Goal: Complete application form: Complete application form

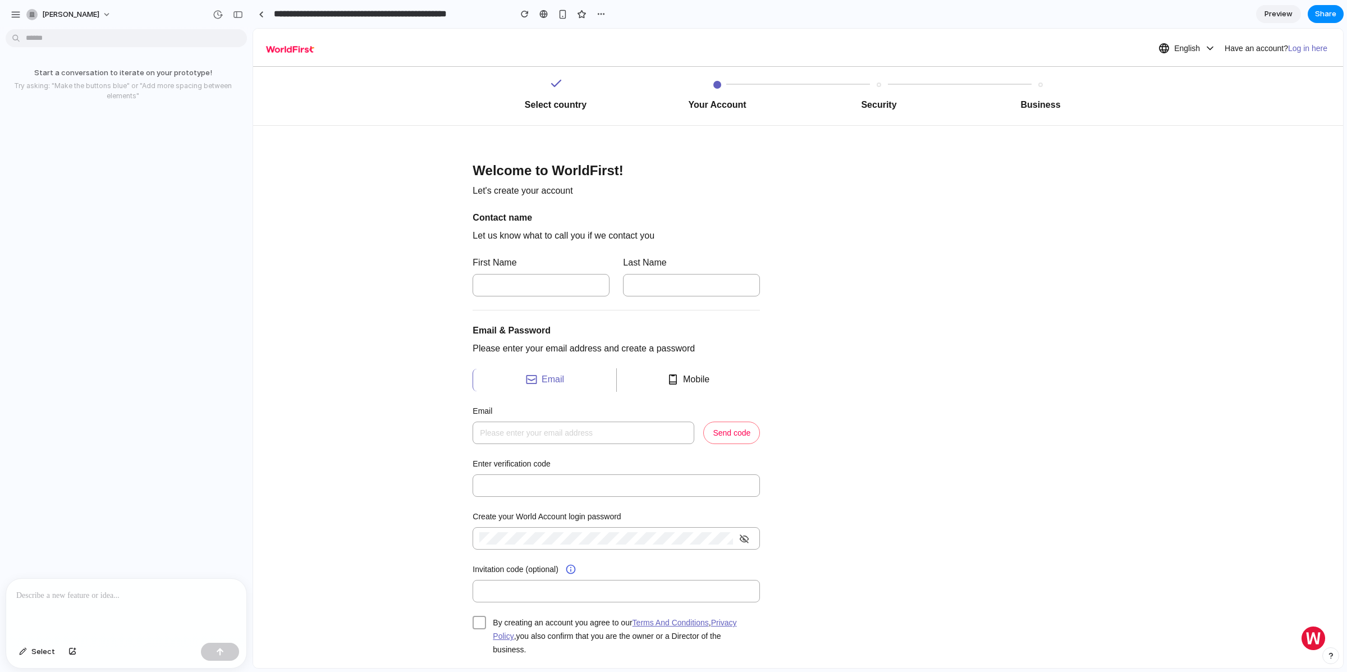
click at [123, 589] on p at bounding box center [126, 595] width 220 height 13
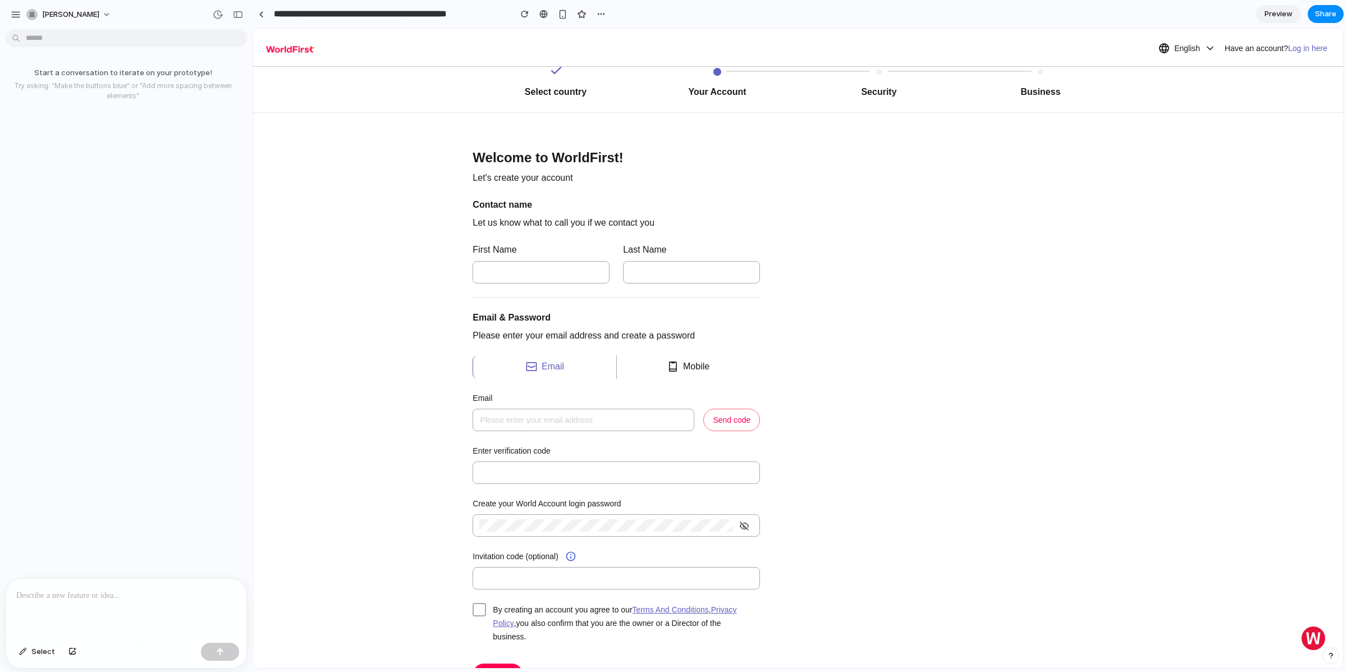
scroll to position [307, 0]
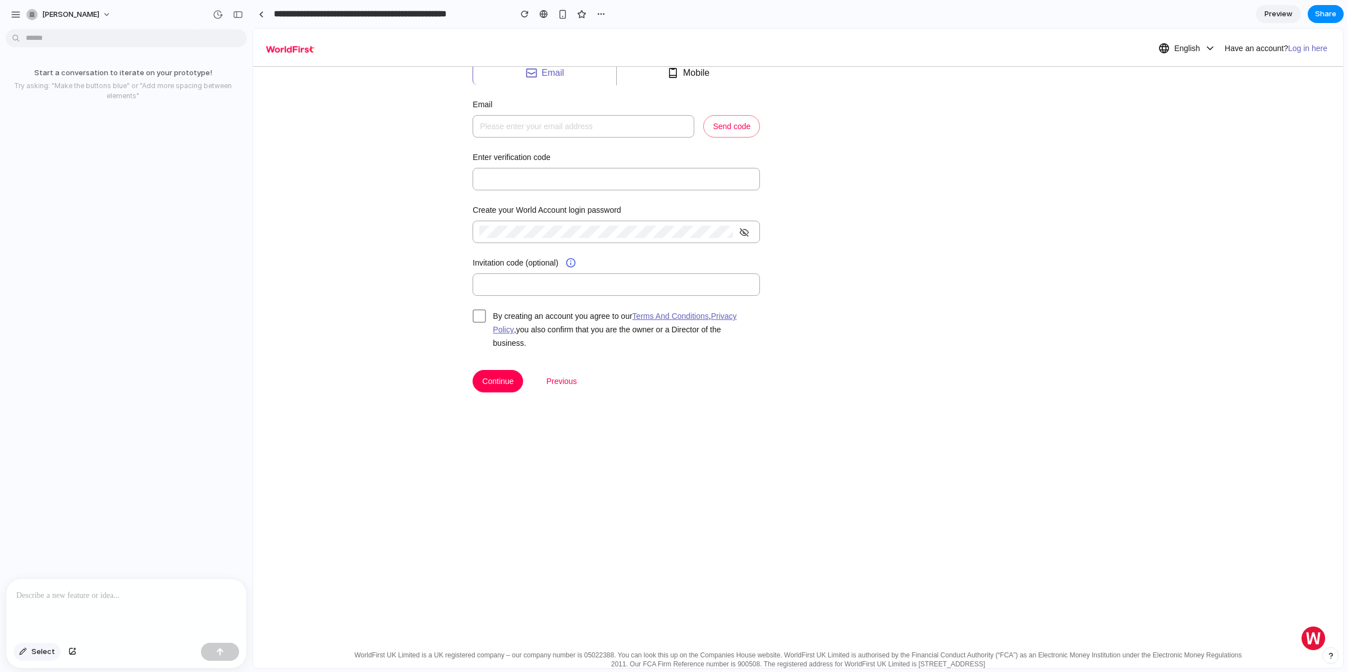
click at [39, 648] on span "Select" at bounding box center [43, 651] width 24 height 11
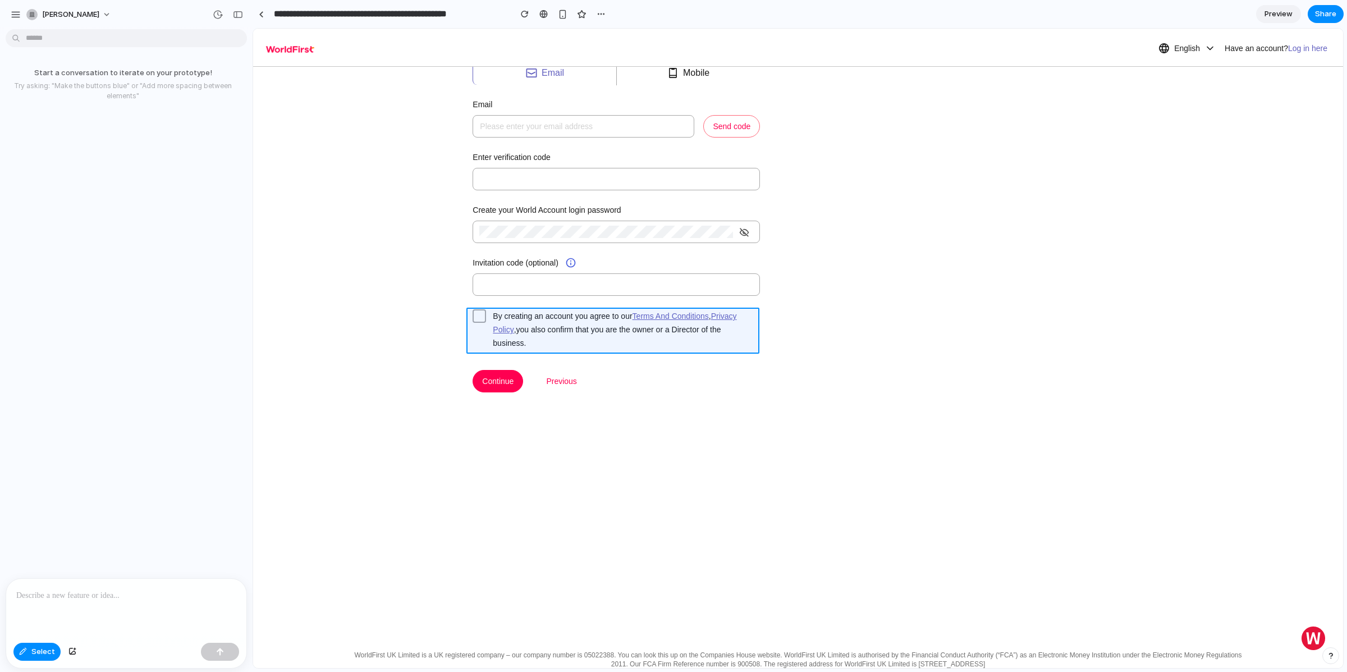
click at [474, 335] on div at bounding box center [798, 348] width 1090 height 639
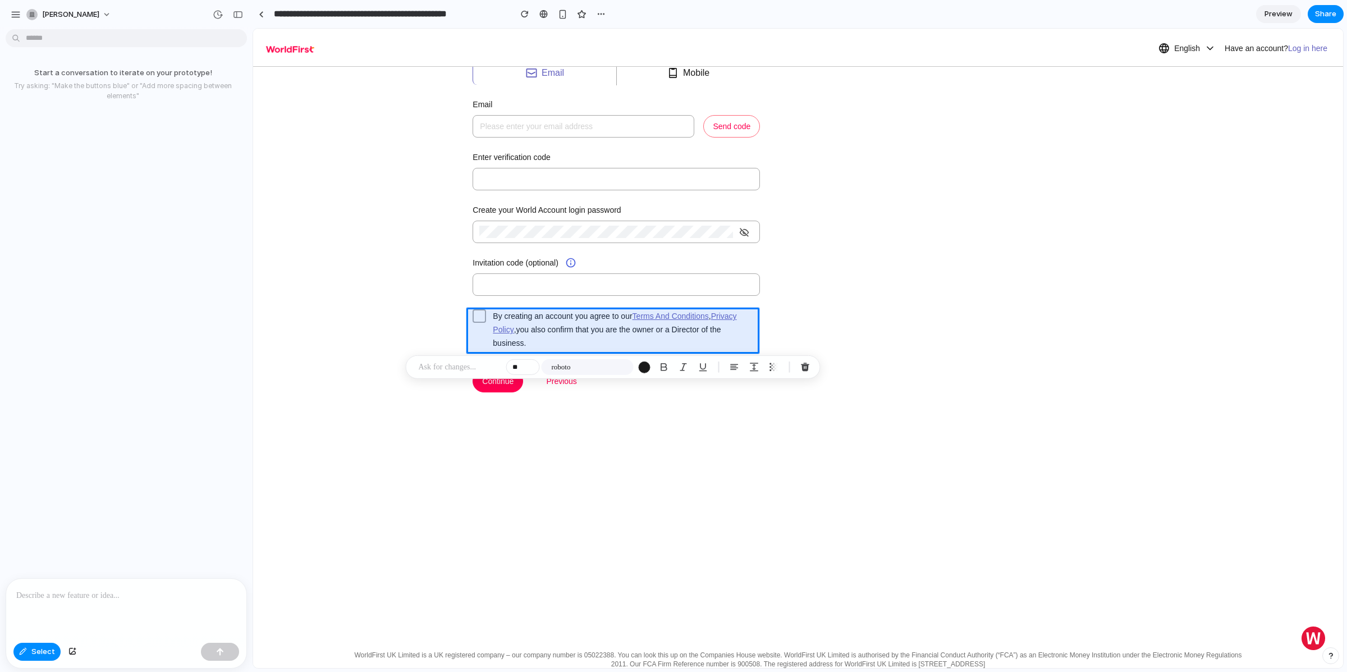
click at [462, 363] on p at bounding box center [460, 366] width 83 height 13
drag, startPoint x: 695, startPoint y: 369, endPoint x: 508, endPoint y: 368, distance: 187.5
click at [508, 368] on div "**********" at bounding box center [613, 391] width 237 height 73
drag, startPoint x: 508, startPoint y: 368, endPoint x: 696, endPoint y: 379, distance: 189.0
click at [696, 379] on div "**********" at bounding box center [613, 391] width 237 height 73
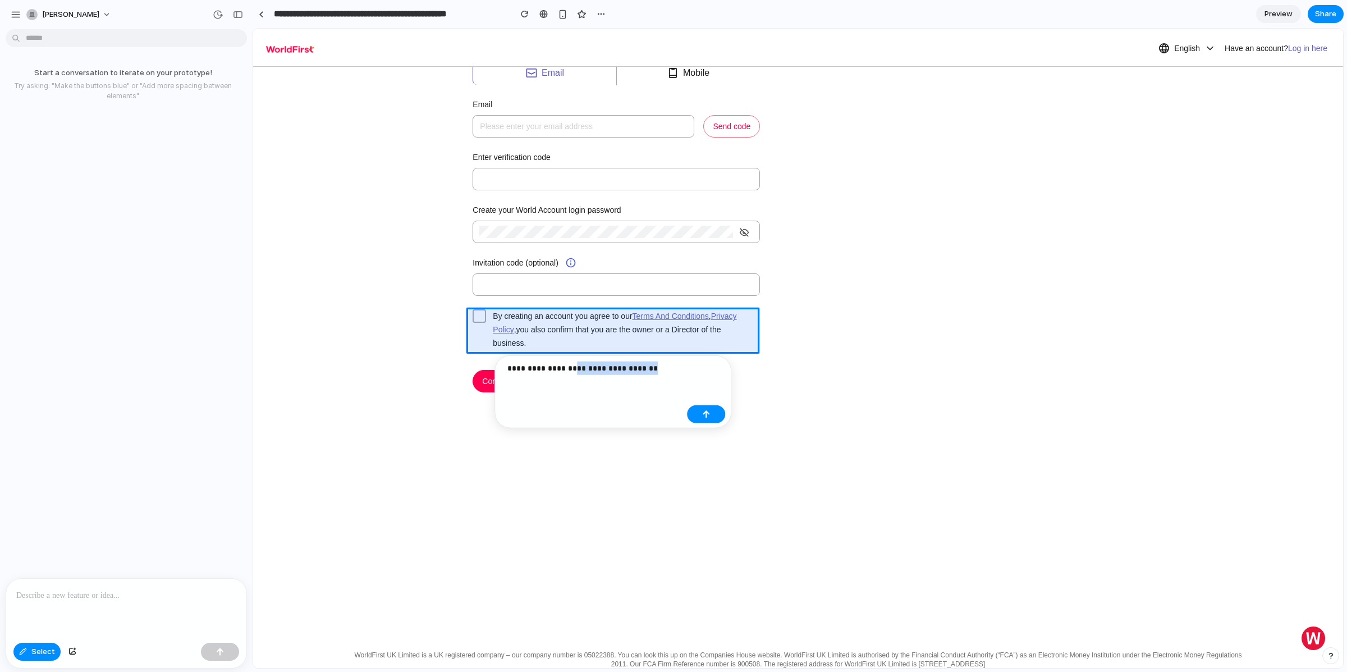
drag, startPoint x: 677, startPoint y: 367, endPoint x: 571, endPoint y: 366, distance: 106.1
click at [571, 366] on p "**********" at bounding box center [595, 368] width 175 height 13
click at [262, 17] on link at bounding box center [261, 14] width 17 height 17
click at [628, 384] on p "**********" at bounding box center [595, 375] width 175 height 27
click at [597, 382] on p "**********" at bounding box center [595, 375] width 175 height 27
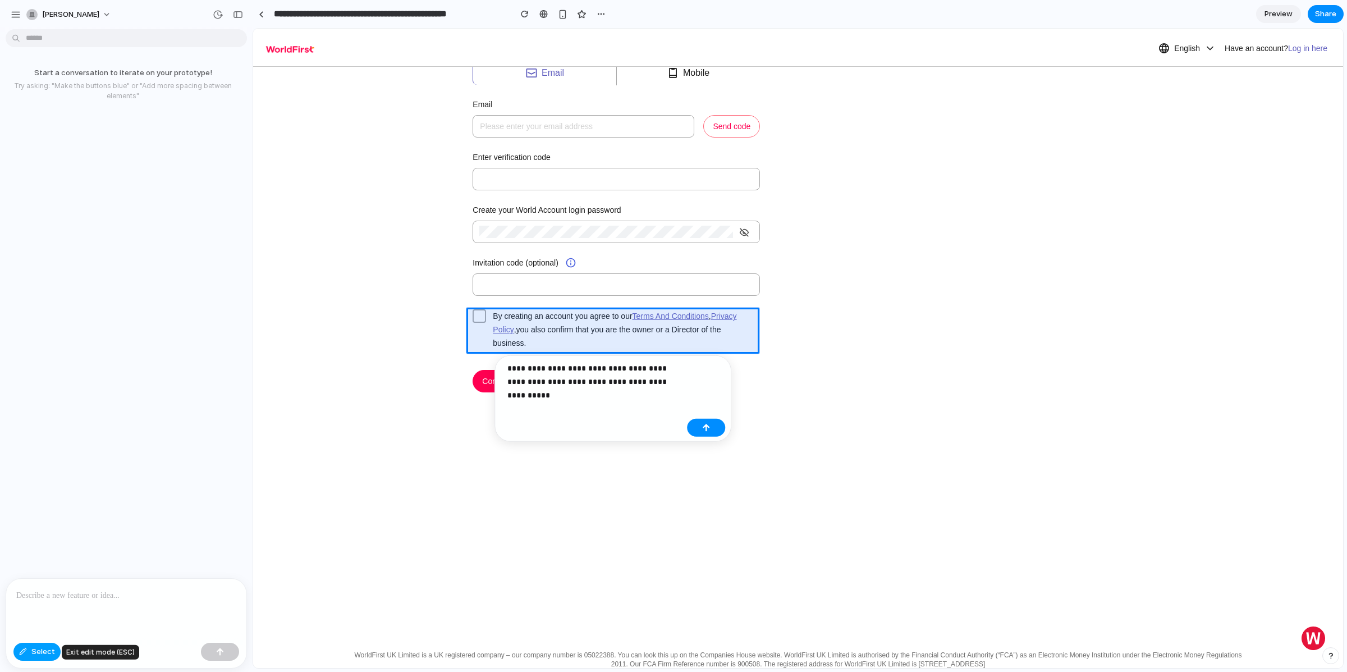
click at [42, 655] on span "Select" at bounding box center [43, 651] width 24 height 11
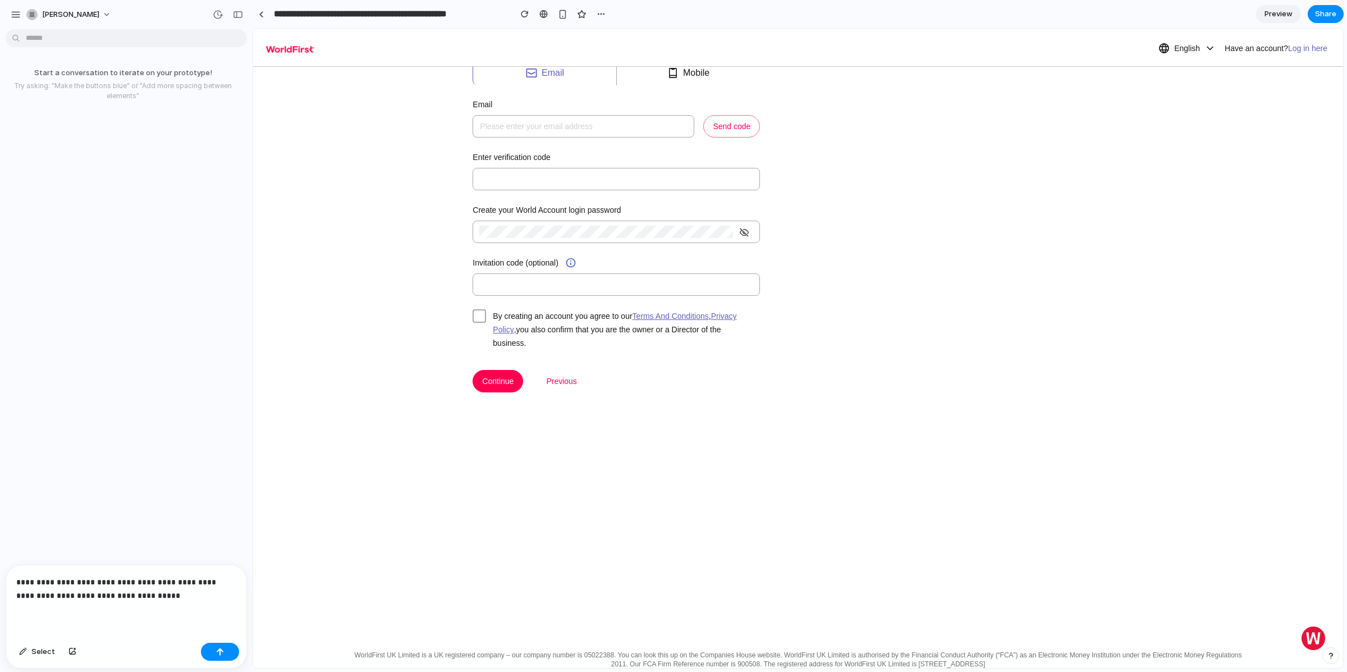
scroll to position [0, 0]
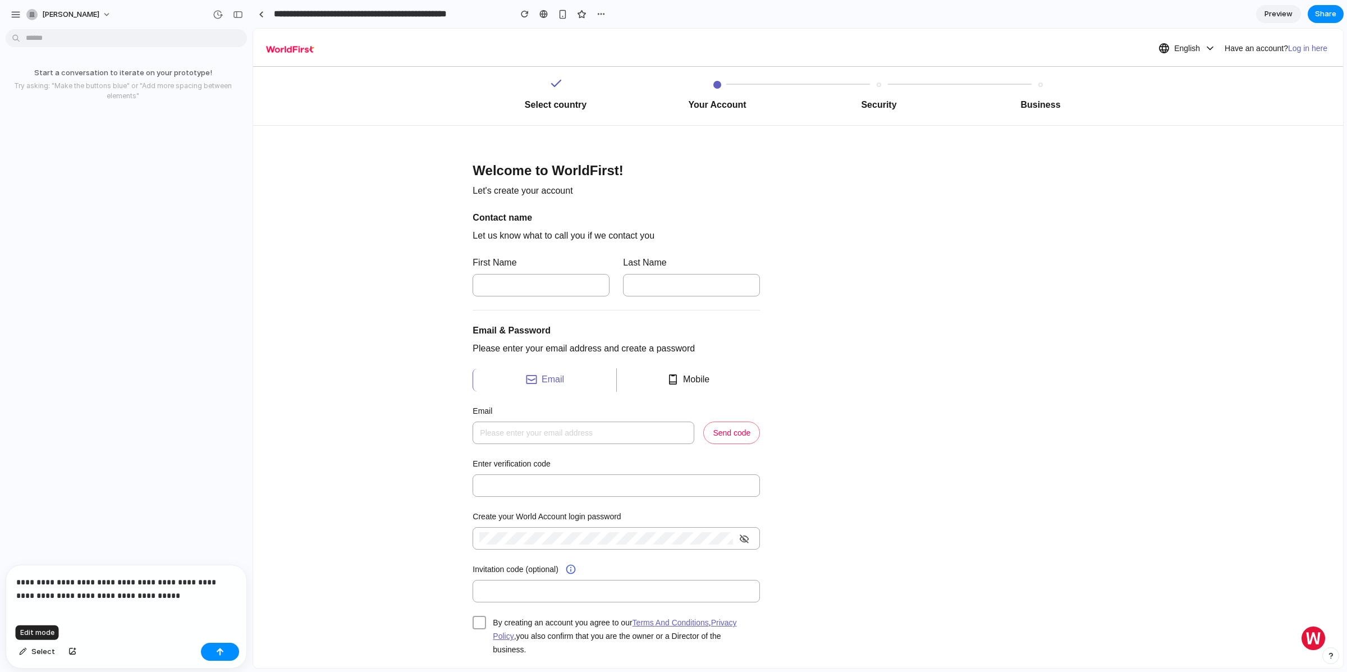
drag, startPoint x: 21, startPoint y: 649, endPoint x: 44, endPoint y: 625, distance: 33.0
click at [21, 649] on div "button" at bounding box center [23, 651] width 8 height 7
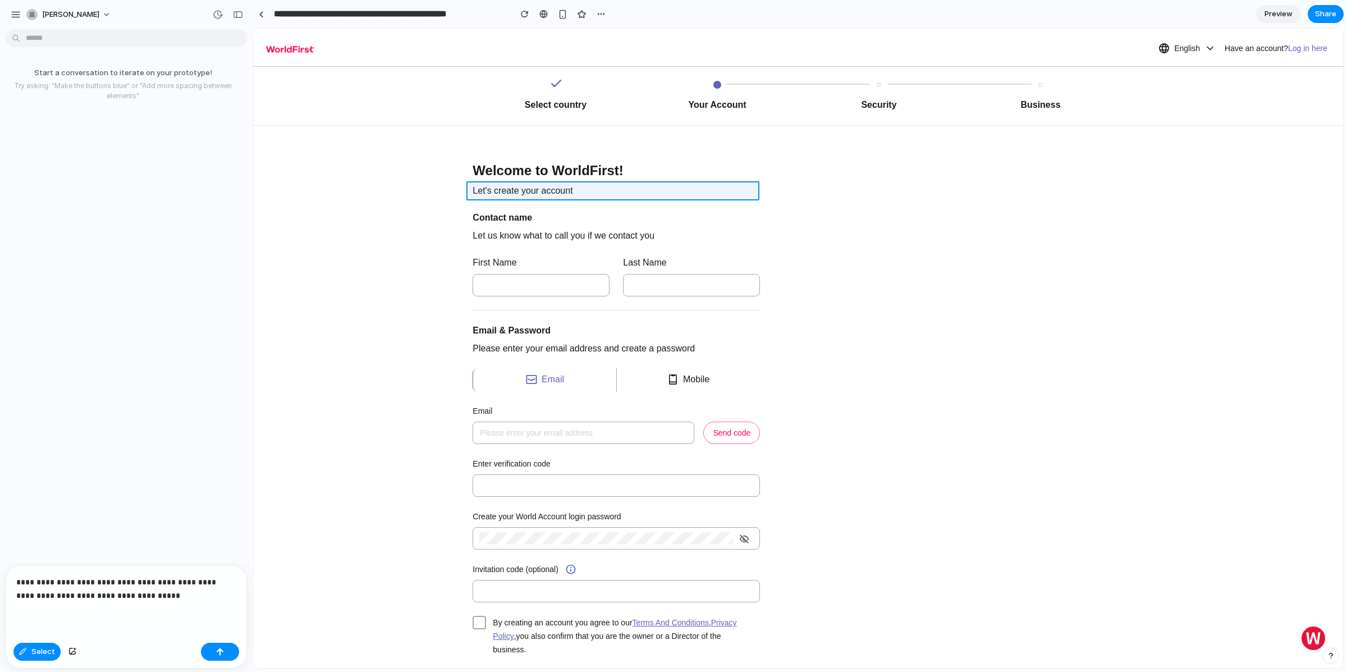
click at [511, 188] on div at bounding box center [798, 348] width 1090 height 639
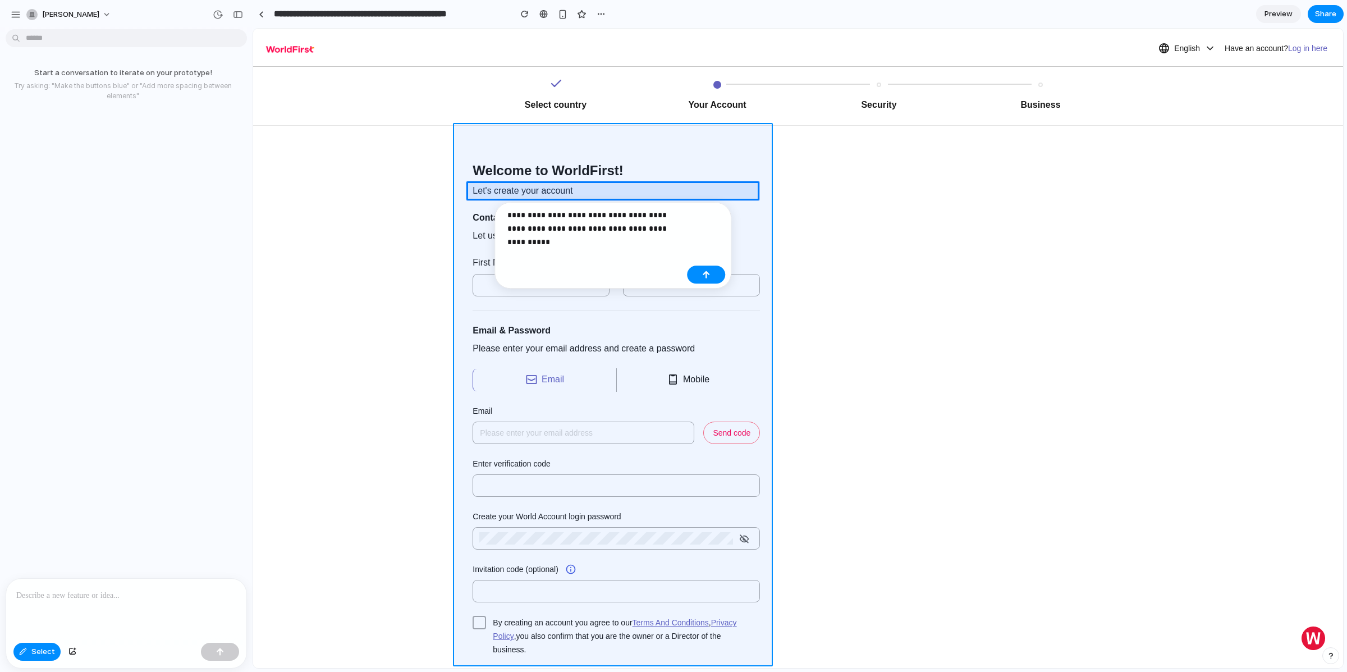
drag, startPoint x: 689, startPoint y: 235, endPoint x: 483, endPoint y: 201, distance: 208.8
click at [483, 201] on body "**********" at bounding box center [673, 336] width 1347 height 672
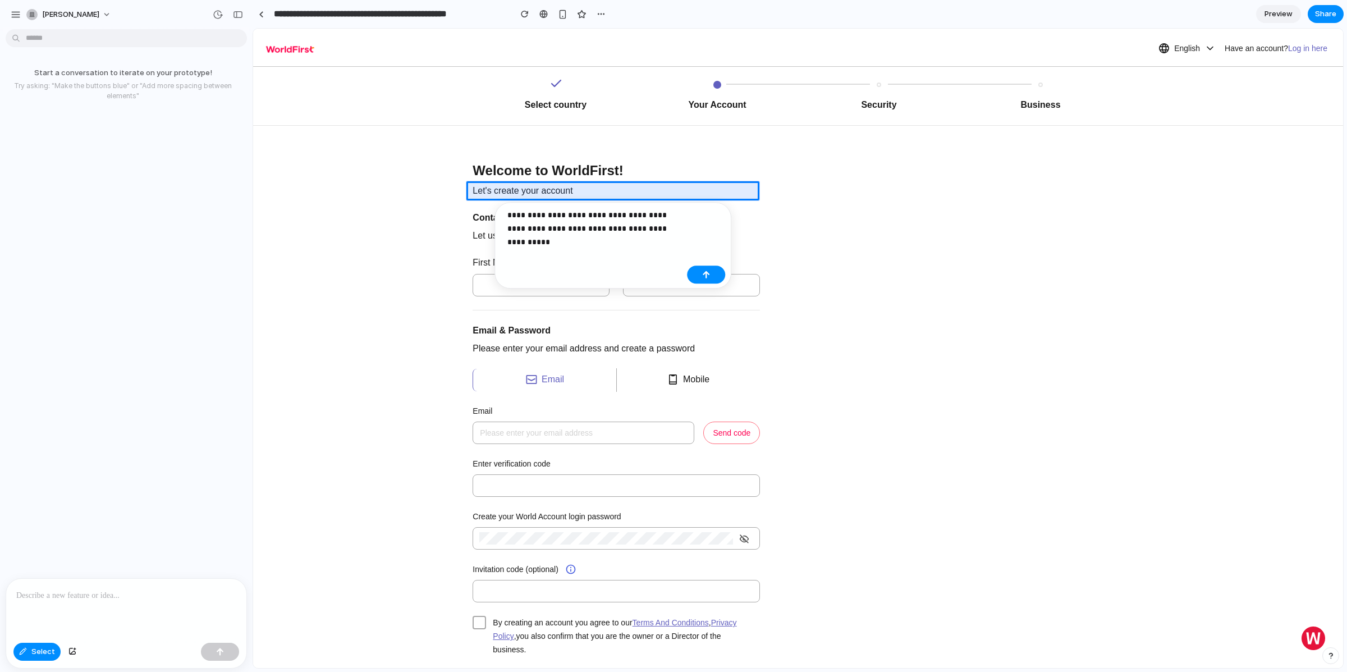
click at [578, 223] on p "**********" at bounding box center [595, 221] width 175 height 27
click at [810, 214] on div "button" at bounding box center [806, 214] width 10 height 10
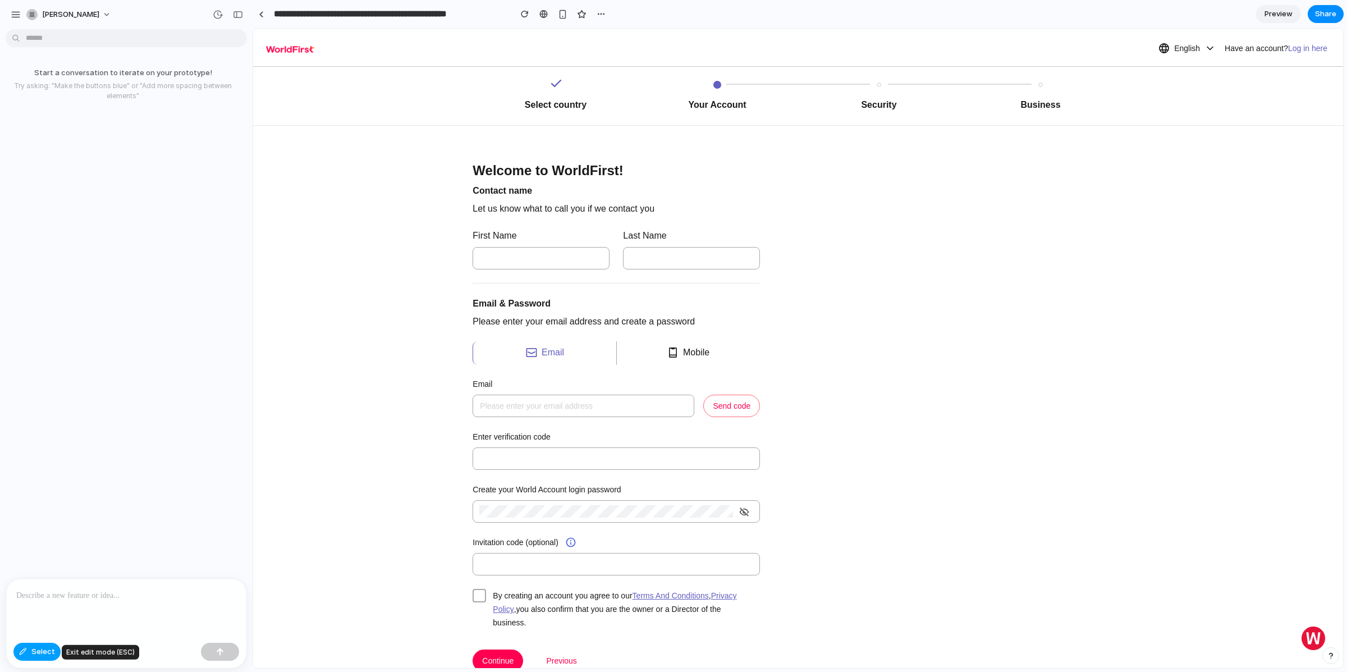
click at [27, 650] on button "Select" at bounding box center [36, 652] width 47 height 18
click at [77, 603] on div at bounding box center [126, 609] width 240 height 60
click at [30, 650] on button "Select" at bounding box center [36, 652] width 47 height 18
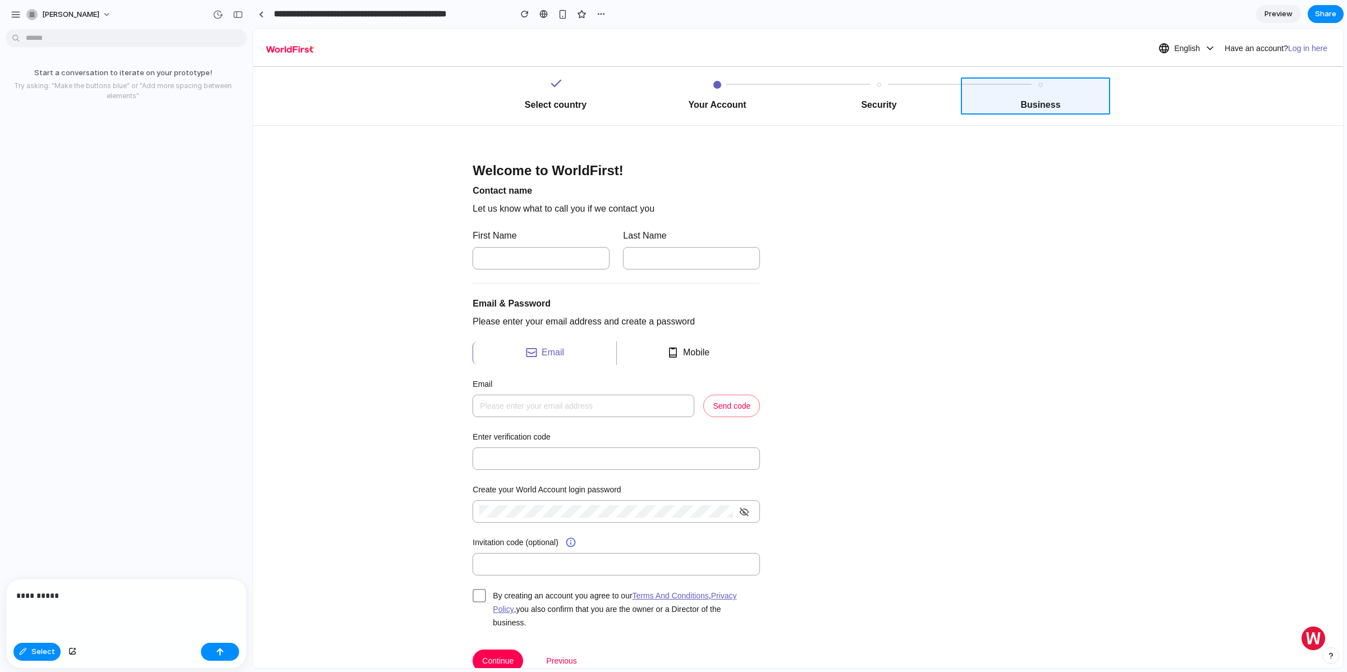
click at [992, 80] on div at bounding box center [798, 348] width 1090 height 639
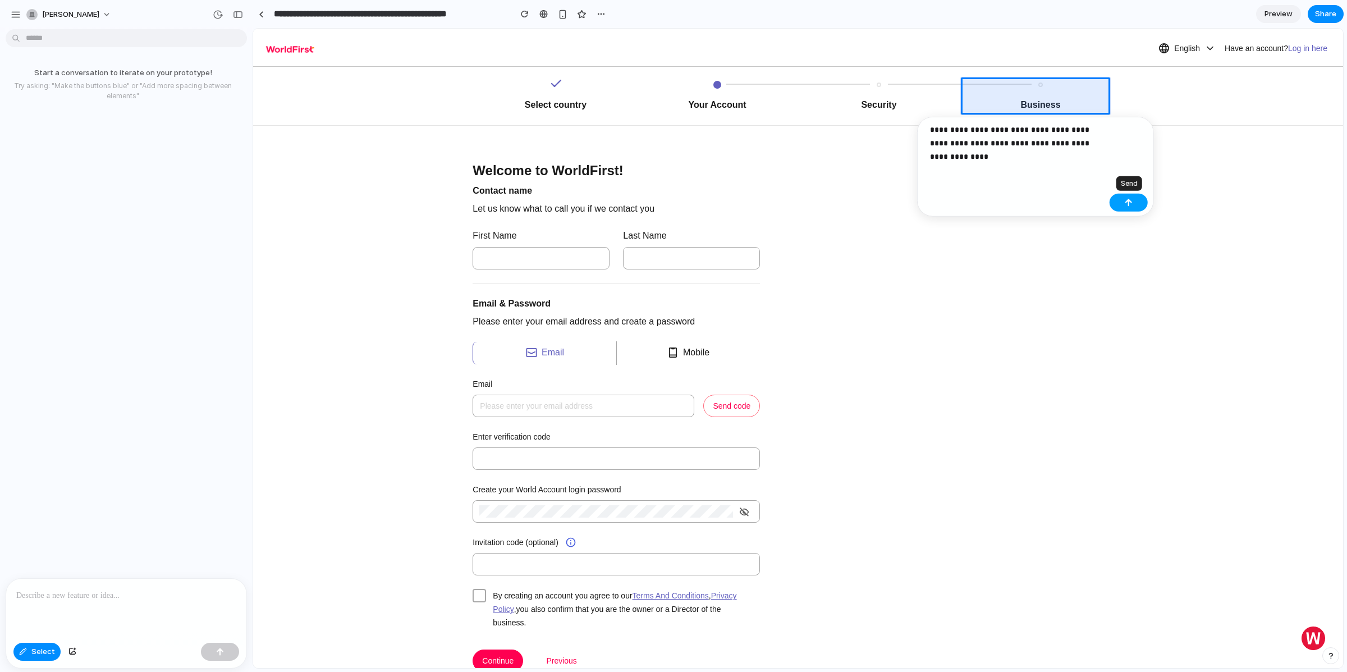
click at [1123, 204] on button "button" at bounding box center [1129, 203] width 38 height 18
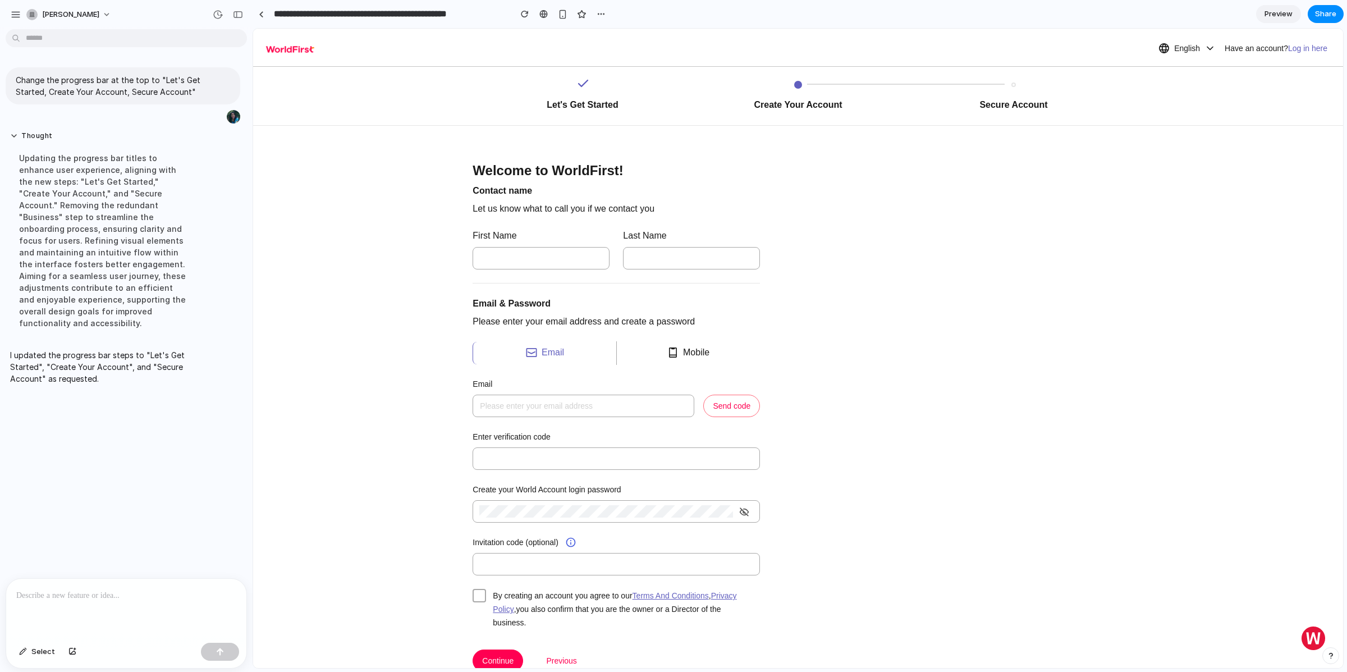
click at [105, 609] on div at bounding box center [126, 609] width 240 height 60
click at [38, 657] on span "Select" at bounding box center [43, 651] width 24 height 11
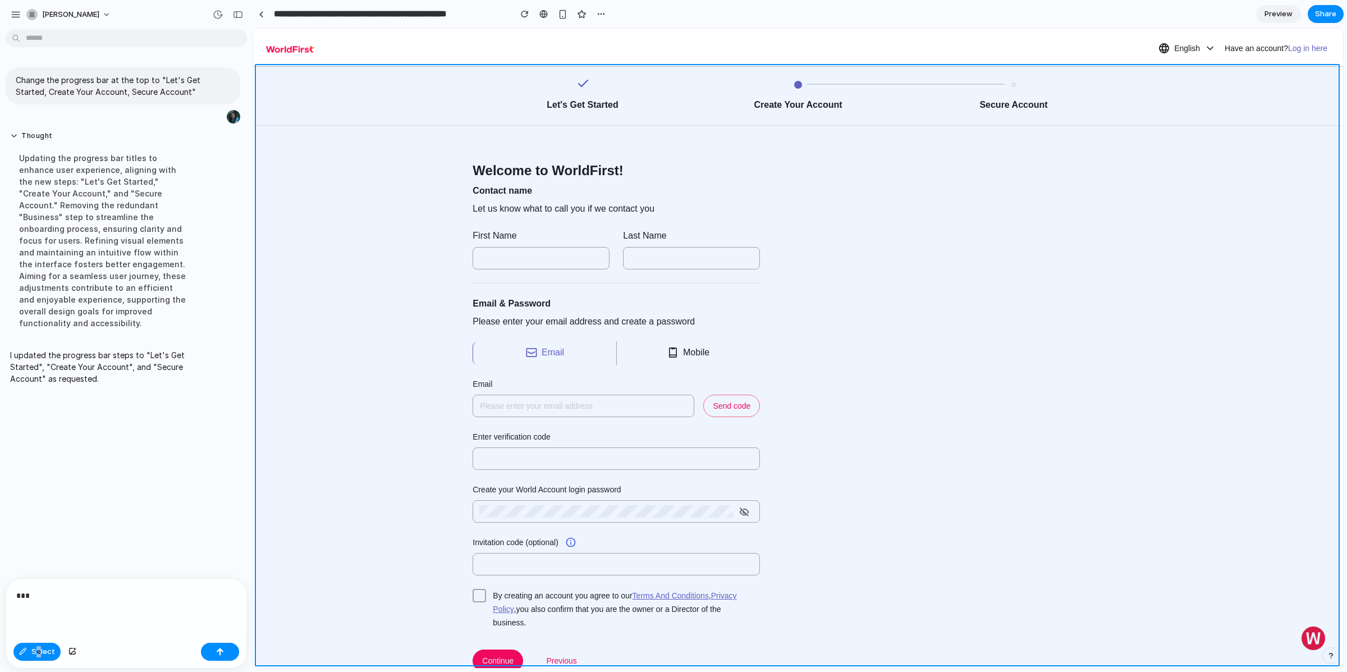
click at [648, 79] on div at bounding box center [798, 348] width 1090 height 639
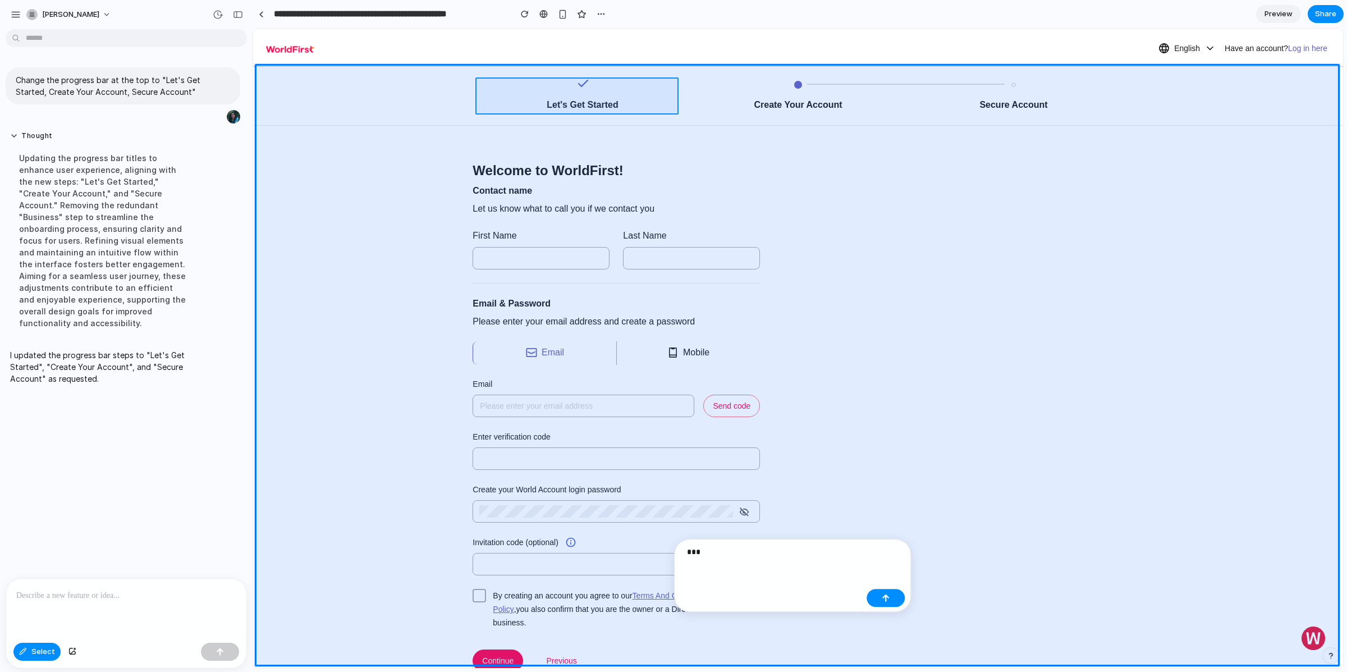
click at [602, 81] on div at bounding box center [798, 348] width 1090 height 639
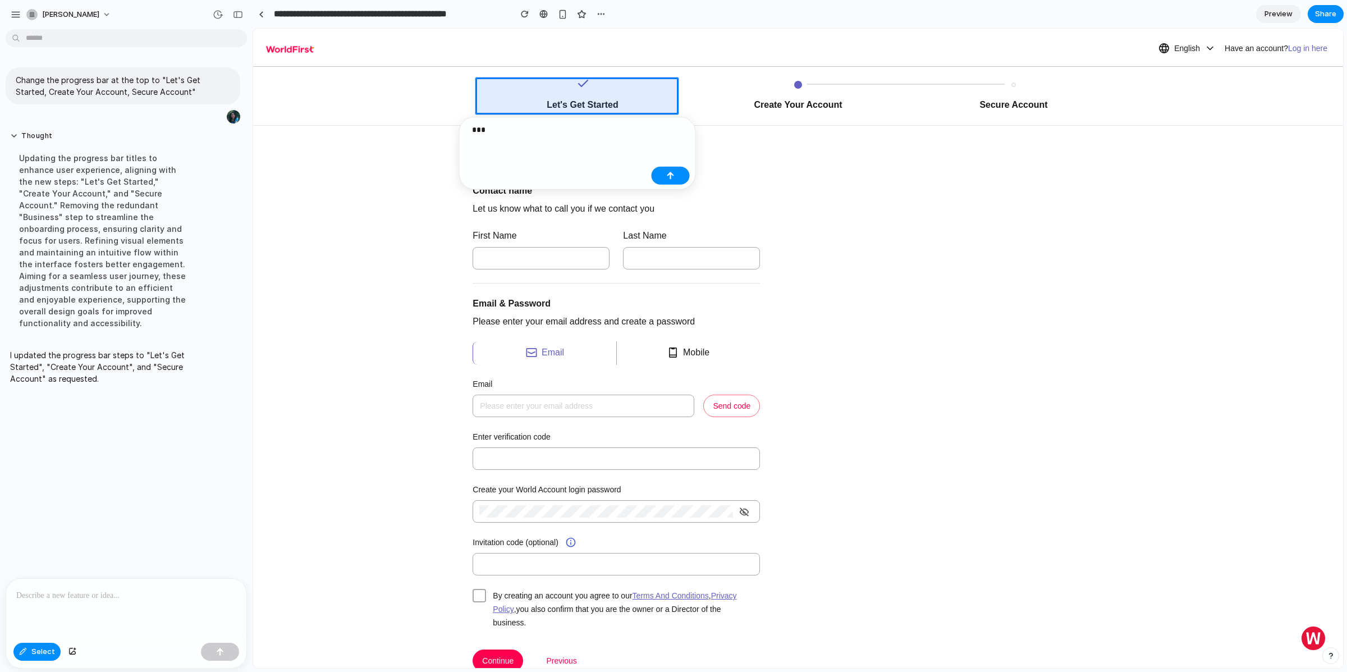
click at [534, 143] on div "***" at bounding box center [559, 133] width 175 height 21
click at [668, 189] on div "button" at bounding box center [671, 189] width 8 height 8
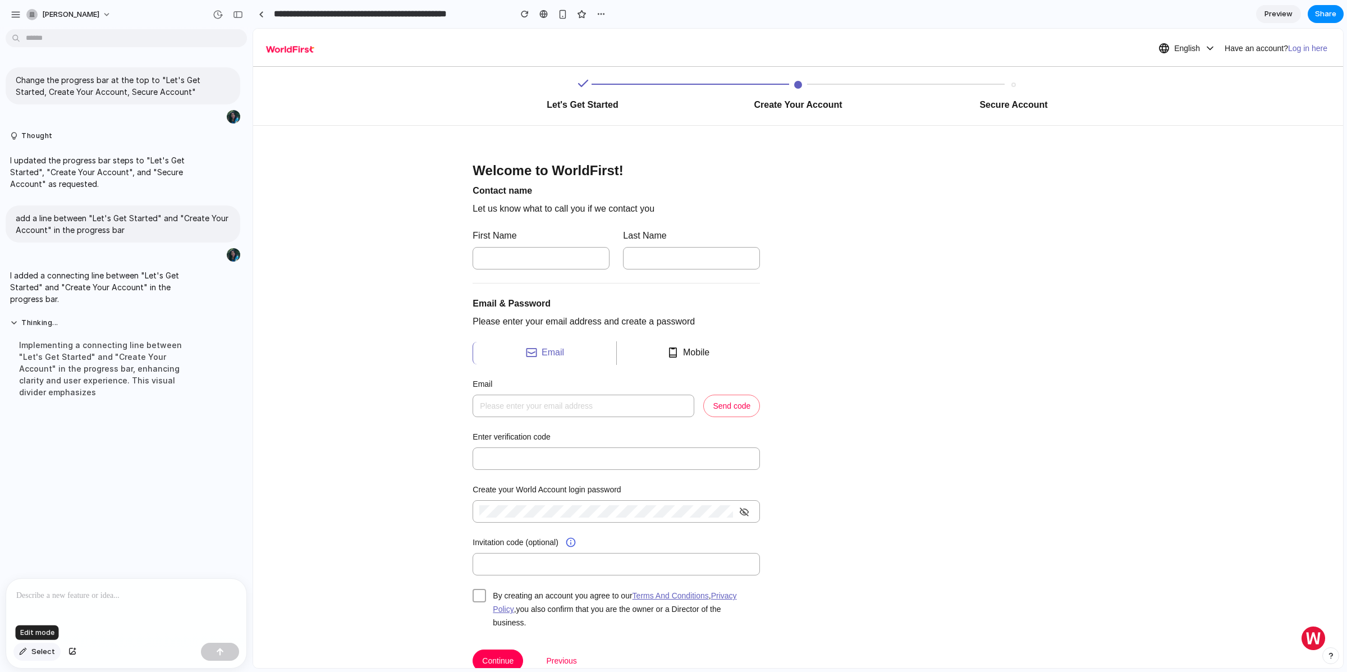
click at [36, 650] on span "Select" at bounding box center [43, 651] width 24 height 11
click at [20, 655] on button "Select" at bounding box center [36, 652] width 47 height 18
click at [53, 651] on button "Select" at bounding box center [36, 652] width 47 height 18
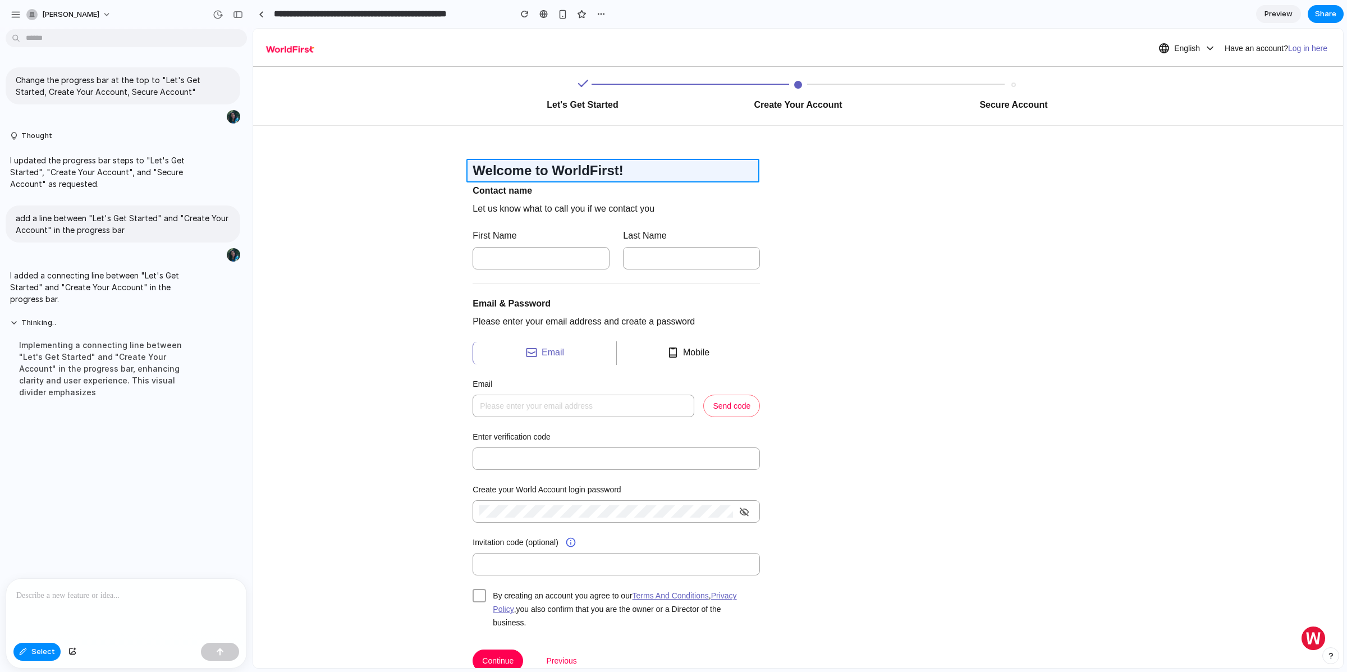
click at [548, 167] on div at bounding box center [798, 348] width 1090 height 639
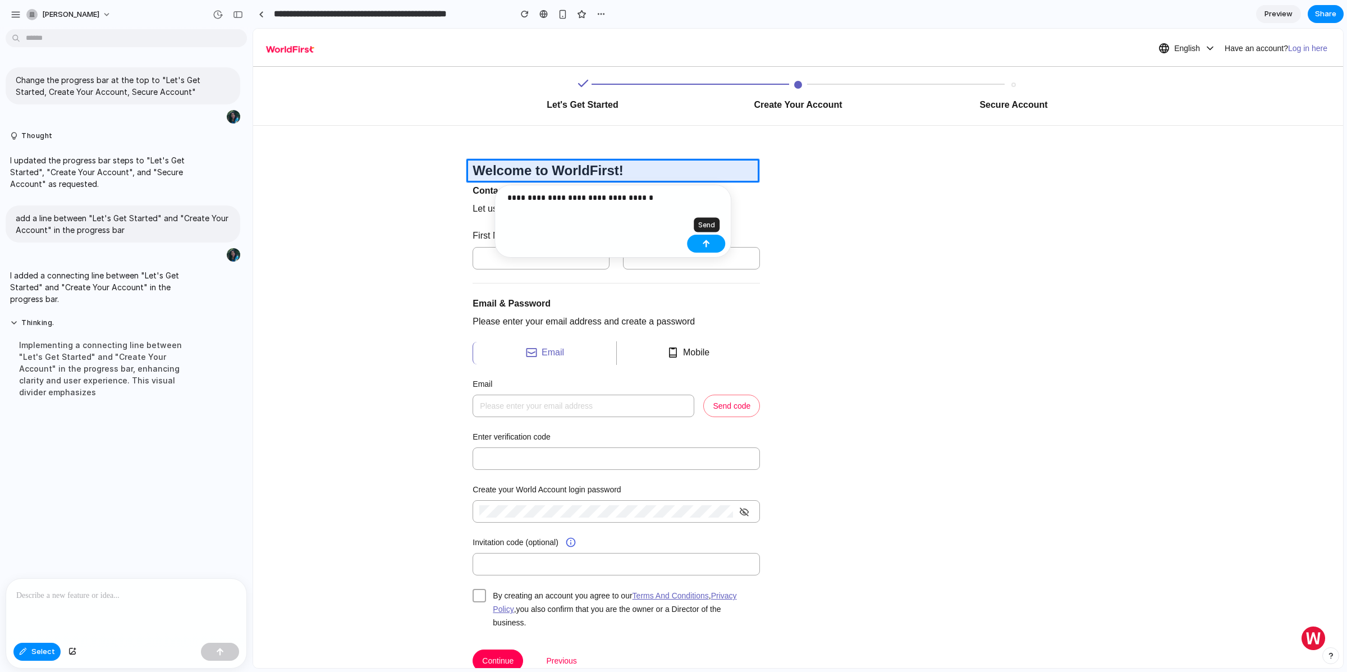
click at [697, 244] on button "button" at bounding box center [706, 244] width 38 height 18
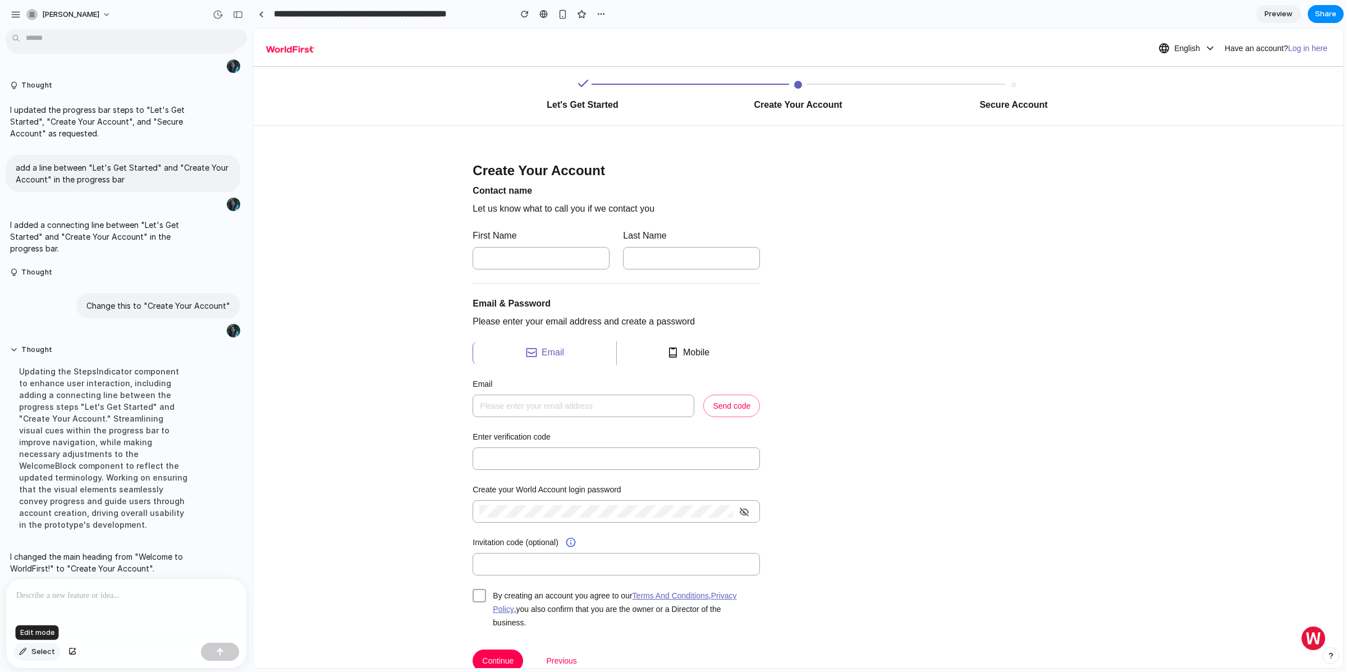
click at [47, 649] on span "Select" at bounding box center [43, 651] width 24 height 11
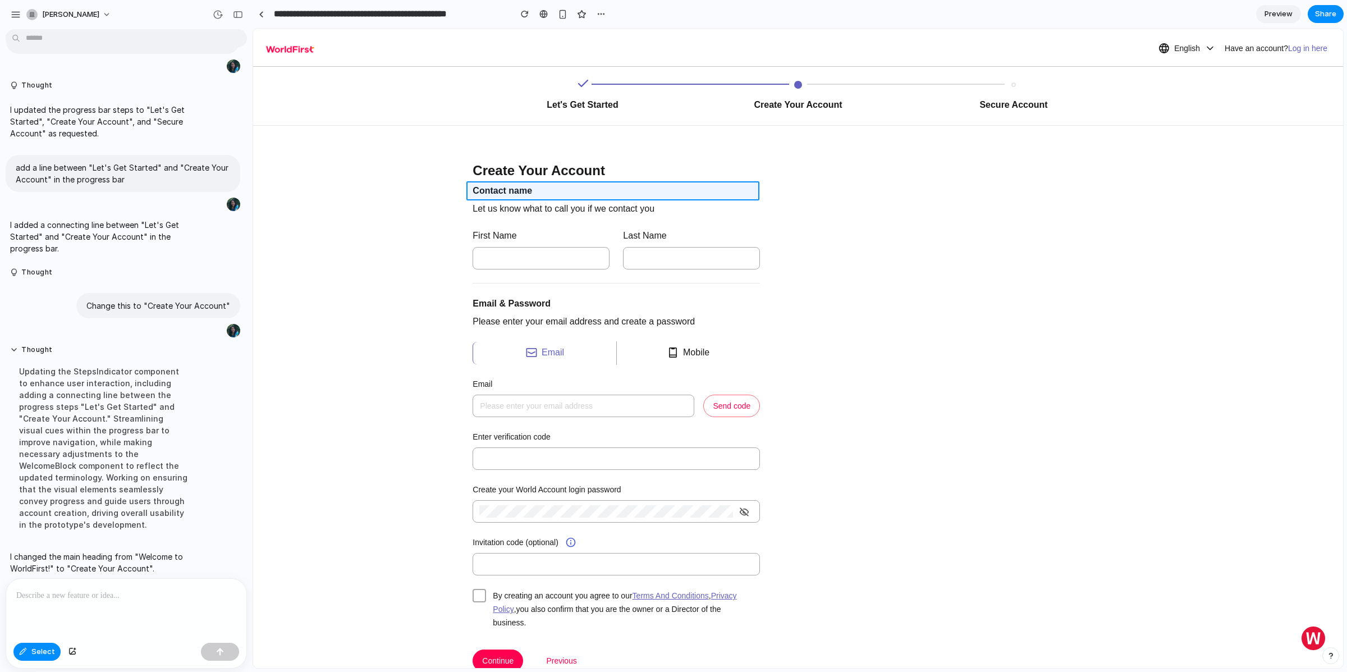
click at [511, 190] on div at bounding box center [798, 348] width 1090 height 639
click at [746, 217] on div "button" at bounding box center [741, 214] width 10 height 10
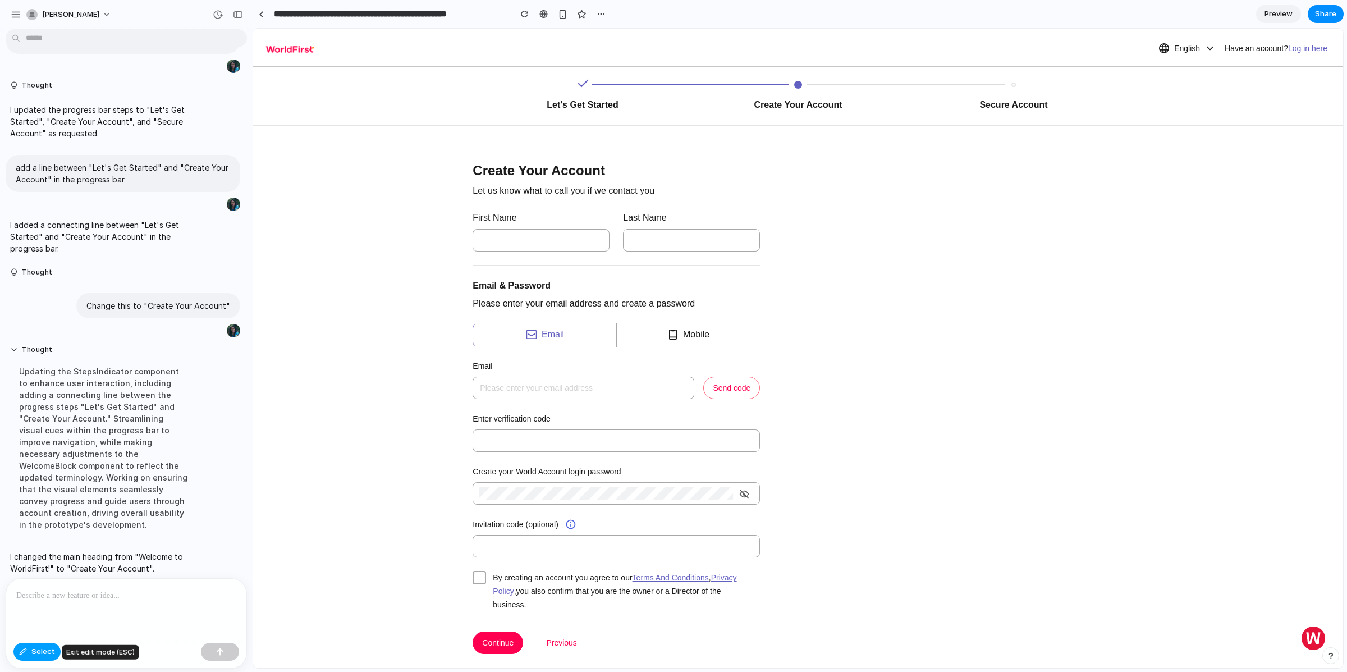
drag, startPoint x: 33, startPoint y: 654, endPoint x: 25, endPoint y: 417, distance: 236.5
click at [33, 654] on span "Select" at bounding box center [43, 651] width 24 height 11
click at [35, 658] on button "Select" at bounding box center [36, 652] width 47 height 18
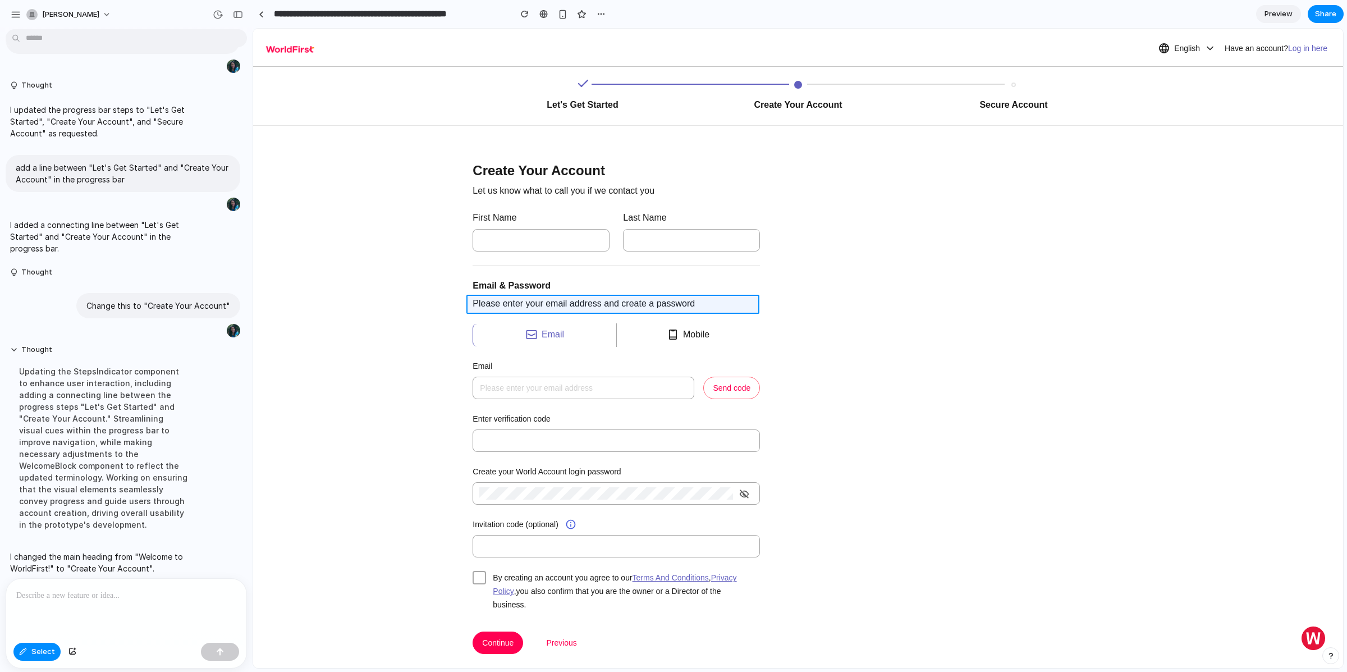
click at [500, 309] on div at bounding box center [798, 348] width 1090 height 639
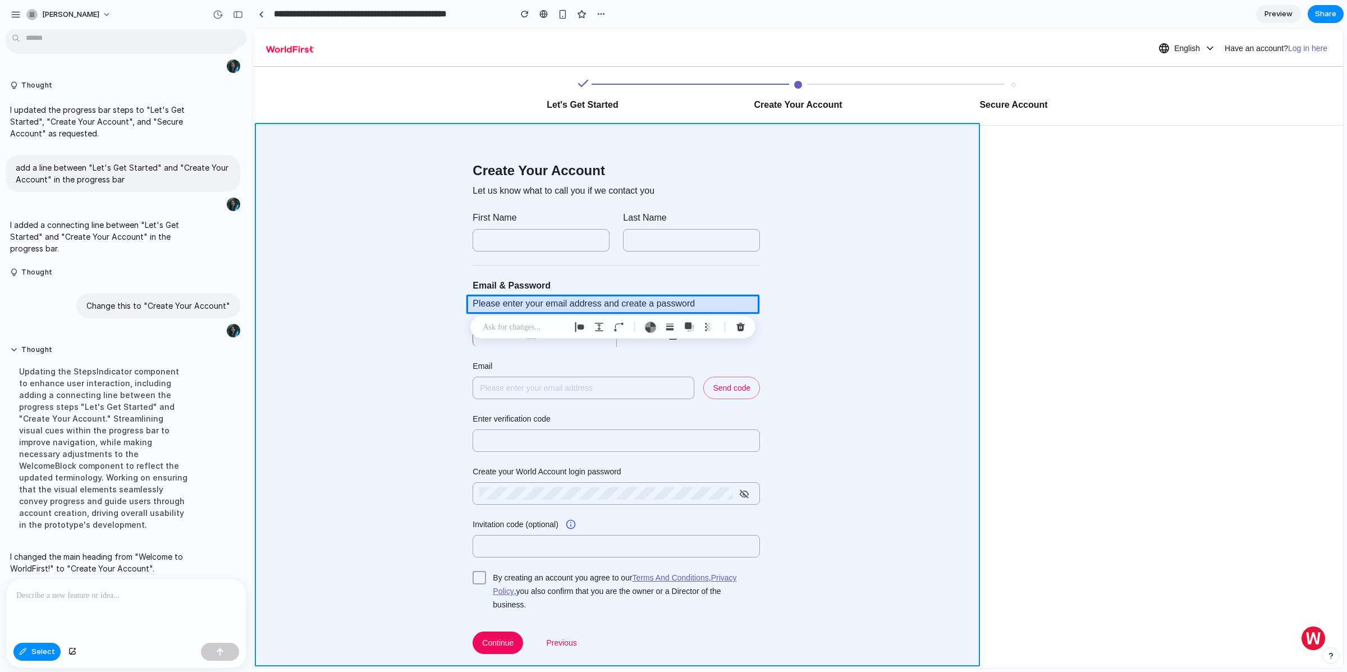
click at [837, 343] on div at bounding box center [798, 348] width 1090 height 639
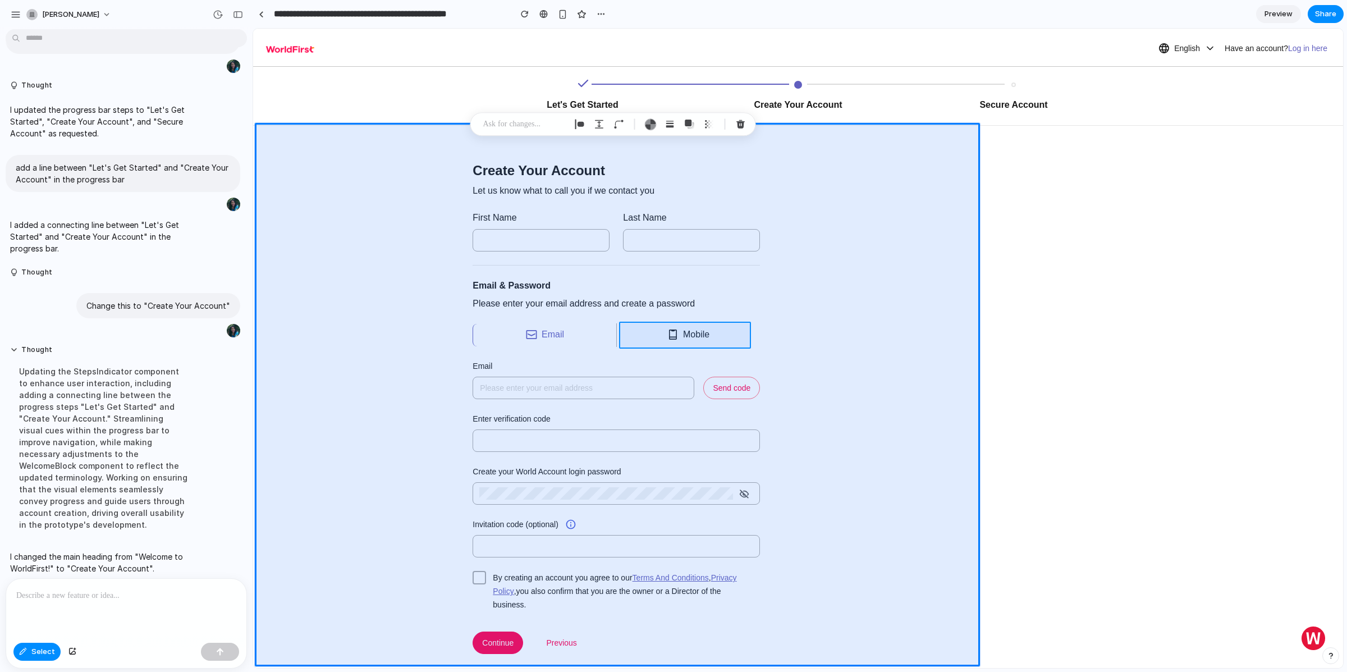
click at [637, 345] on div at bounding box center [798, 348] width 1090 height 639
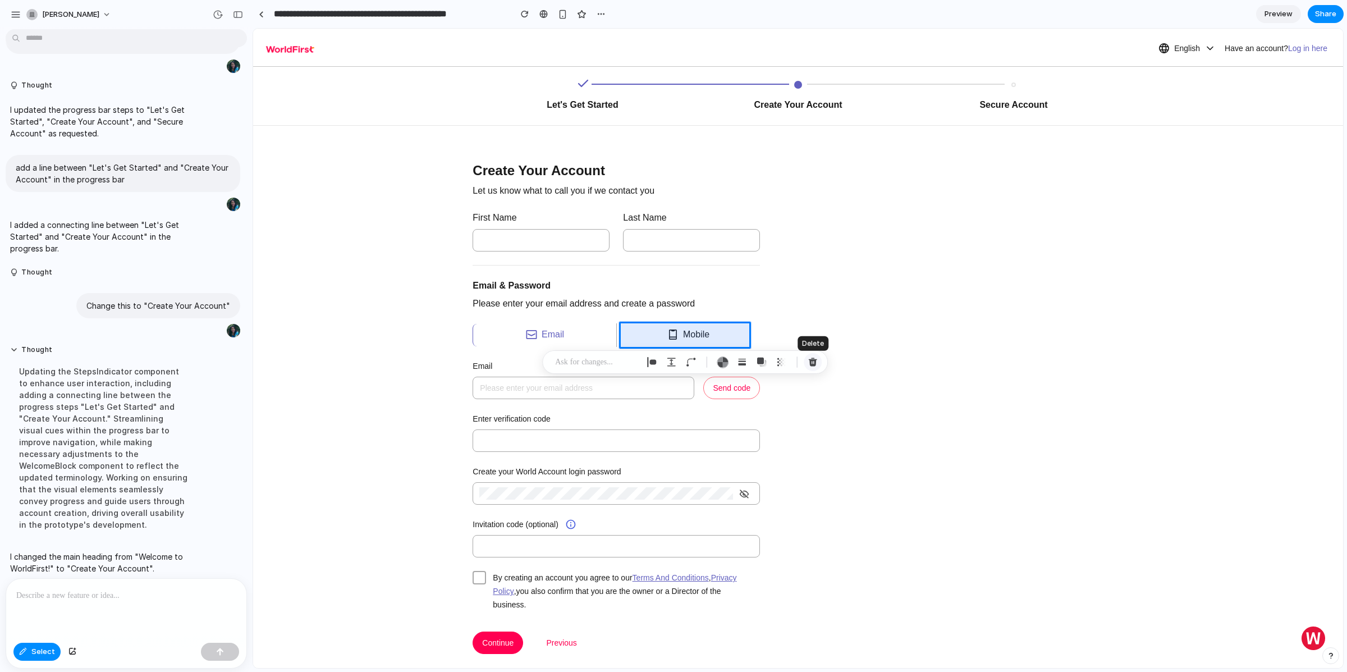
click at [813, 361] on div "button" at bounding box center [813, 362] width 10 height 10
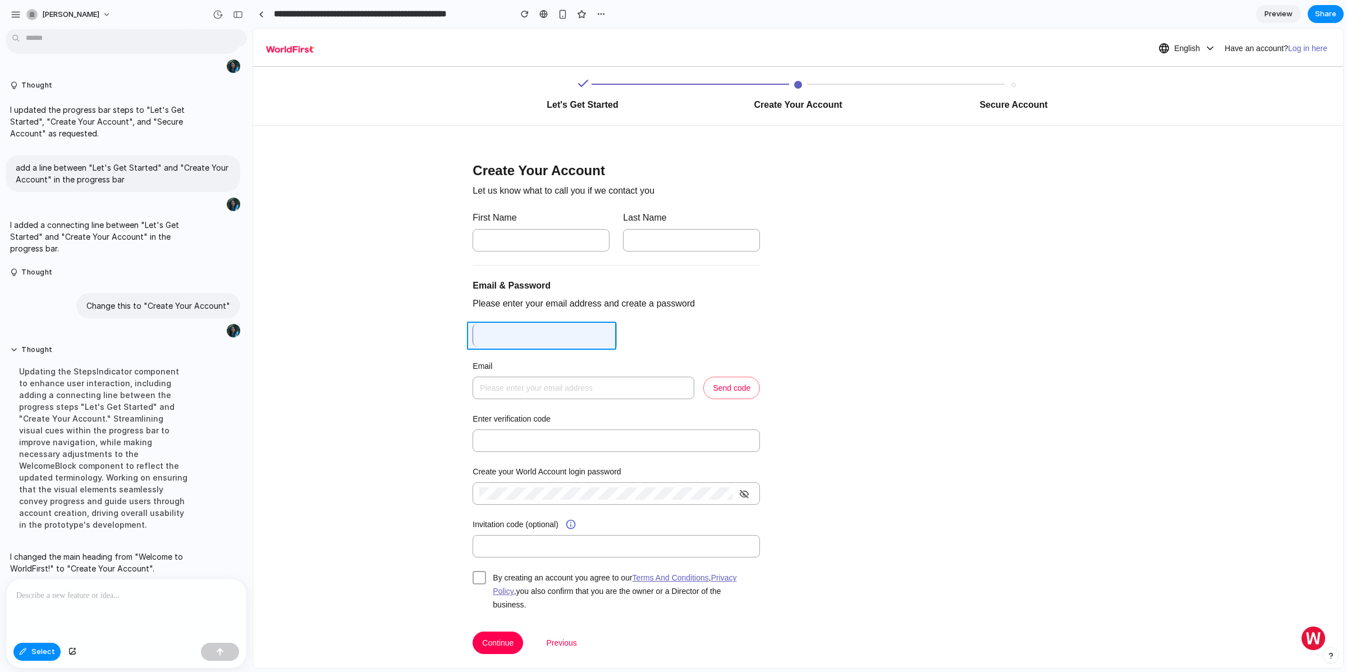
click at [516, 329] on div at bounding box center [798, 348] width 1090 height 639
click at [733, 364] on div "button" at bounding box center [734, 364] width 10 height 10
click at [547, 330] on div at bounding box center [798, 348] width 1090 height 639
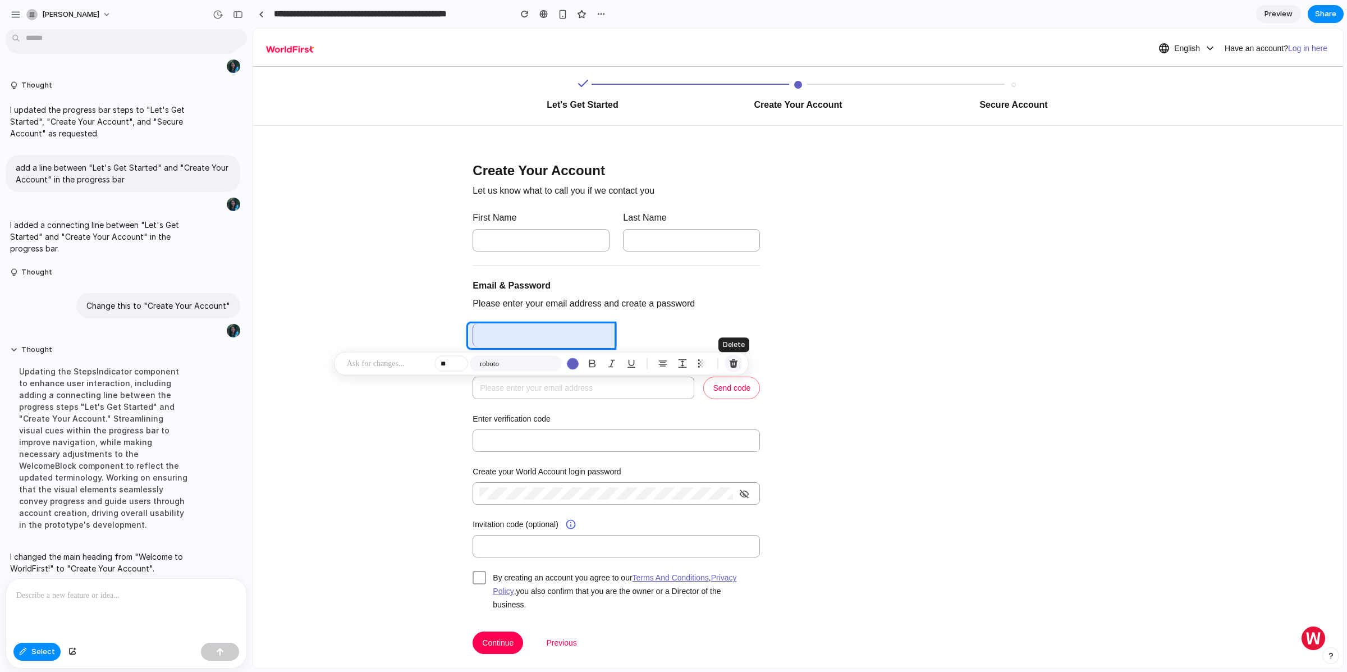
click at [730, 364] on div "button" at bounding box center [734, 364] width 10 height 10
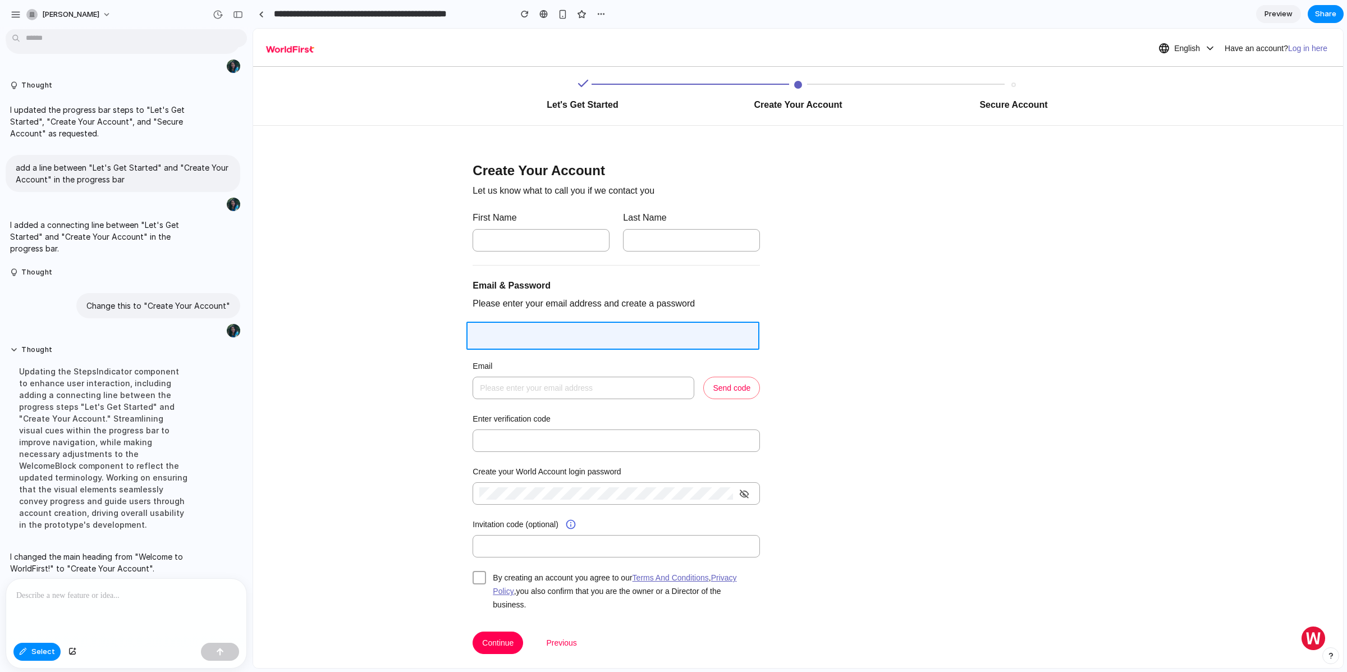
click at [522, 336] on div at bounding box center [798, 348] width 1090 height 639
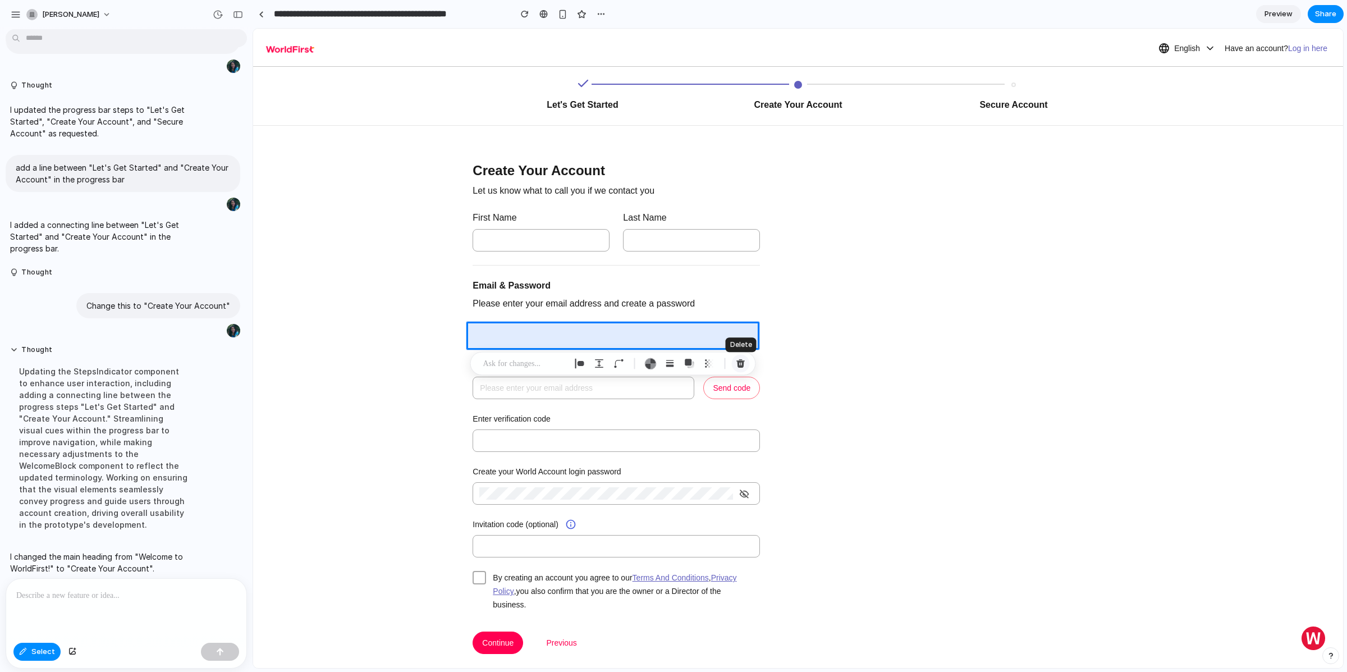
click at [741, 369] on button "button" at bounding box center [741, 364] width 18 height 18
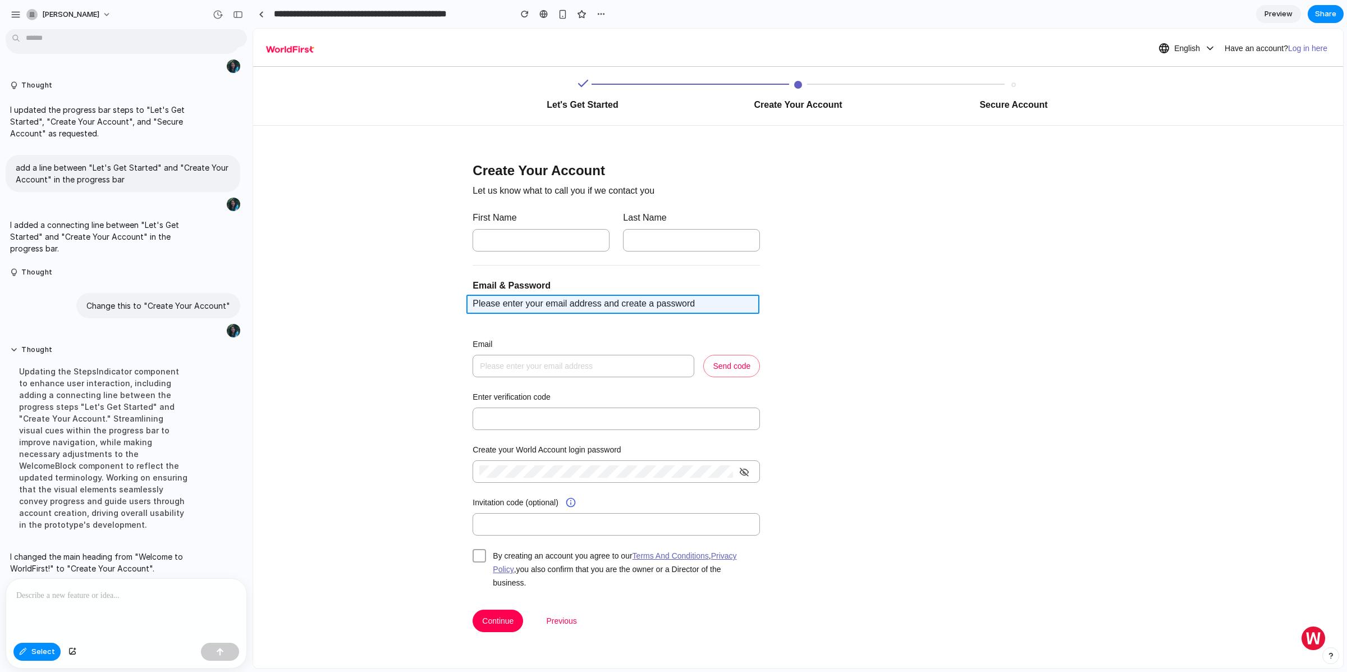
click at [489, 304] on div at bounding box center [798, 348] width 1090 height 639
drag, startPoint x: 742, startPoint y: 323, endPoint x: 705, endPoint y: 319, distance: 37.2
click at [742, 323] on div "button" at bounding box center [741, 327] width 10 height 10
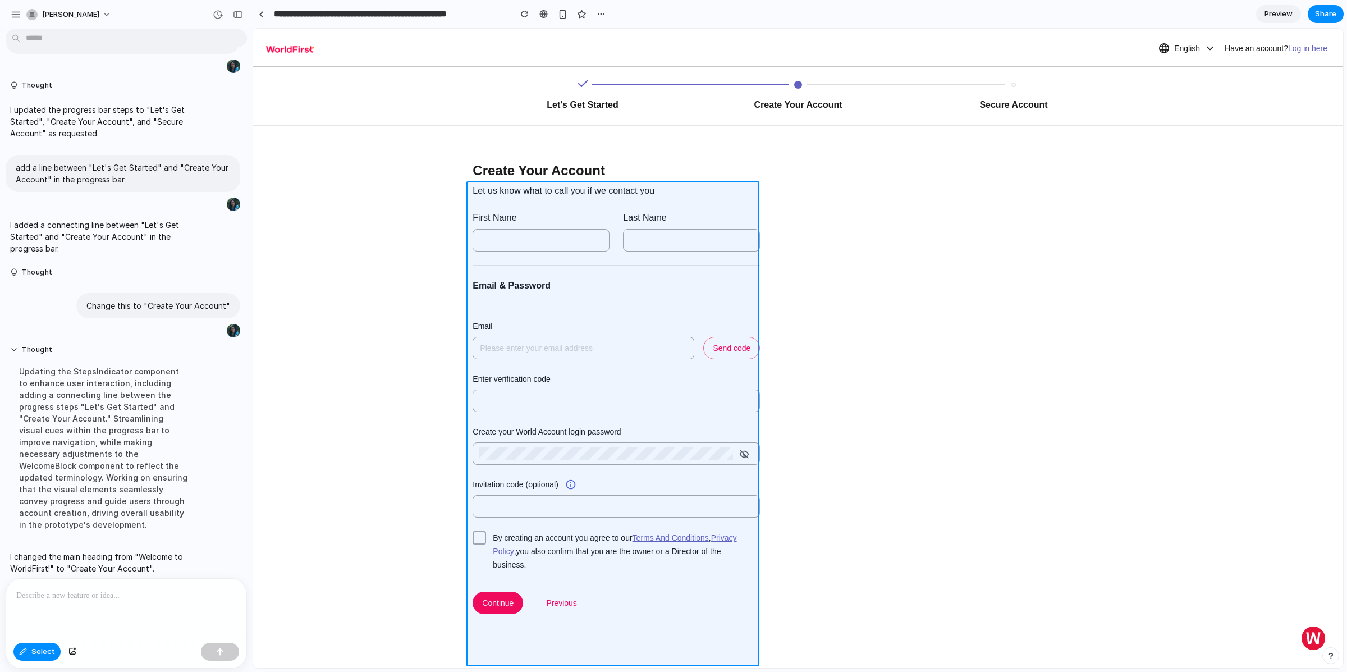
drag, startPoint x: 499, startPoint y: 305, endPoint x: 487, endPoint y: 314, distance: 15.3
click at [487, 314] on div at bounding box center [798, 348] width 1090 height 639
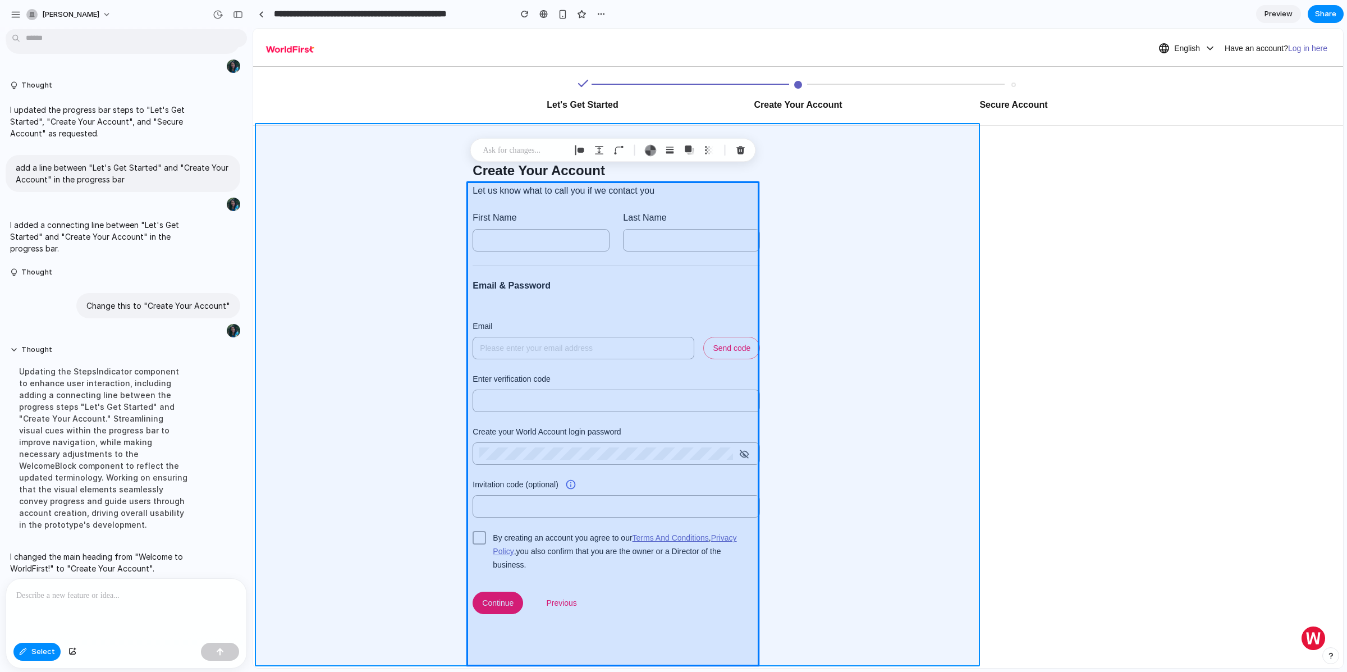
click at [447, 338] on div at bounding box center [798, 348] width 1090 height 639
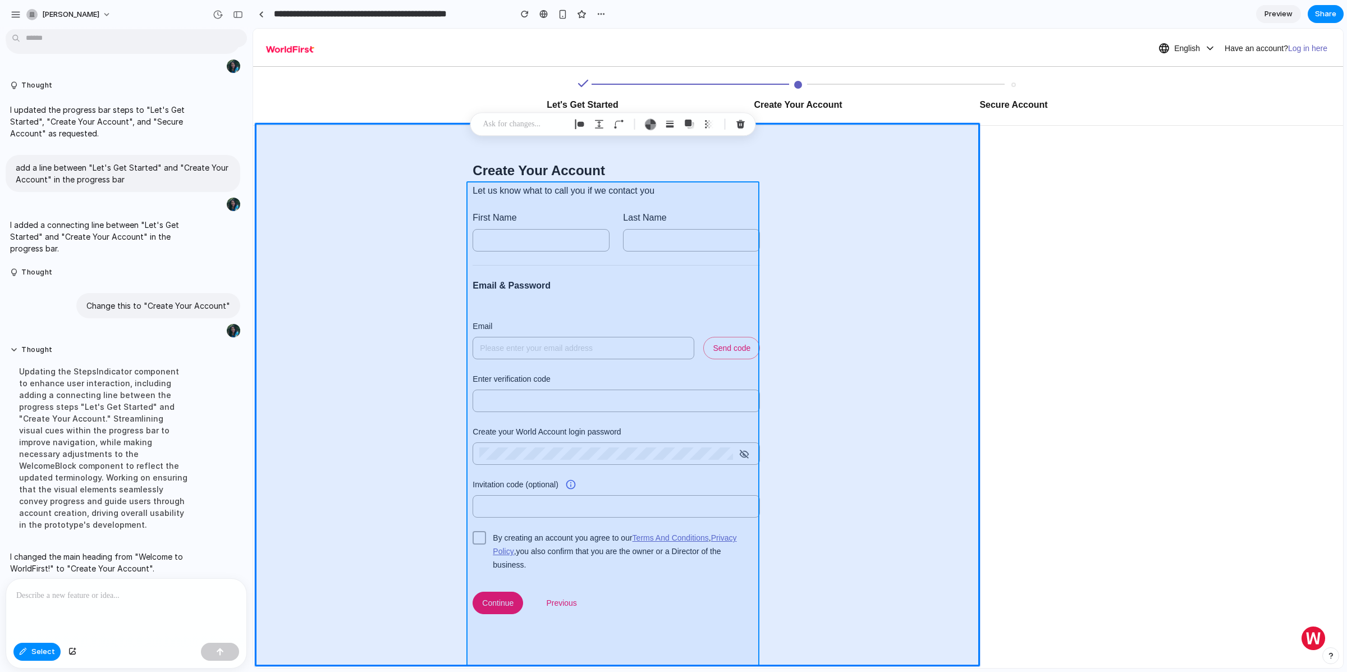
click at [514, 310] on div at bounding box center [798, 348] width 1090 height 639
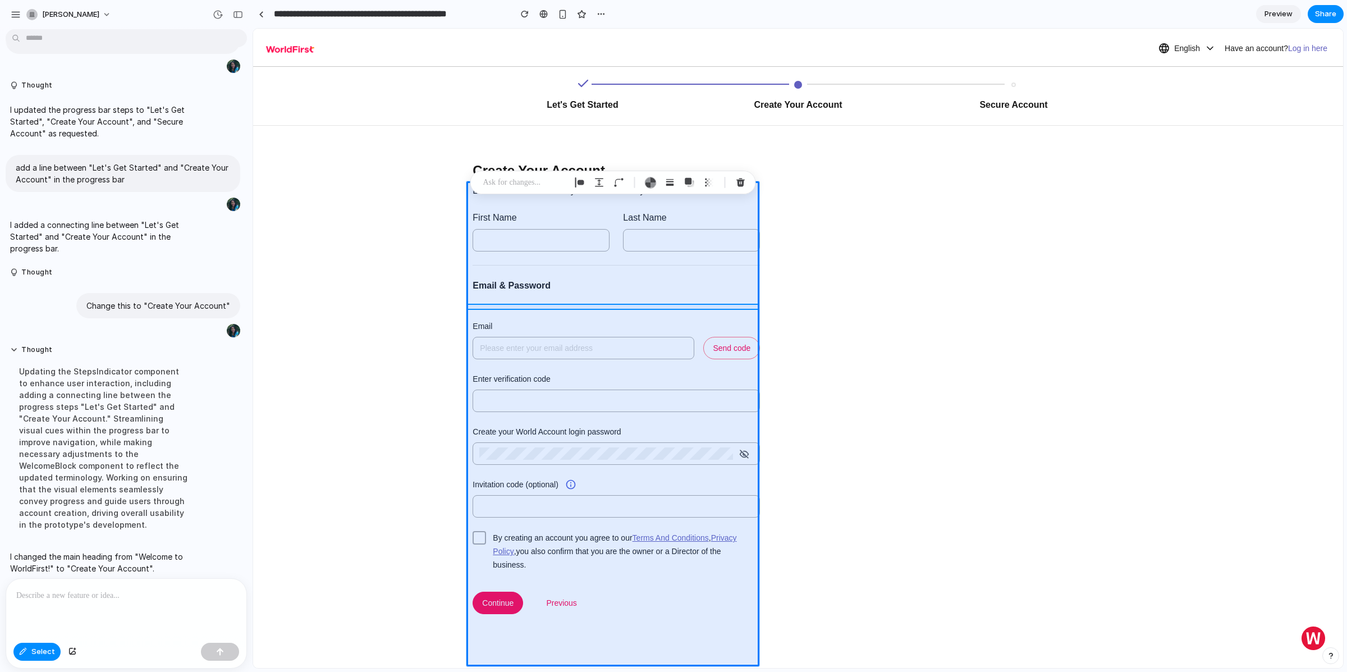
click at [512, 302] on div at bounding box center [798, 348] width 1090 height 639
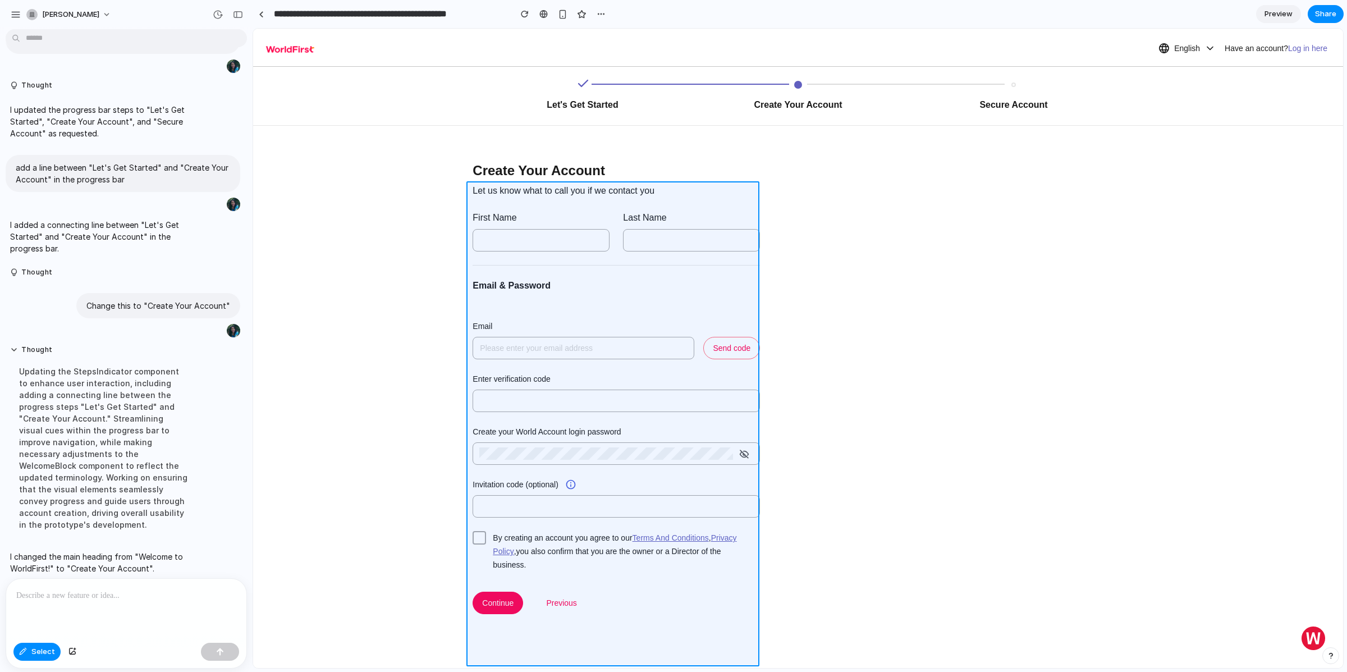
click at [515, 308] on div at bounding box center [798, 348] width 1090 height 639
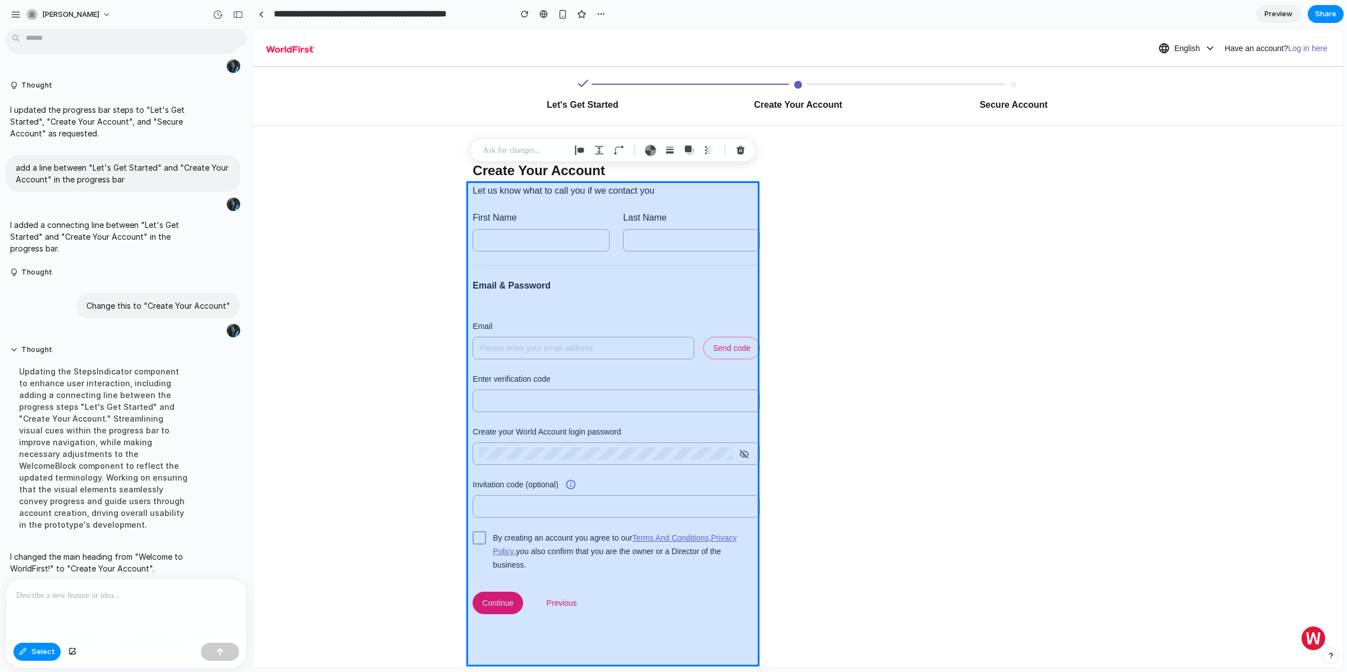
click at [513, 305] on div at bounding box center [798, 348] width 1090 height 639
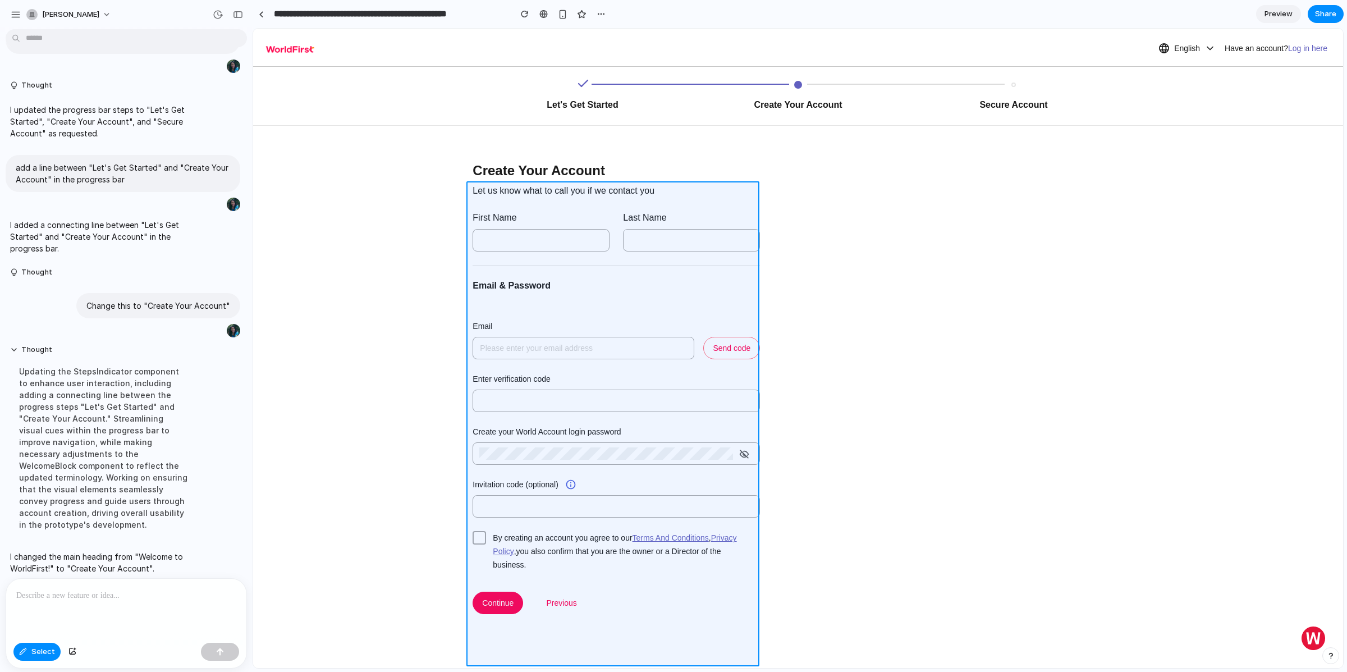
click at [513, 305] on div at bounding box center [798, 348] width 1090 height 639
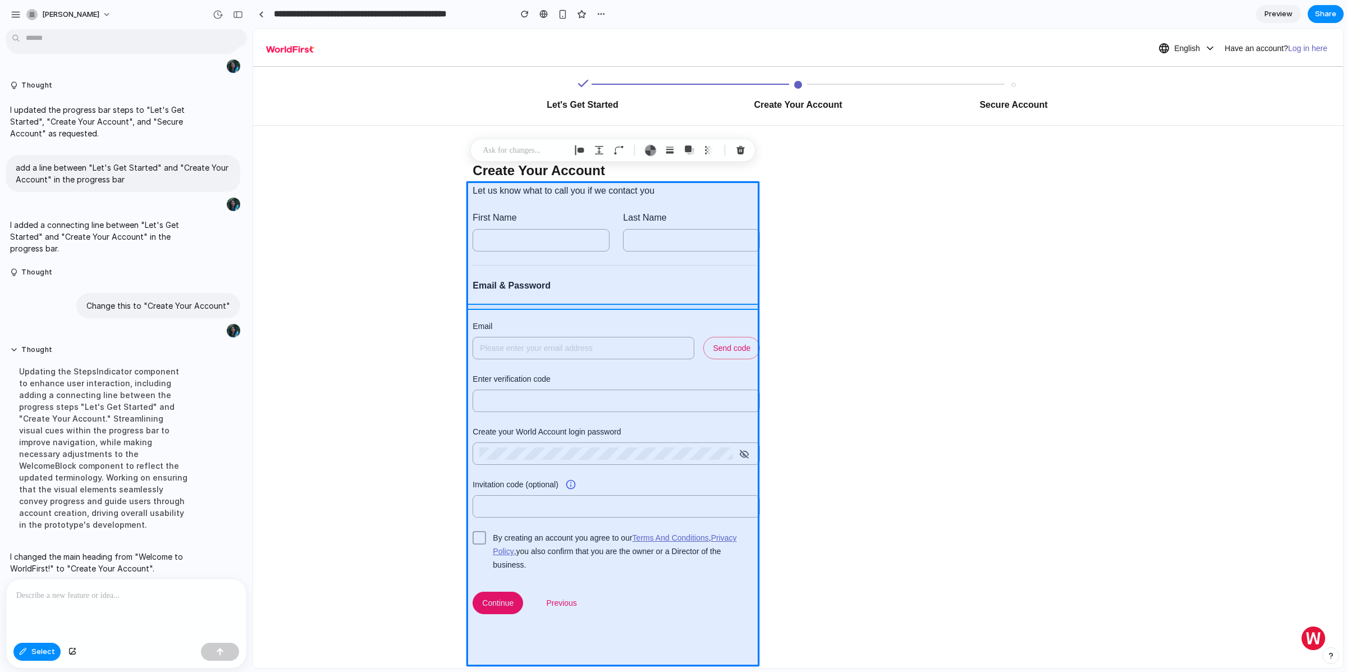
click at [510, 307] on div at bounding box center [798, 348] width 1090 height 639
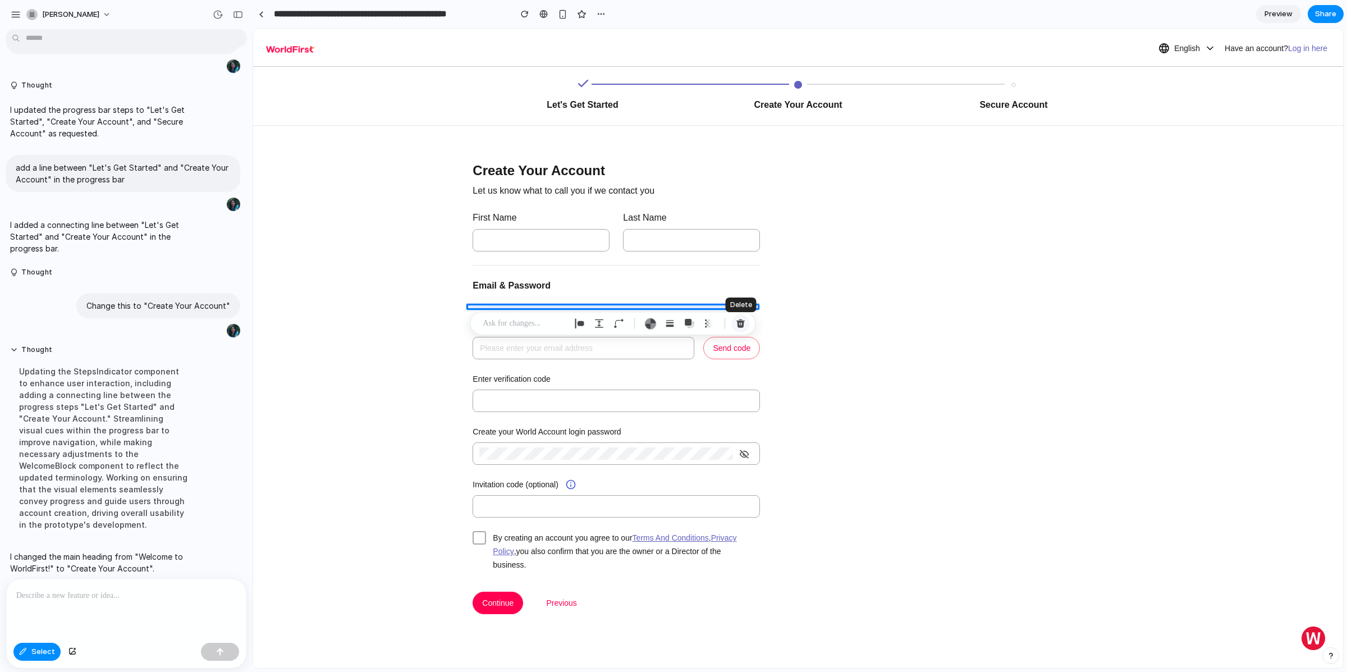
click at [740, 326] on div "button" at bounding box center [741, 323] width 10 height 10
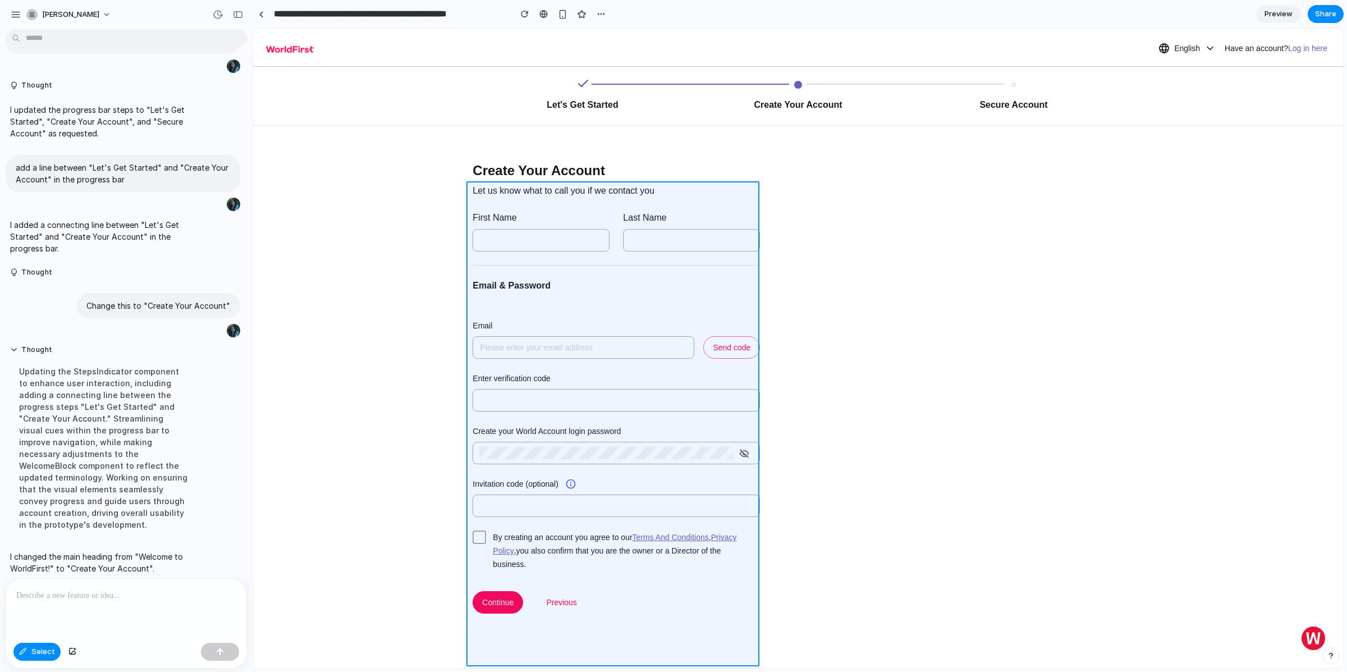
click at [483, 305] on div at bounding box center [798, 348] width 1090 height 639
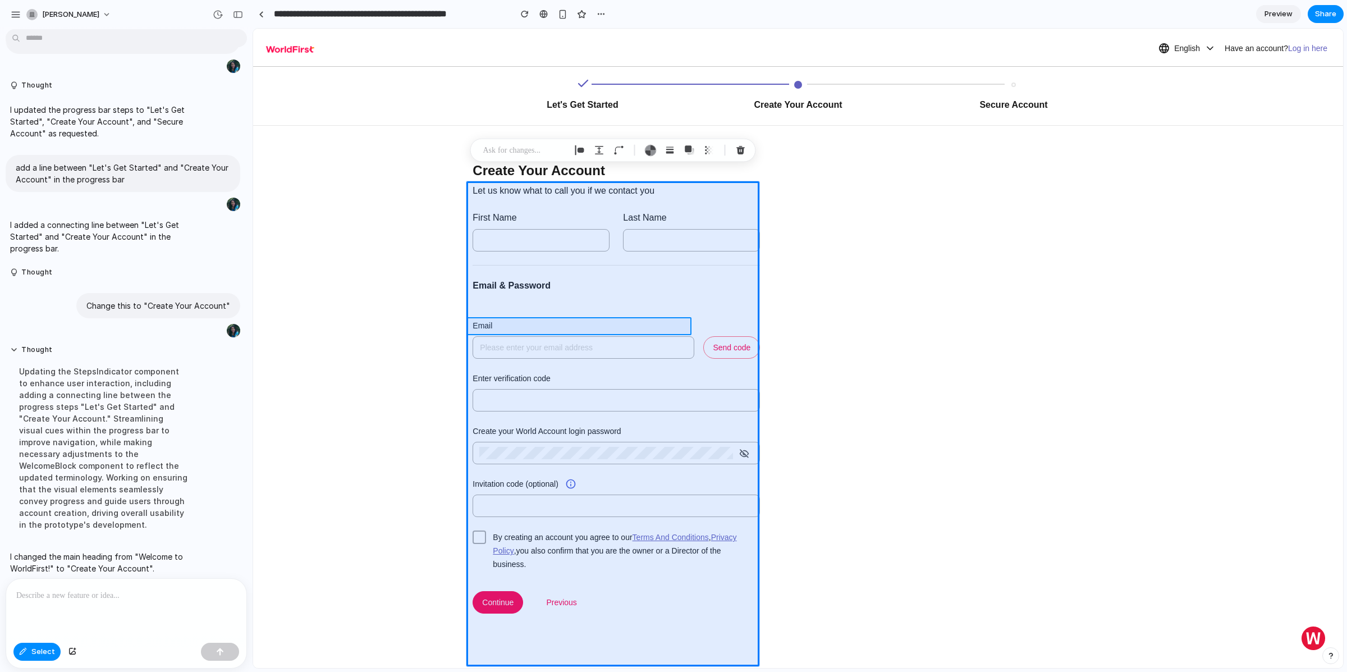
click at [484, 327] on div at bounding box center [798, 348] width 1090 height 639
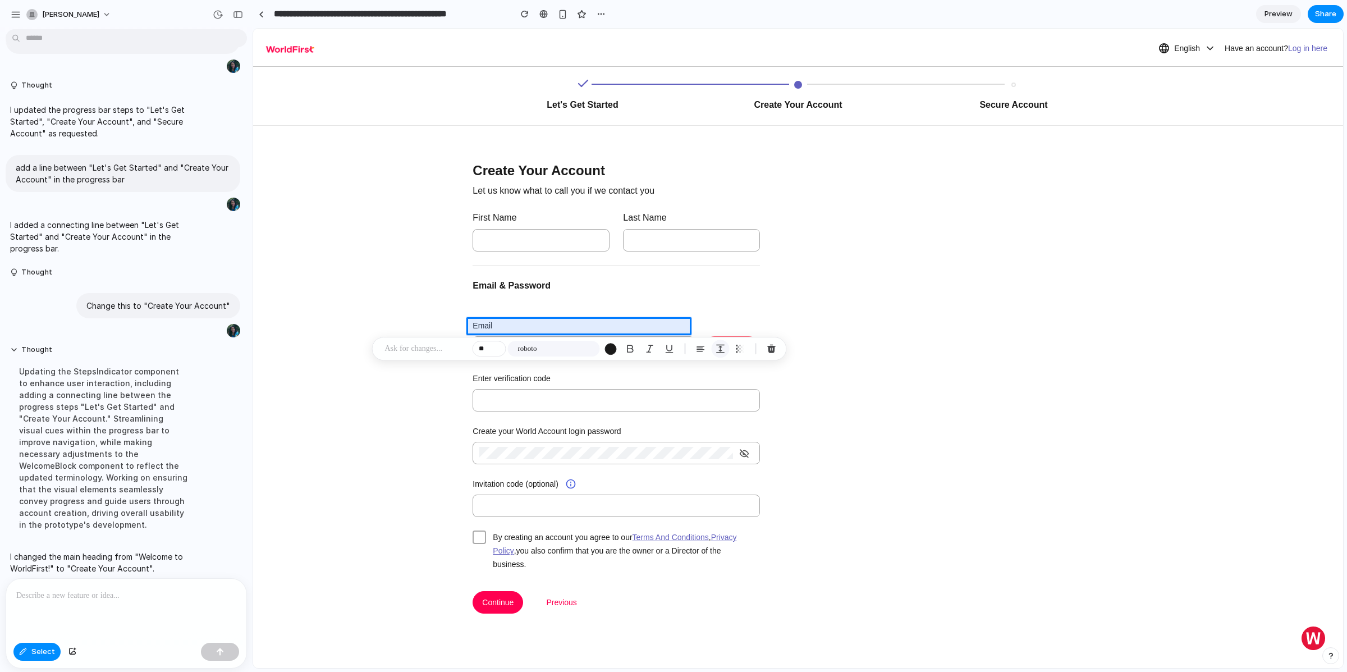
click at [723, 349] on div "button" at bounding box center [721, 349] width 10 height 10
click at [869, 393] on button "Increment" at bounding box center [865, 395] width 11 height 9
click at [866, 403] on button "Decrement" at bounding box center [865, 403] width 11 height 9
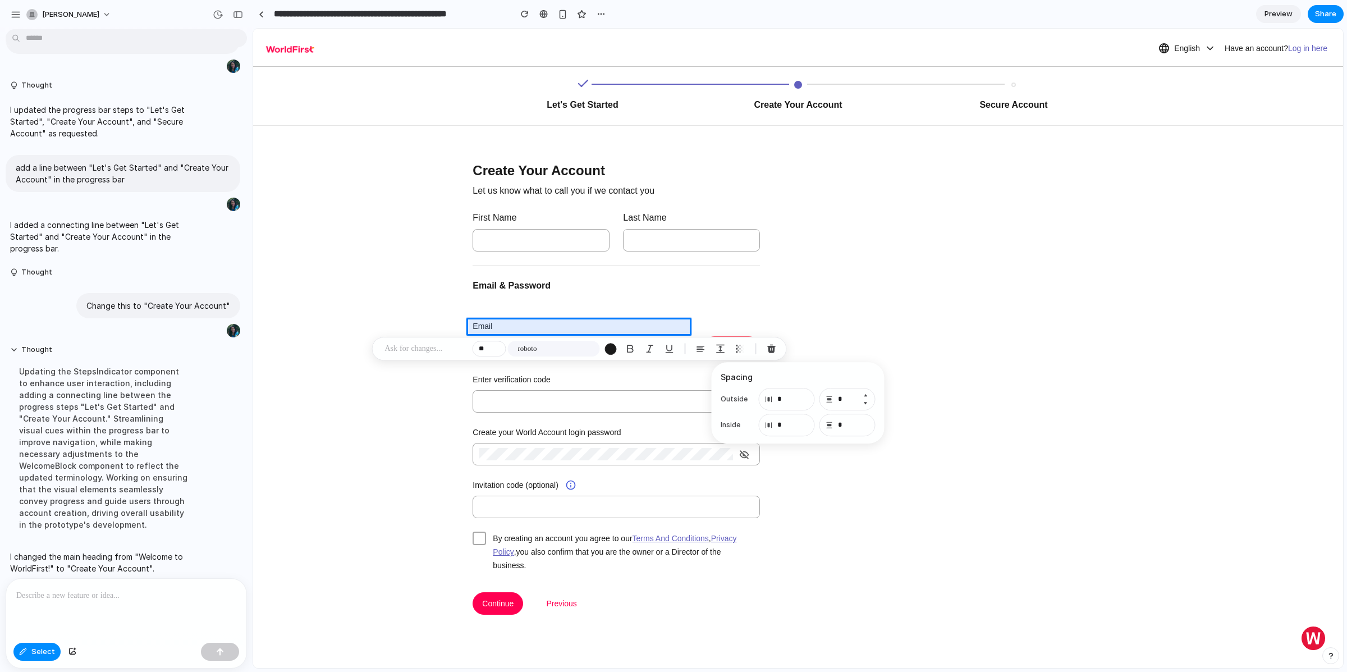
click at [866, 403] on button "Decrement" at bounding box center [865, 403] width 11 height 9
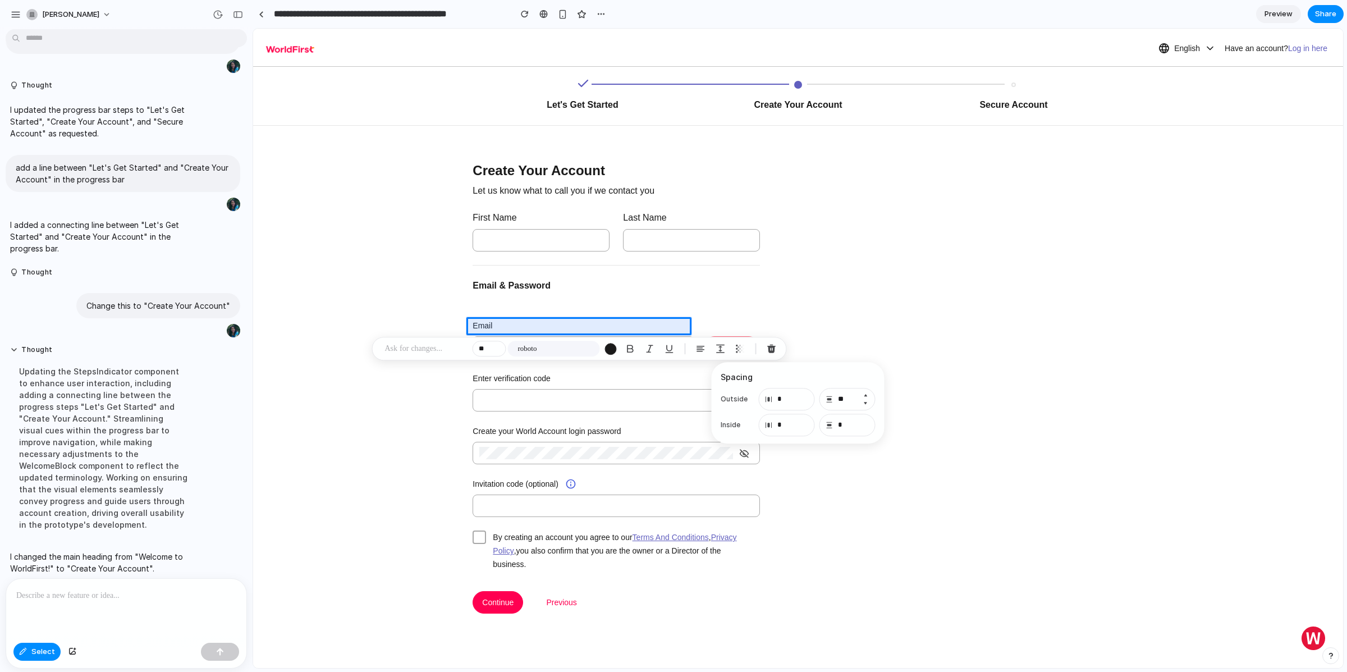
click at [866, 403] on button "Decrement" at bounding box center [865, 403] width 11 height 9
click at [866, 392] on button "Increment" at bounding box center [865, 395] width 11 height 9
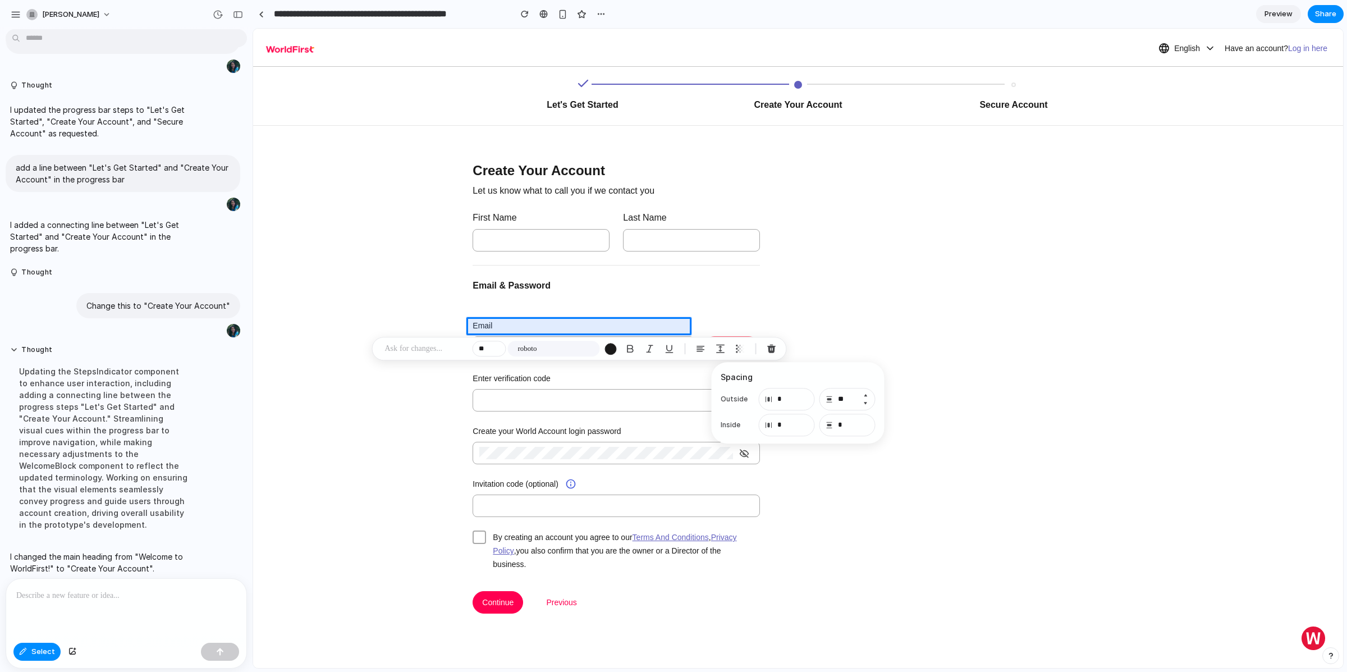
click at [866, 392] on button "Increment" at bounding box center [865, 395] width 11 height 9
type input "*"
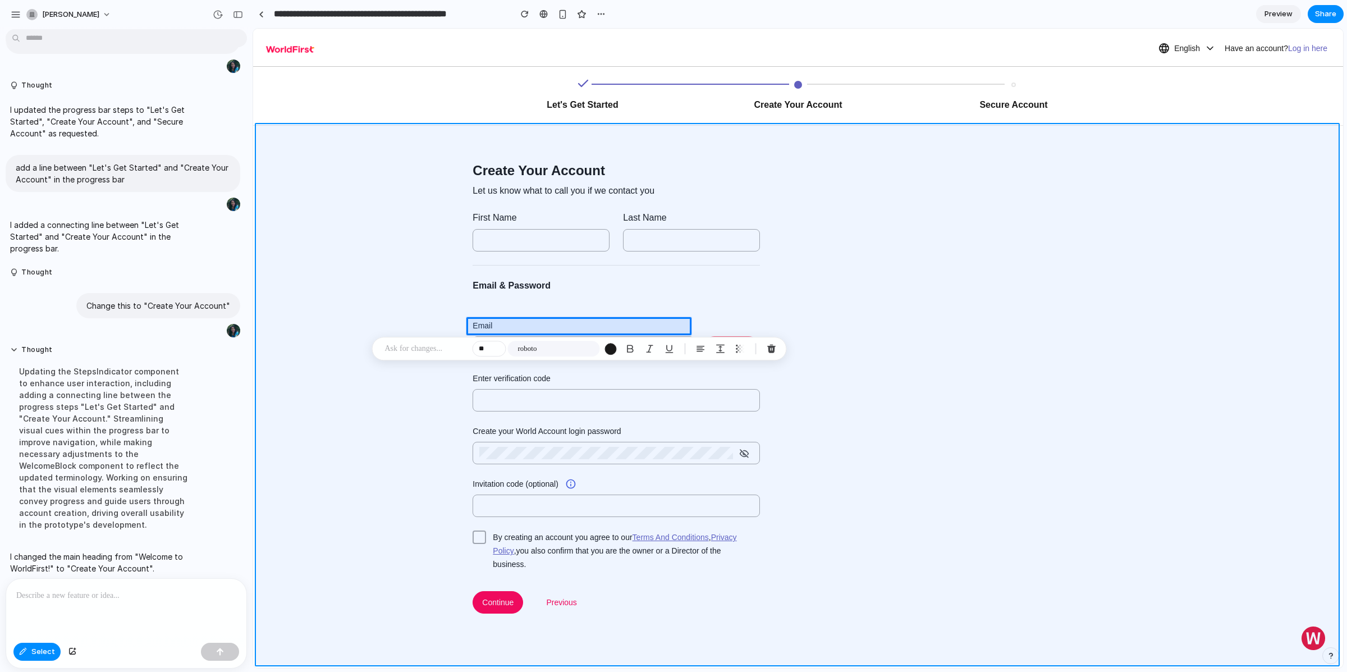
click at [1030, 336] on div at bounding box center [798, 348] width 1090 height 639
type input "***"
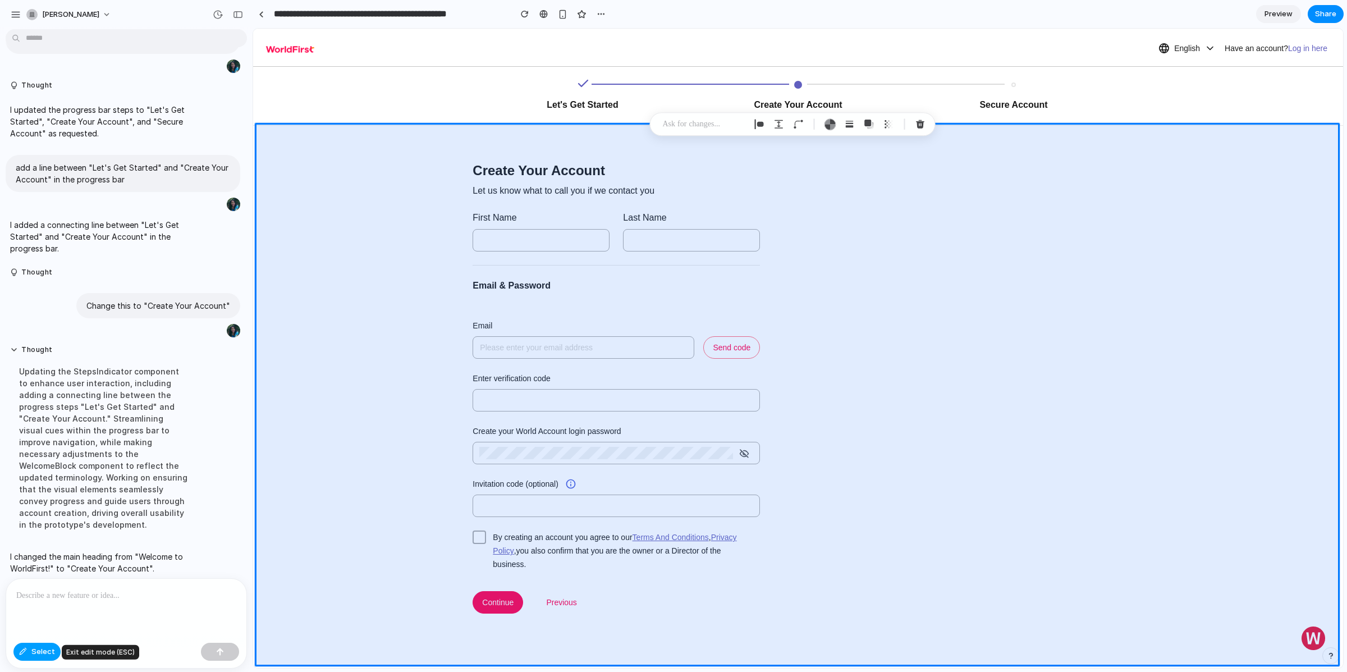
click at [45, 650] on span "Select" at bounding box center [43, 651] width 24 height 11
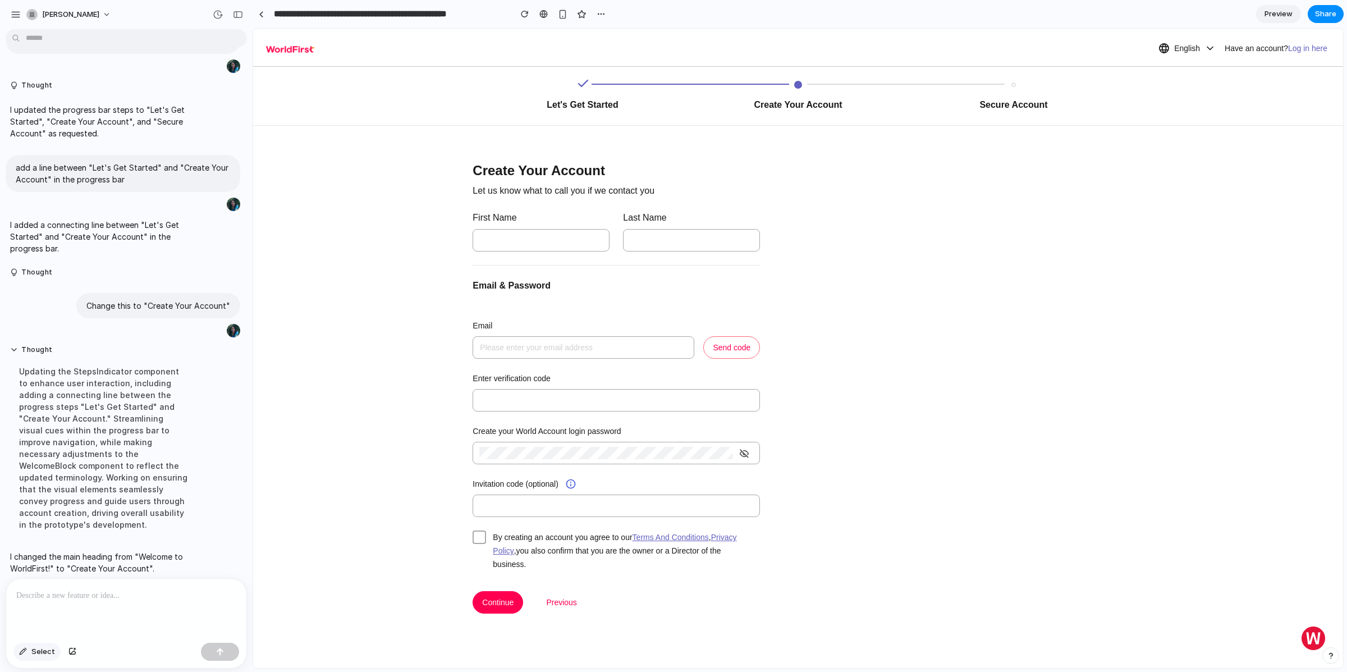
click at [36, 654] on span "Select" at bounding box center [43, 651] width 24 height 11
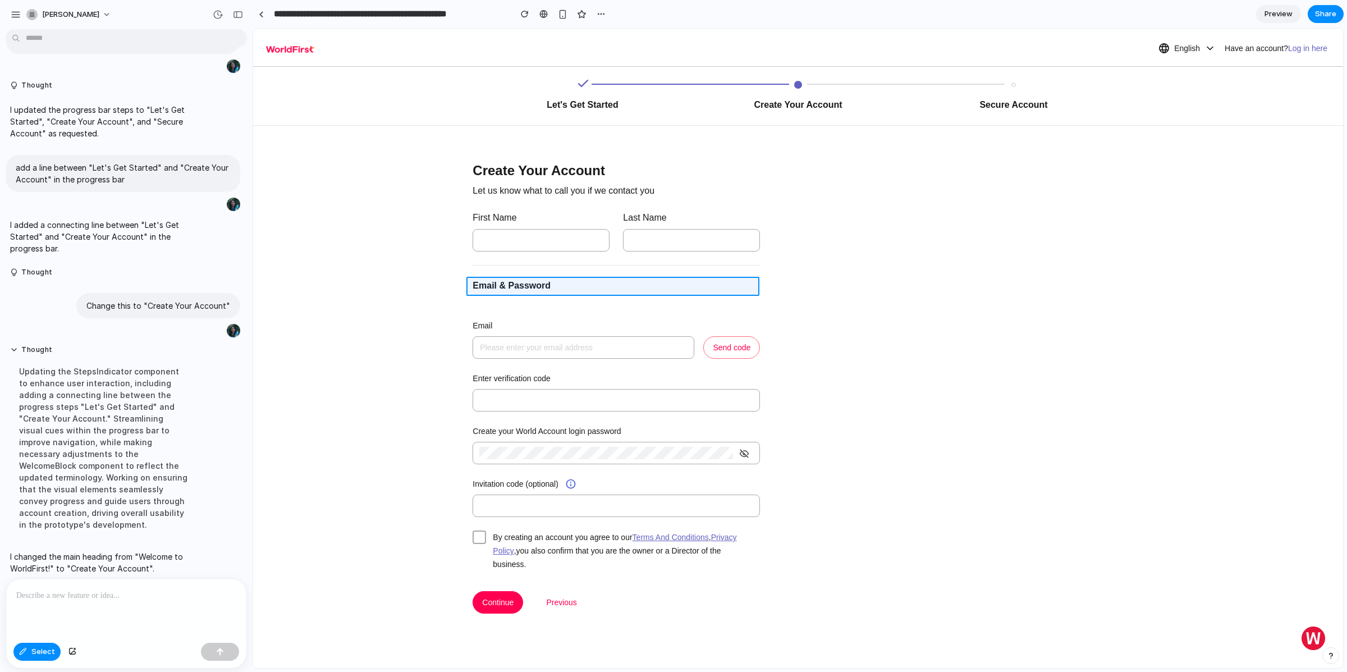
click at [499, 286] on div at bounding box center [798, 348] width 1090 height 639
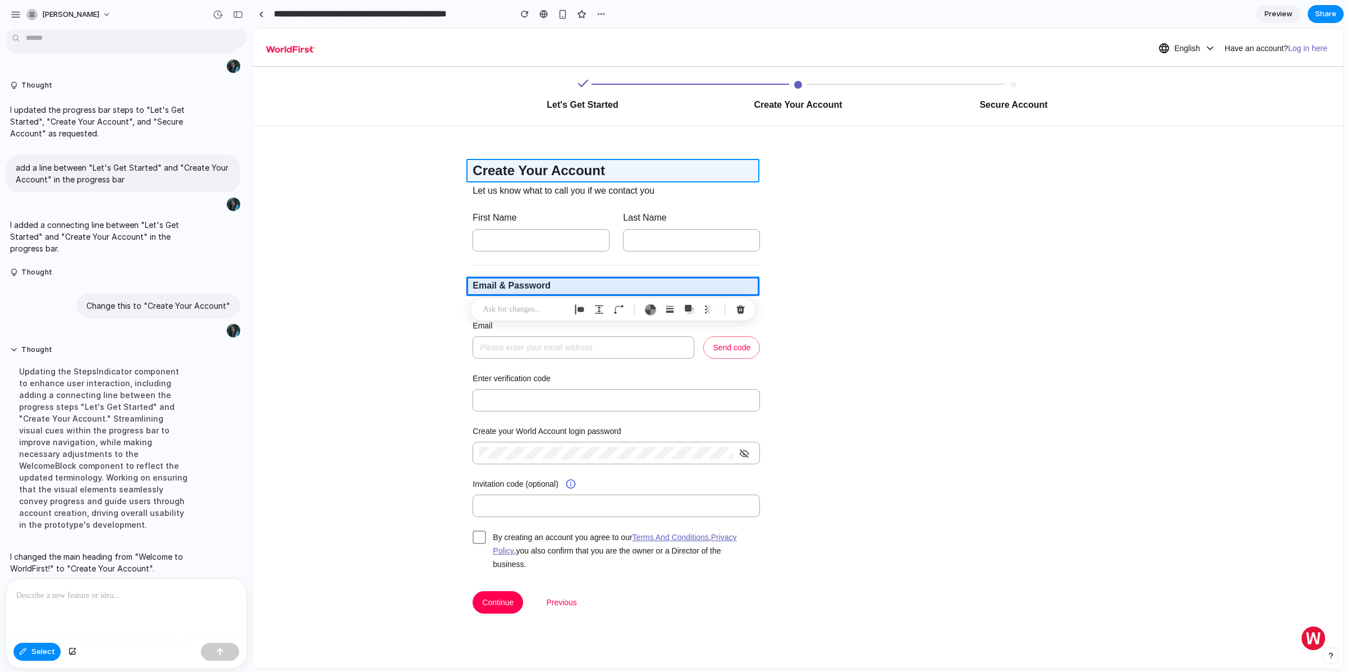
click at [513, 170] on div at bounding box center [798, 348] width 1090 height 639
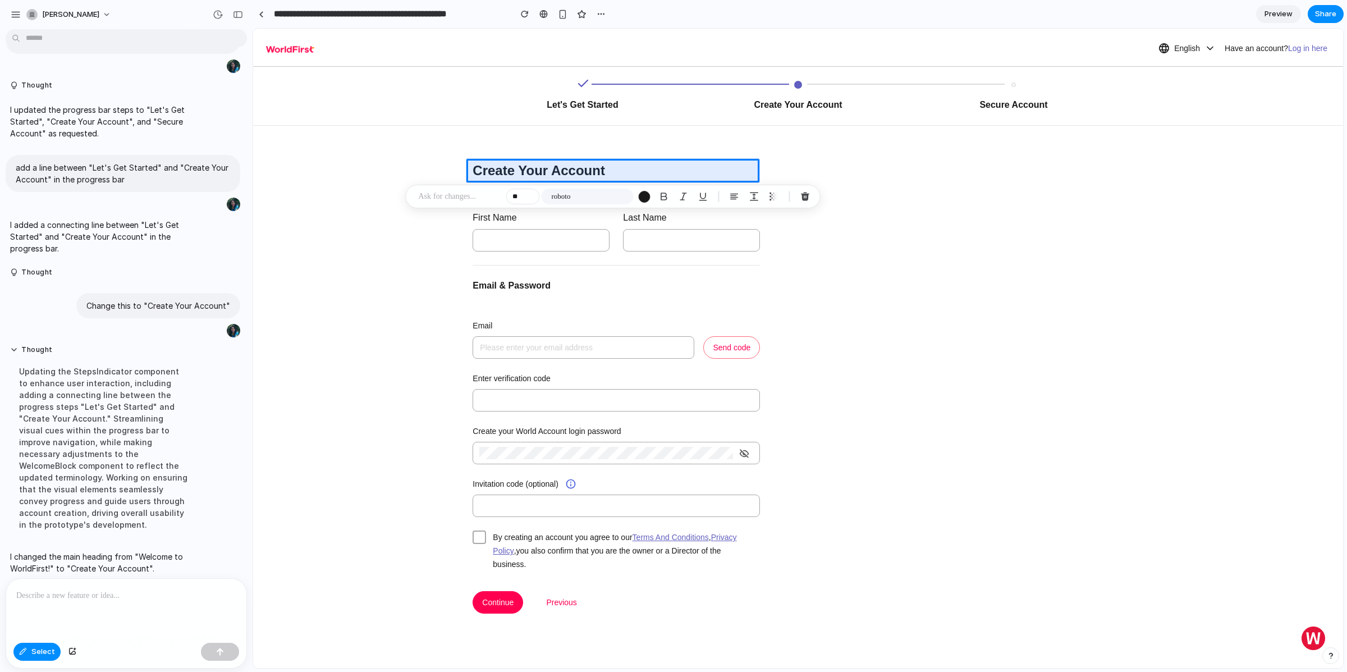
click at [467, 195] on p at bounding box center [460, 196] width 83 height 13
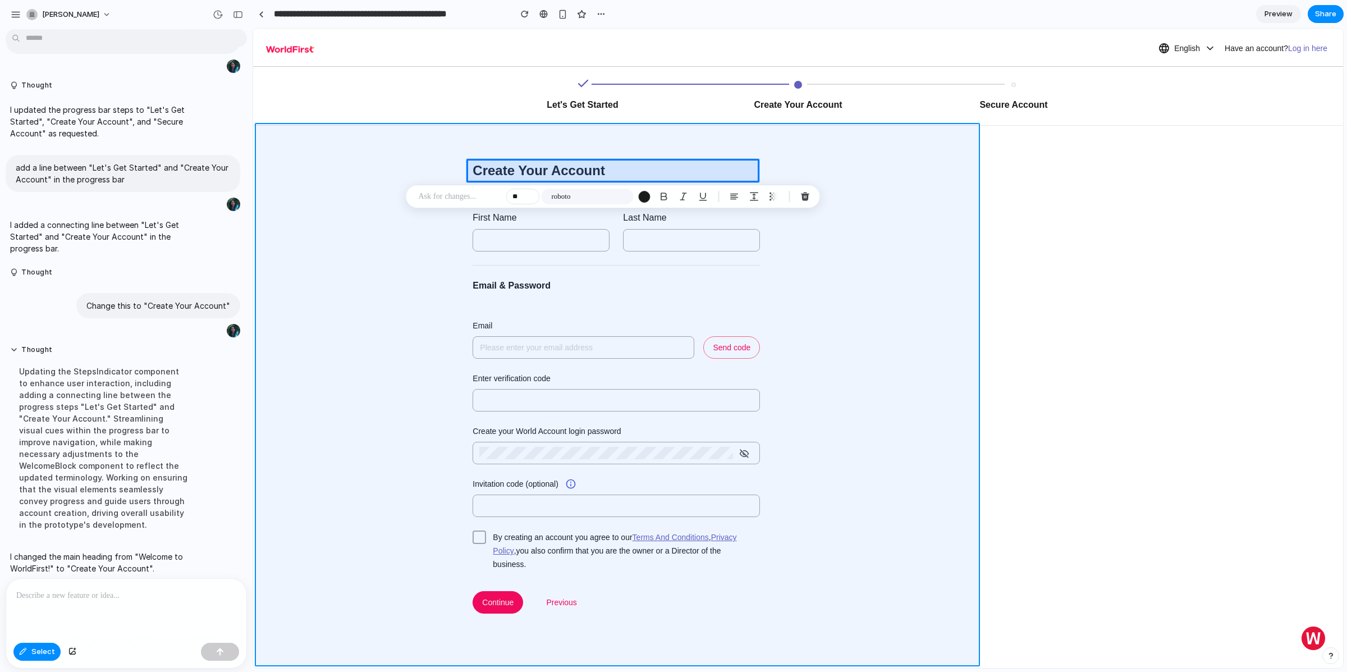
click at [378, 235] on div at bounding box center [798, 348] width 1090 height 639
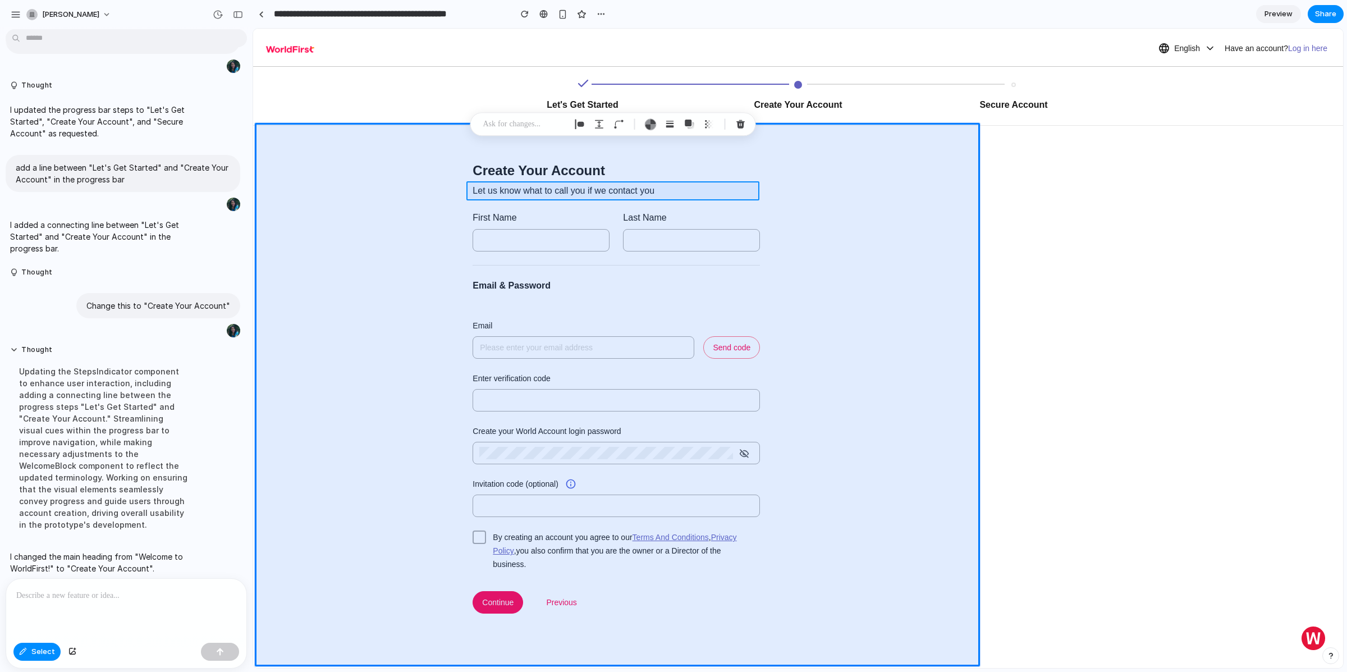
click at [523, 194] on div at bounding box center [798, 348] width 1090 height 639
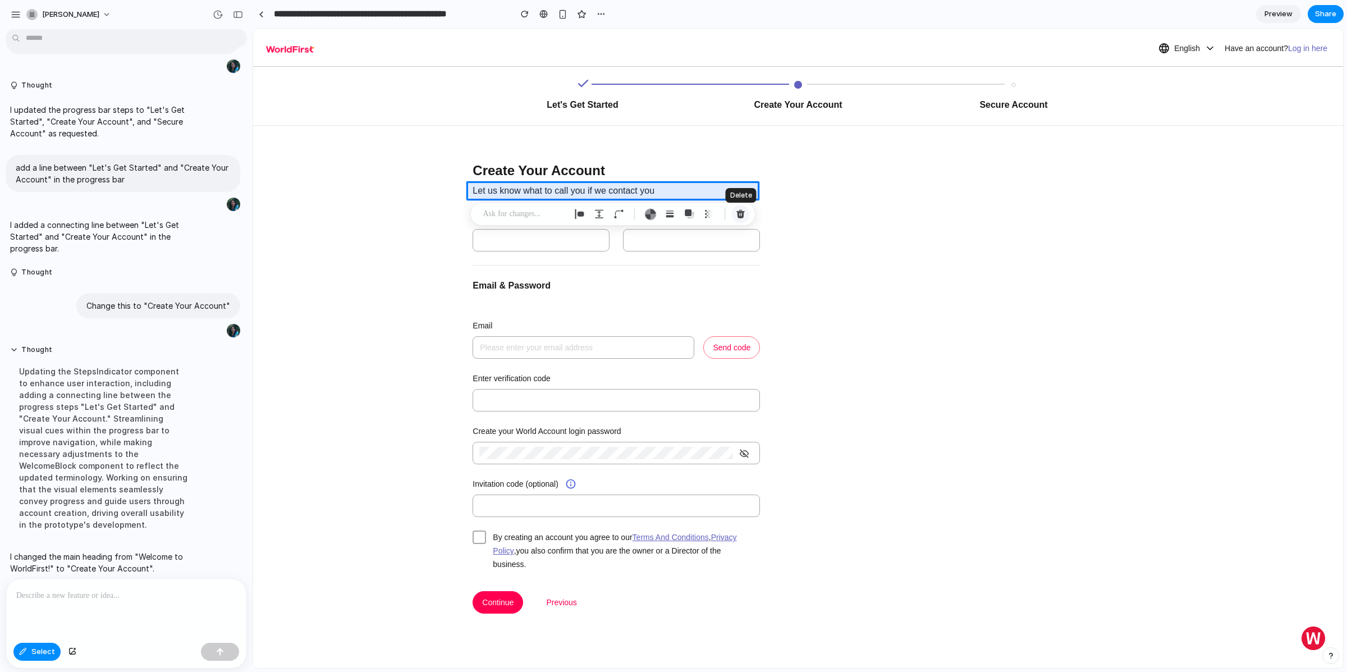
click at [739, 218] on button "button" at bounding box center [741, 214] width 18 height 18
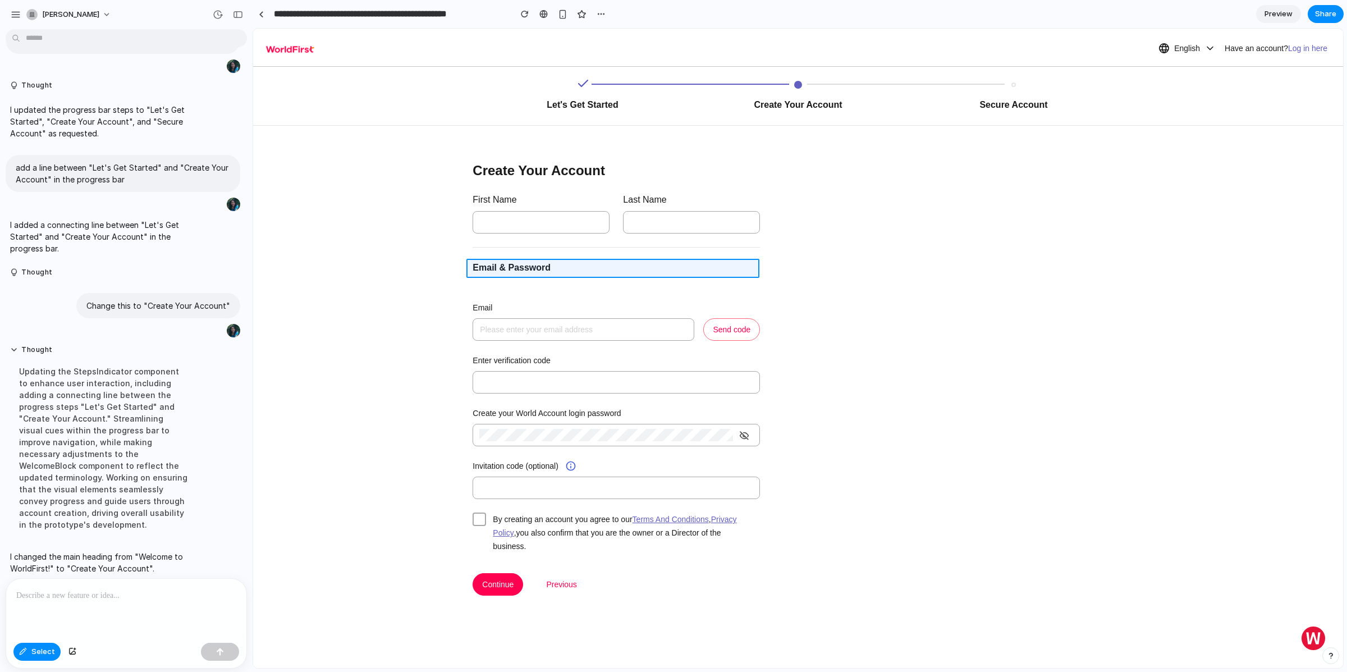
click at [511, 268] on div at bounding box center [798, 348] width 1090 height 639
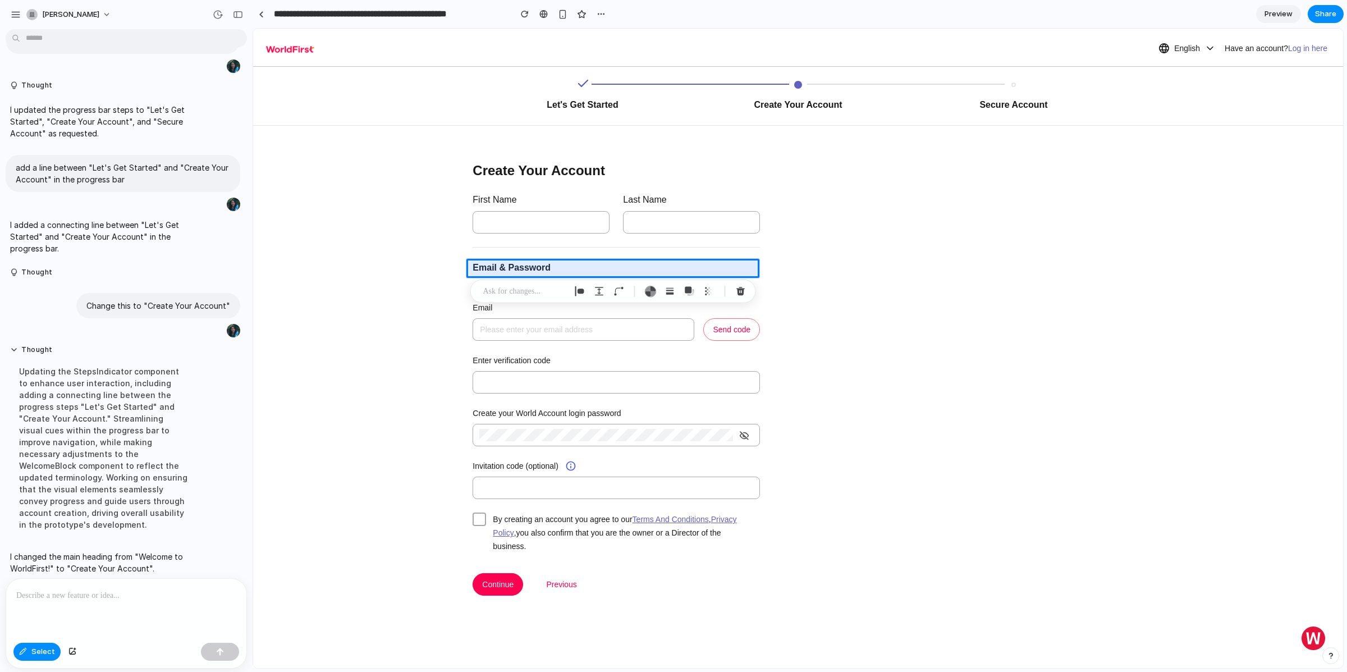
click at [509, 288] on p at bounding box center [524, 291] width 83 height 13
click at [512, 173] on div at bounding box center [798, 348] width 1090 height 639
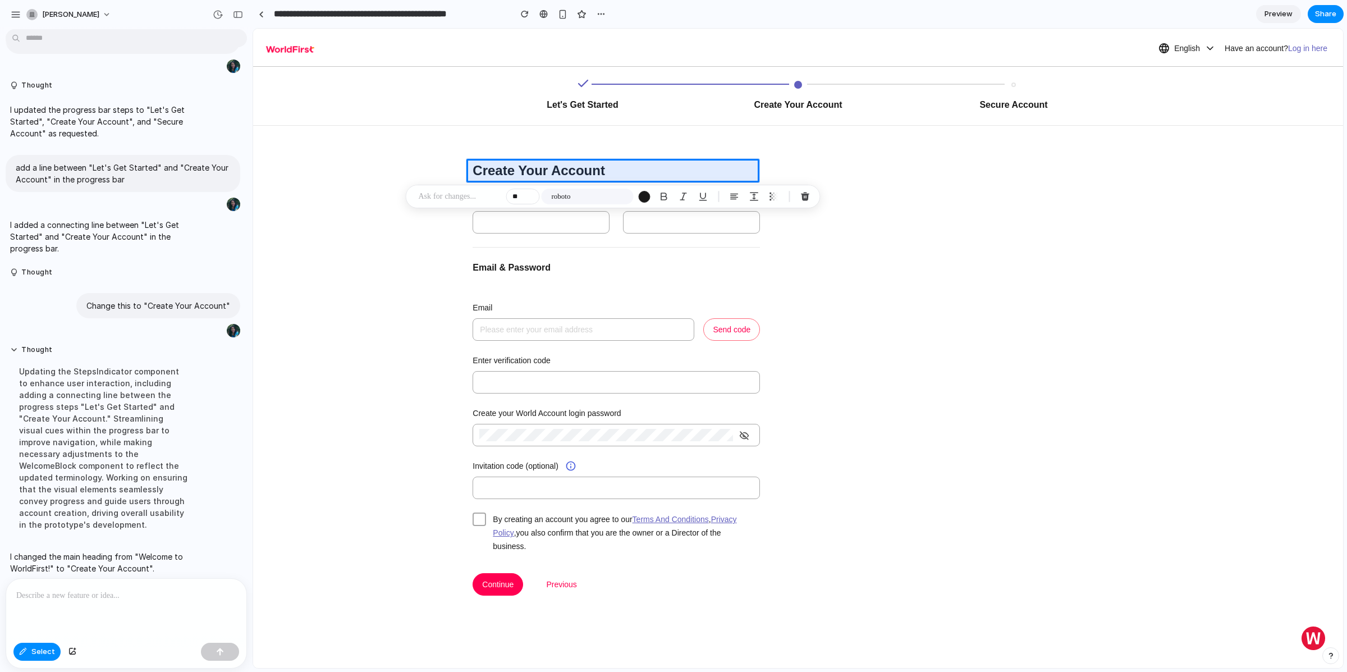
click at [454, 193] on p at bounding box center [460, 196] width 83 height 13
click at [574, 197] on p "**********" at bounding box center [595, 204] width 175 height 27
click at [611, 231] on div "**********" at bounding box center [595, 215] width 175 height 48
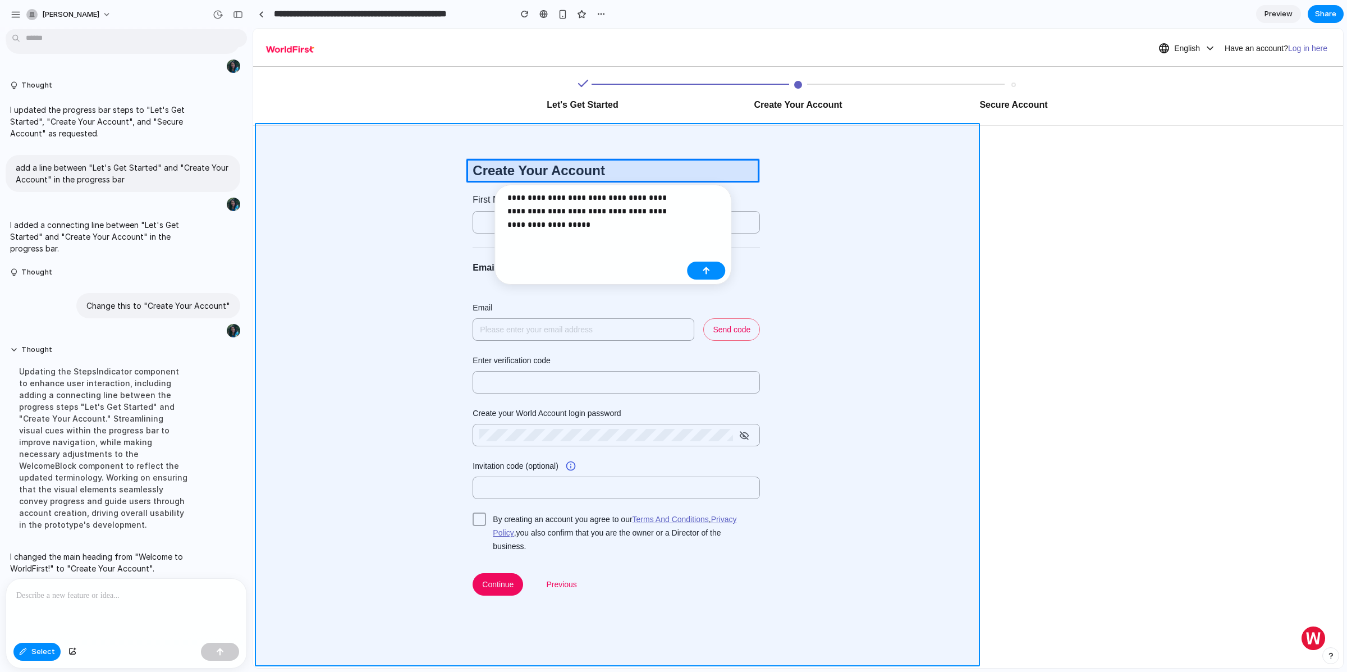
click at [398, 237] on div at bounding box center [798, 348] width 1090 height 639
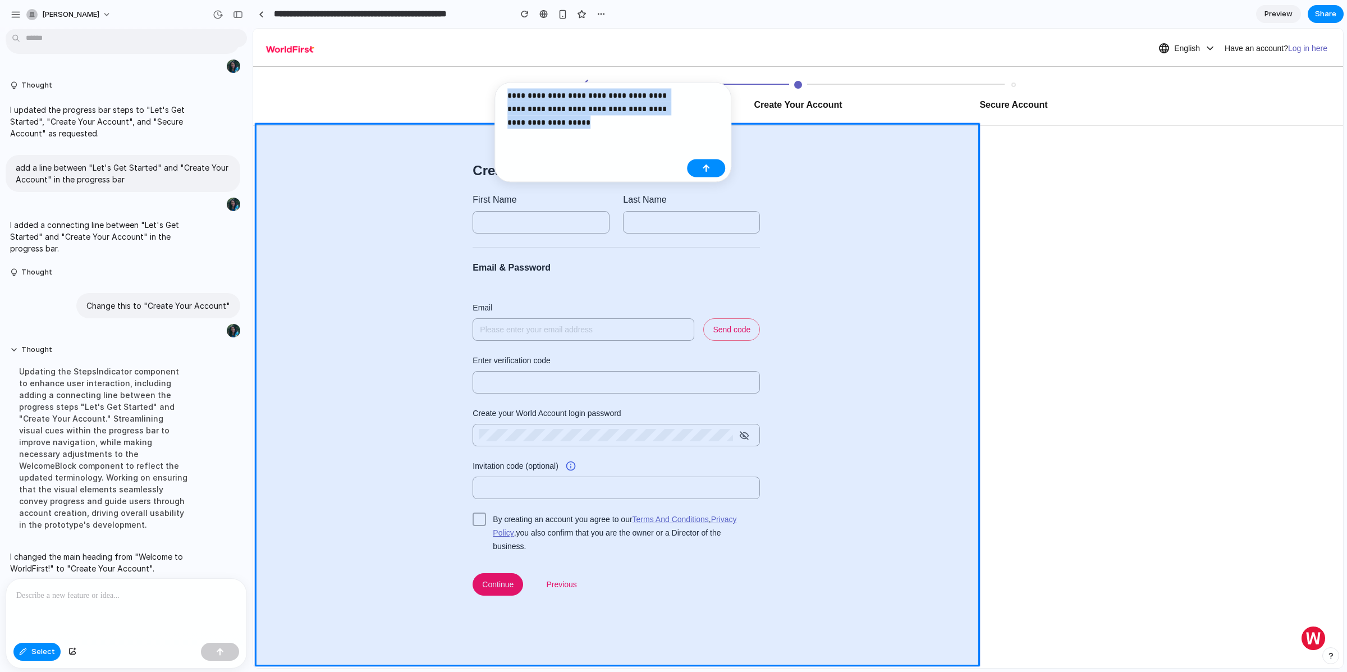
drag, startPoint x: 567, startPoint y: 120, endPoint x: 508, endPoint y: 97, distance: 62.8
click at [506, 97] on div "**********" at bounding box center [592, 113] width 182 height 48
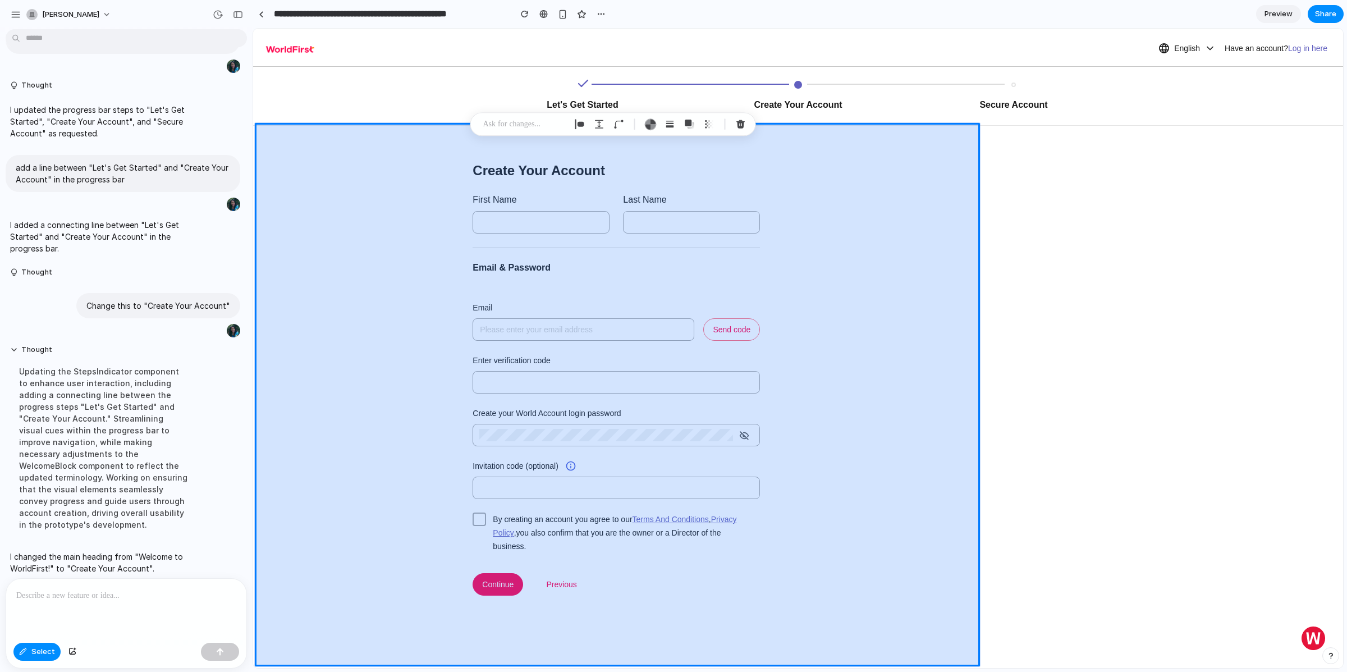
click at [886, 288] on div at bounding box center [798, 348] width 1090 height 639
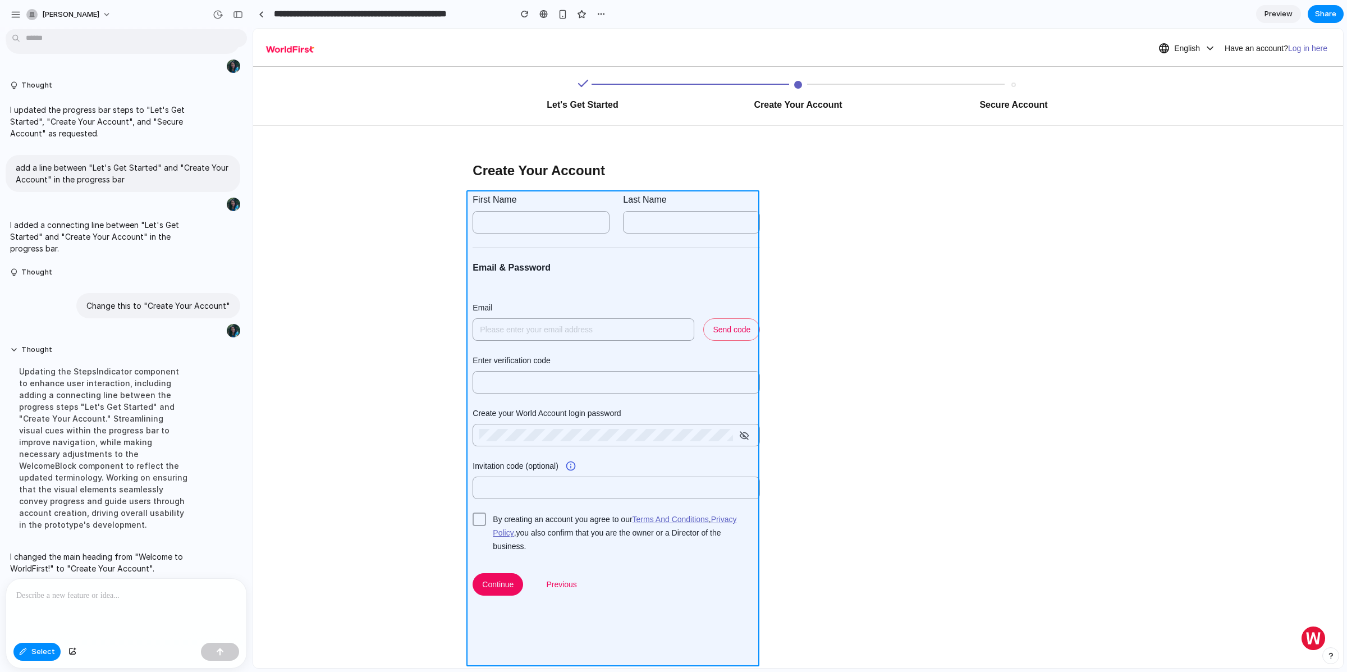
click at [505, 276] on div at bounding box center [798, 348] width 1090 height 639
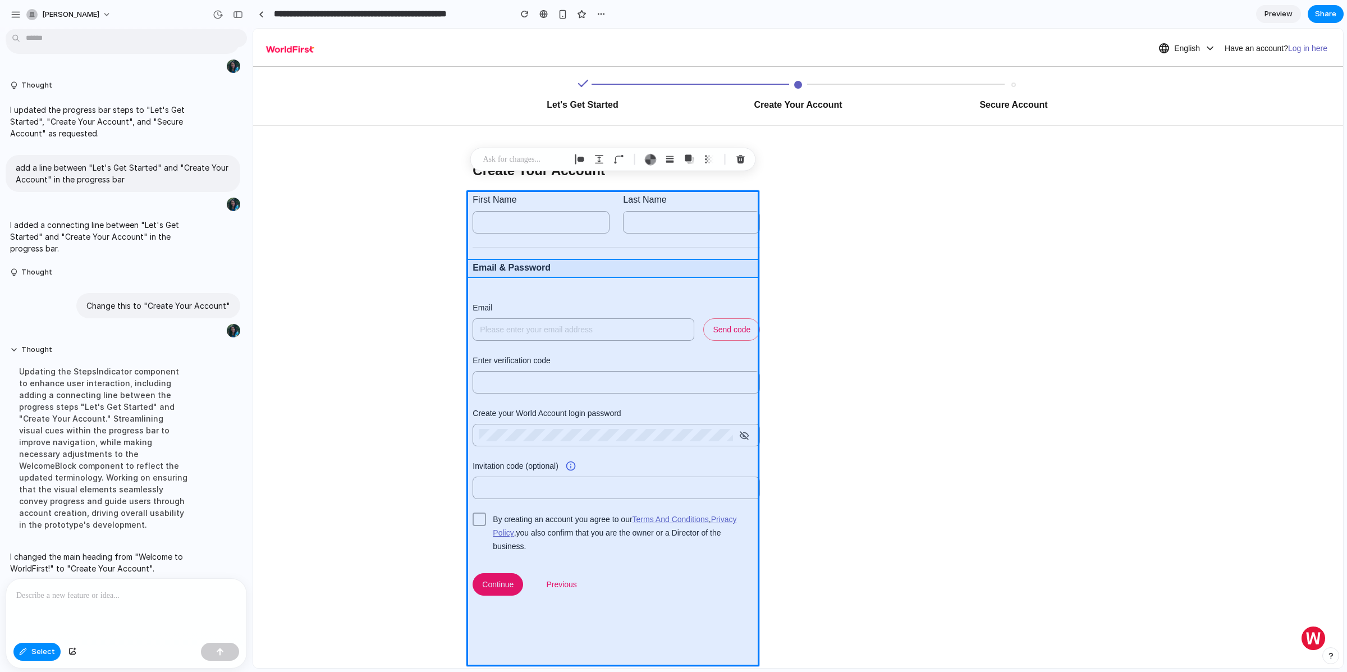
click at [505, 265] on div at bounding box center [798, 348] width 1090 height 639
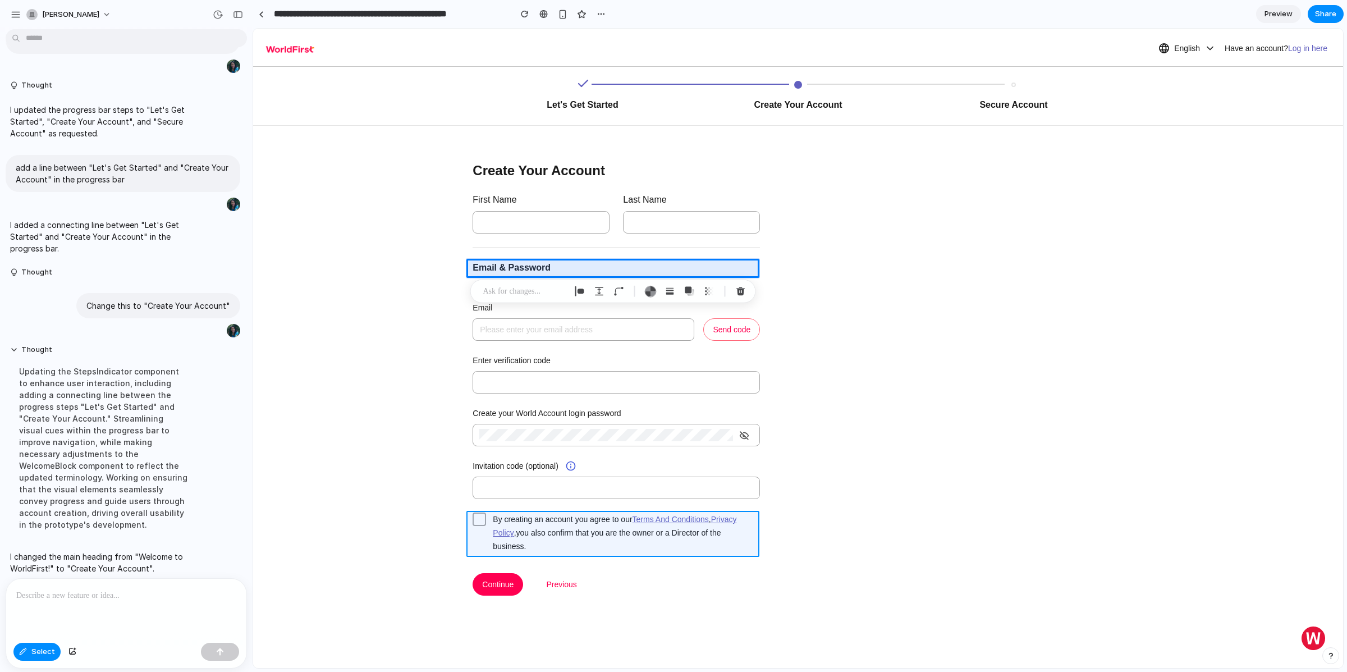
click at [479, 536] on div at bounding box center [798, 348] width 1090 height 639
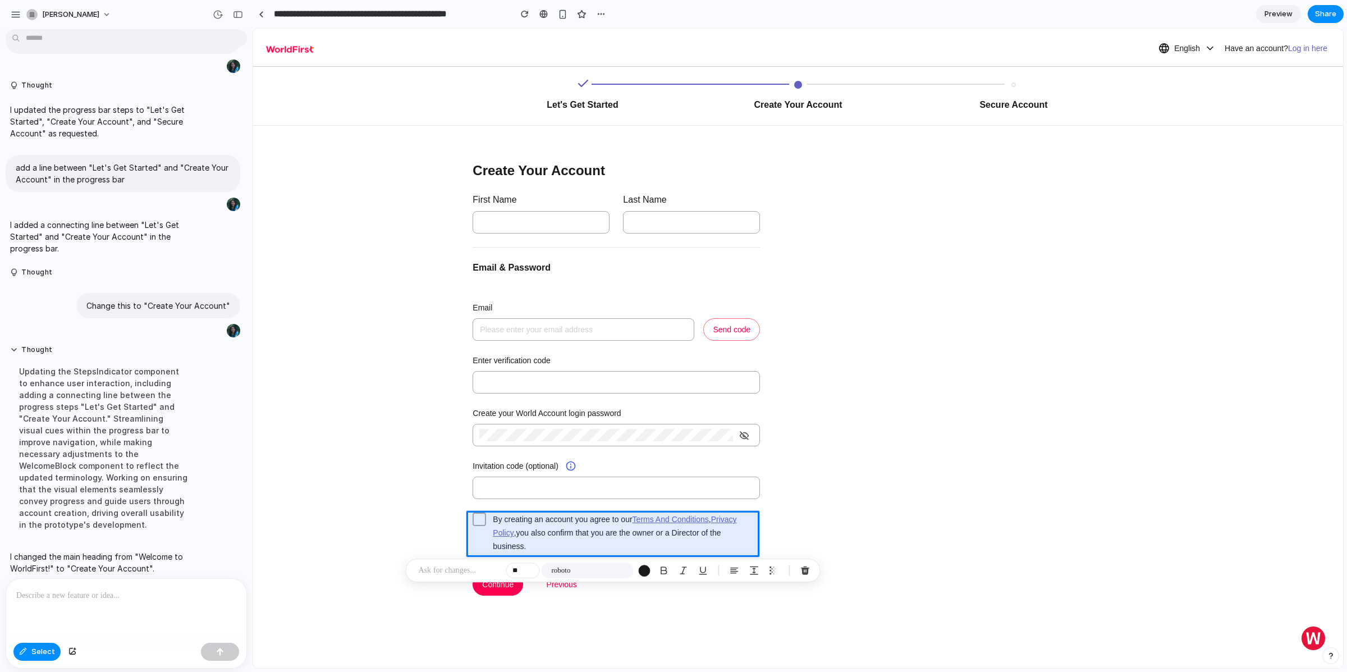
click at [468, 572] on p at bounding box center [460, 570] width 83 height 13
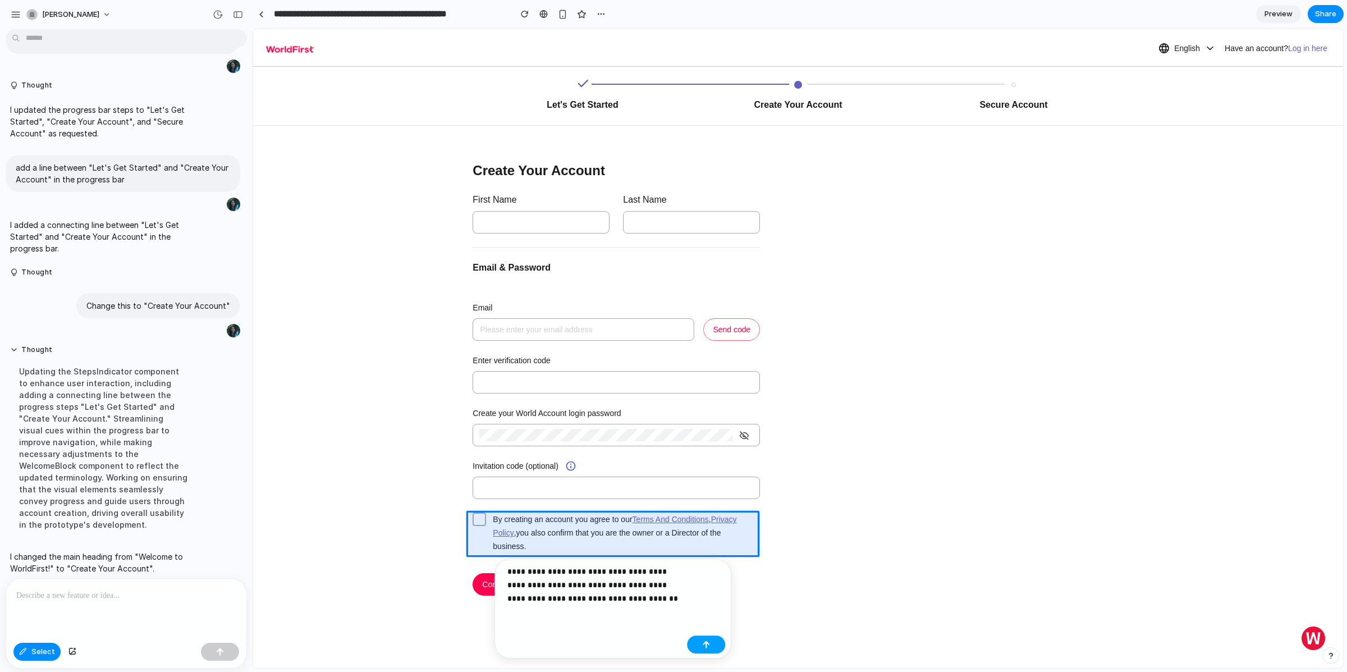
click at [706, 643] on div "button" at bounding box center [706, 645] width 8 height 8
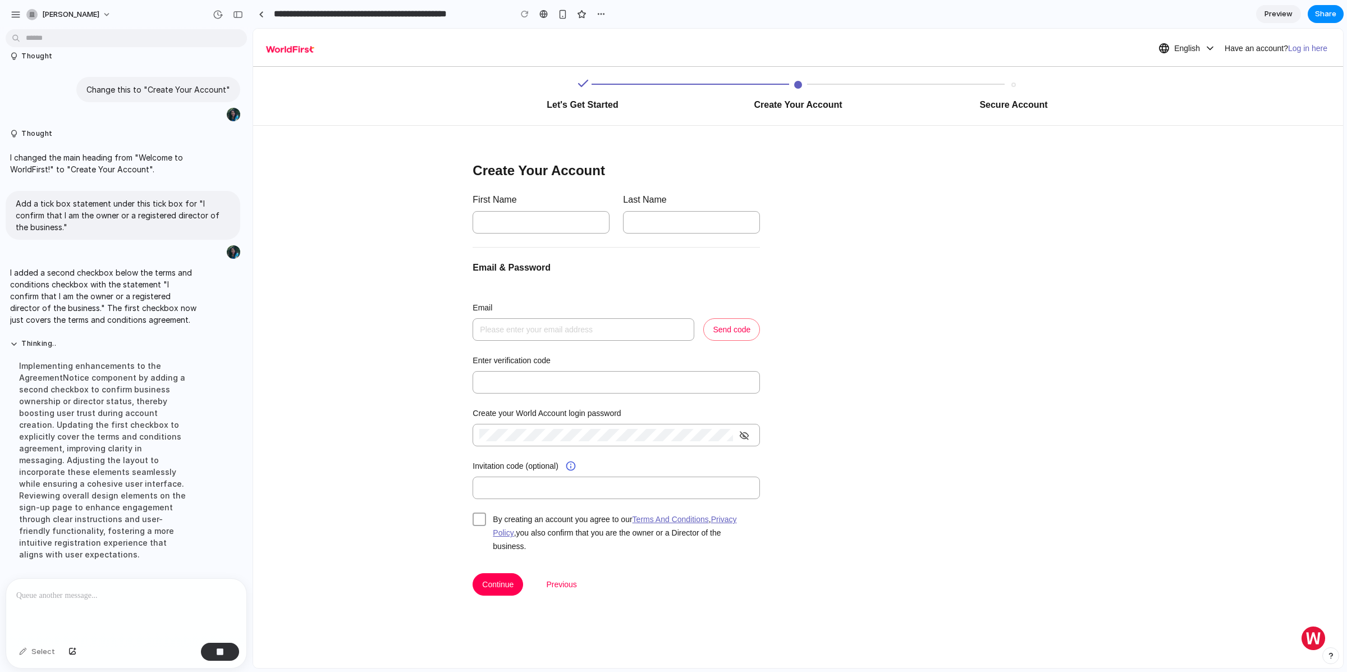
scroll to position [284, 0]
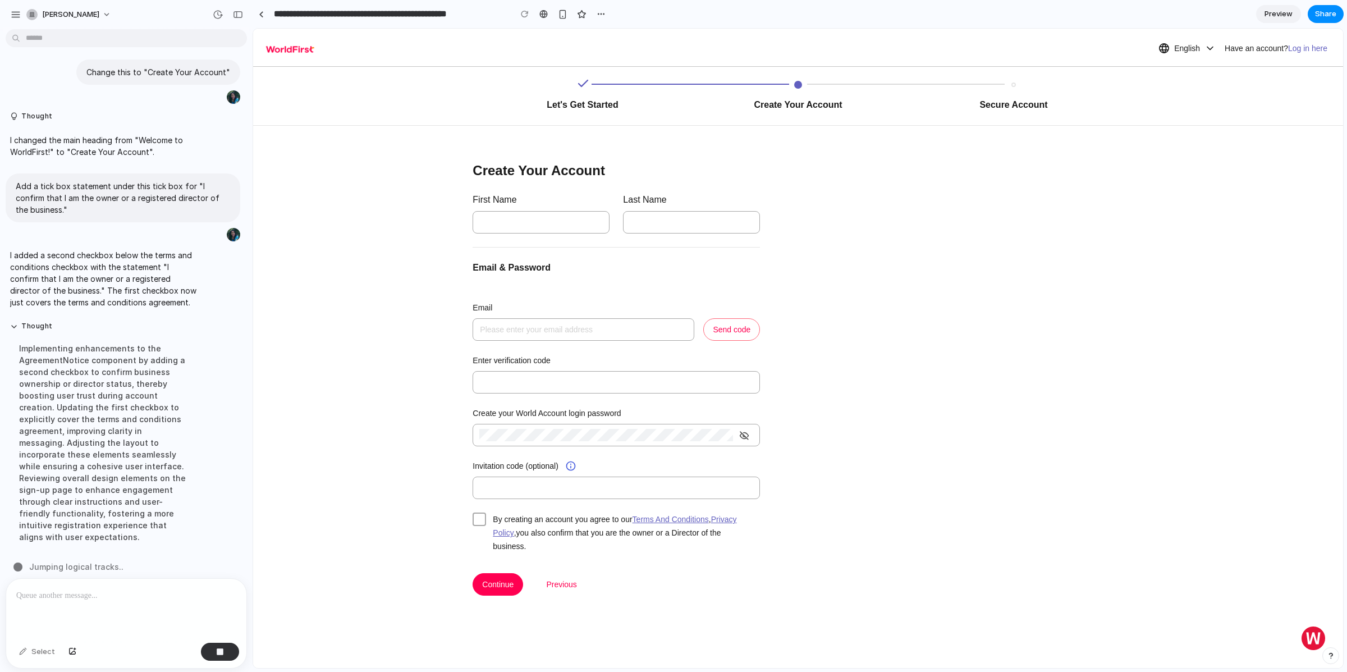
click at [91, 445] on div "Implementing enhancements to the AgreementNotice component by adding a second c…" at bounding box center [104, 443] width 188 height 214
drag, startPoint x: 45, startPoint y: 248, endPoint x: 121, endPoint y: 309, distance: 97.5
click at [121, 309] on div "I added a second checkbox below the terms and conditions checkbox with the stat…" at bounding box center [104, 279] width 197 height 72
drag, startPoint x: 140, startPoint y: 353, endPoint x: 203, endPoint y: 521, distance: 179.5
click at [140, 353] on div "Implementing enhancements to the AgreementNotice component by adding a second c…" at bounding box center [104, 443] width 188 height 214
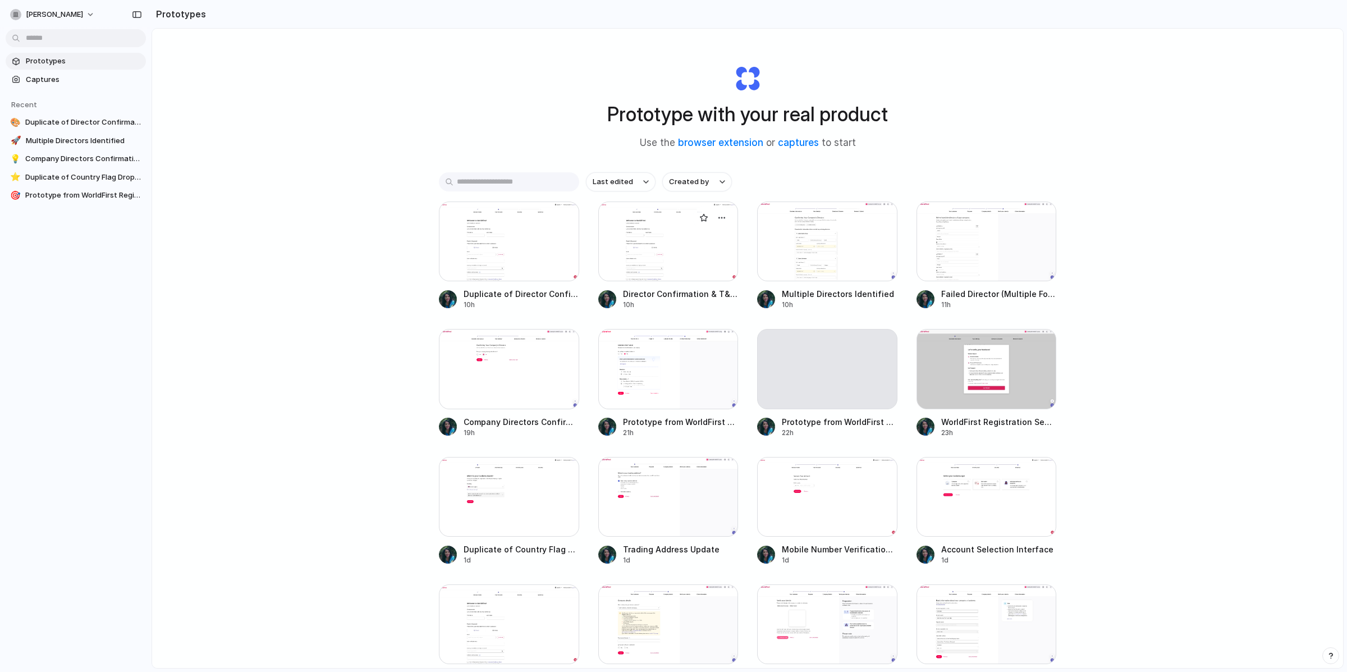
click at [652, 258] on div at bounding box center [669, 242] width 140 height 80
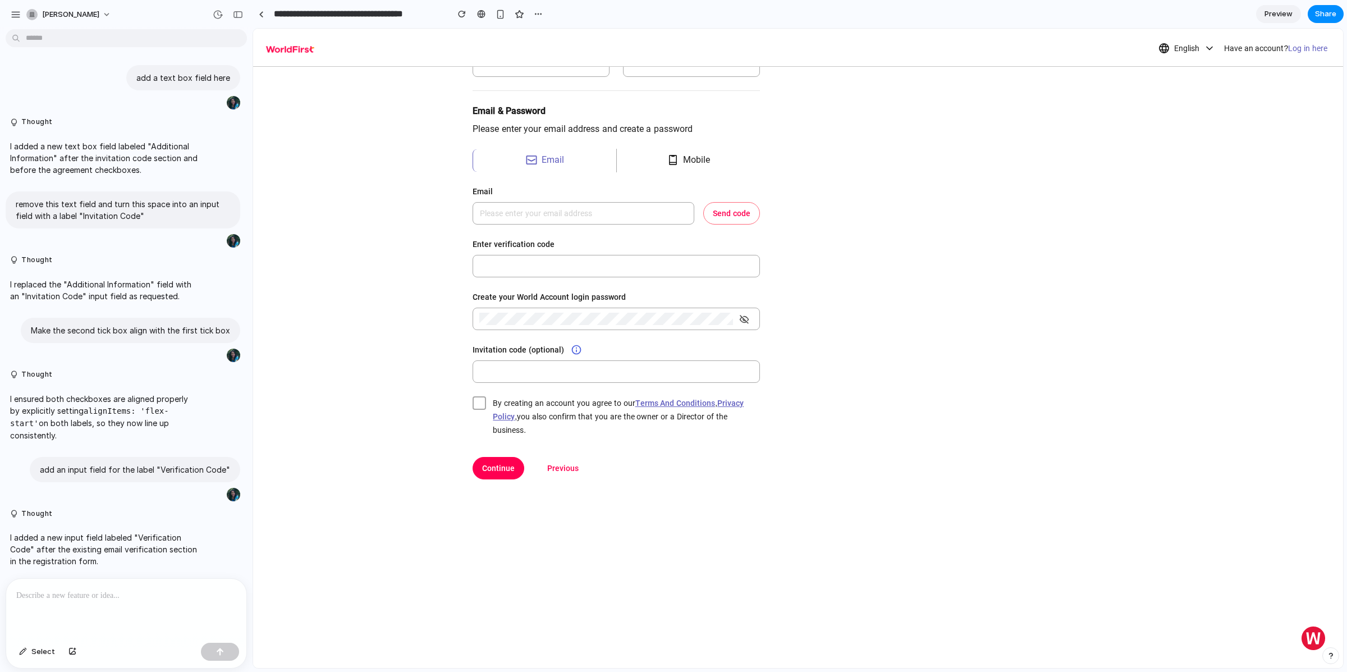
scroll to position [360, 0]
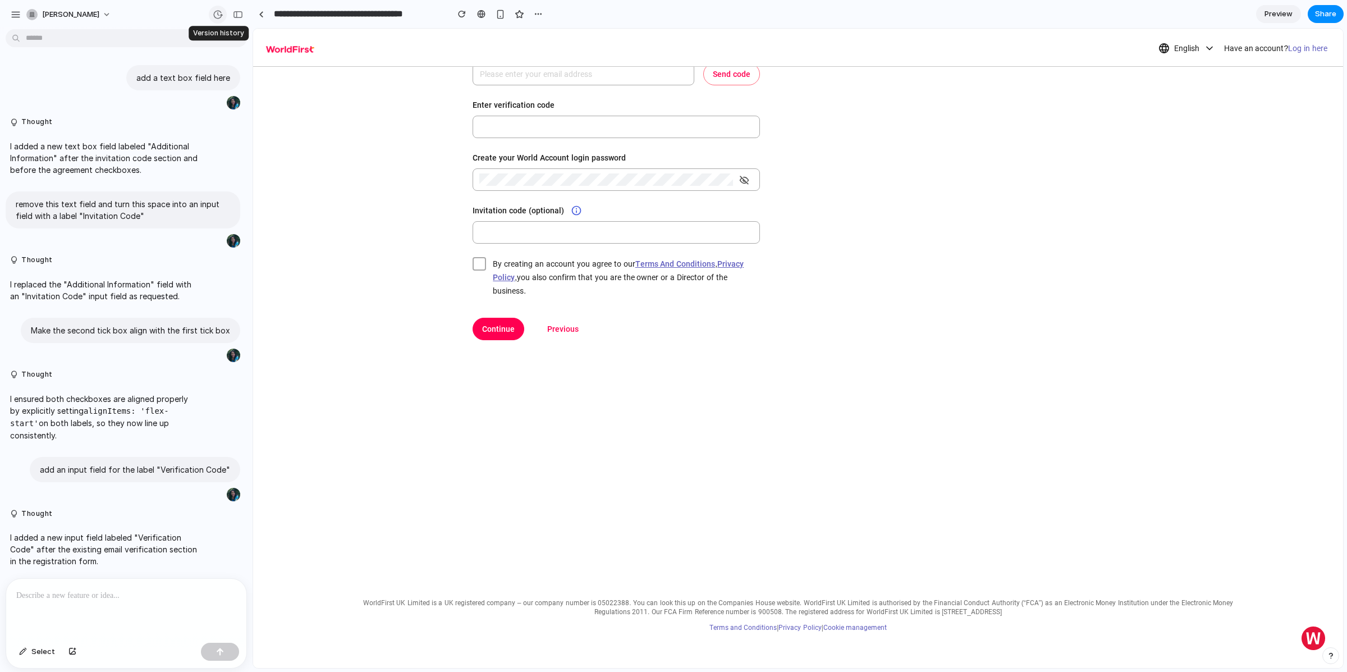
click at [220, 17] on div "button" at bounding box center [218, 15] width 10 height 10
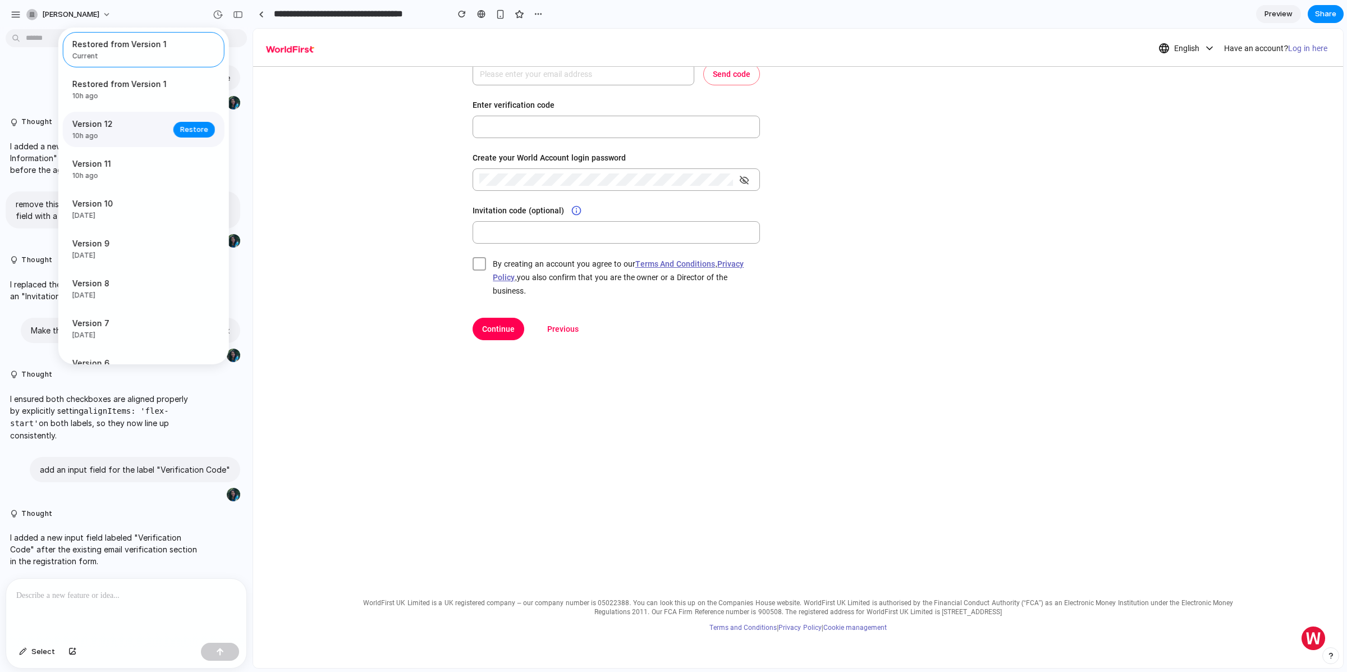
click at [127, 124] on span "Version 12" at bounding box center [119, 124] width 94 height 12
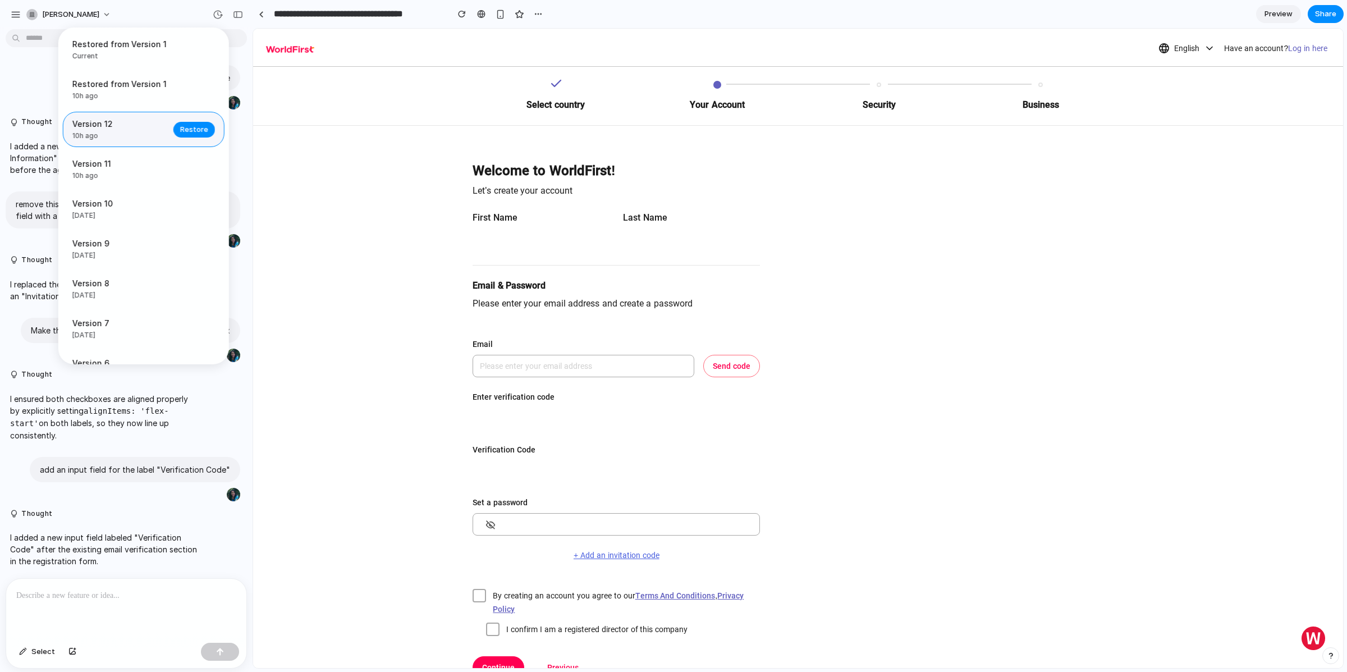
scroll to position [0, 0]
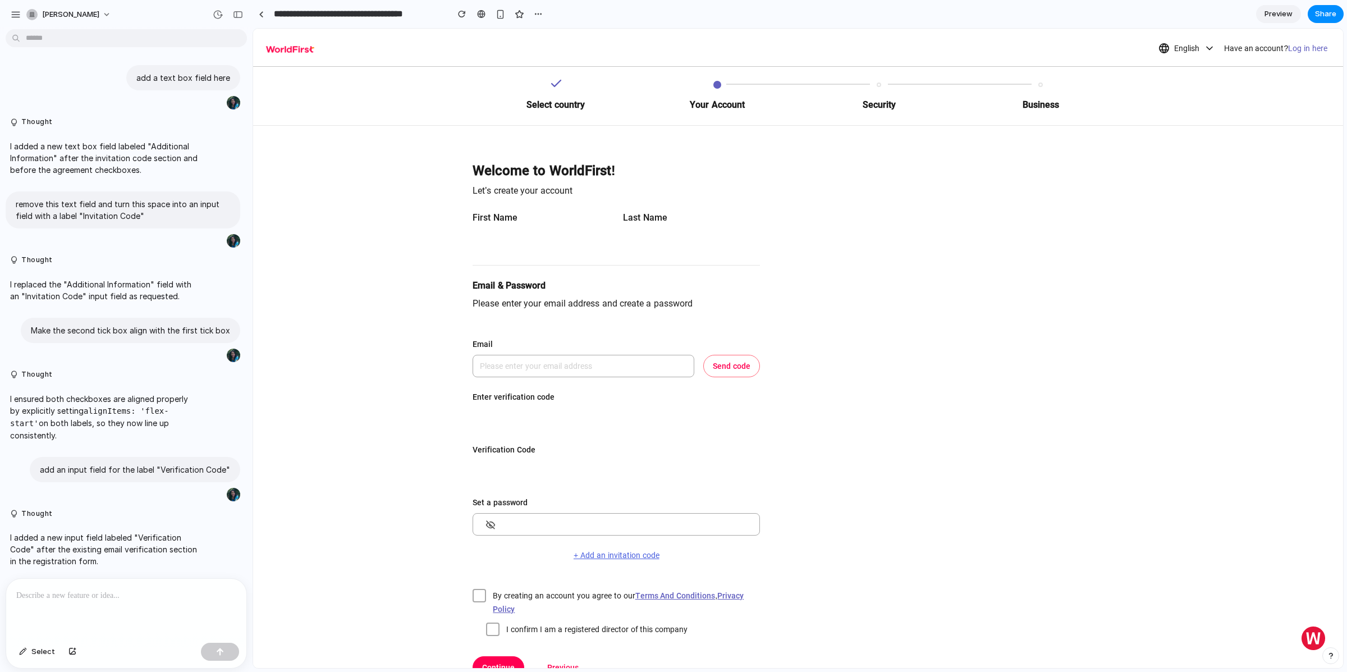
click at [237, 12] on div "Restored from Version 1 Current Restored from Version 1 10h ago Restore Version…" at bounding box center [673, 336] width 1347 height 672
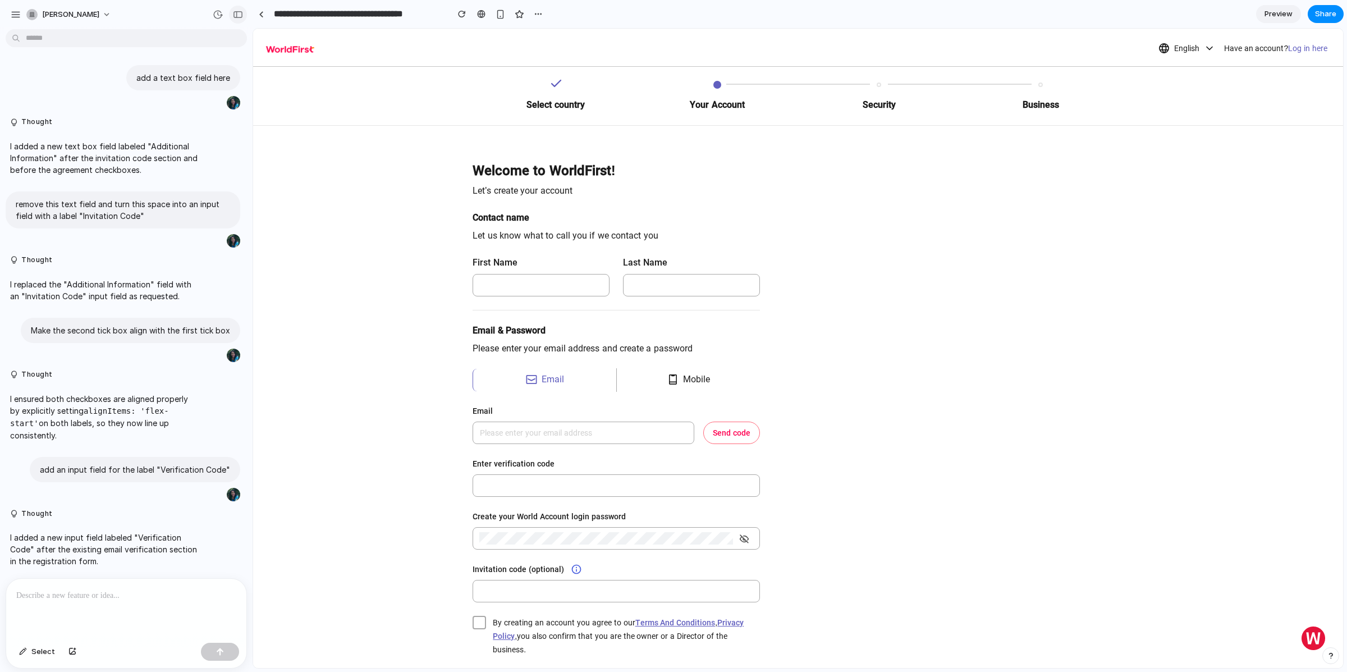
click at [235, 12] on div "button" at bounding box center [238, 15] width 10 height 8
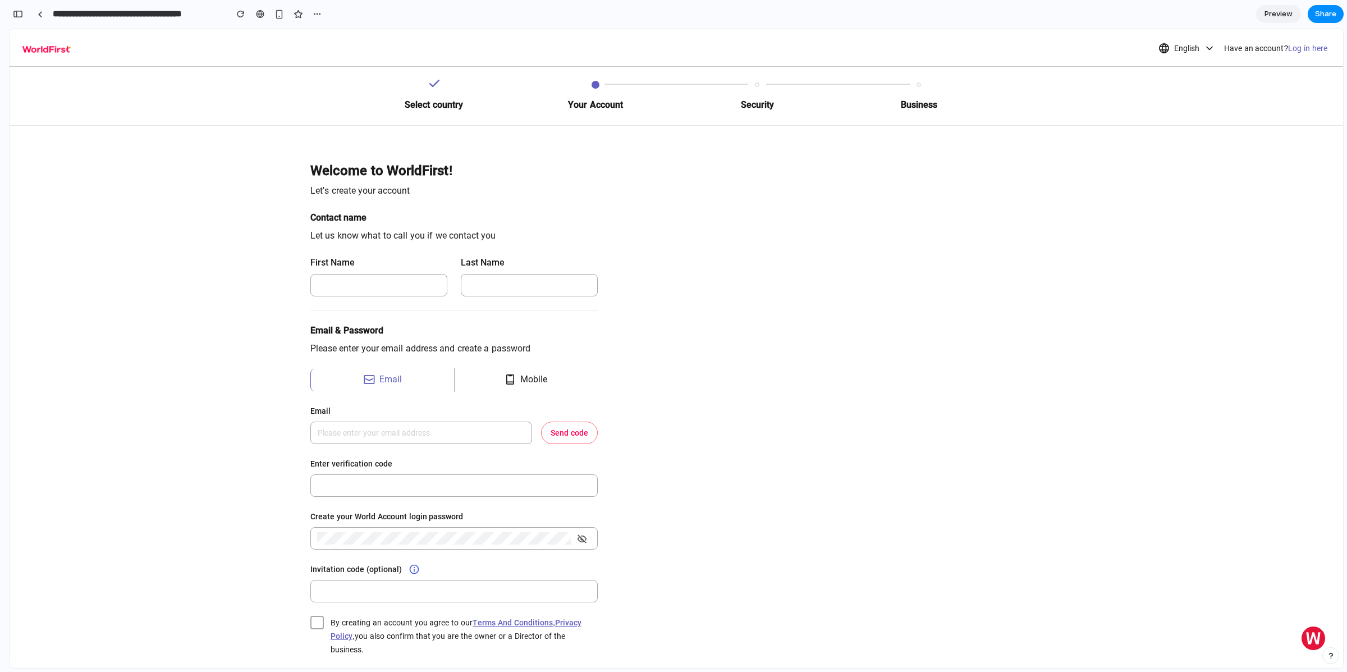
scroll to position [1160, 0]
click at [35, 15] on link at bounding box center [39, 14] width 17 height 17
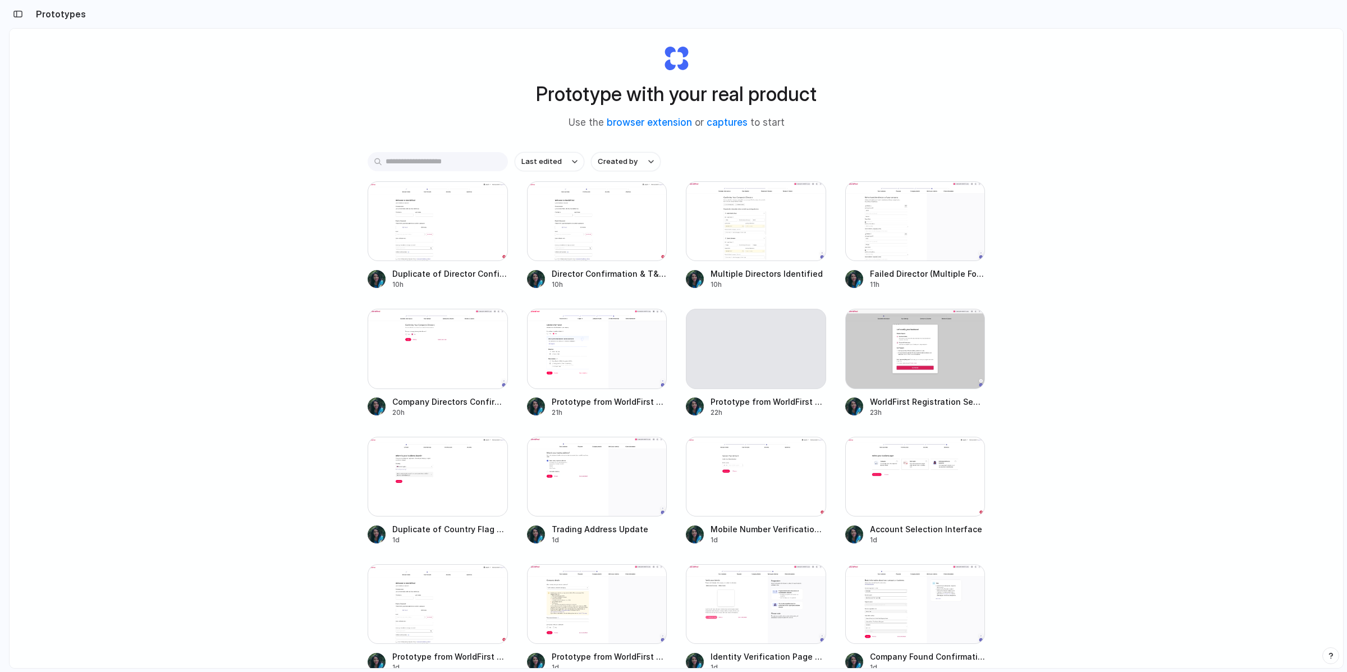
scroll to position [29, 0]
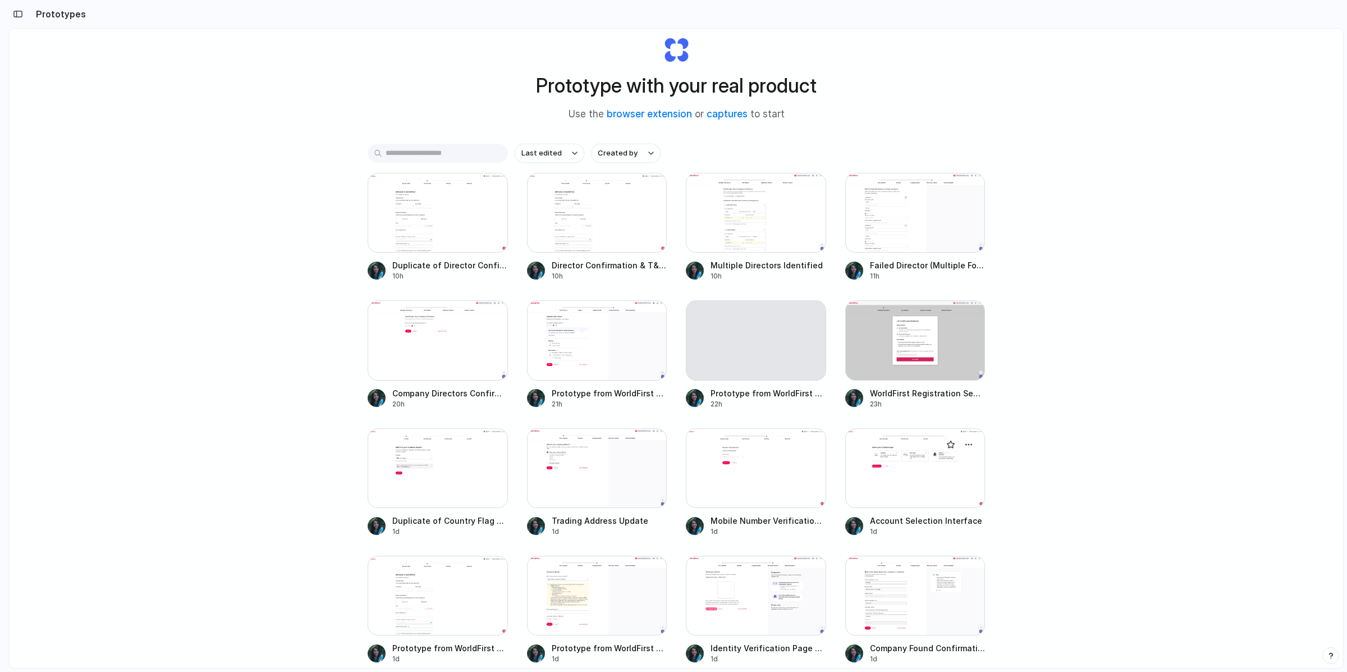
click at [897, 472] on div at bounding box center [916, 468] width 140 height 80
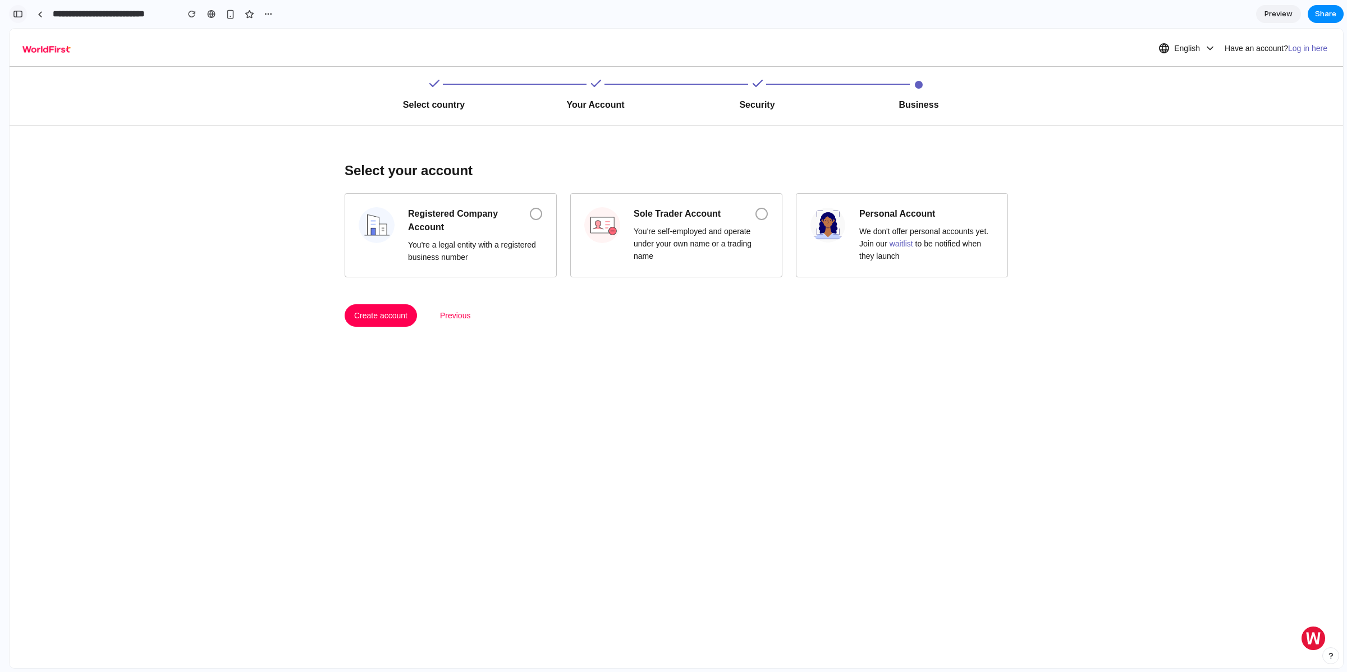
drag, startPoint x: 16, startPoint y: 13, endPoint x: 2, endPoint y: 580, distance: 567.2
click at [16, 13] on div "button" at bounding box center [18, 14] width 10 height 8
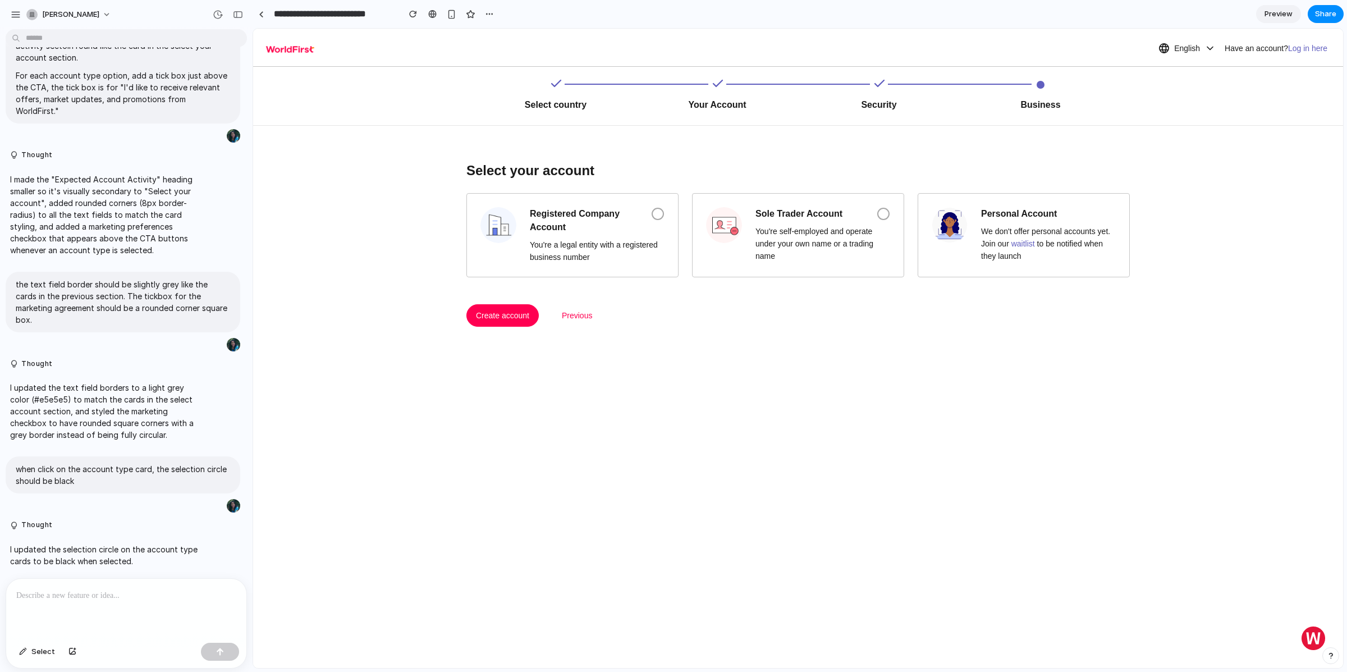
click at [112, 605] on div at bounding box center [126, 609] width 240 height 60
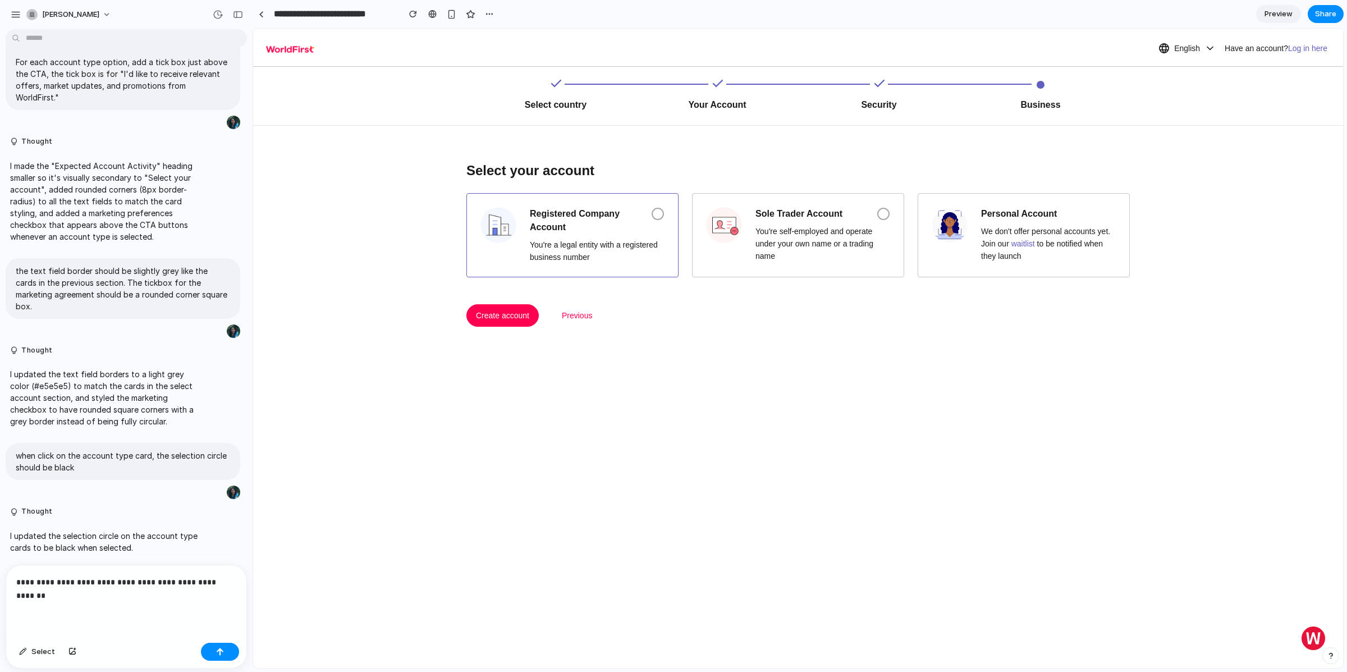
click at [470, 214] on div "Registered Company Account You're a legal entity with a registered business num…" at bounding box center [573, 235] width 212 height 84
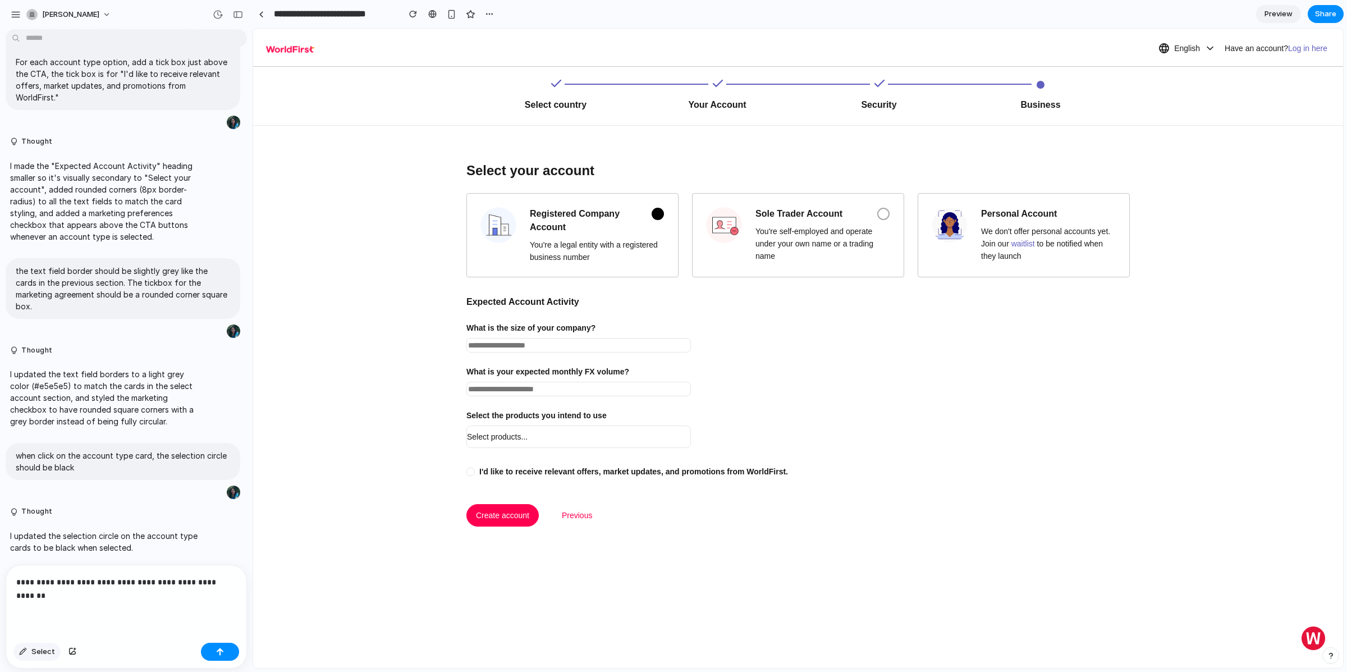
click at [44, 649] on span "Select" at bounding box center [43, 651] width 24 height 11
click at [472, 338] on div at bounding box center [798, 348] width 1090 height 639
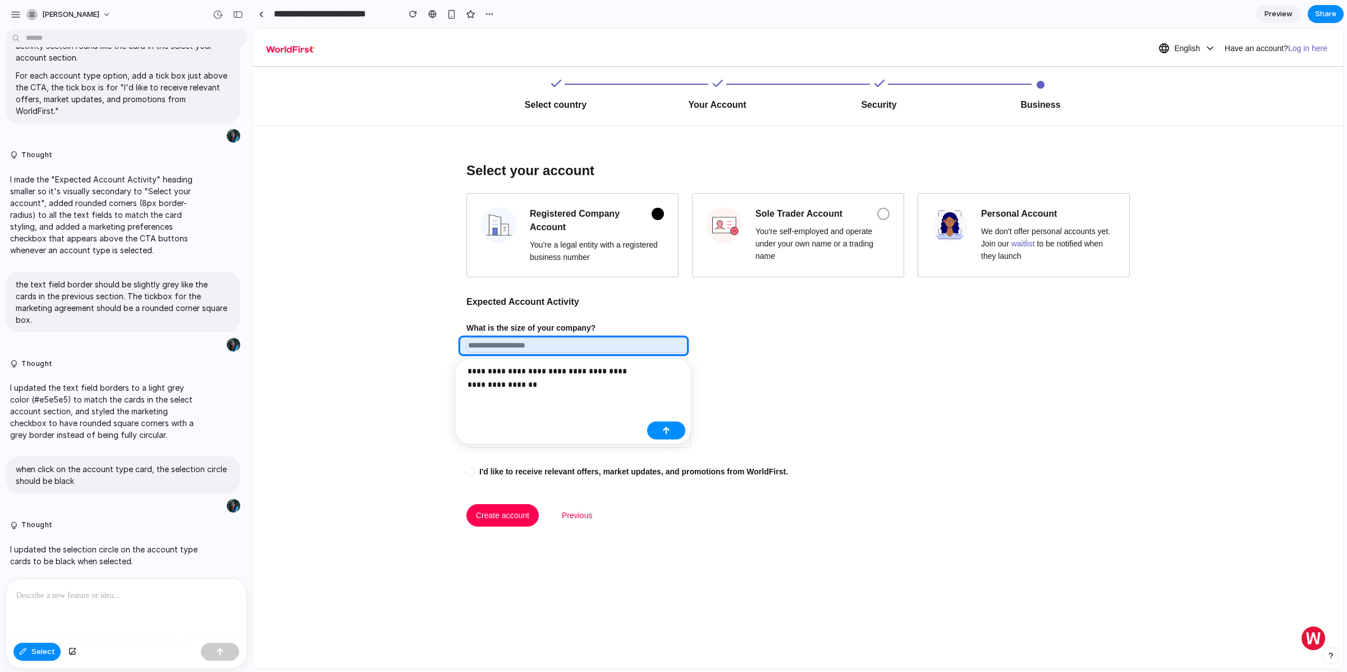
click at [593, 389] on p "**********" at bounding box center [555, 377] width 175 height 27
click at [593, 388] on p "**********" at bounding box center [555, 377] width 175 height 27
click at [98, 613] on div at bounding box center [126, 609] width 240 height 60
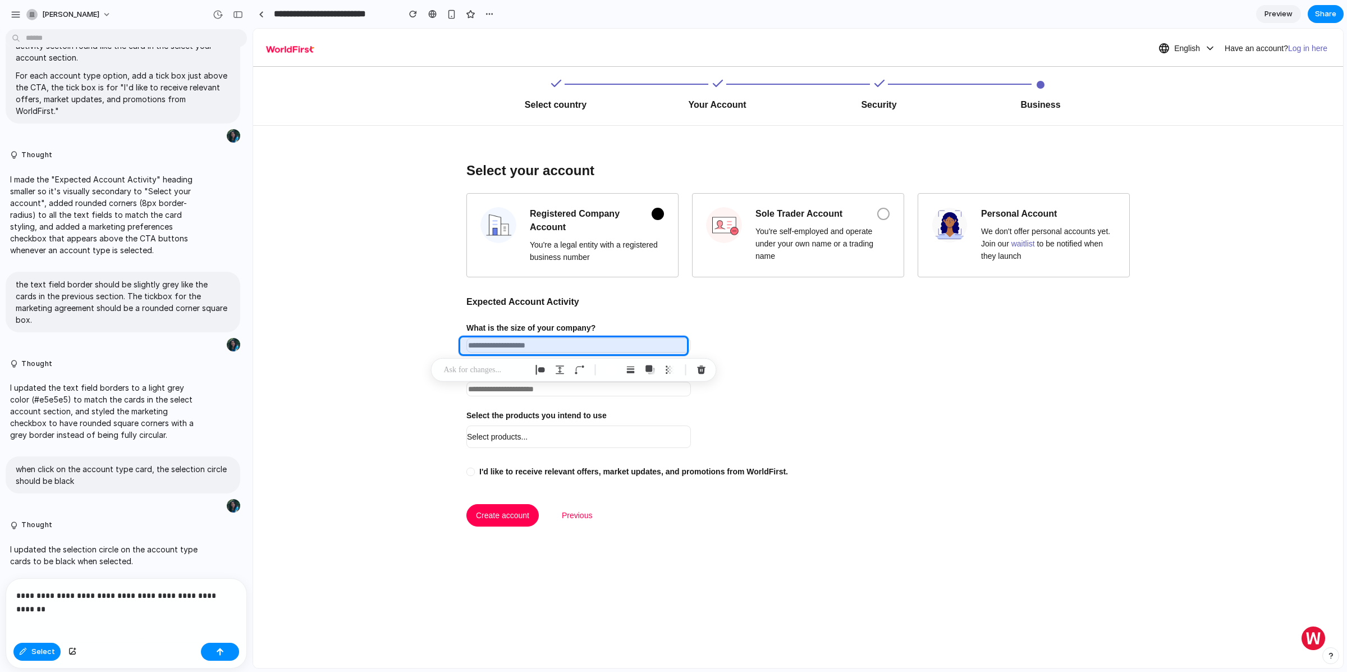
scroll to position [1231, 0]
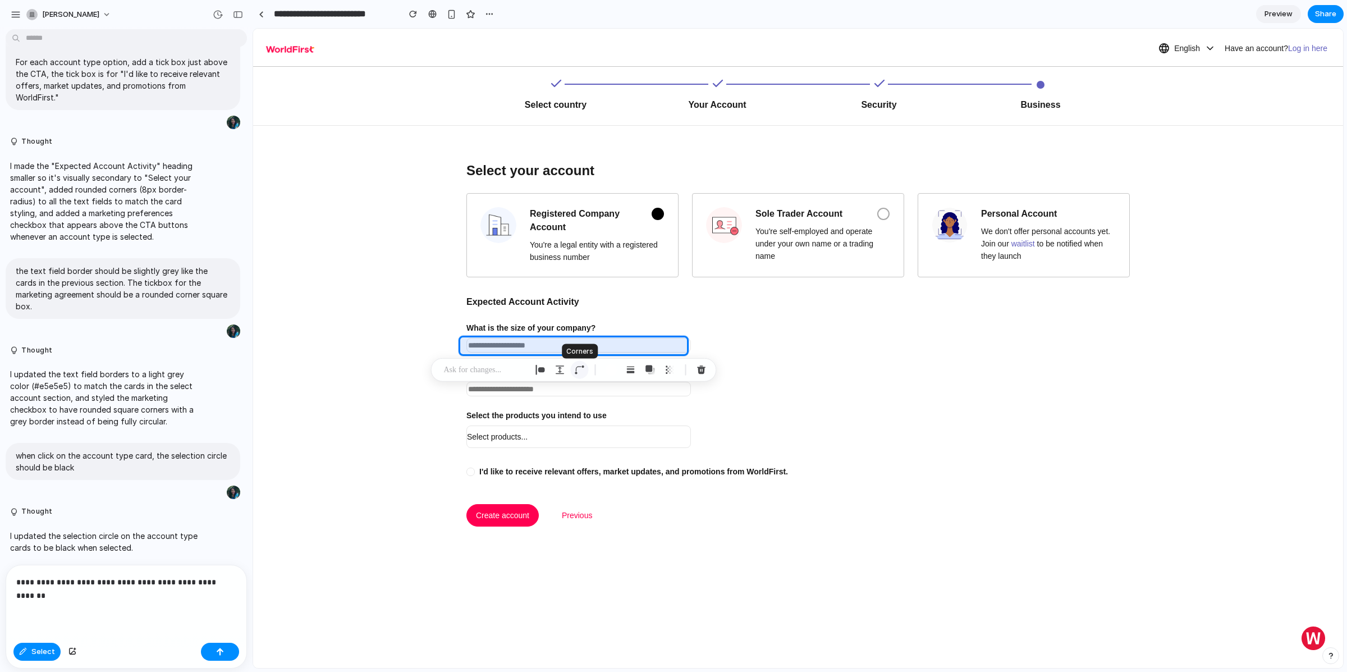
click at [579, 369] on div "button" at bounding box center [580, 370] width 10 height 10
type input "*"
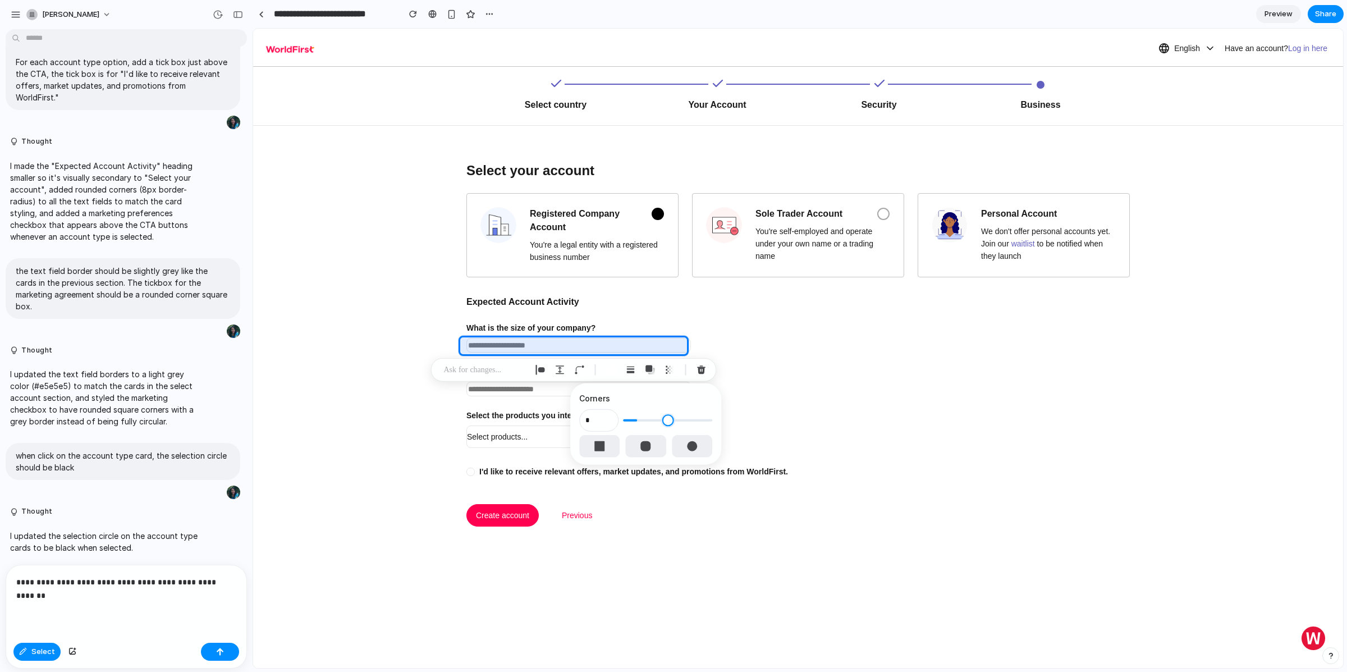
type input "*"
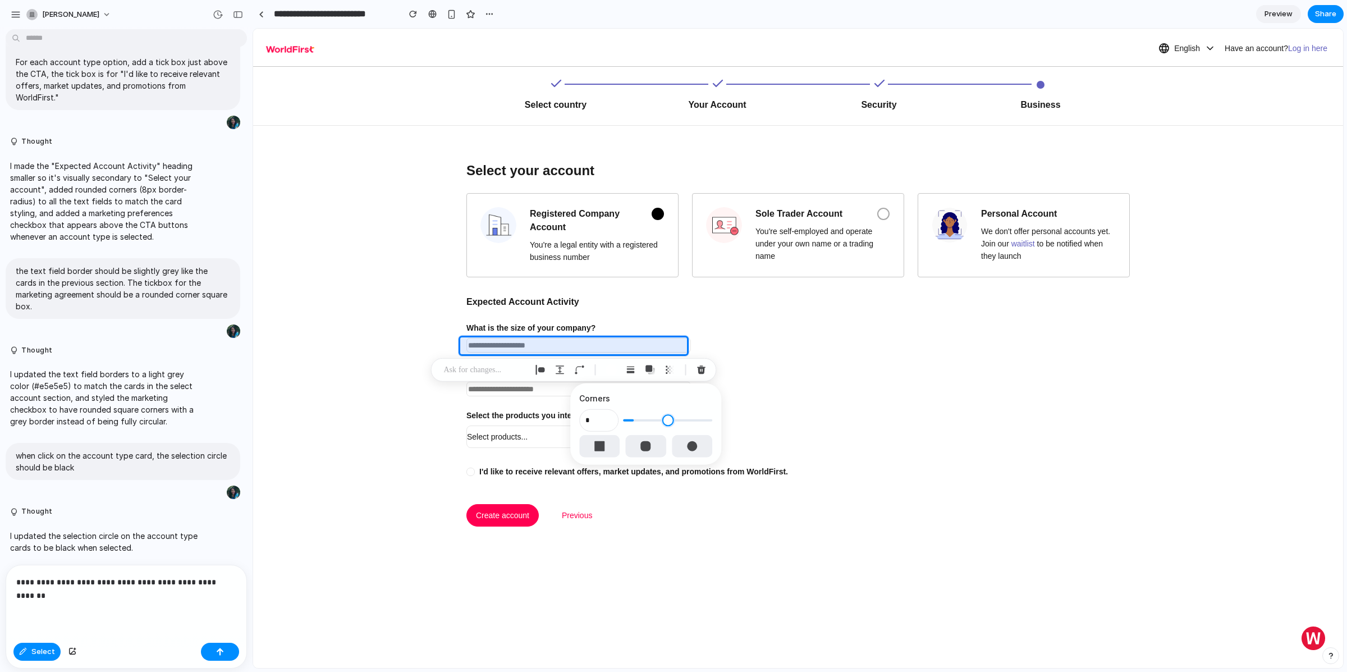
type input "*"
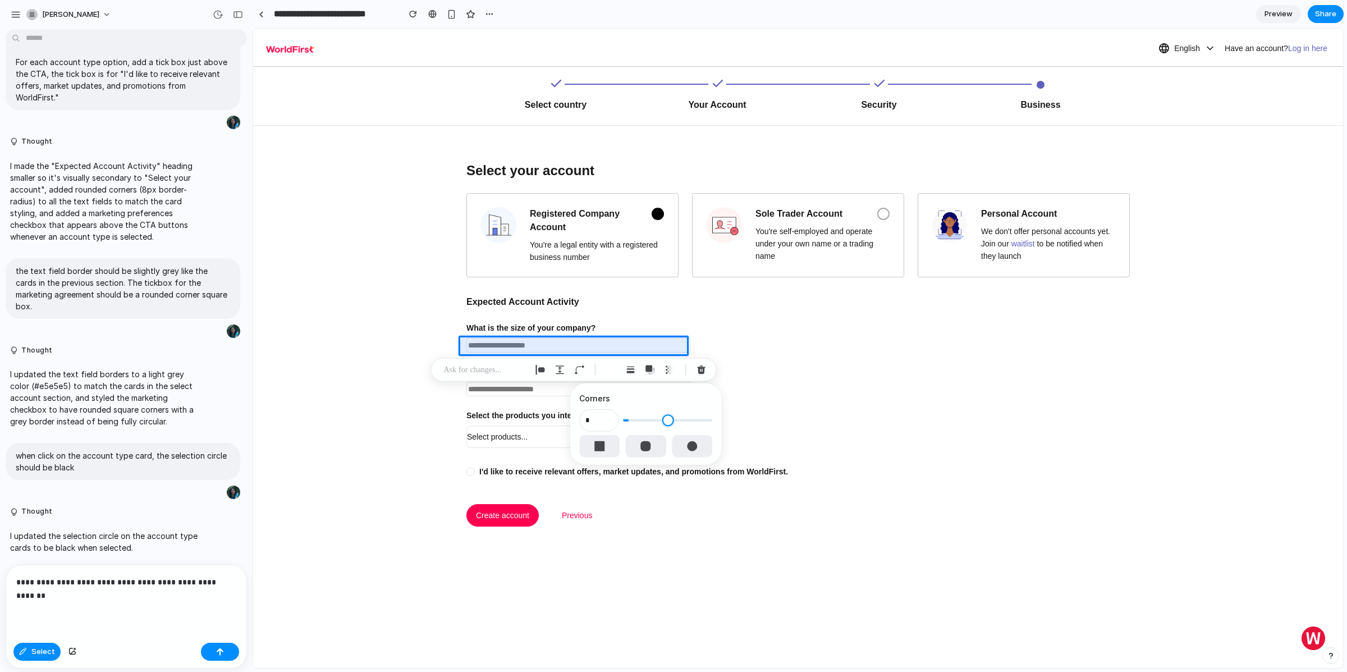
drag, startPoint x: 639, startPoint y: 420, endPoint x: 633, endPoint y: 419, distance: 6.8
type input "*"
click at [633, 419] on input "range" at bounding box center [667, 420] width 89 height 11
click at [638, 452] on button "button" at bounding box center [646, 446] width 40 height 22
type input "*"
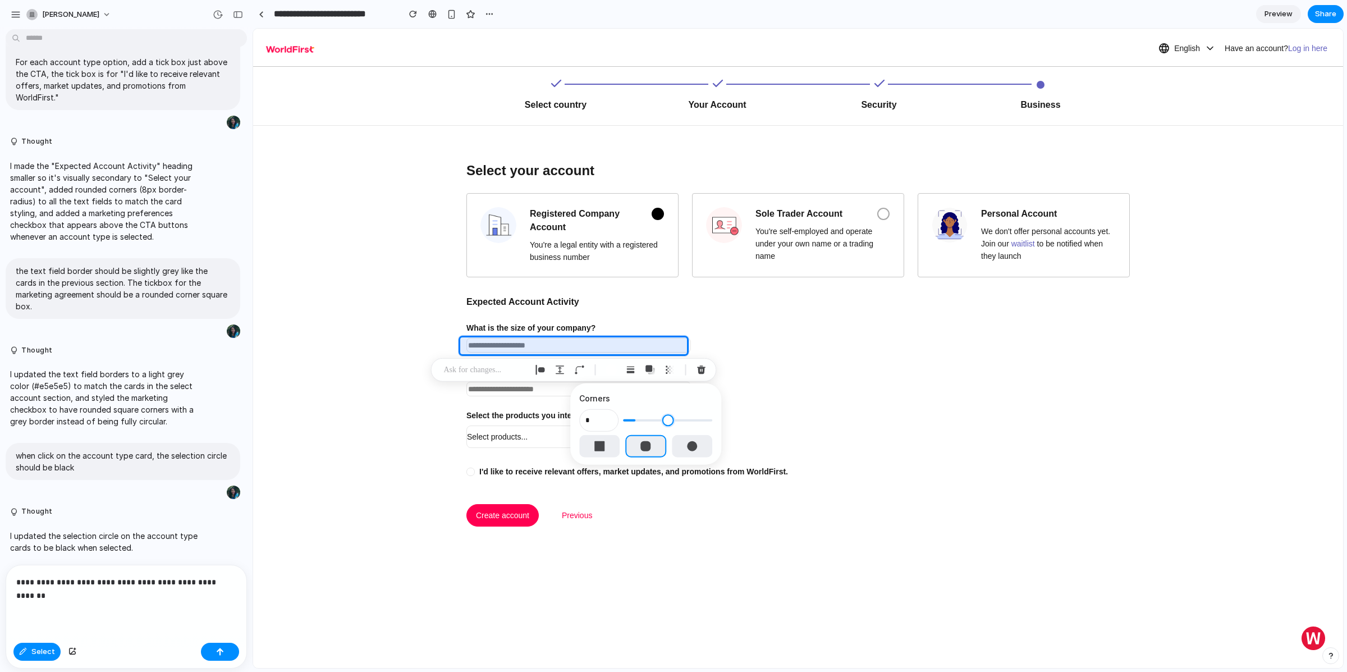
type input "*"
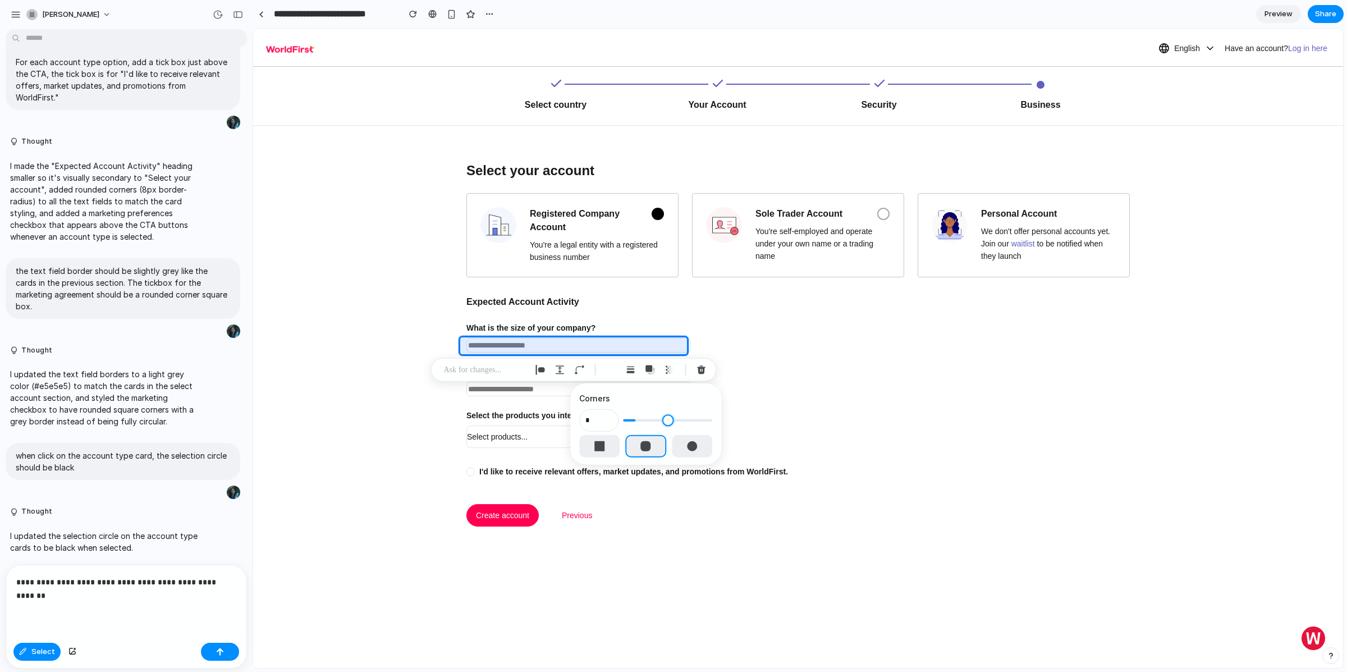
type input "*"
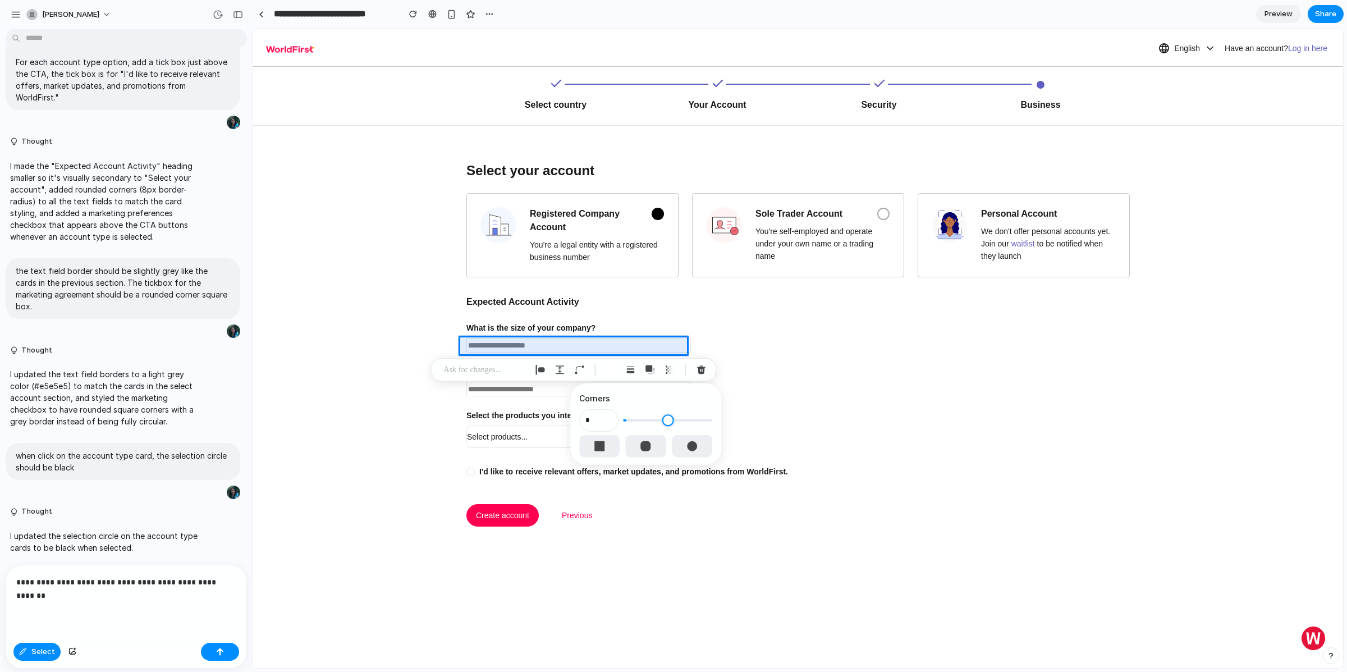
type input "*"
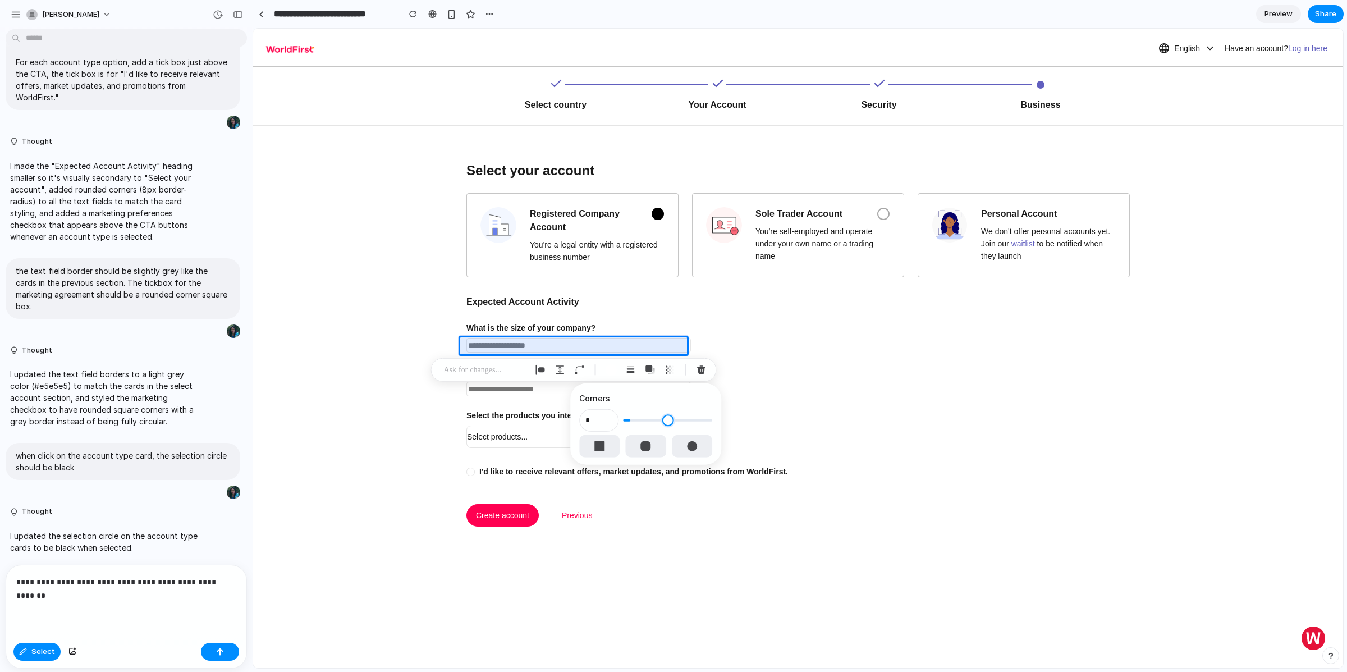
click at [634, 419] on input "range" at bounding box center [667, 420] width 89 height 11
click at [499, 390] on div at bounding box center [798, 348] width 1090 height 639
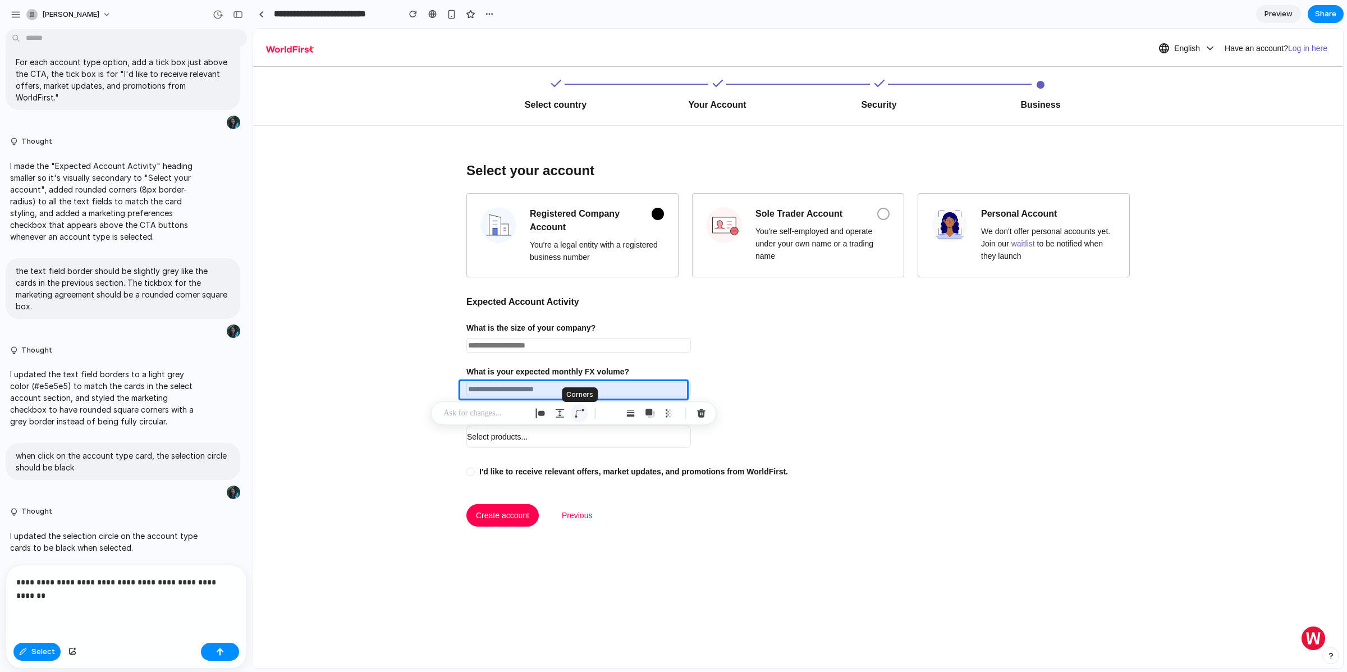
click at [579, 414] on div "button" at bounding box center [580, 413] width 10 height 10
click at [505, 435] on div at bounding box center [798, 348] width 1090 height 639
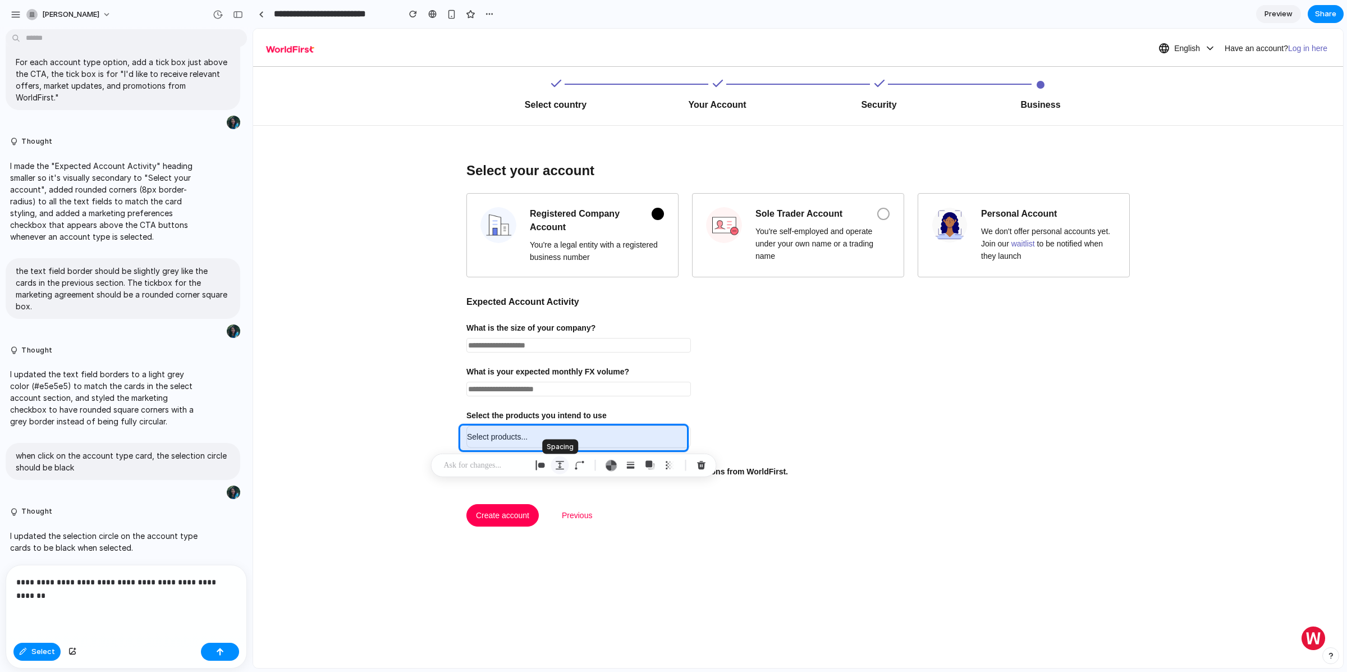
click at [557, 464] on div "button" at bounding box center [560, 465] width 10 height 10
click at [641, 519] on button "Decrement" at bounding box center [643, 519] width 11 height 9
click at [647, 512] on button "Increment" at bounding box center [643, 512] width 11 height 9
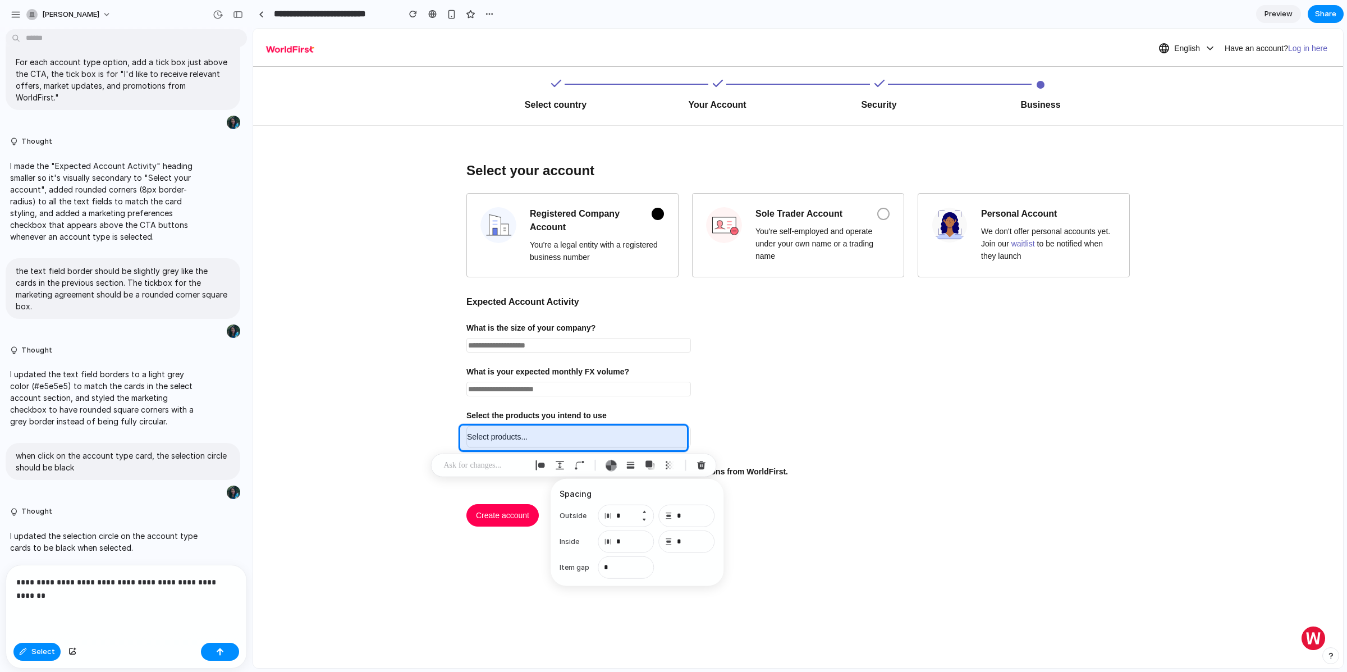
click at [647, 512] on button "Increment" at bounding box center [643, 512] width 11 height 9
click at [646, 519] on button "Decrement" at bounding box center [643, 519] width 11 height 9
type input "*"
click at [645, 536] on button "Increment" at bounding box center [643, 537] width 11 height 9
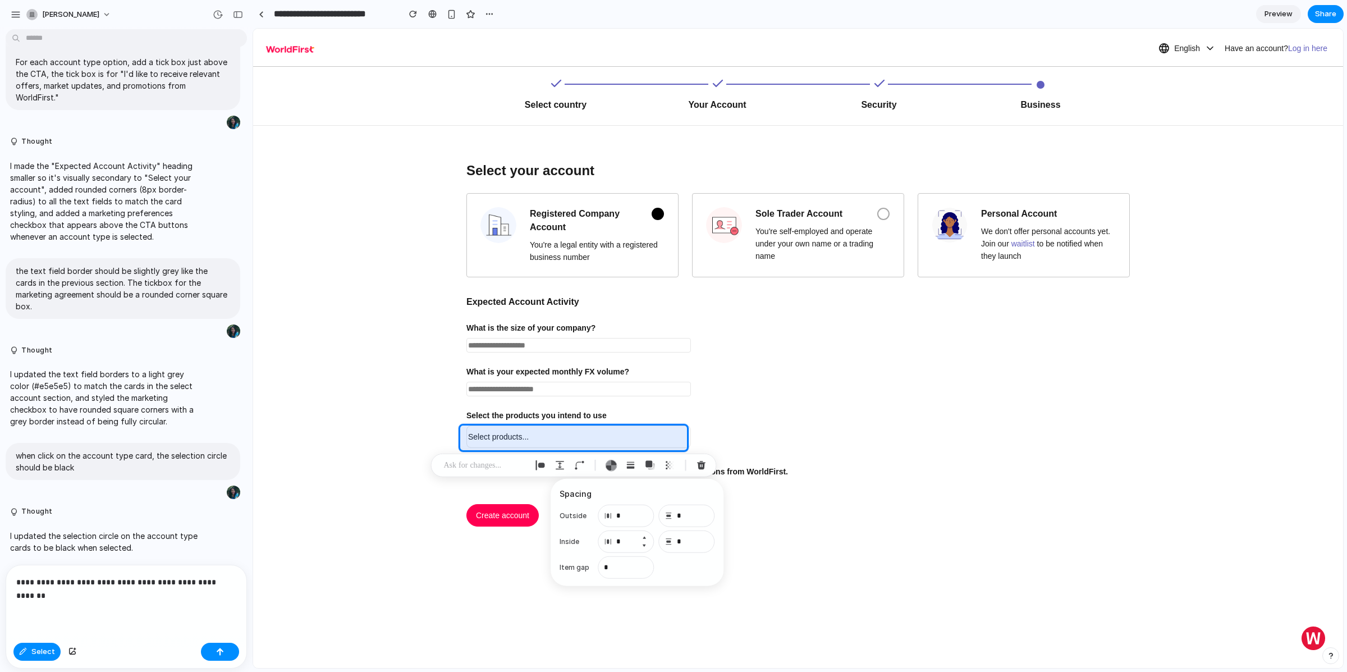
click at [645, 536] on button "Increment" at bounding box center [643, 537] width 11 height 9
type input "*"
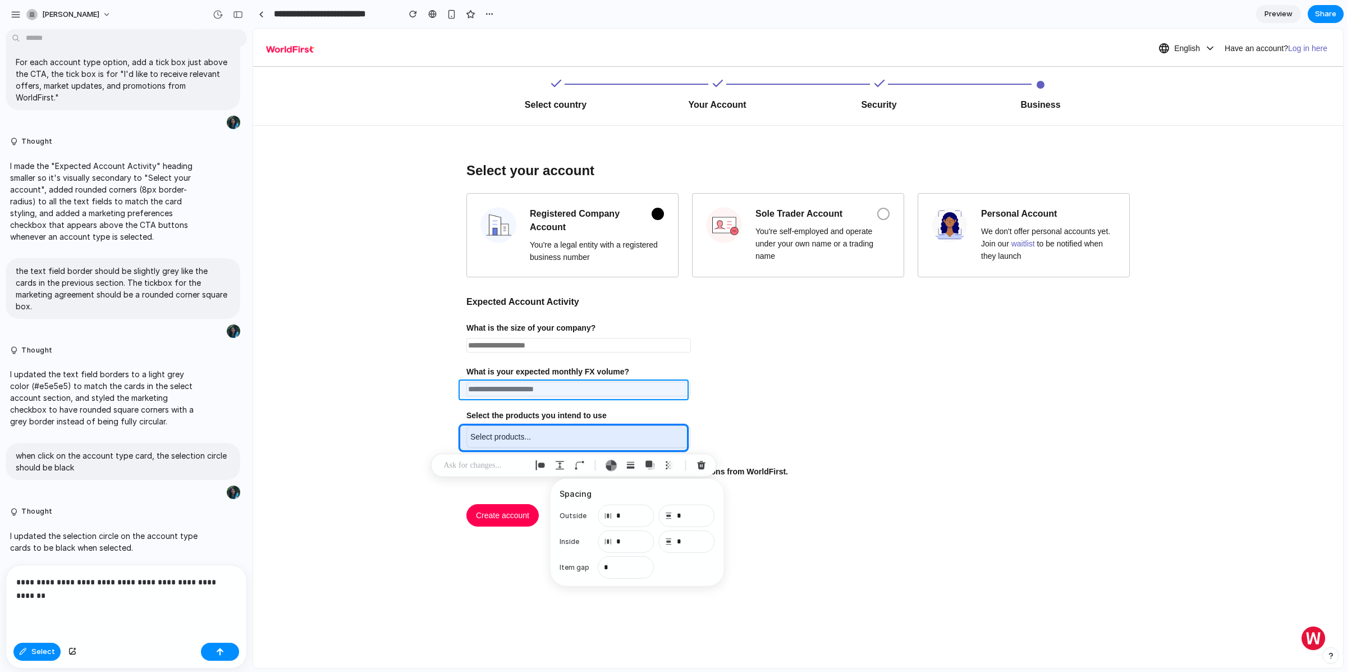
click at [515, 394] on div at bounding box center [798, 348] width 1090 height 639
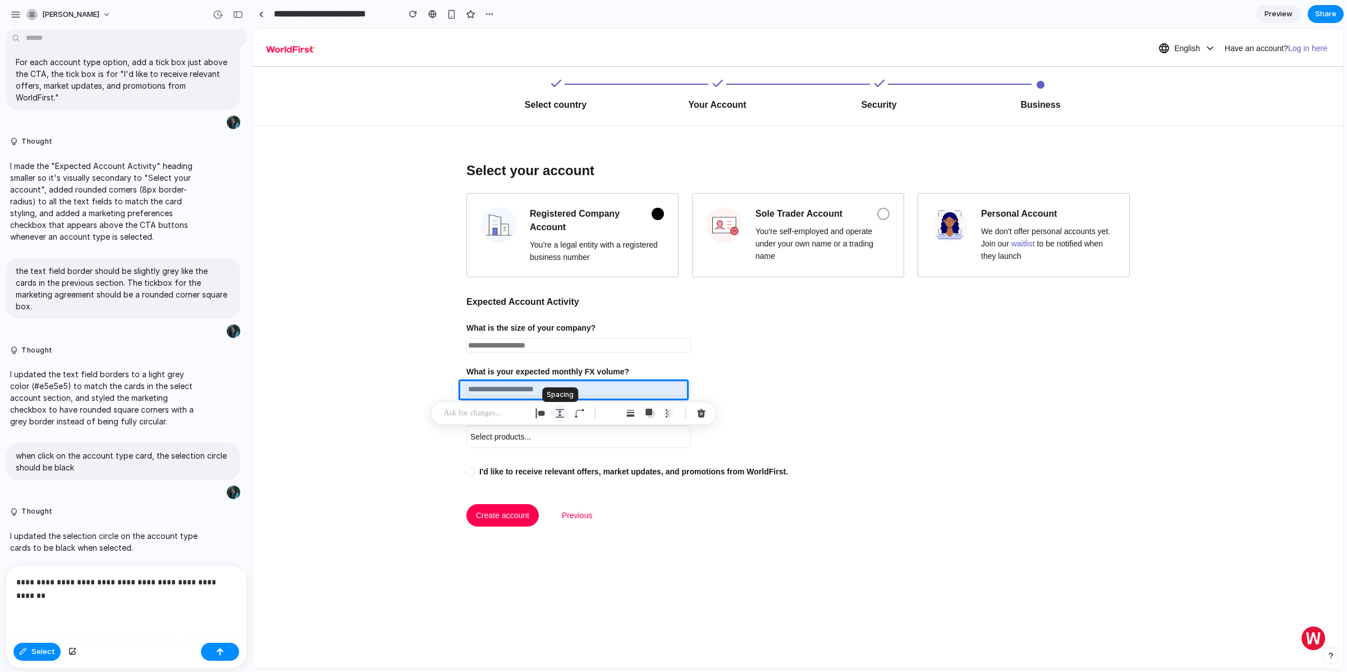
click at [555, 418] on button "button" at bounding box center [560, 413] width 18 height 18
click at [644, 486] on button "Increment" at bounding box center [643, 485] width 11 height 9
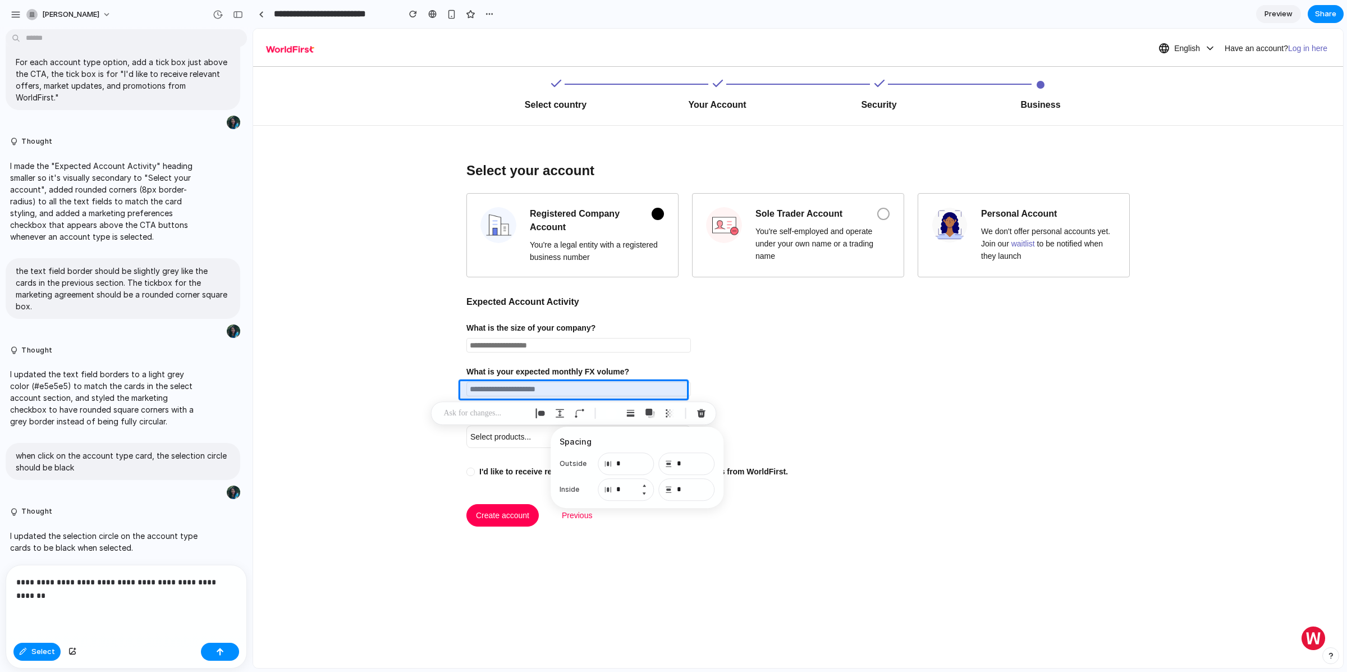
type input "*"
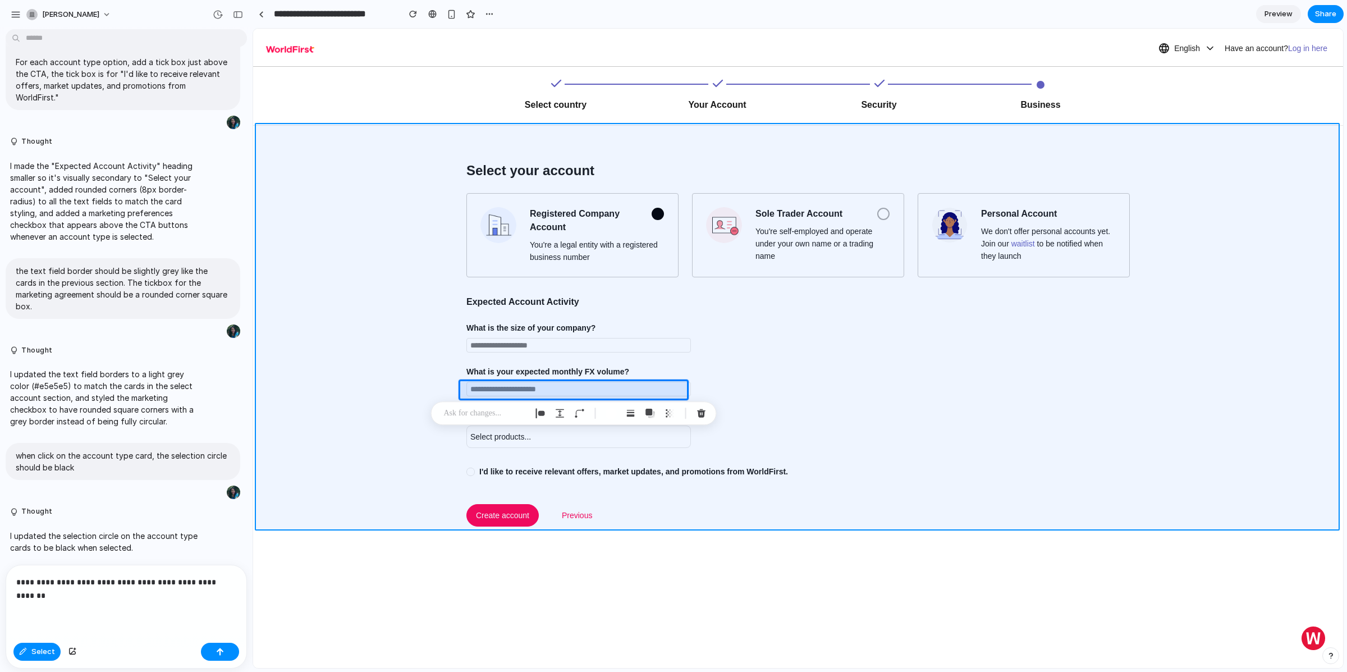
click at [345, 383] on div at bounding box center [798, 348] width 1090 height 639
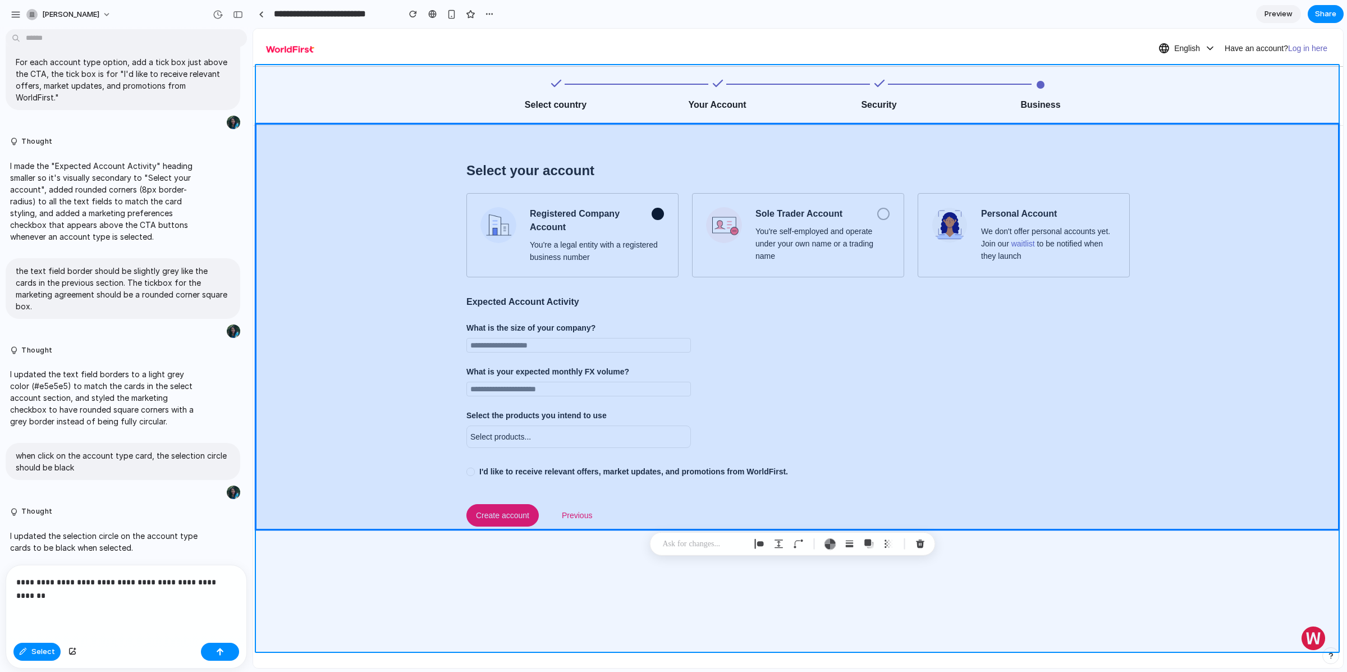
click at [431, 556] on div at bounding box center [798, 348] width 1090 height 639
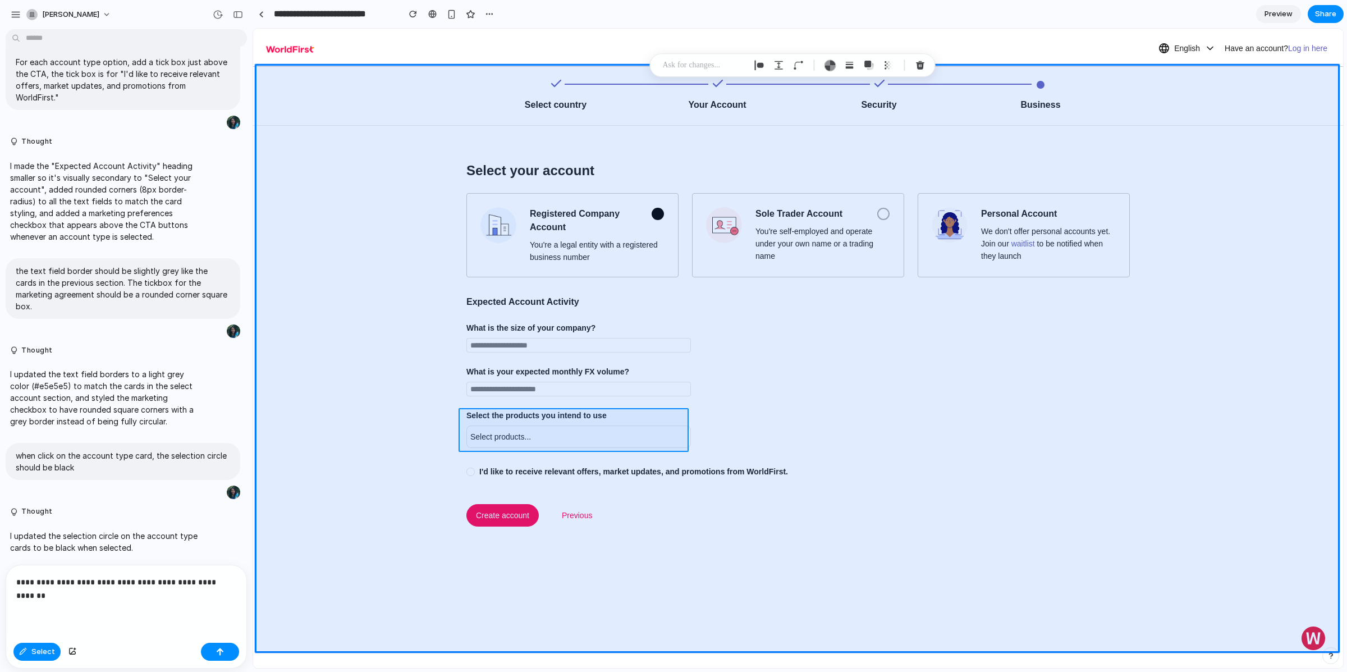
click at [503, 423] on div at bounding box center [798, 348] width 1090 height 639
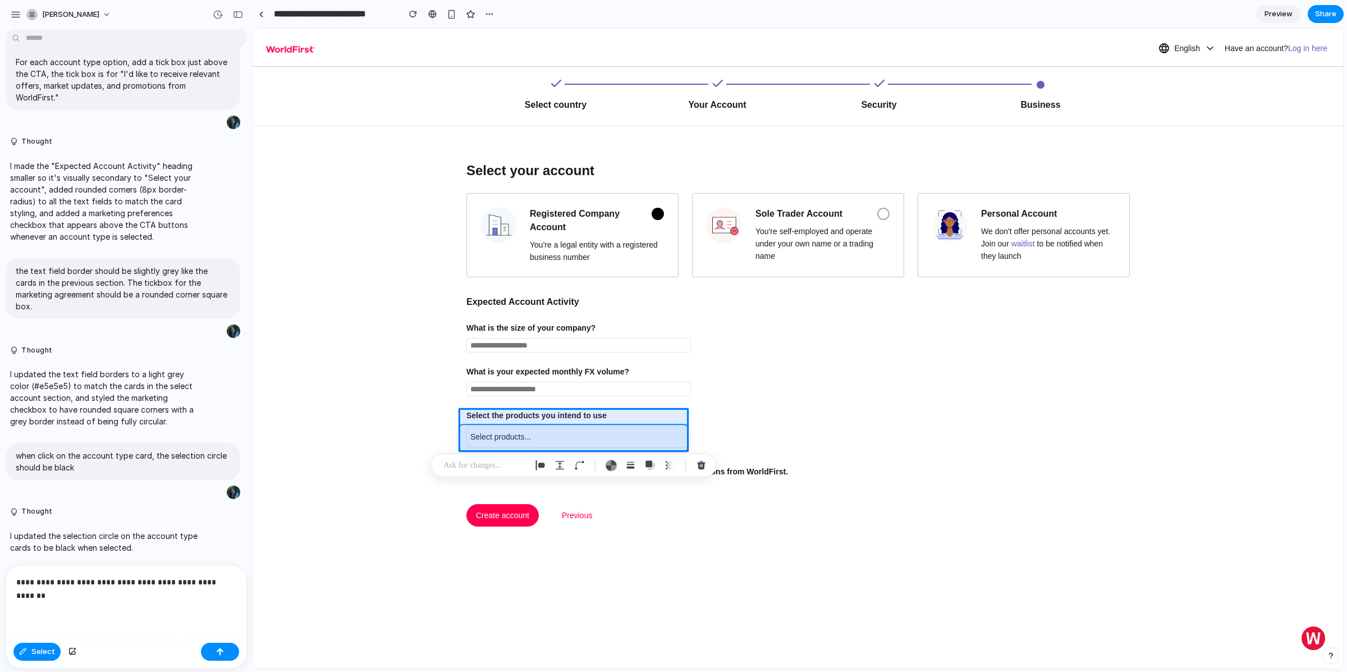
click at [557, 440] on div at bounding box center [798, 348] width 1090 height 639
click at [488, 467] on p at bounding box center [485, 465] width 83 height 13
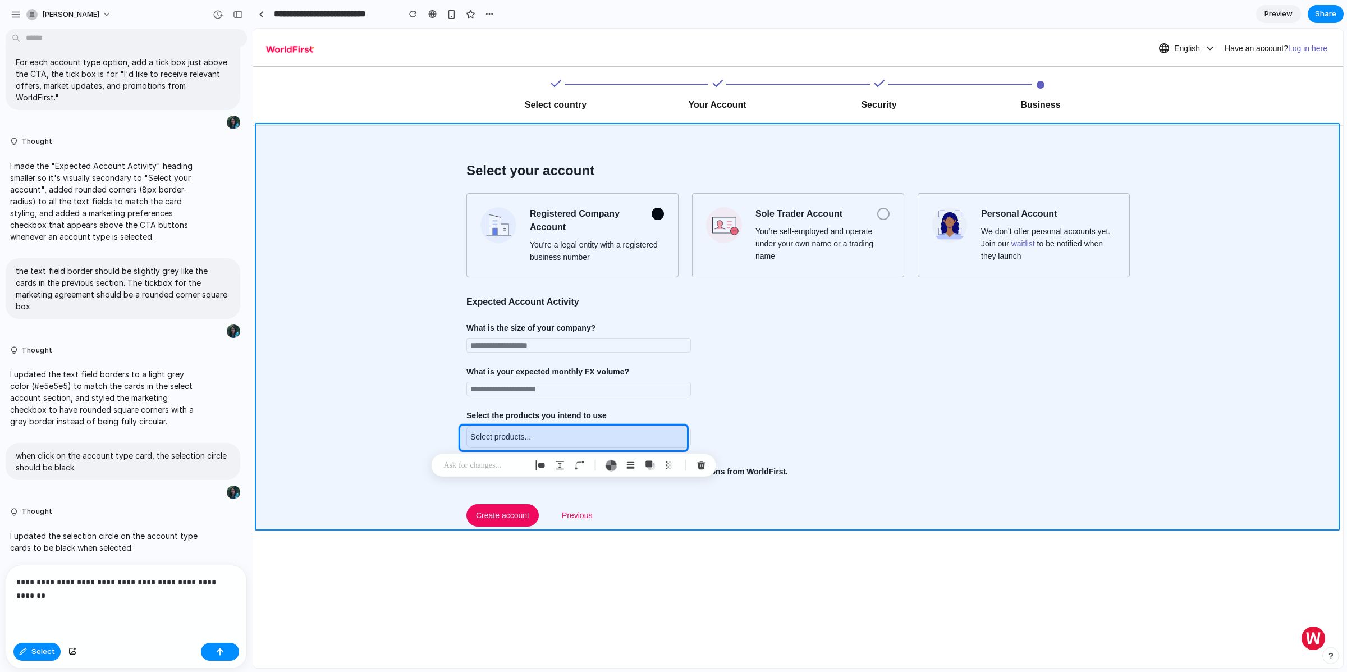
click at [344, 482] on div at bounding box center [798, 348] width 1090 height 639
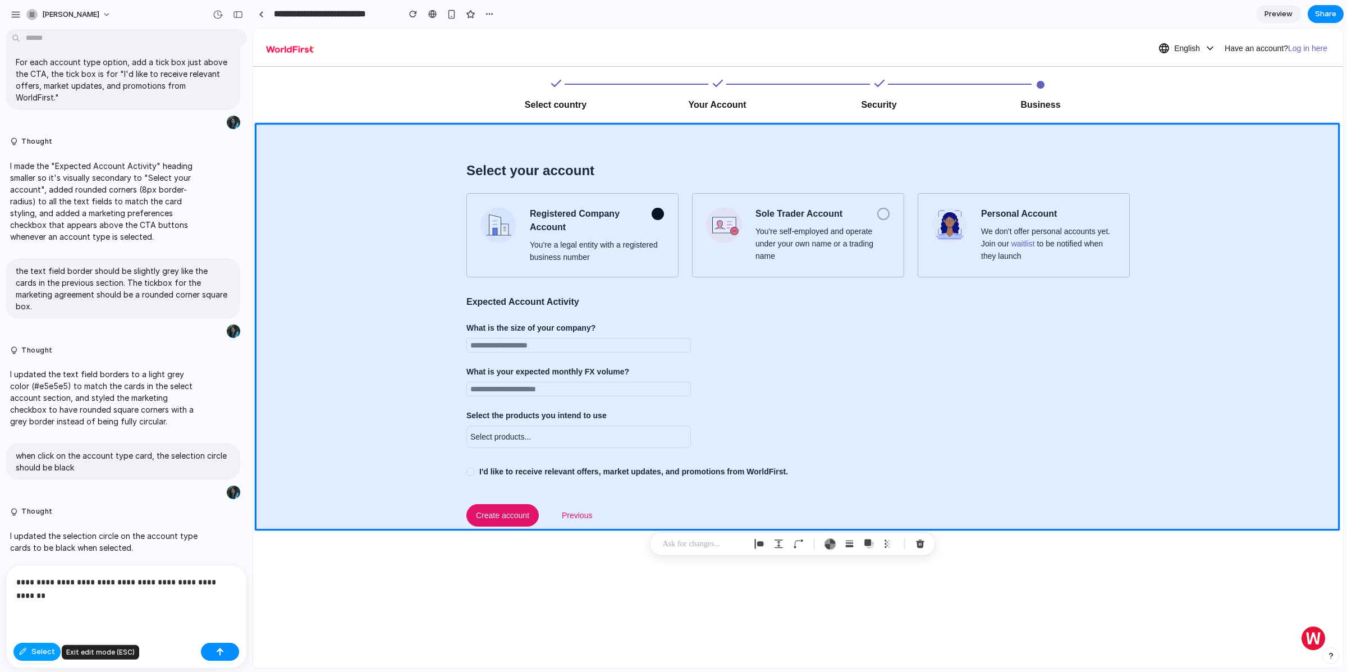
click at [36, 652] on span "Select" at bounding box center [43, 651] width 24 height 11
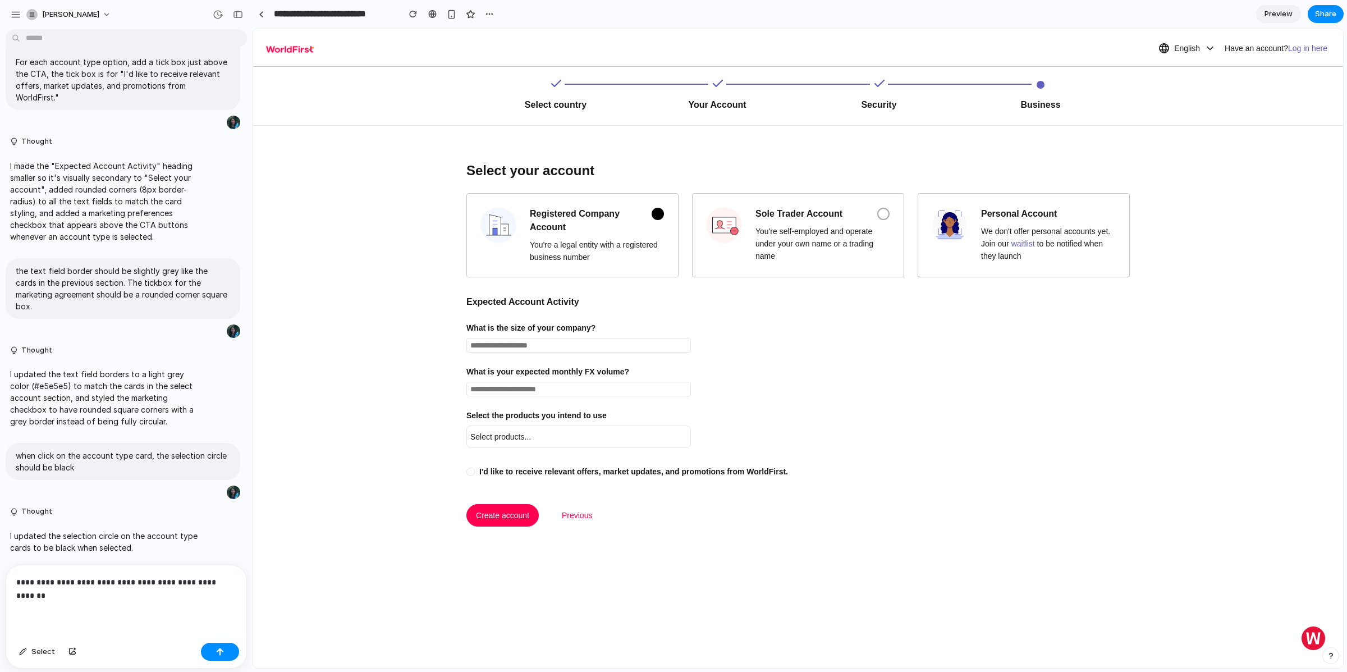
click at [498, 434] on div "Select products..." at bounding box center [579, 437] width 225 height 22
click at [53, 650] on button "Select" at bounding box center [36, 652] width 47 height 18
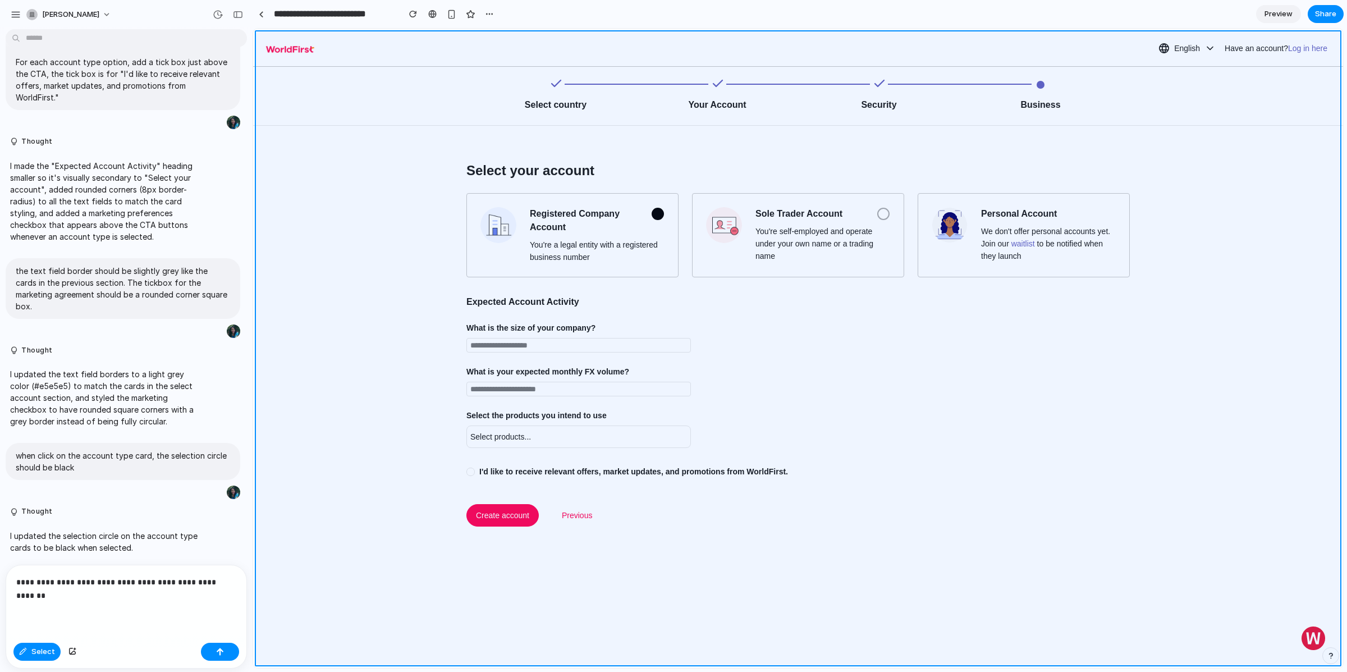
click at [524, 78] on div at bounding box center [798, 348] width 1090 height 639
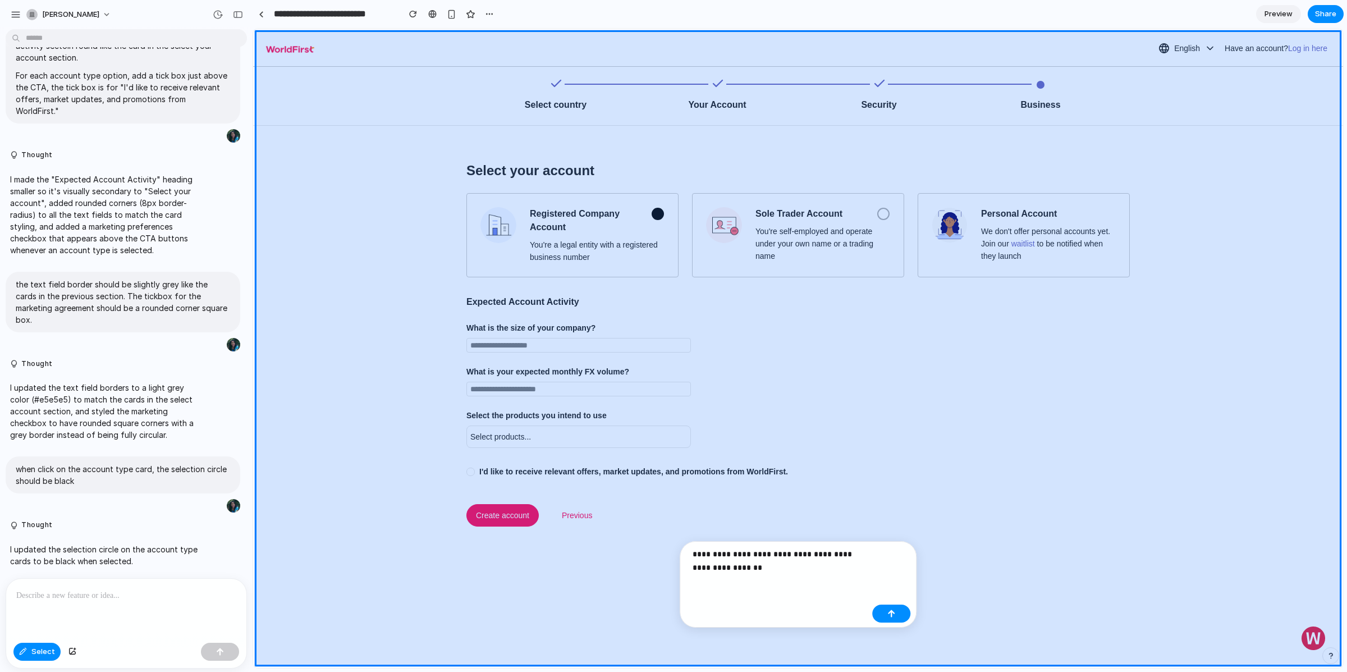
scroll to position [1217, 0]
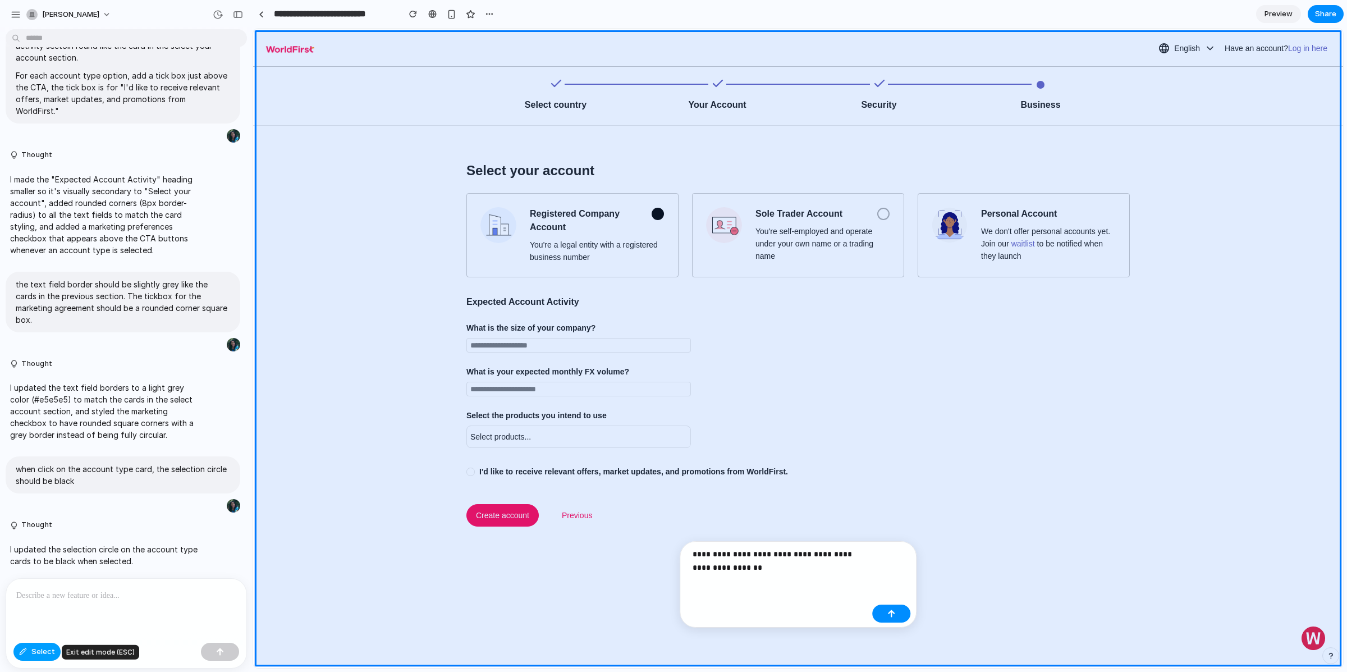
click at [31, 652] on span "Select" at bounding box center [43, 651] width 24 height 11
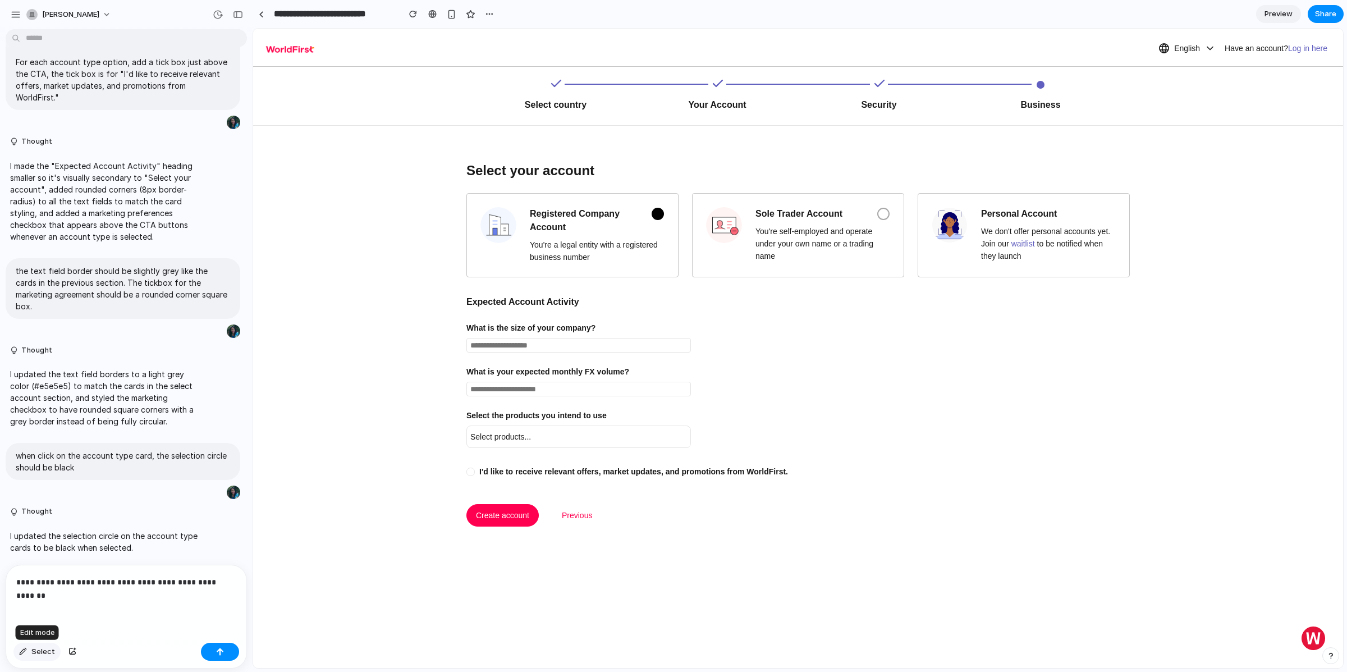
click at [33, 653] on span "Select" at bounding box center [43, 651] width 24 height 11
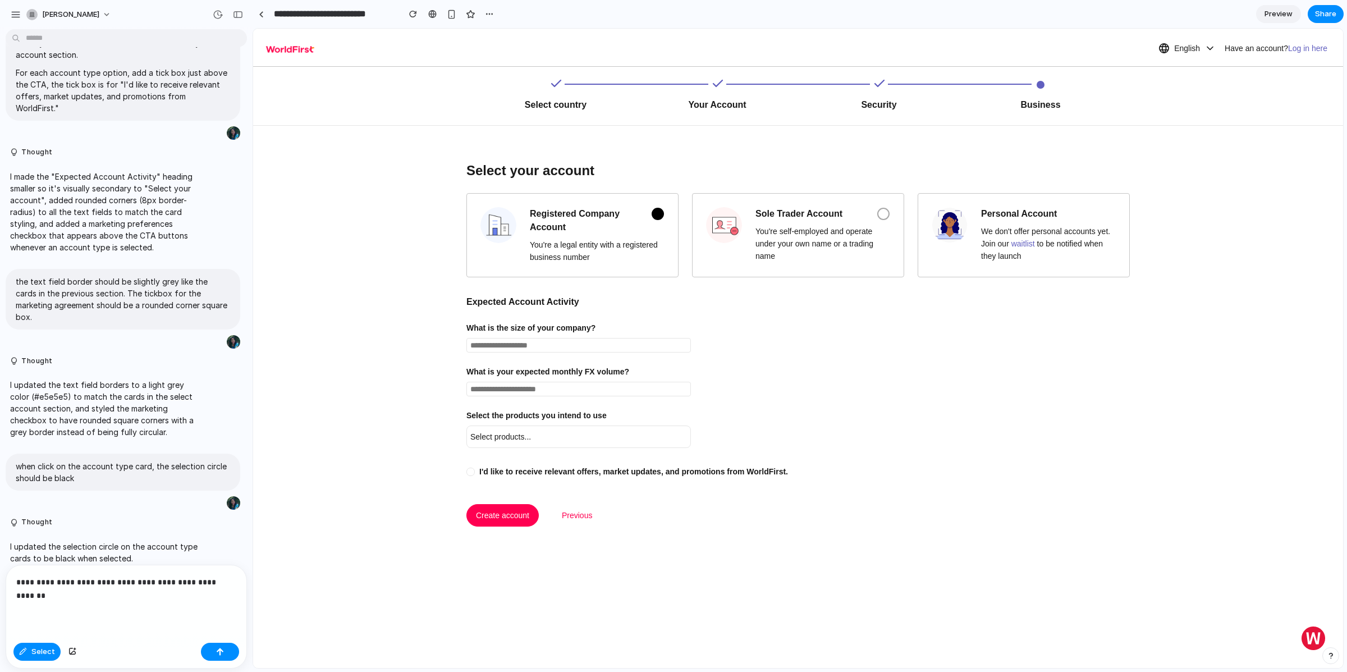
scroll to position [1231, 0]
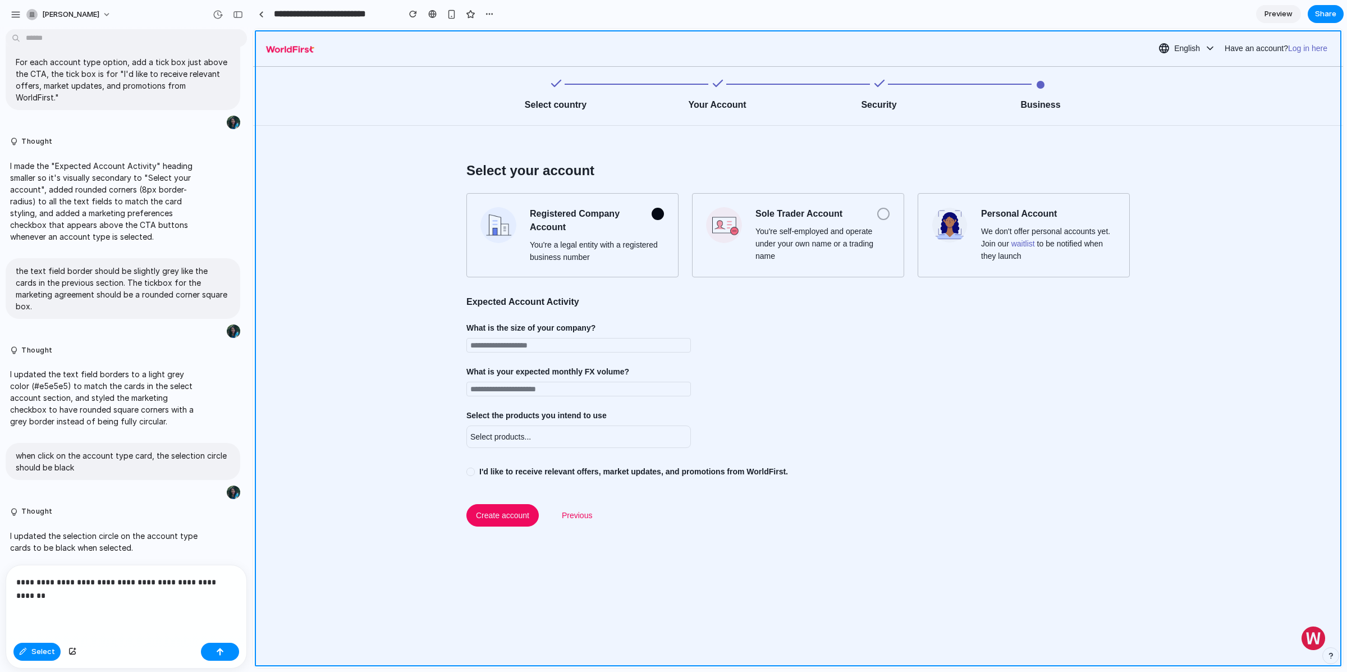
click at [502, 435] on div at bounding box center [798, 348] width 1090 height 639
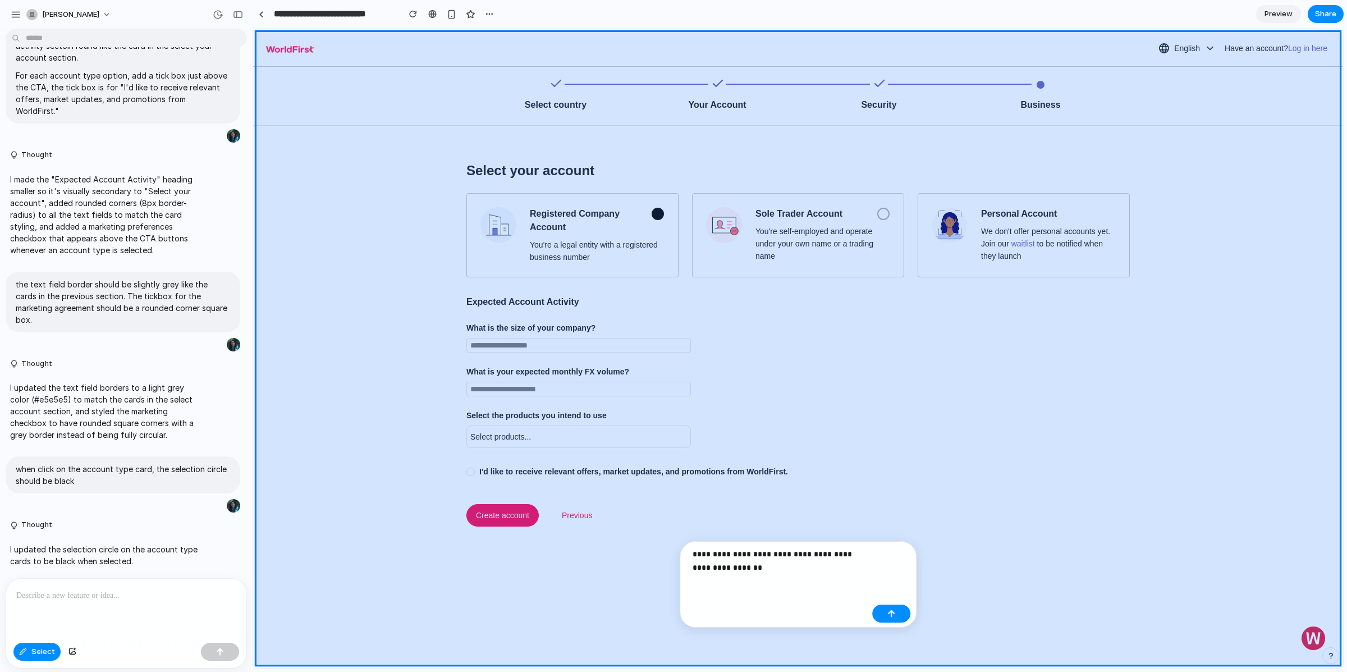
click at [652, 80] on div at bounding box center [798, 348] width 1090 height 639
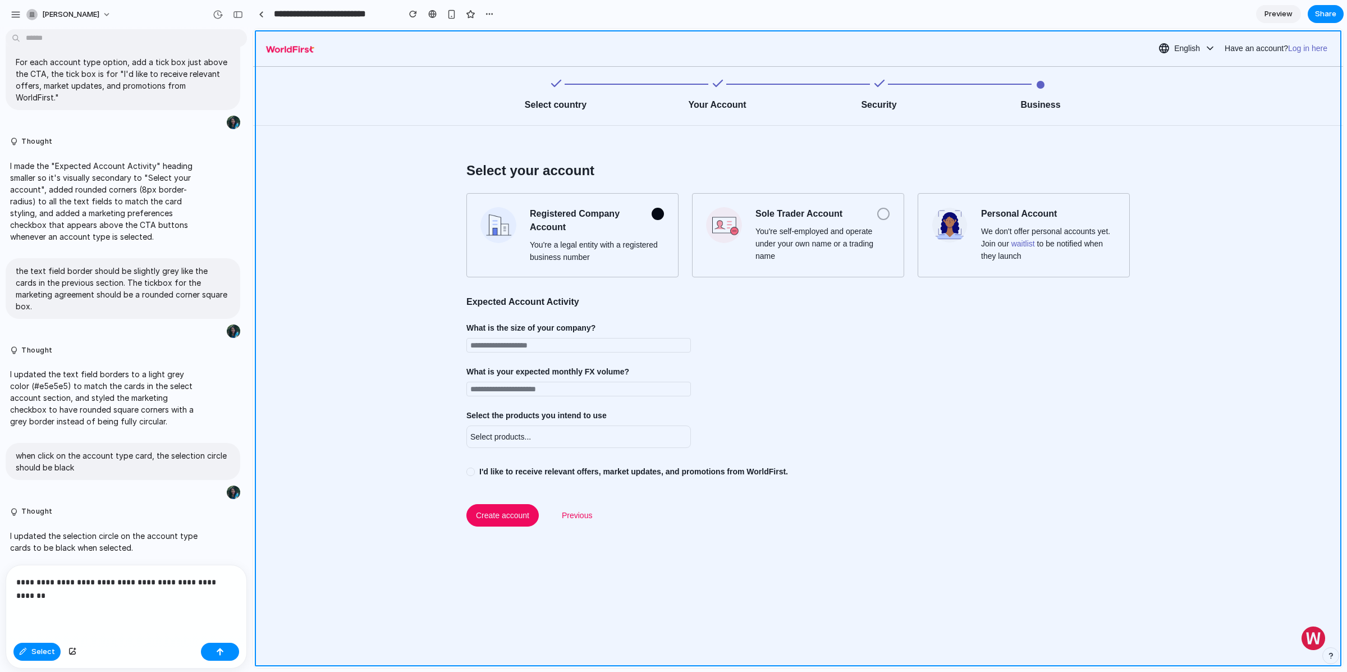
click at [561, 85] on div at bounding box center [798, 348] width 1090 height 639
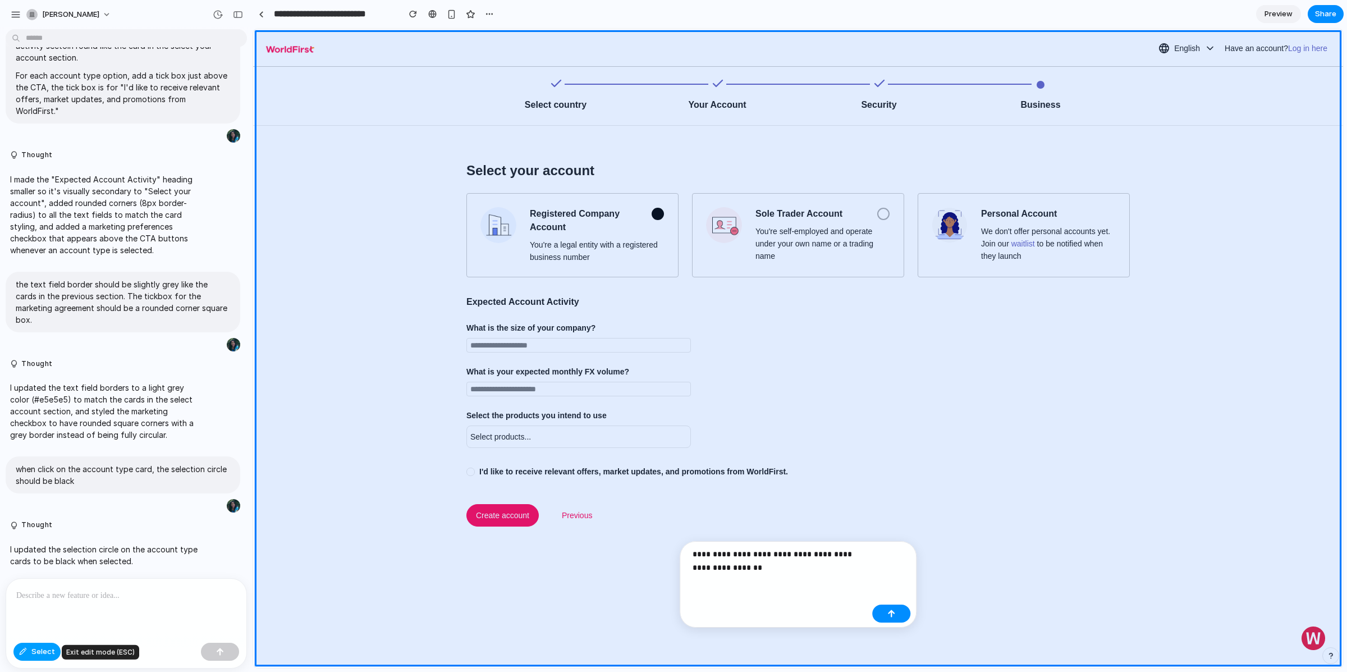
click at [35, 652] on span "Select" at bounding box center [43, 651] width 24 height 11
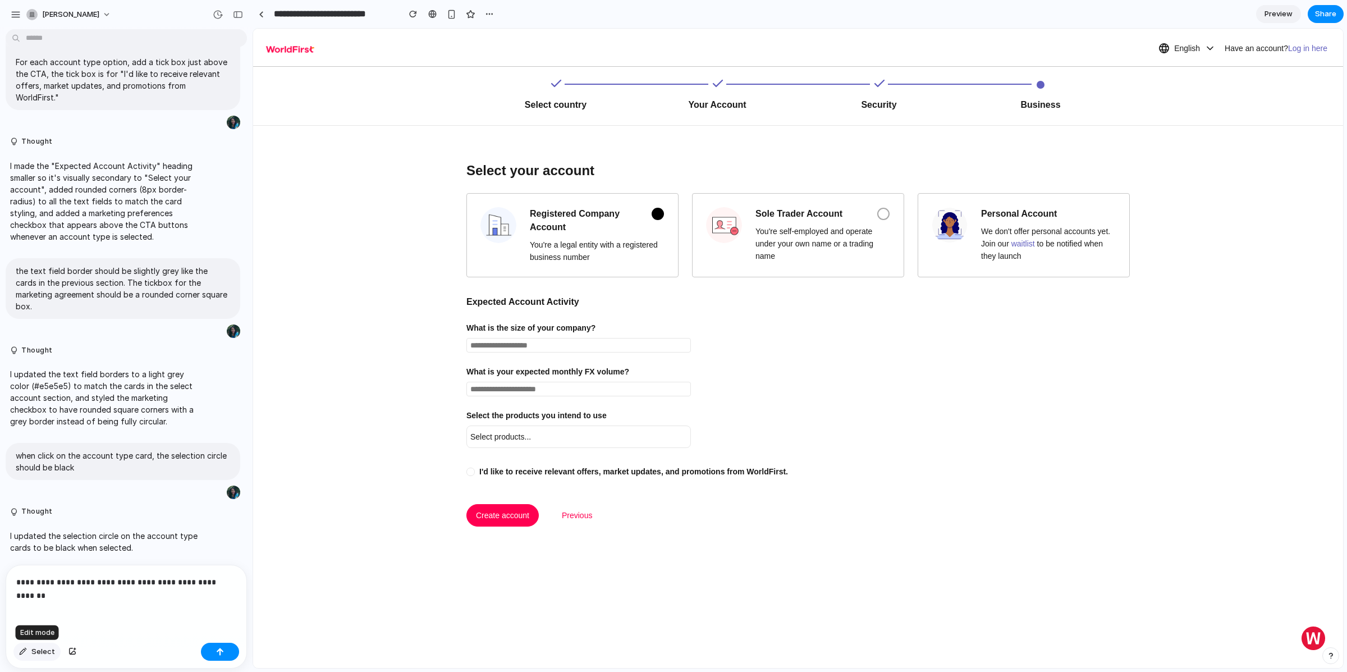
click at [52, 651] on button "Select" at bounding box center [36, 652] width 47 height 18
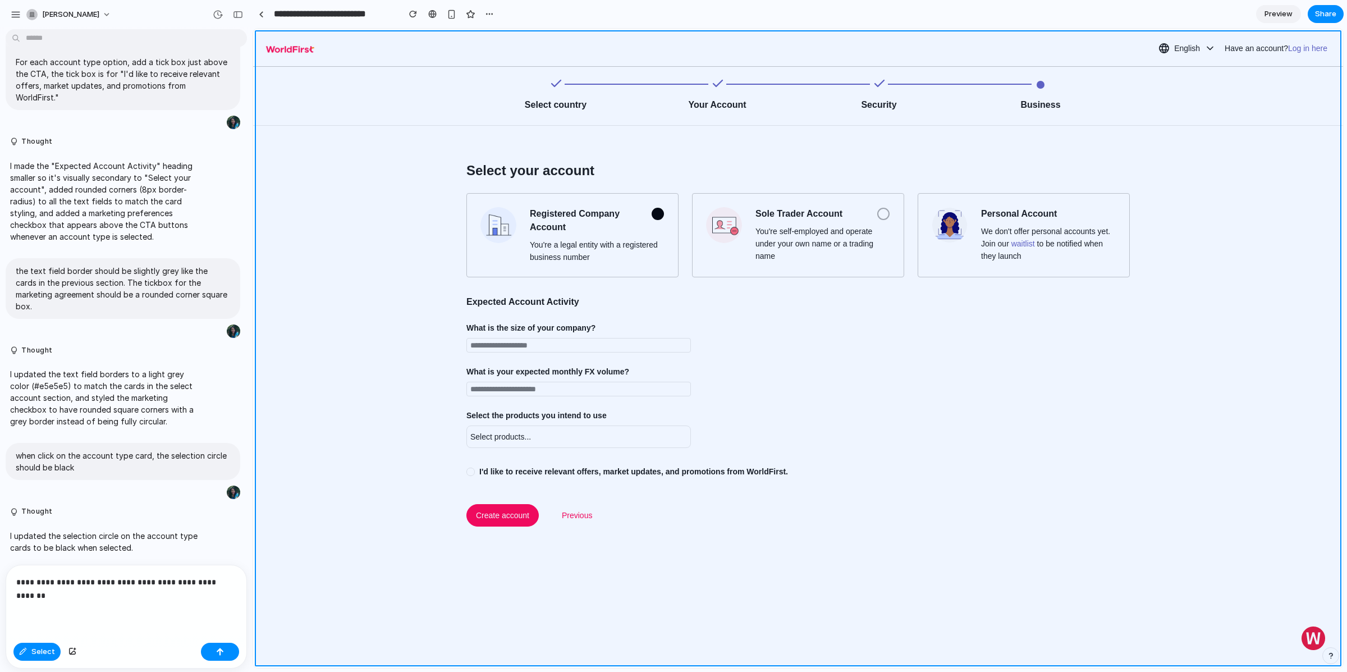
click at [960, 97] on div at bounding box center [798, 348] width 1090 height 639
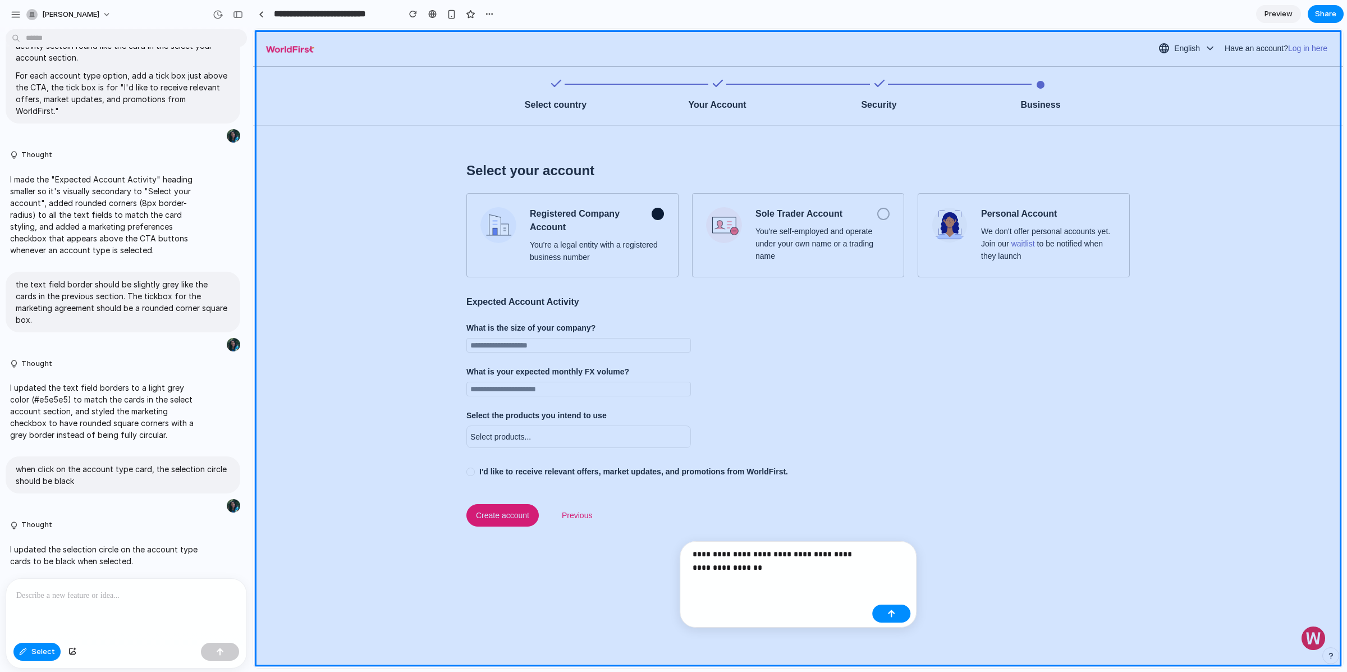
click at [943, 94] on div at bounding box center [798, 348] width 1090 height 639
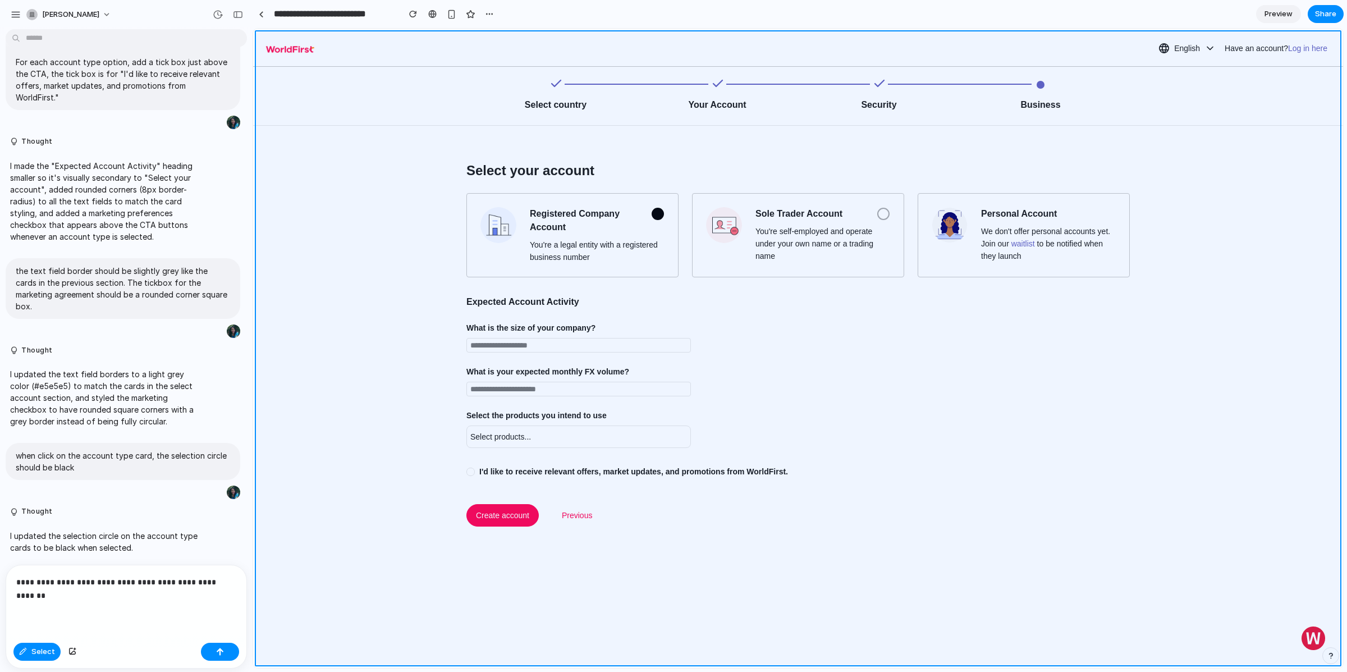
click at [943, 94] on div at bounding box center [798, 348] width 1090 height 639
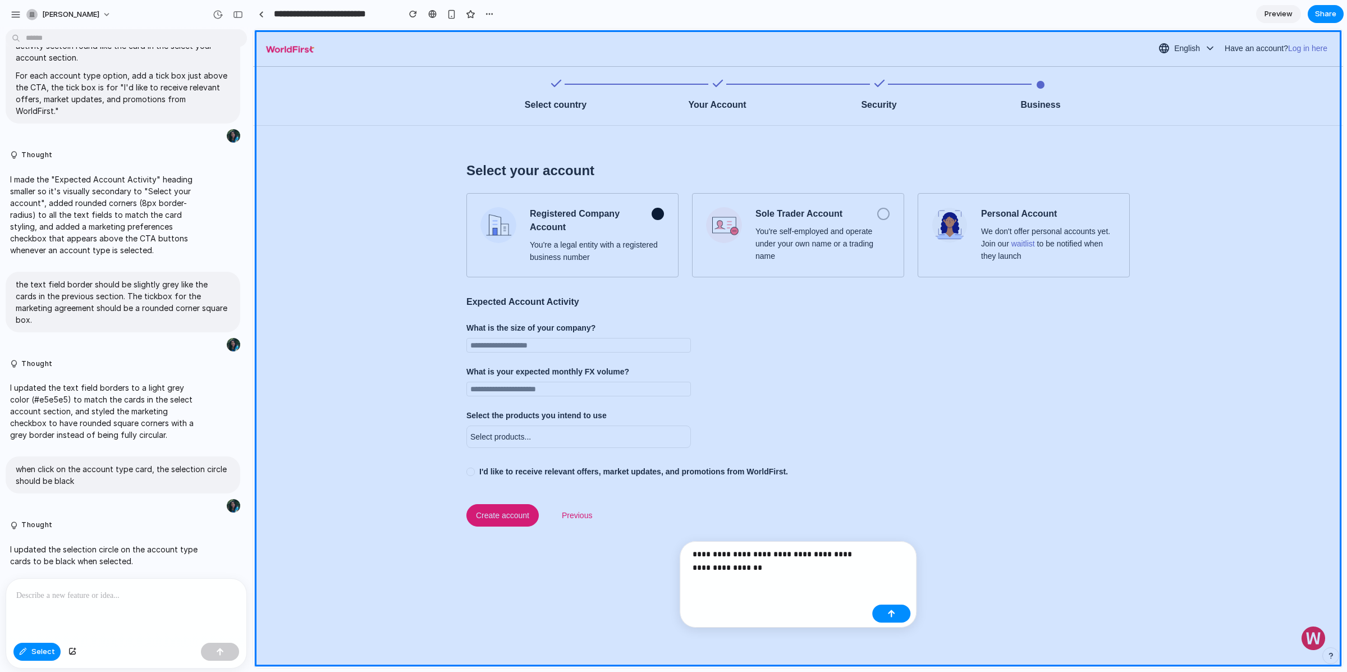
scroll to position [1217, 0]
drag, startPoint x: 598, startPoint y: 112, endPoint x: 613, endPoint y: 115, distance: 15.3
click at [613, 115] on div at bounding box center [798, 348] width 1090 height 639
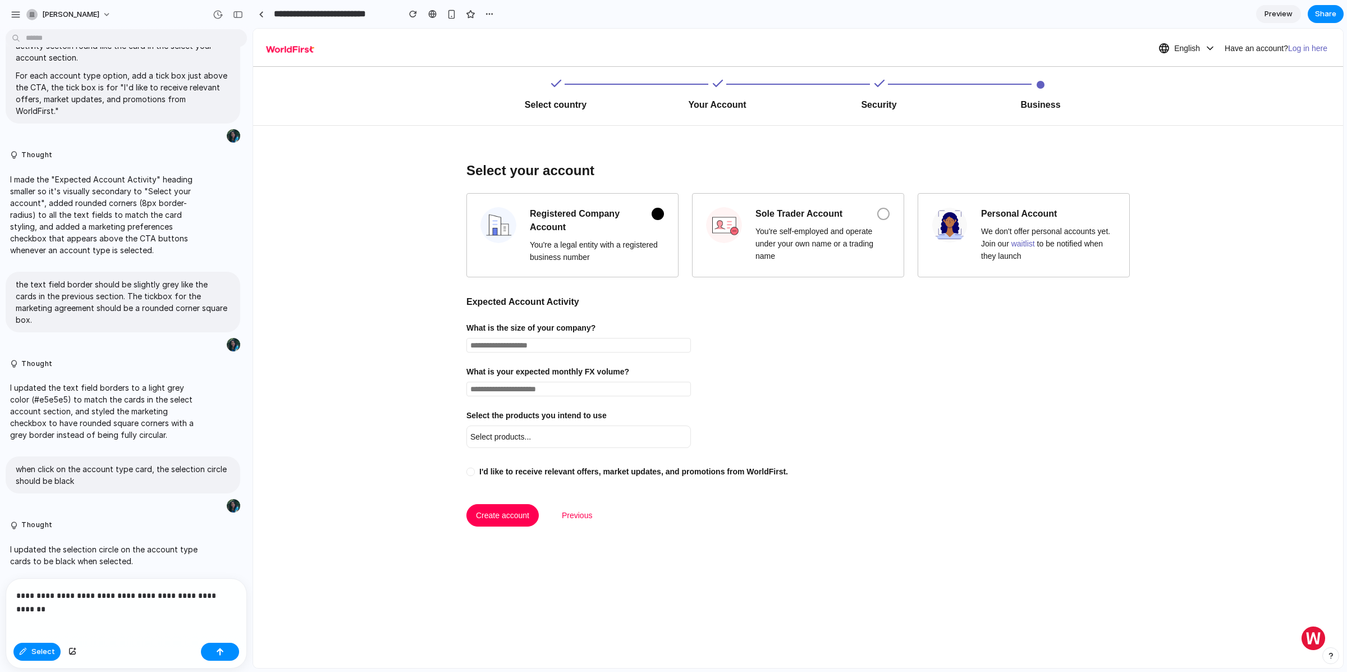
click at [624, 111] on div at bounding box center [798, 348] width 1090 height 639
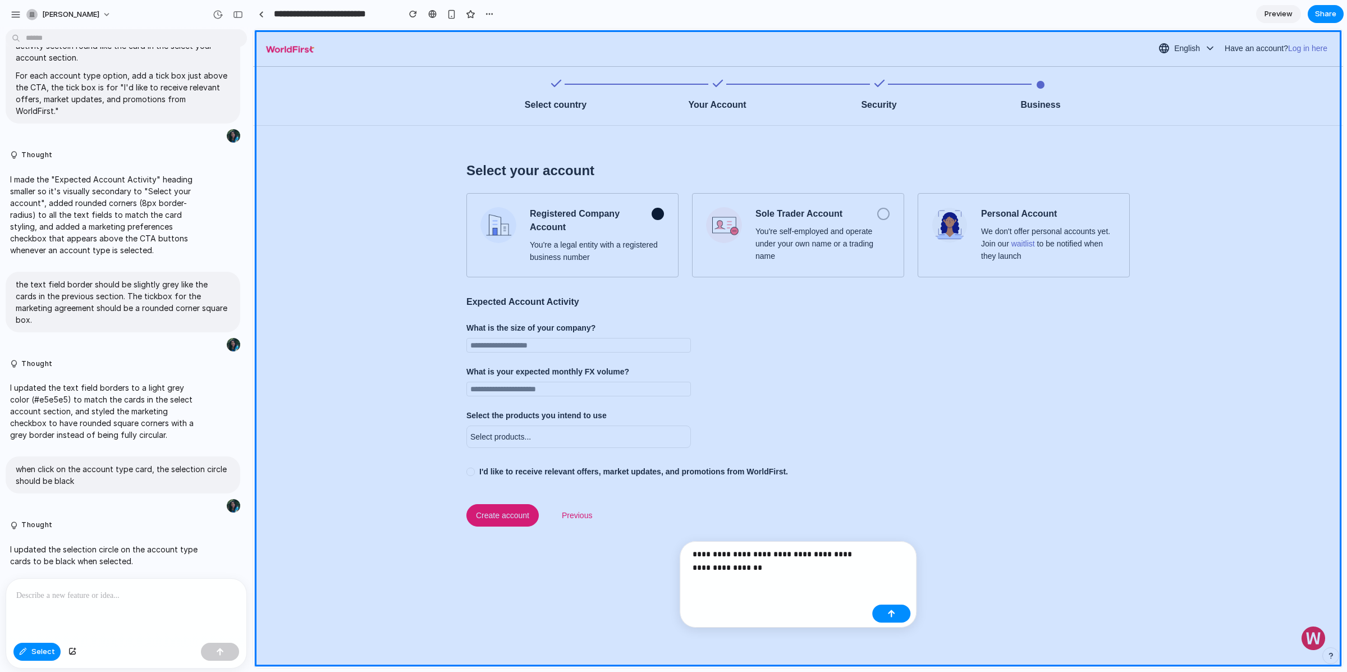
click at [604, 72] on div at bounding box center [798, 348] width 1090 height 639
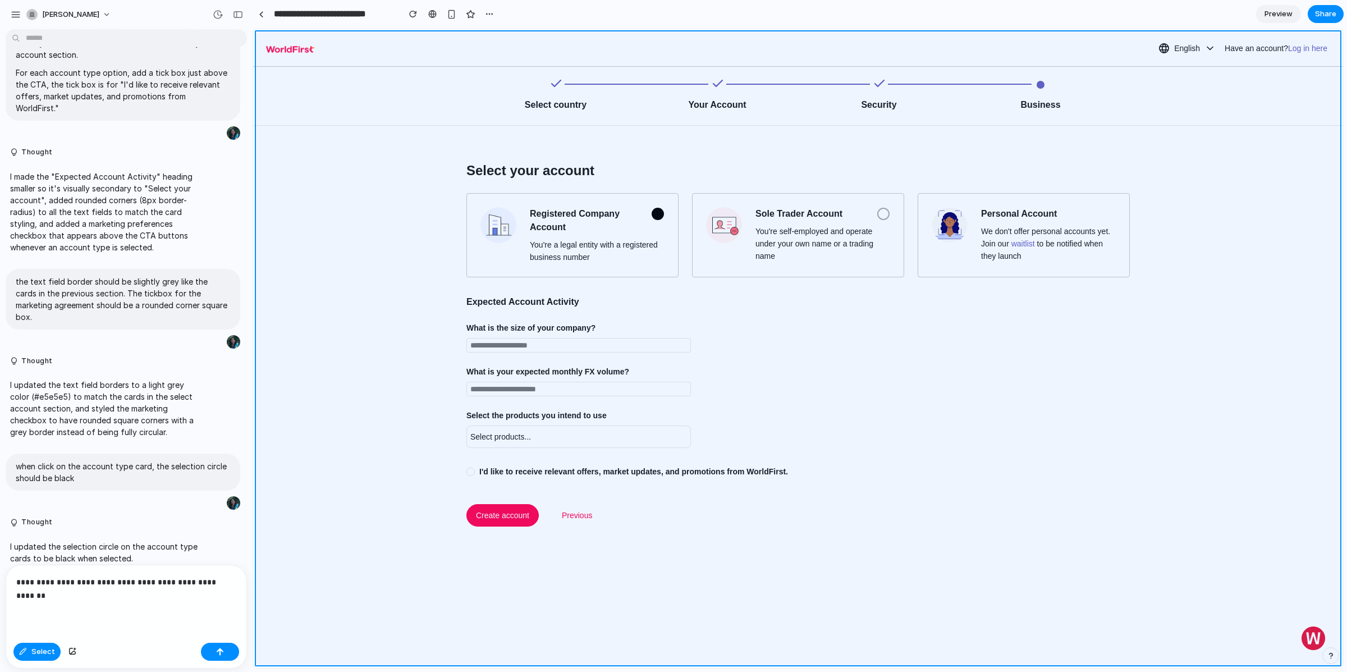
scroll to position [1231, 0]
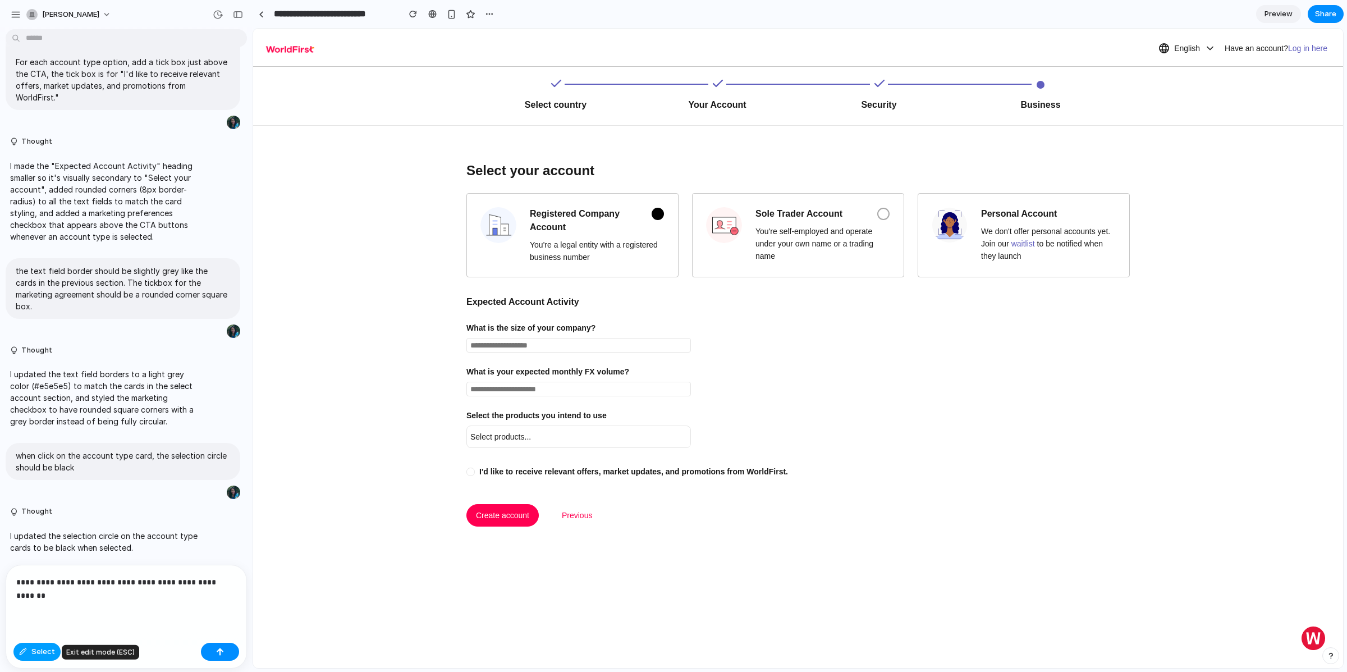
click at [41, 654] on span "Select" at bounding box center [43, 651] width 24 height 11
click at [640, 95] on div "FX Transfers Payment Processing Currency Hedging Multi-currency Accounts" at bounding box center [798, 348] width 1090 height 639
click at [89, 592] on p "**********" at bounding box center [124, 588] width 216 height 27
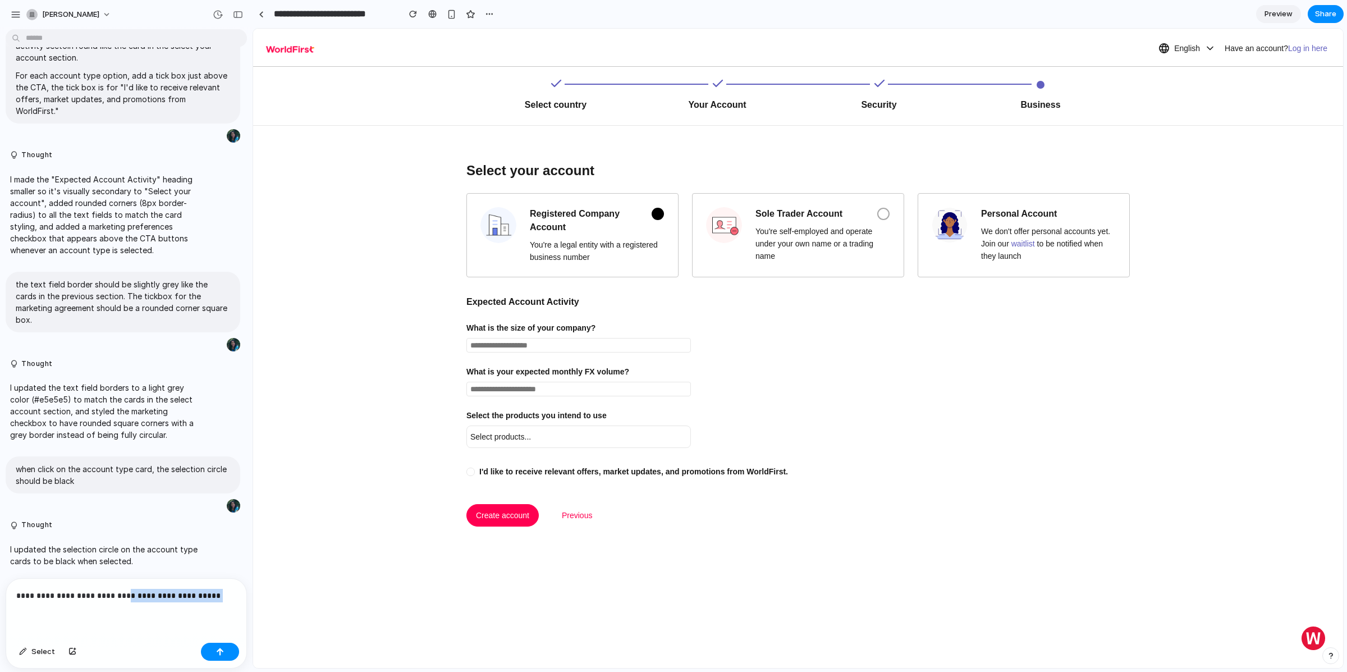
drag, startPoint x: 125, startPoint y: 591, endPoint x: 231, endPoint y: 592, distance: 106.1
click at [231, 592] on p "**********" at bounding box center [124, 595] width 216 height 13
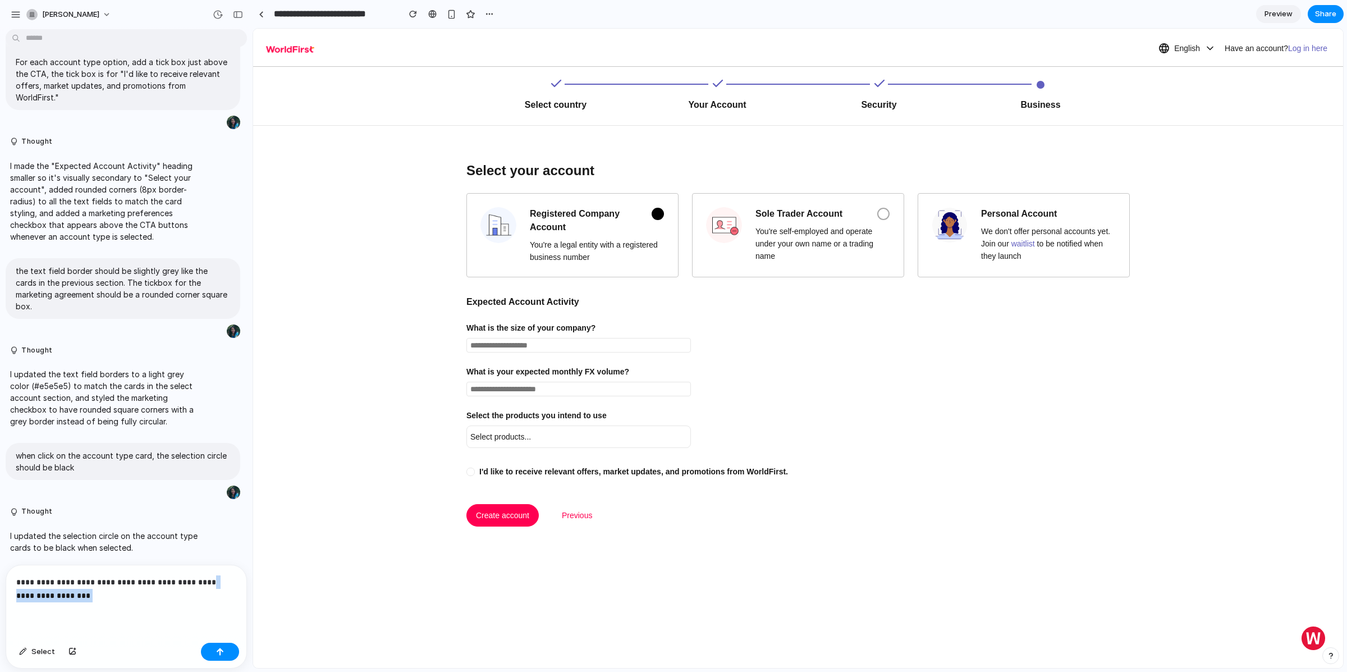
drag, startPoint x: 205, startPoint y: 579, endPoint x: 206, endPoint y: 601, distance: 21.9
click at [206, 601] on div "**********" at bounding box center [126, 601] width 240 height 73
click at [171, 577] on p "**********" at bounding box center [124, 588] width 216 height 27
drag, startPoint x: 125, startPoint y: 579, endPoint x: 139, endPoint y: 618, distance: 41.4
click at [139, 618] on div "**********" at bounding box center [126, 601] width 240 height 73
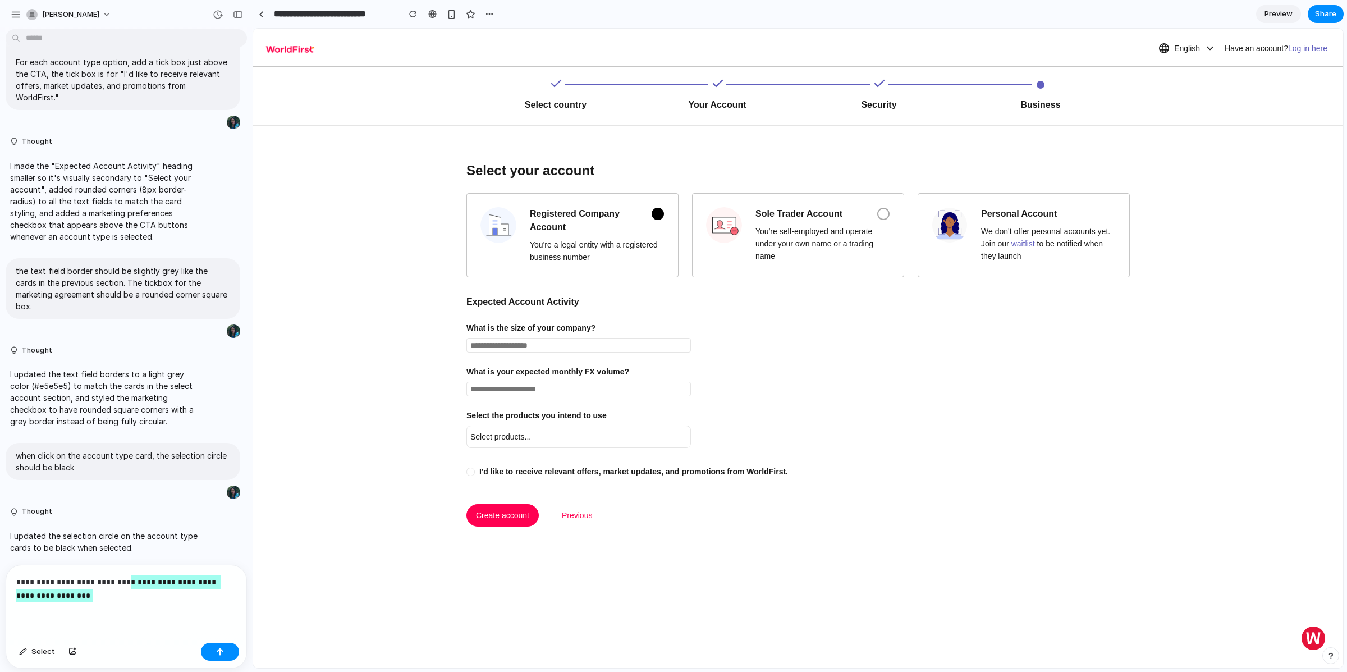
click at [621, 352] on input "text" at bounding box center [579, 345] width 225 height 15
click at [615, 348] on input "text" at bounding box center [579, 345] width 225 height 15
click at [31, 651] on span "Select" at bounding box center [43, 651] width 24 height 11
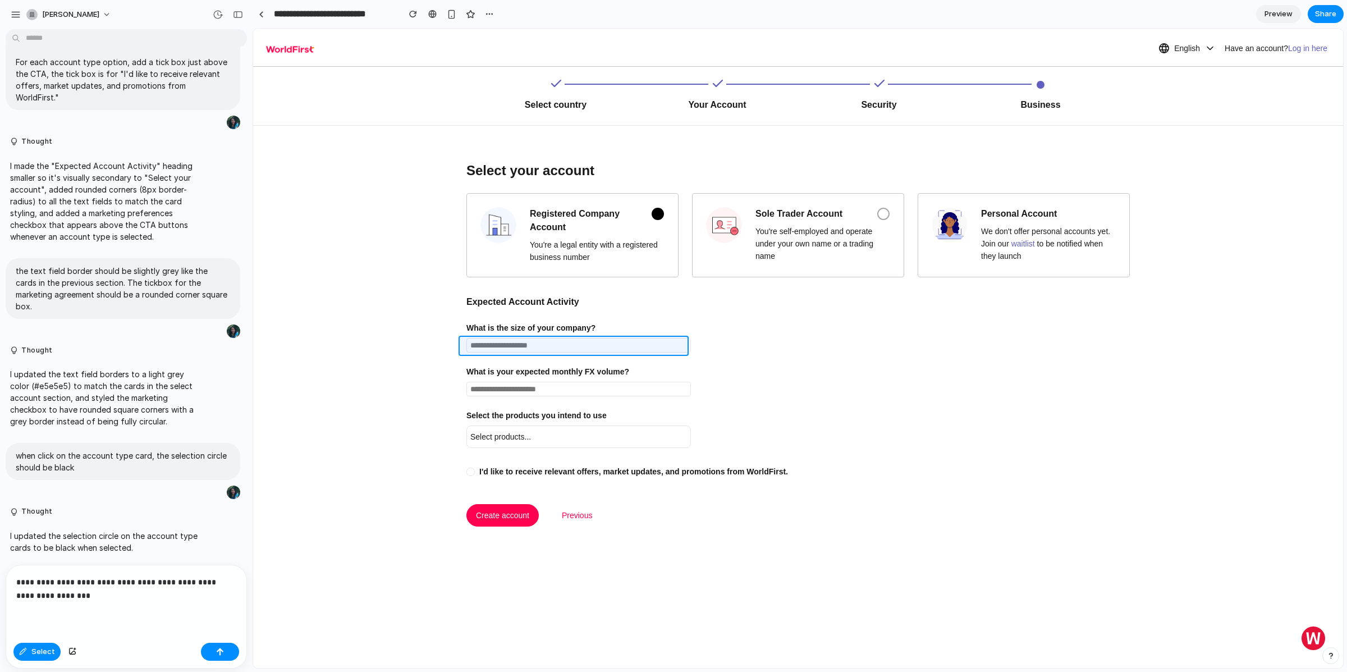
click at [600, 351] on div at bounding box center [798, 348] width 1090 height 639
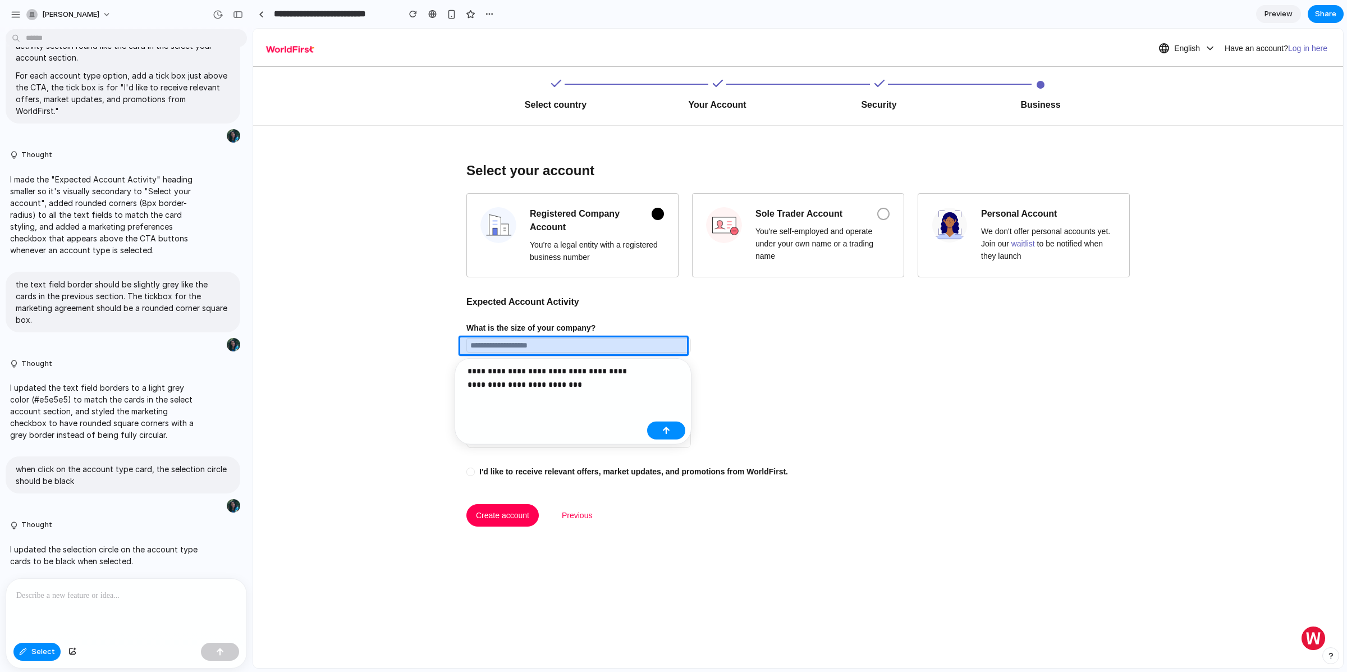
scroll to position [1217, 0]
click at [600, 80] on div at bounding box center [798, 348] width 1090 height 639
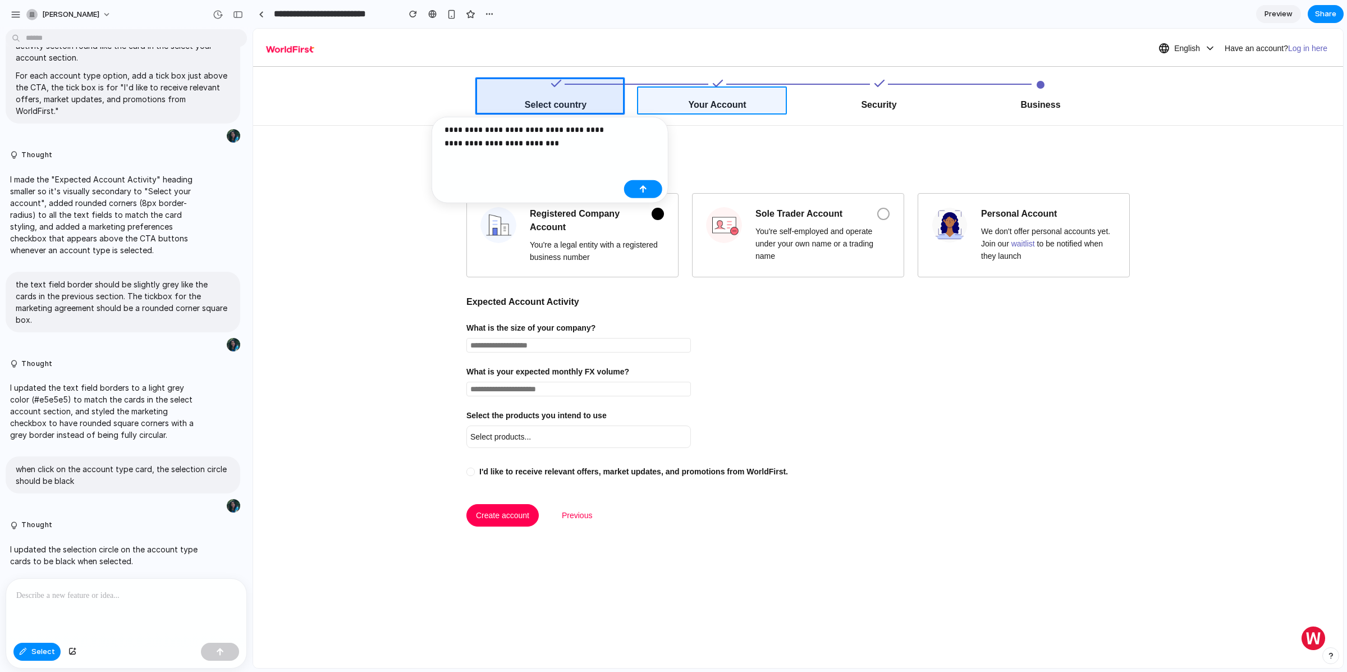
click at [681, 93] on div at bounding box center [798, 348] width 1090 height 639
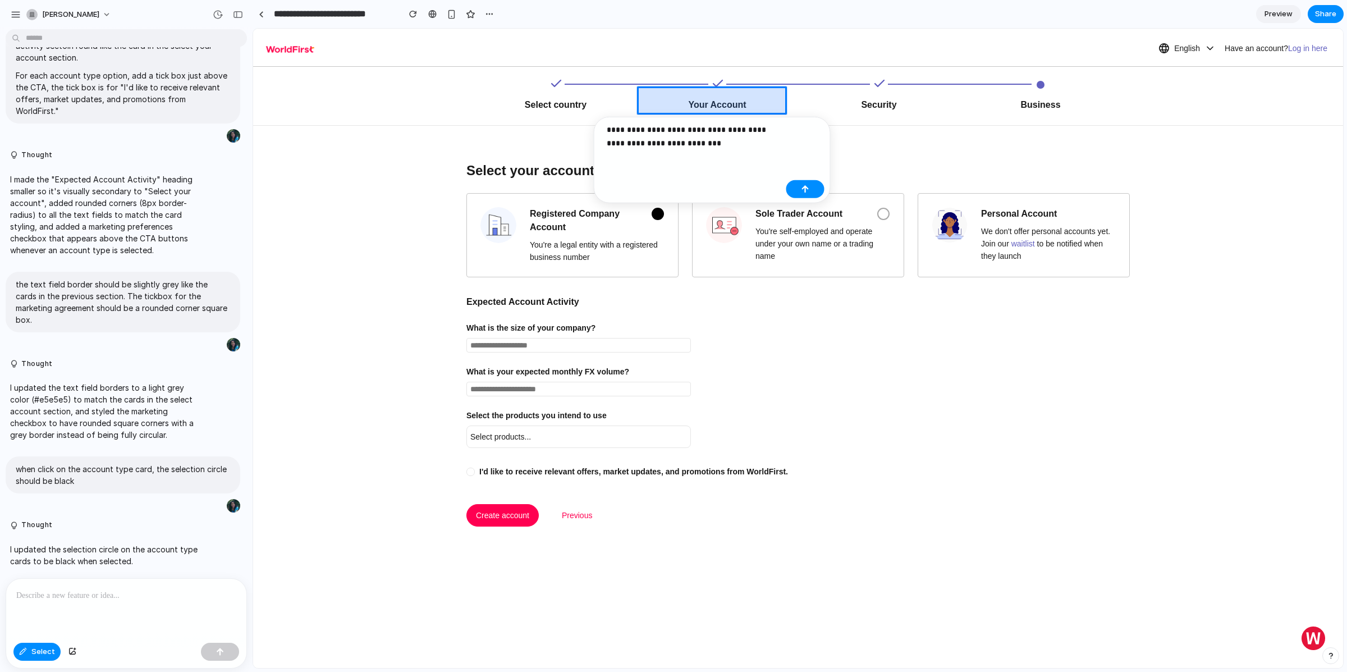
click at [647, 82] on div at bounding box center [798, 348] width 1090 height 639
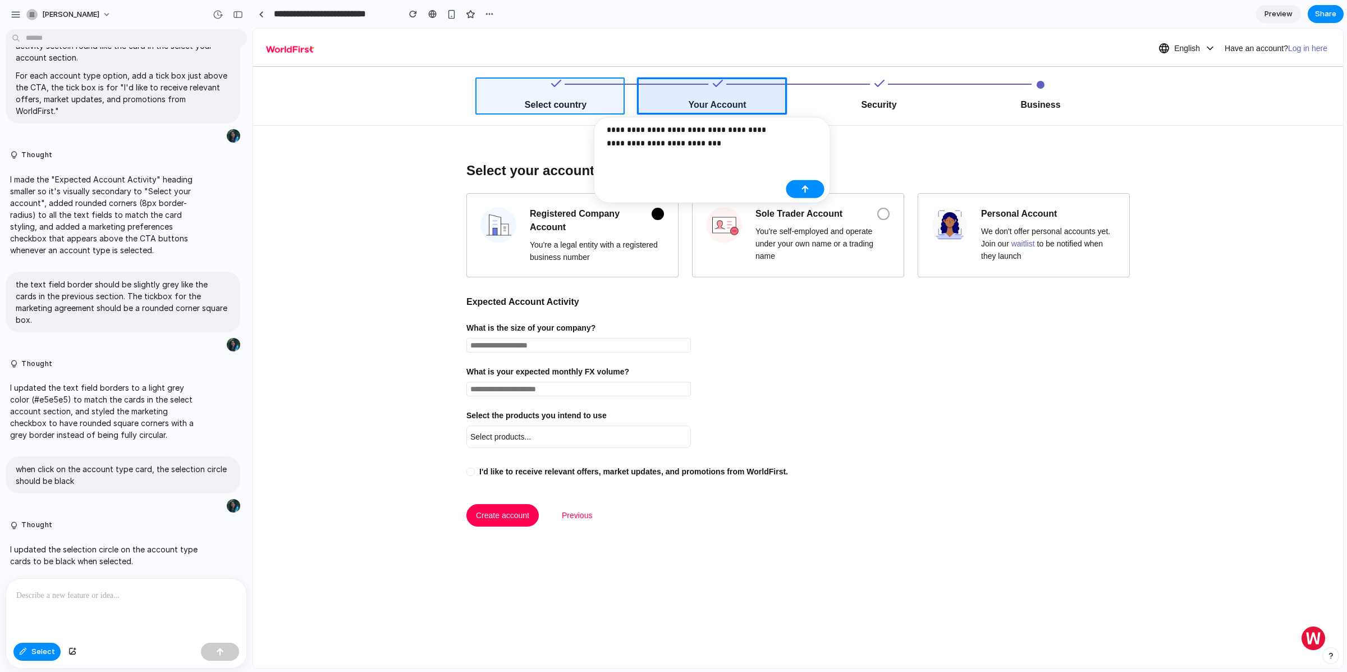
click at [582, 83] on div at bounding box center [798, 348] width 1090 height 639
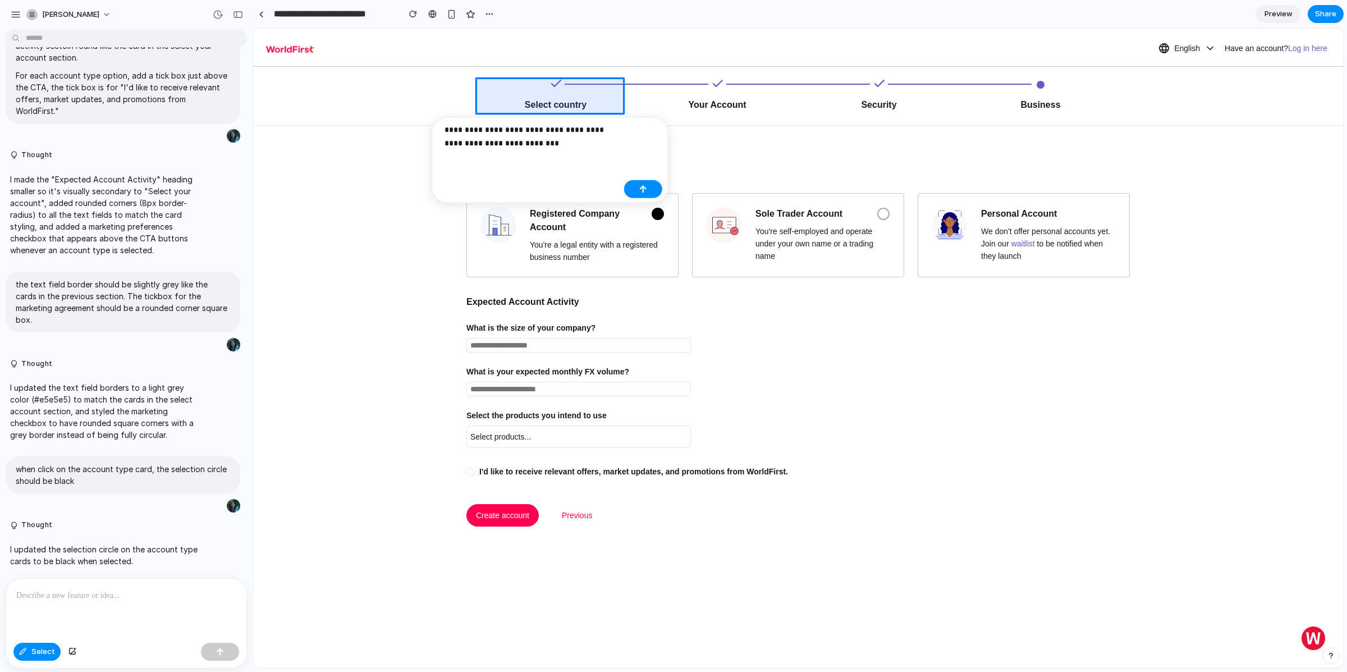
drag, startPoint x: 582, startPoint y: 83, endPoint x: 741, endPoint y: 92, distance: 159.1
click at [741, 92] on div at bounding box center [798, 348] width 1090 height 639
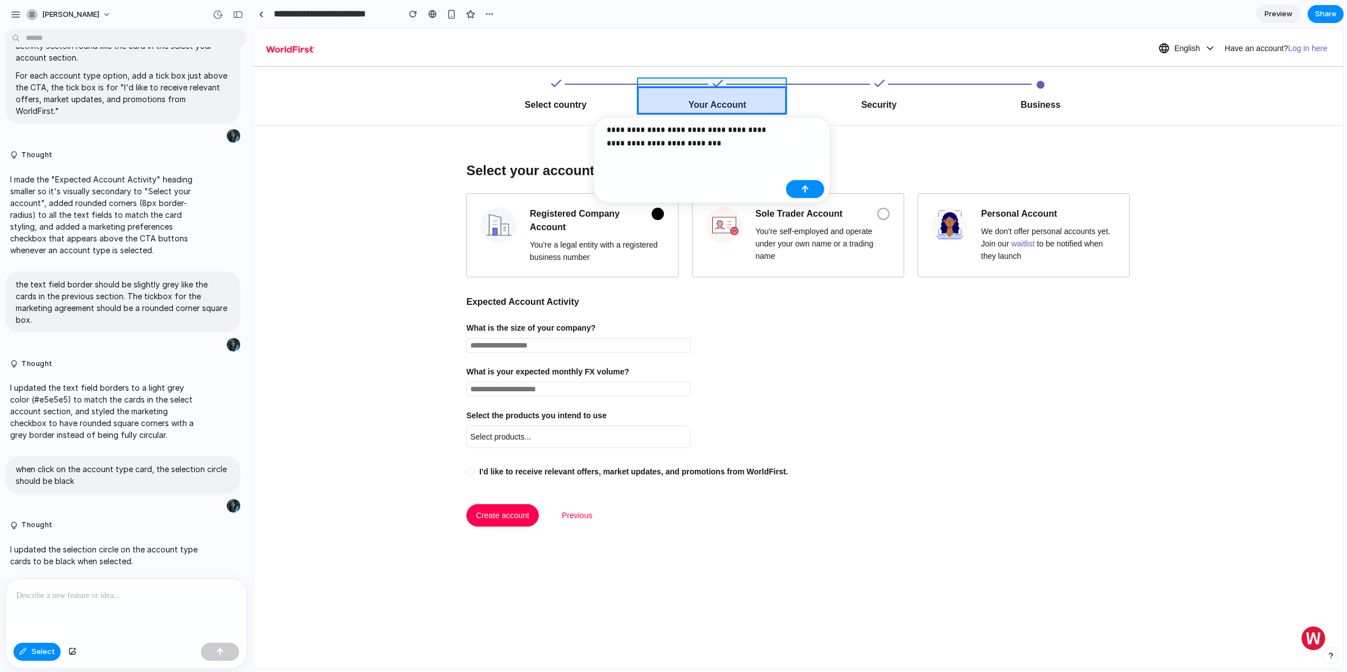
click at [671, 85] on div at bounding box center [798, 348] width 1090 height 639
click at [629, 84] on div at bounding box center [798, 348] width 1090 height 639
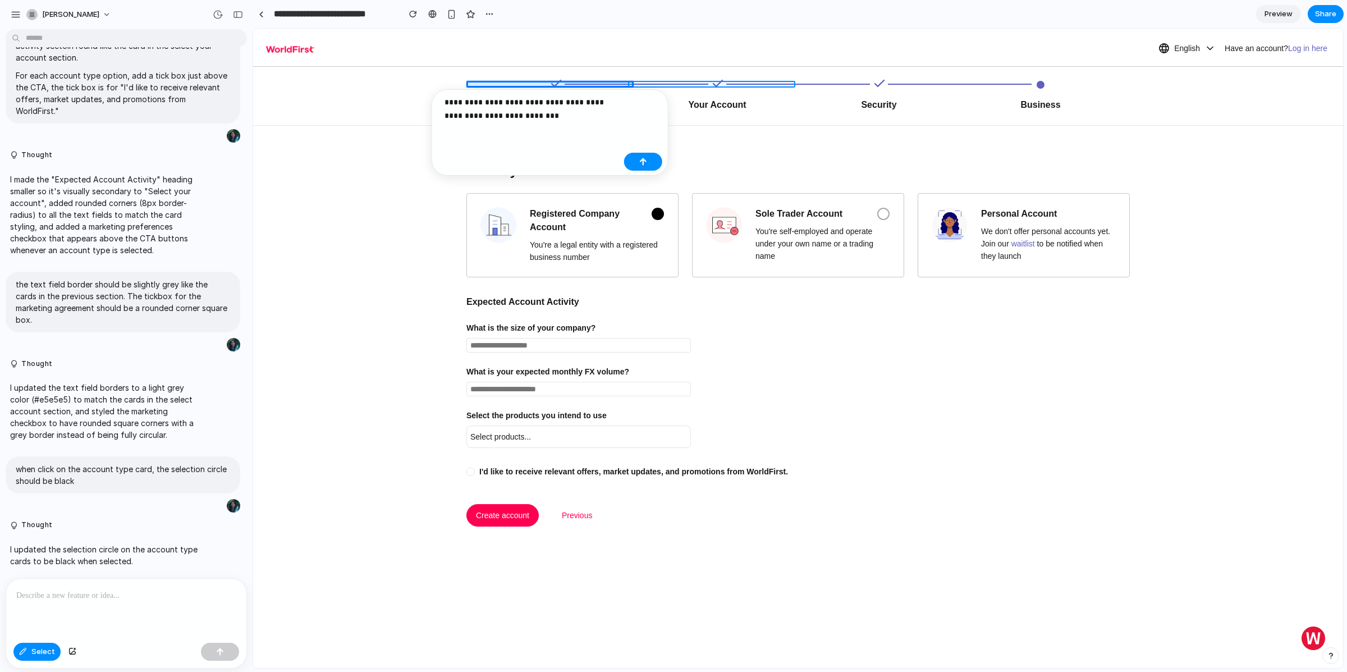
click at [645, 83] on div at bounding box center [798, 348] width 1090 height 639
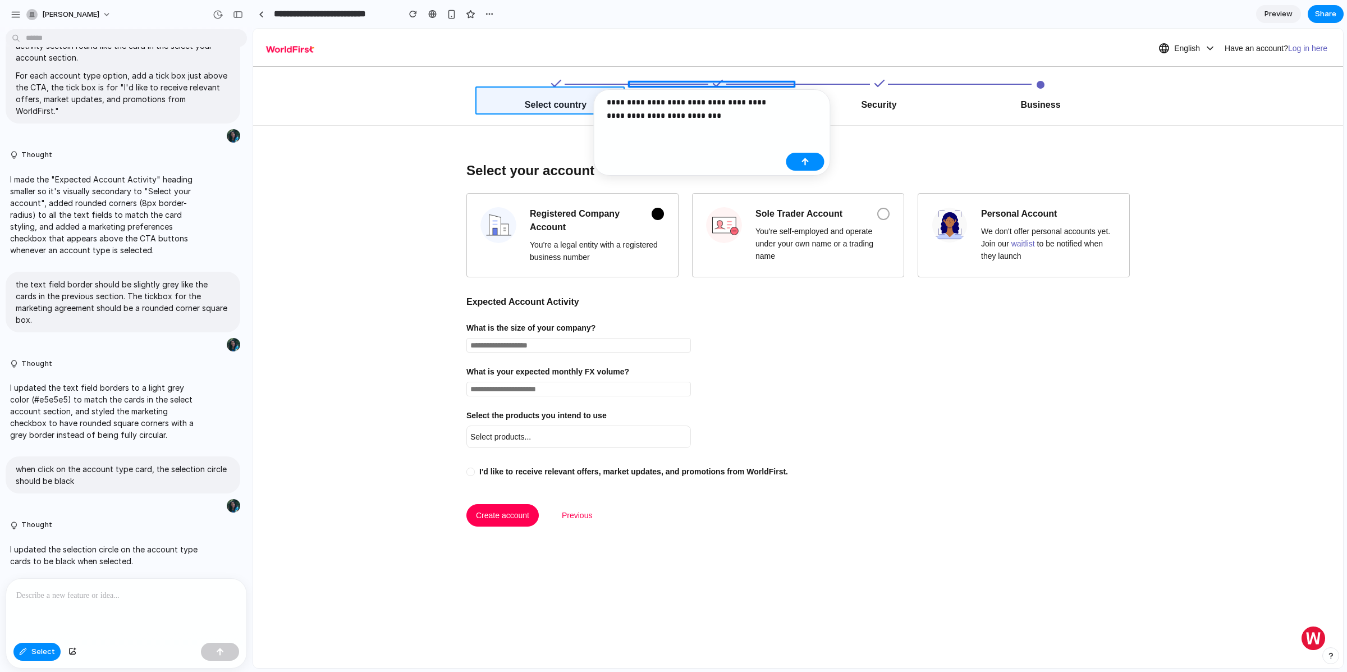
click at [564, 93] on div at bounding box center [798, 348] width 1090 height 639
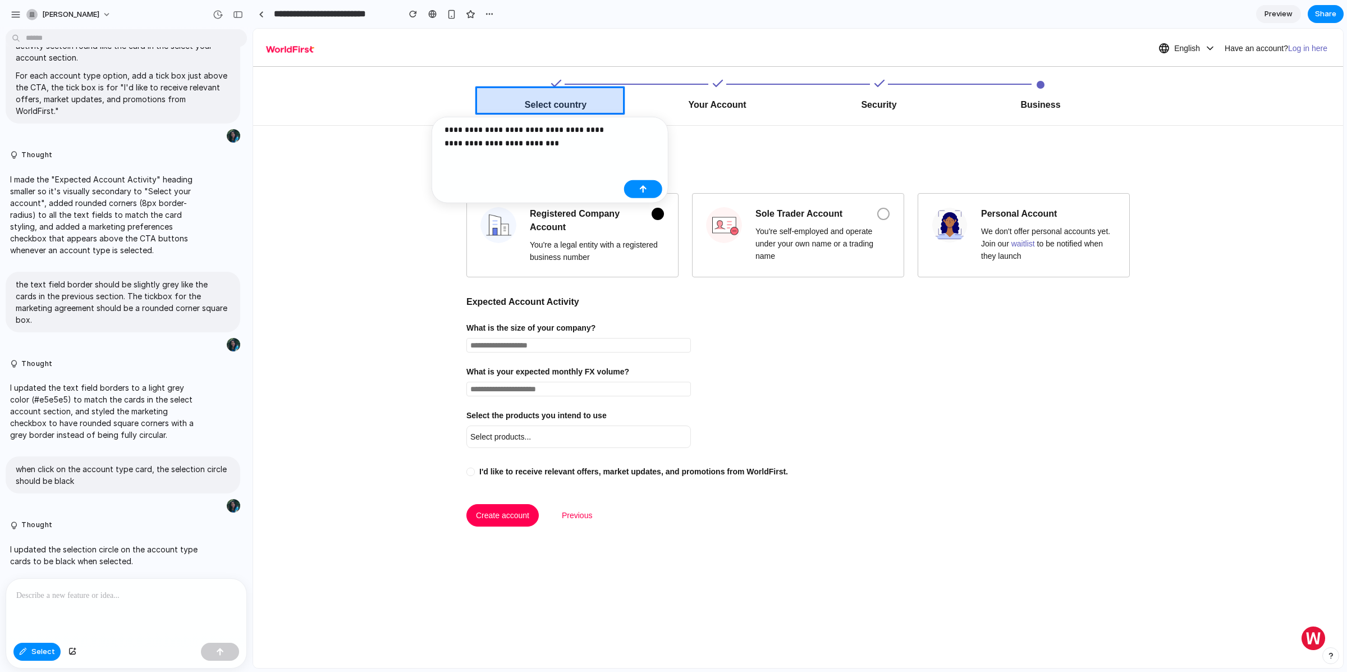
click at [567, 83] on div at bounding box center [798, 348] width 1090 height 639
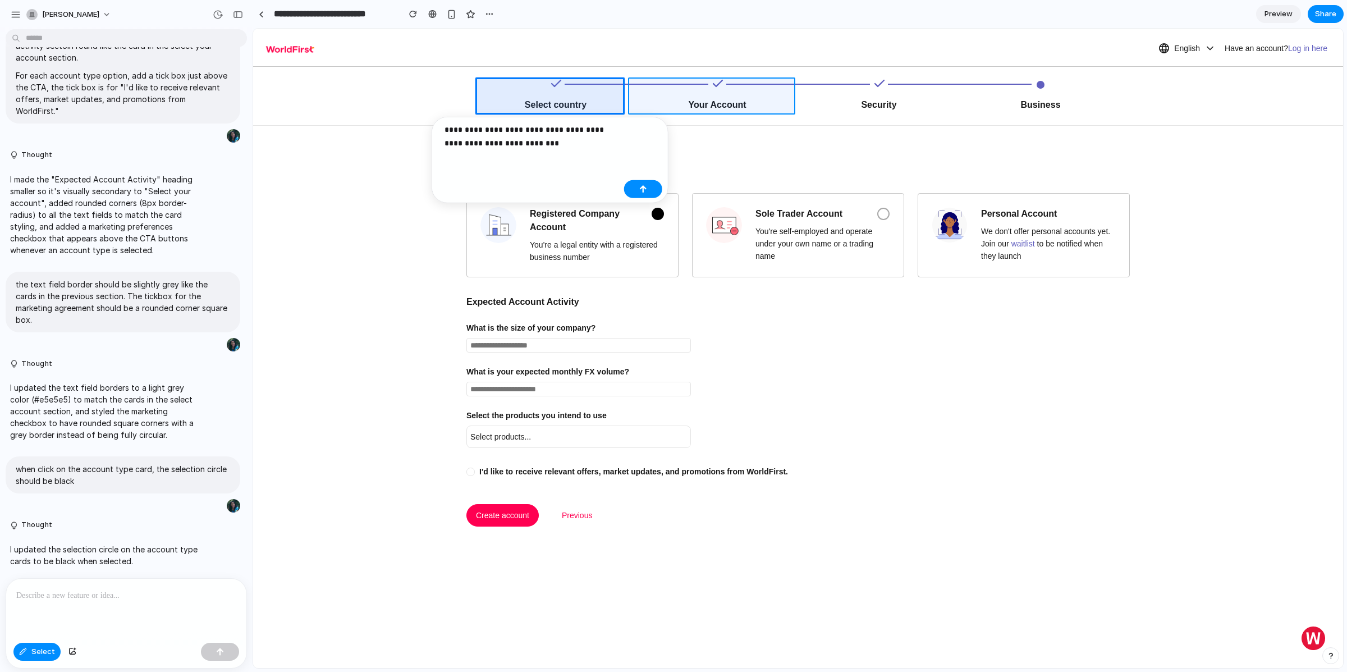
click at [631, 88] on div at bounding box center [798, 348] width 1090 height 639
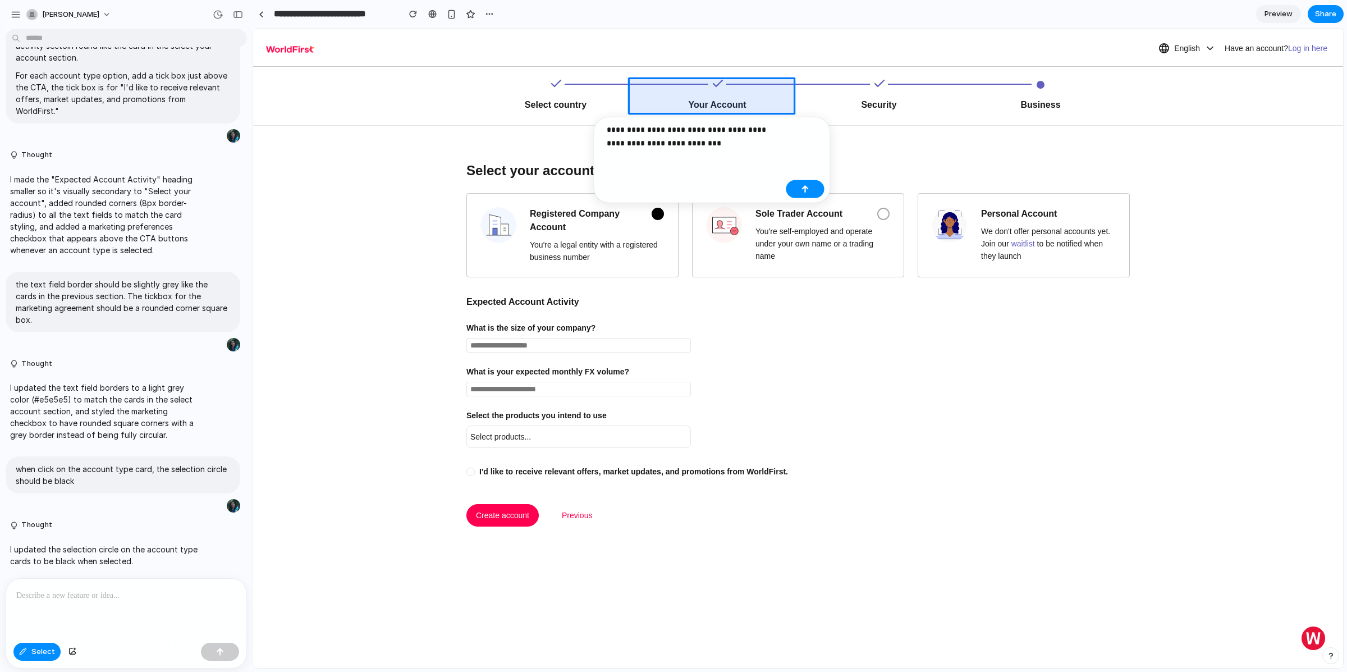
click at [611, 89] on div at bounding box center [798, 348] width 1090 height 639
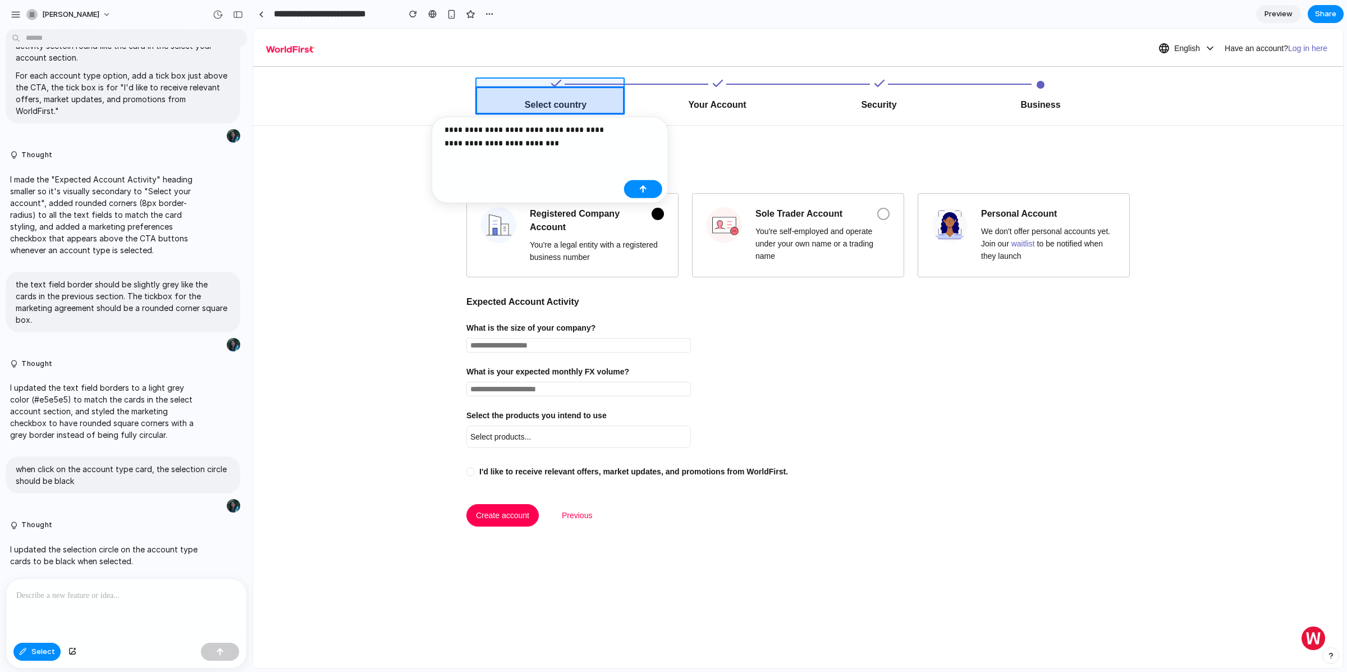
click at [599, 85] on div at bounding box center [798, 348] width 1090 height 639
click at [625, 91] on div at bounding box center [798, 348] width 1090 height 639
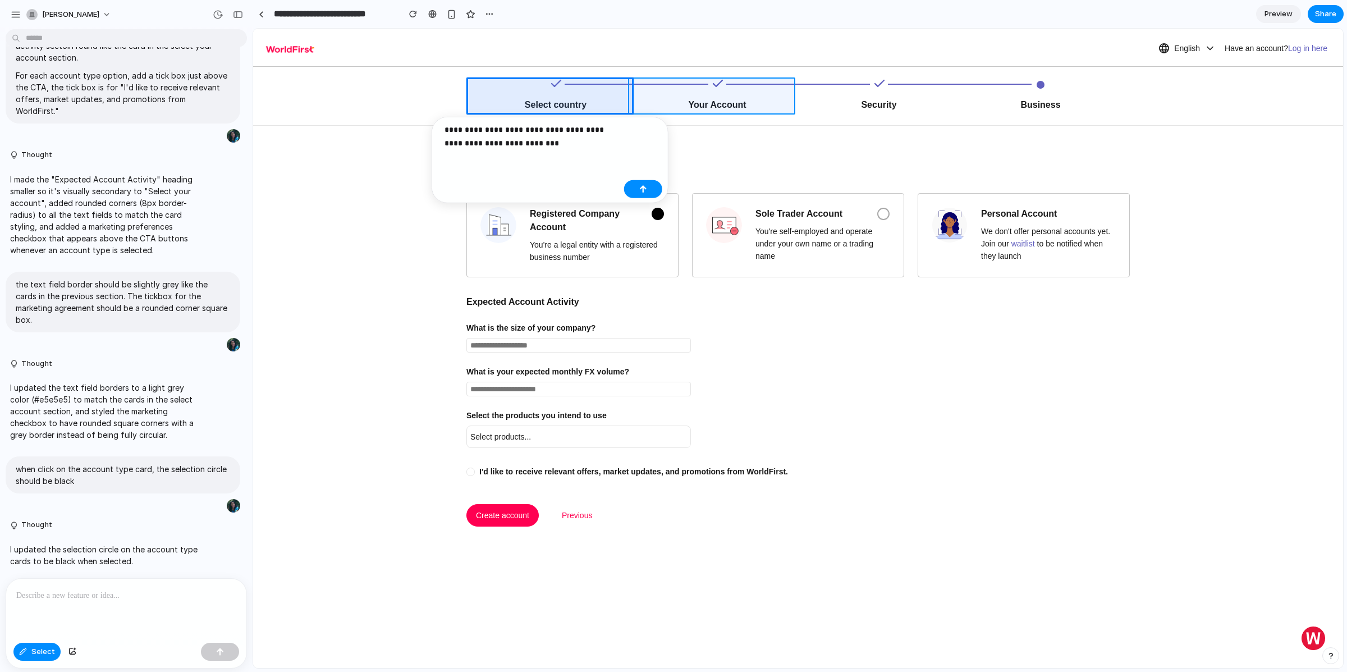
click at [634, 89] on div at bounding box center [798, 348] width 1090 height 639
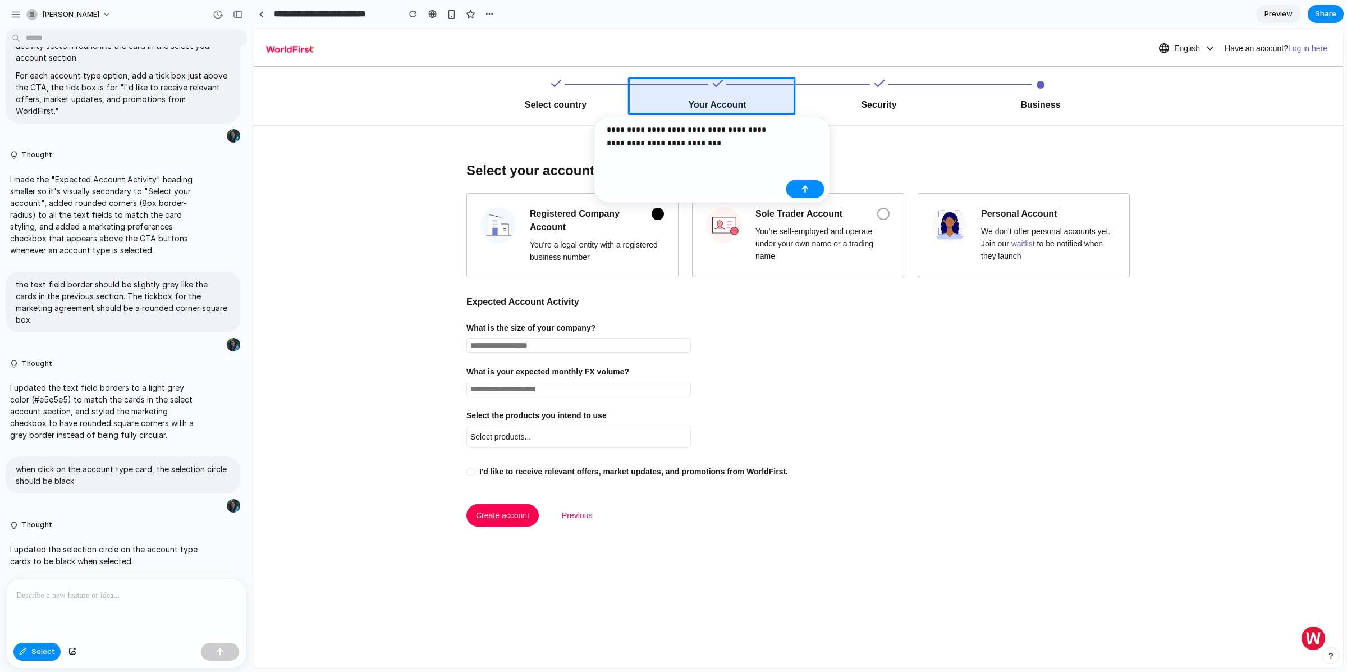
click at [102, 606] on div at bounding box center [126, 609] width 240 height 60
drag, startPoint x: 715, startPoint y: 132, endPoint x: 734, endPoint y: 148, distance: 25.1
click at [734, 148] on p "**********" at bounding box center [694, 136] width 175 height 27
click at [798, 207] on button "button" at bounding box center [806, 203] width 38 height 18
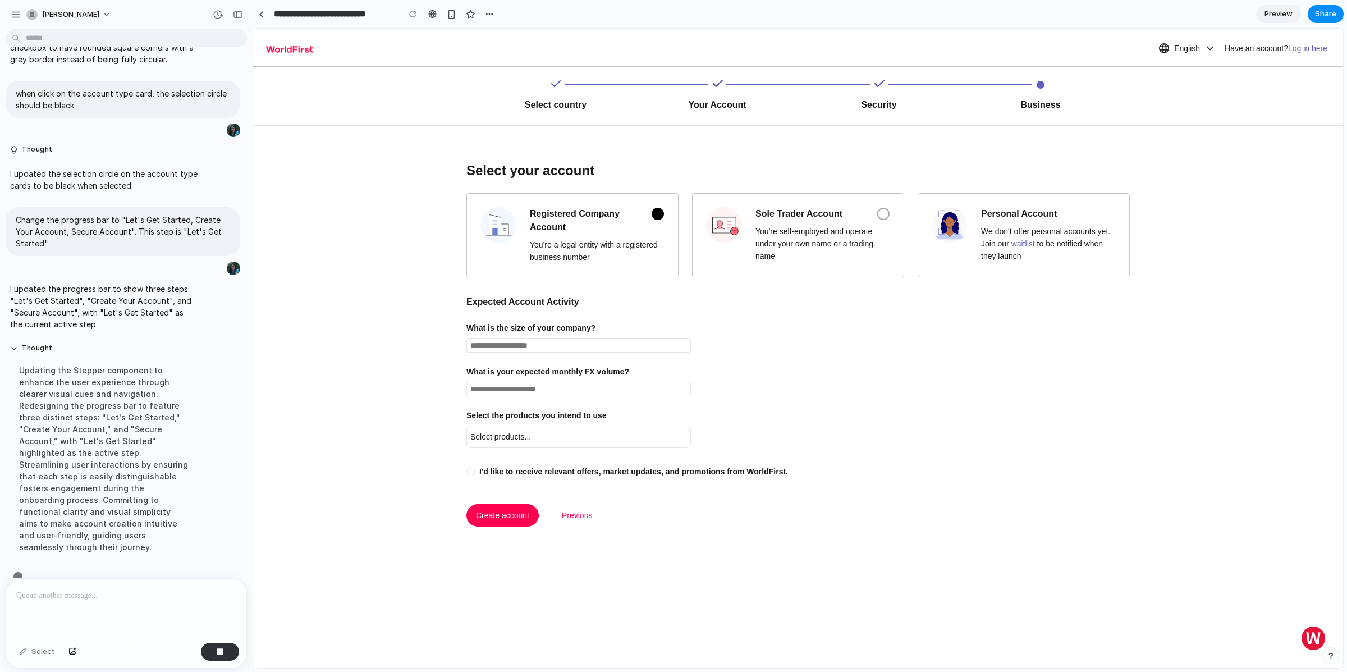
scroll to position [1599, 0]
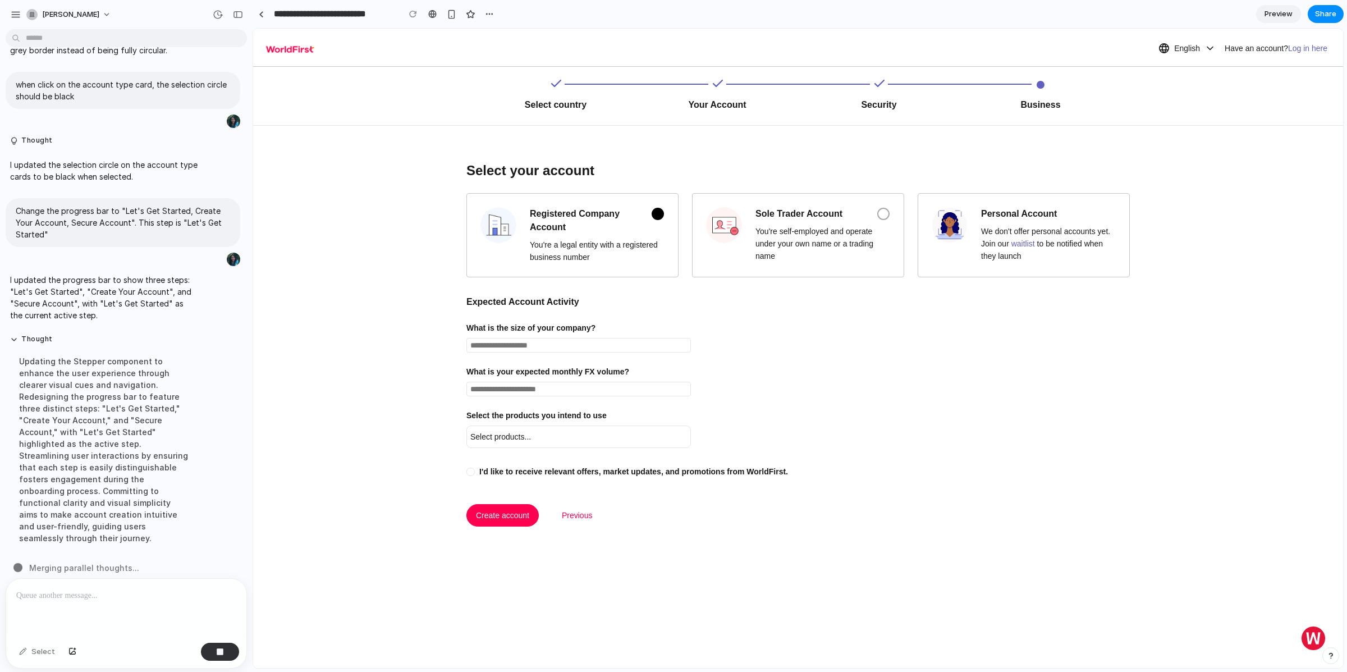
click at [95, 442] on div "Updating the Stepper component to enhance the user experience through clearer v…" at bounding box center [104, 450] width 188 height 202
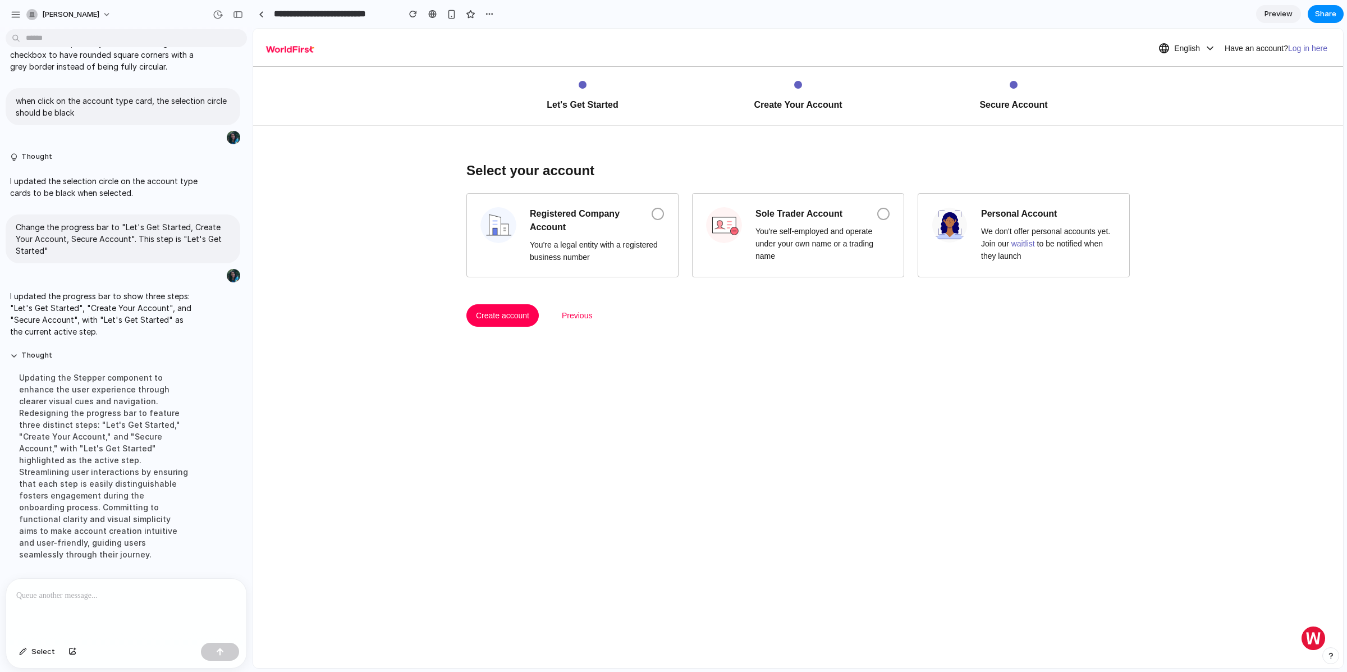
scroll to position [1574, 0]
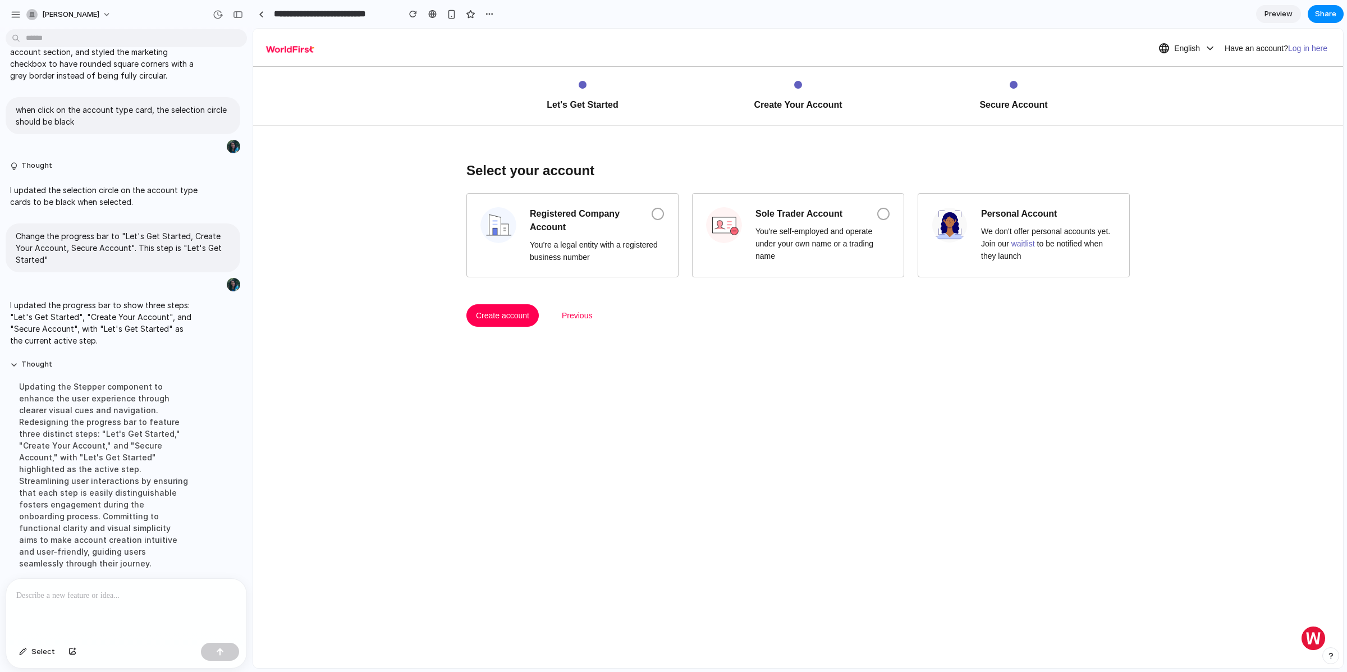
click at [126, 600] on div at bounding box center [126, 609] width 240 height 60
click at [74, 658] on button "button" at bounding box center [72, 652] width 19 height 18
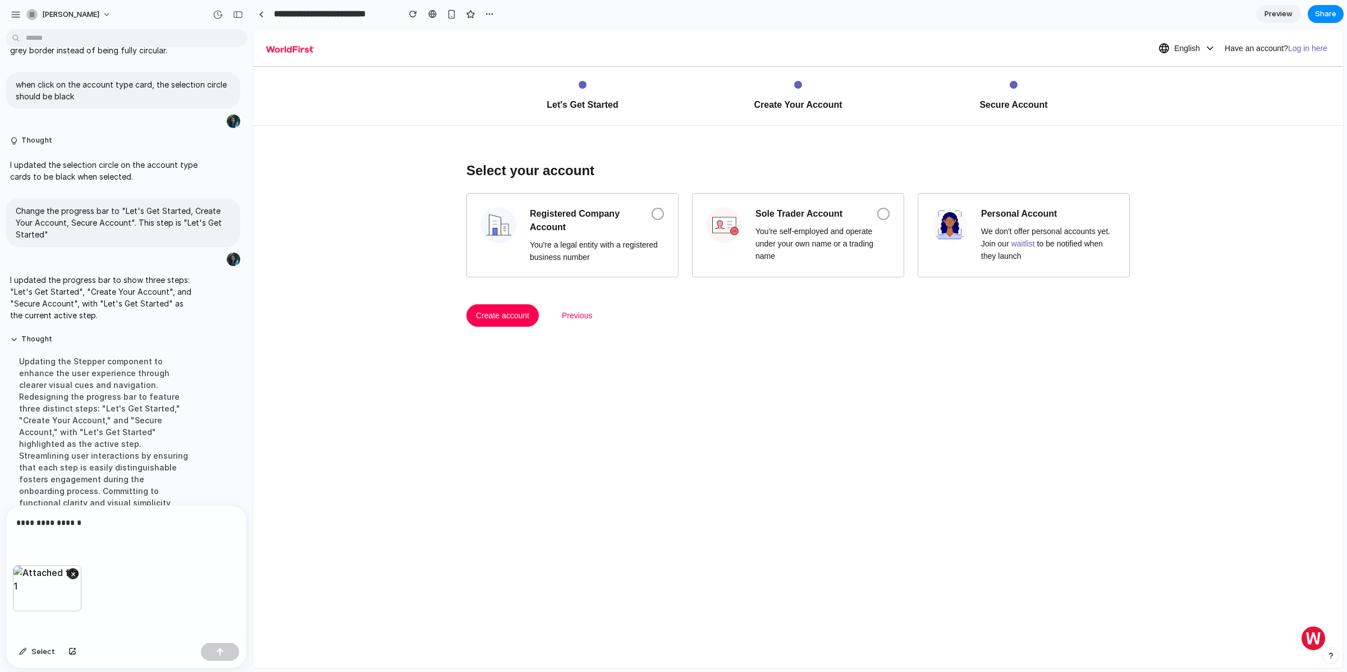
click at [138, 521] on p "**********" at bounding box center [124, 522] width 216 height 13
click at [138, 504] on p "**********" at bounding box center [124, 516] width 216 height 27
click at [183, 529] on div "**********" at bounding box center [126, 522] width 240 height 86
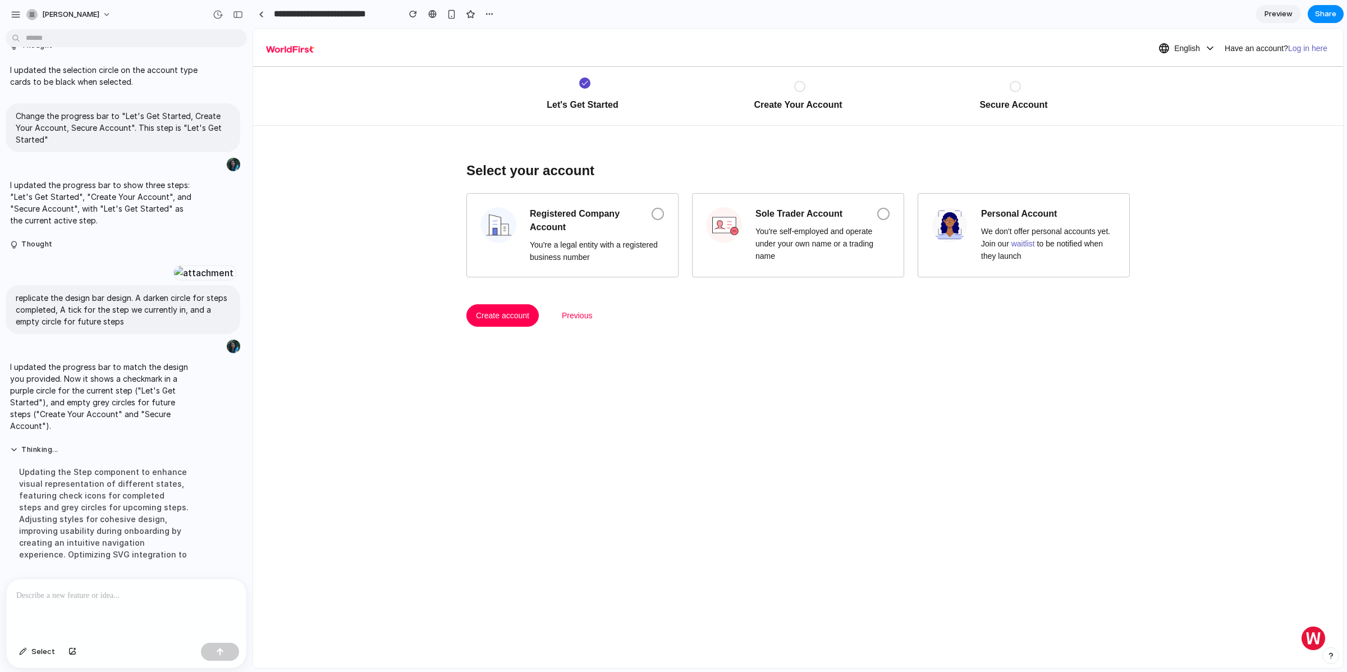
scroll to position [1787, 0]
click at [794, 87] on span at bounding box center [799, 86] width 11 height 11
click at [173, 265] on div at bounding box center [204, 273] width 62 height 16
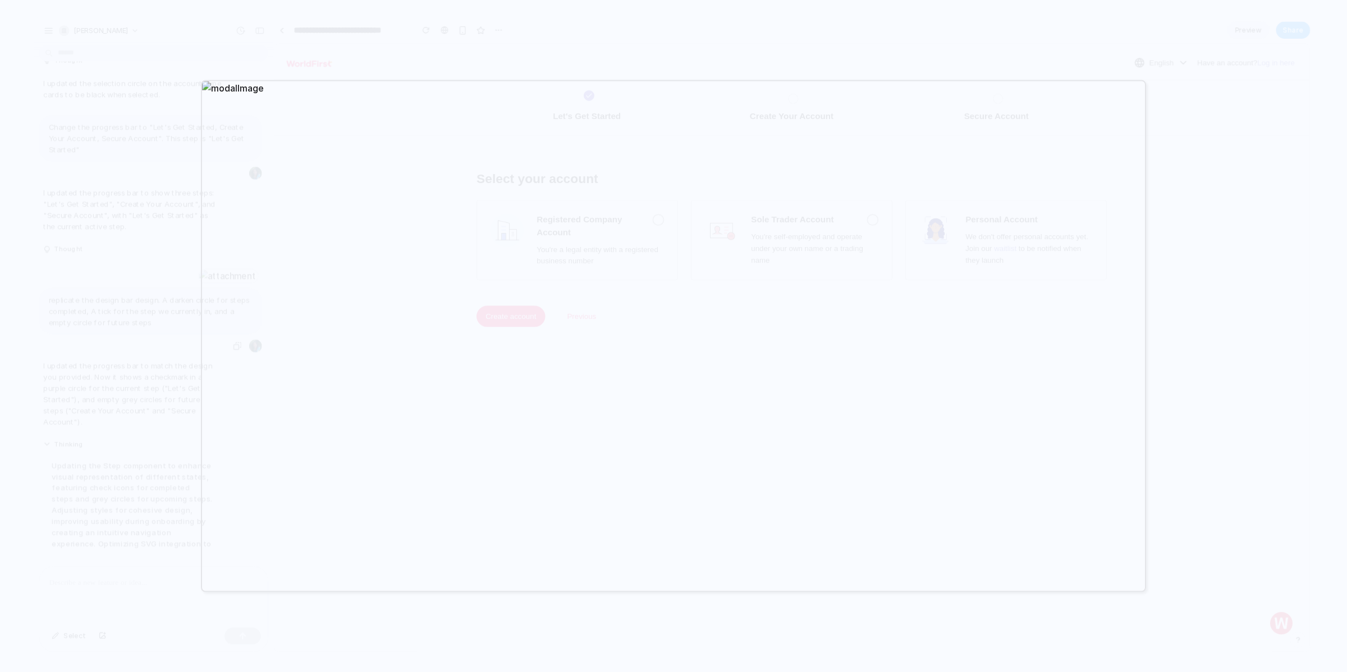
click at [125, 178] on div at bounding box center [673, 336] width 1347 height 672
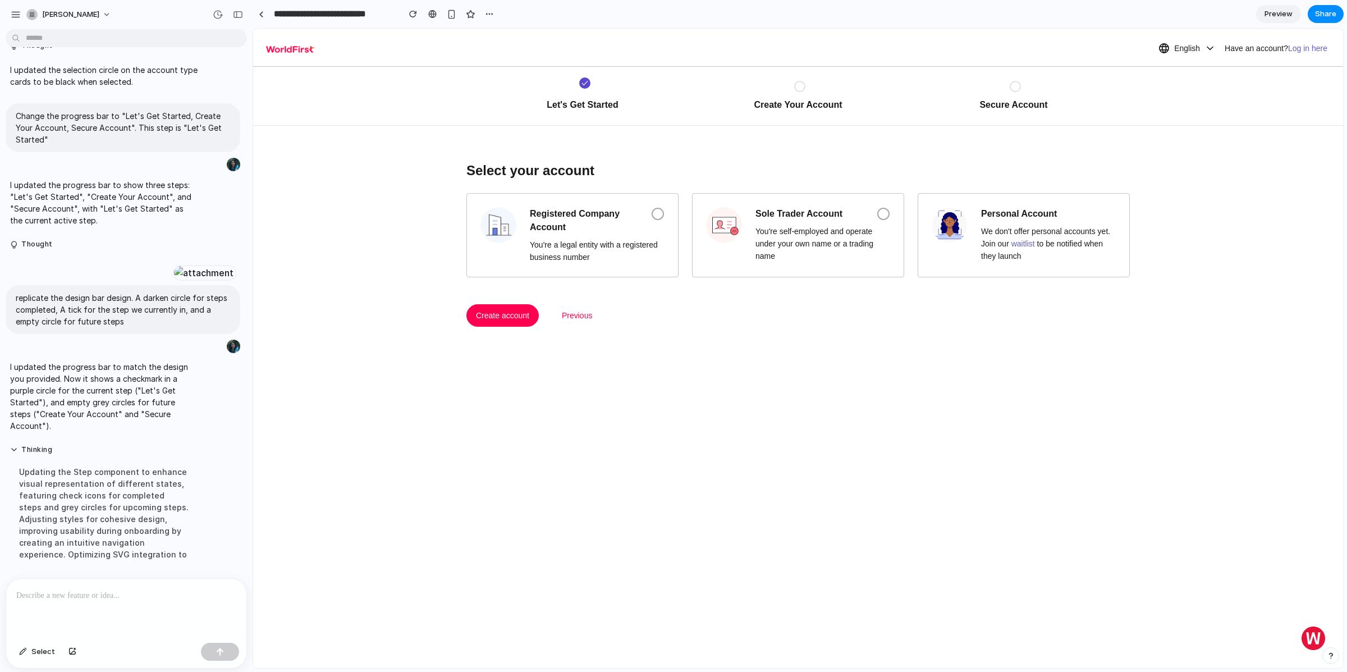
click at [97, 607] on div at bounding box center [126, 609] width 240 height 60
click at [25, 656] on button "Select" at bounding box center [36, 652] width 47 height 18
click at [26, 649] on div "button" at bounding box center [23, 651] width 8 height 7
click at [173, 265] on div at bounding box center [204, 273] width 62 height 16
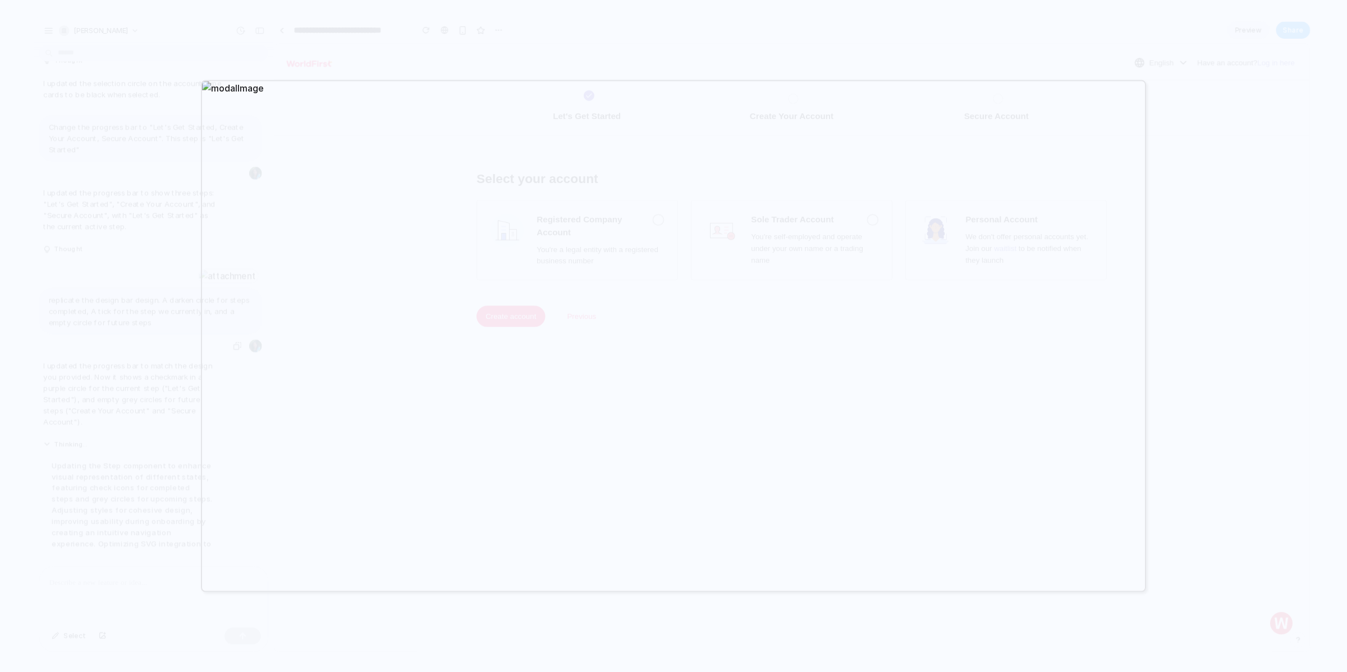
click at [96, 181] on div at bounding box center [673, 336] width 1347 height 672
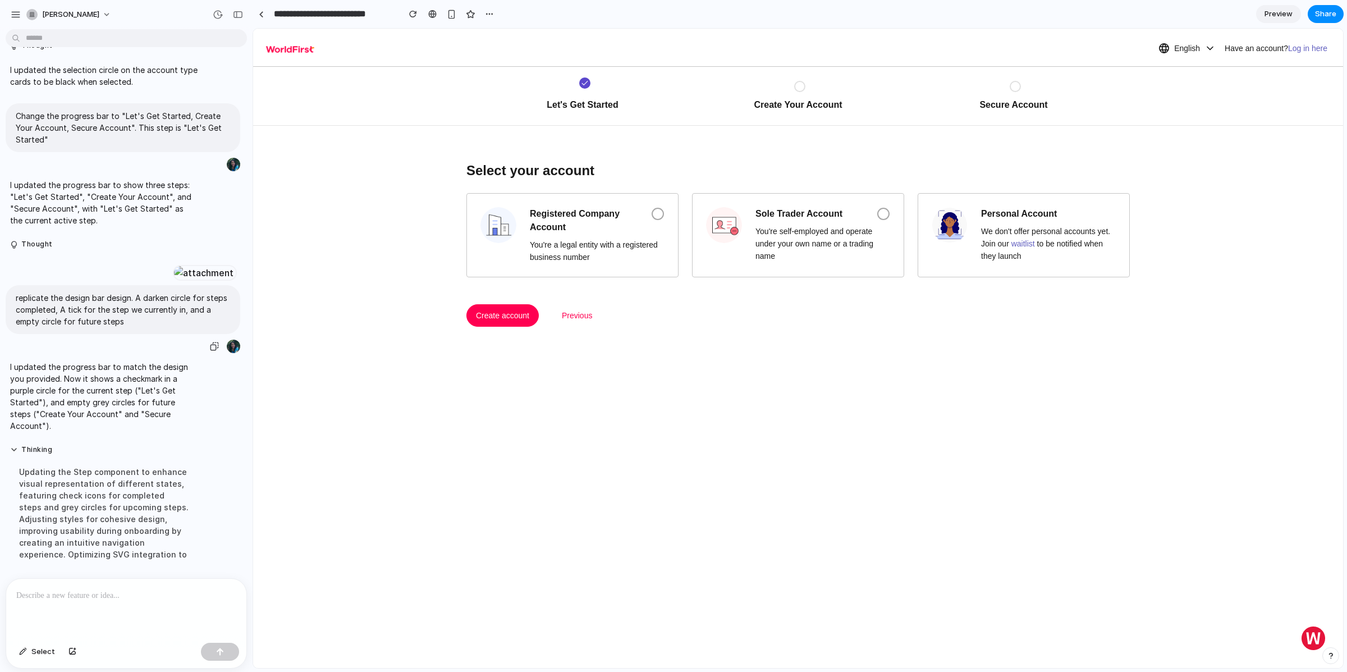
click at [107, 607] on div at bounding box center [126, 609] width 240 height 60
click at [222, 650] on div "button" at bounding box center [220, 652] width 8 height 8
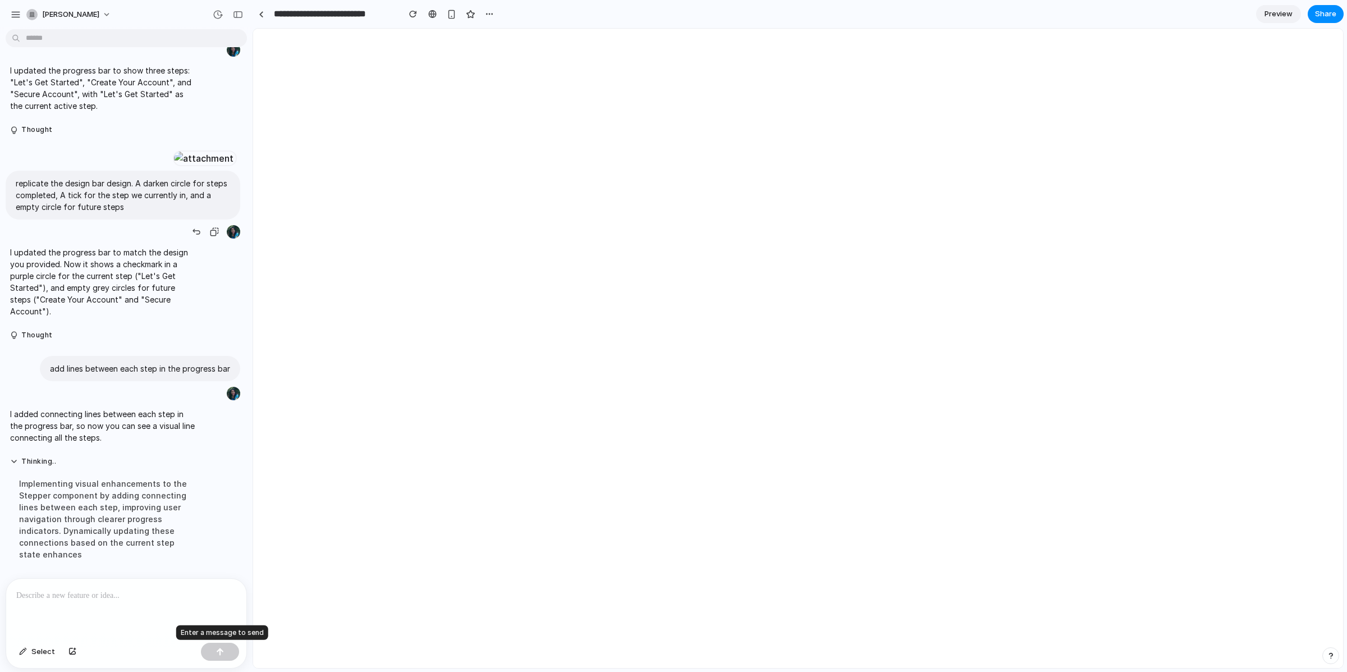
scroll to position [0, 0]
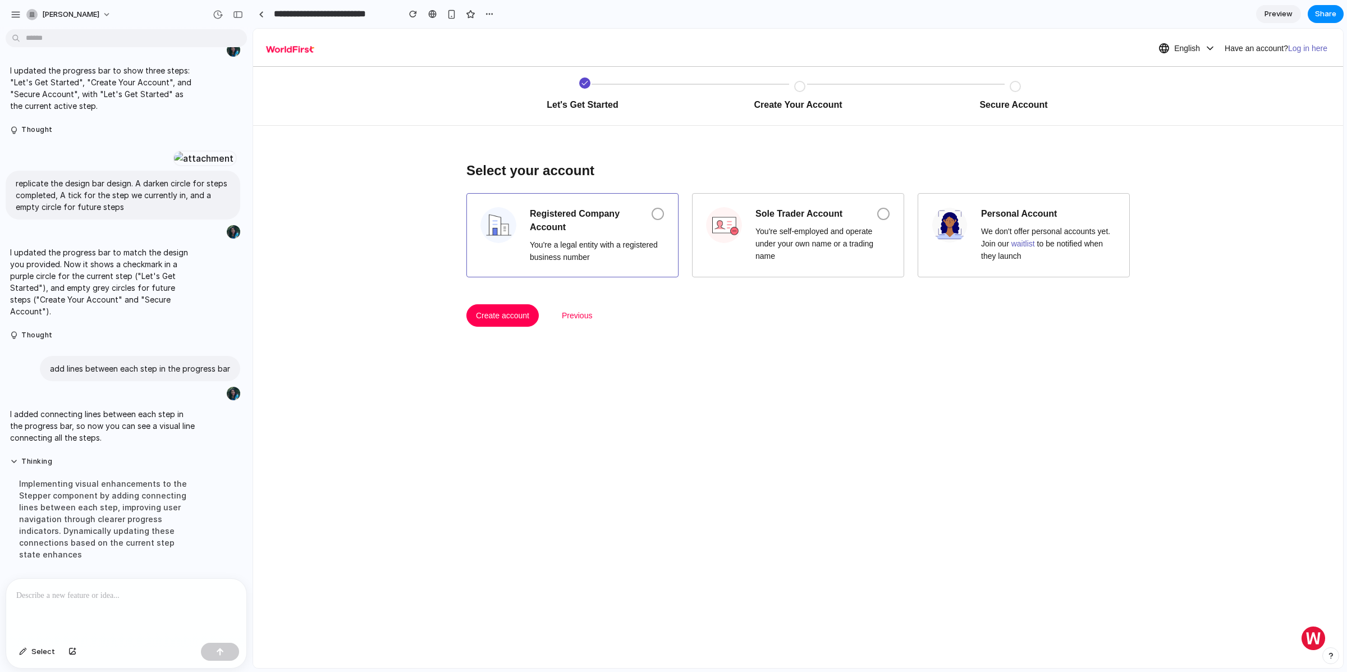
click at [602, 224] on span "Registered Company Account" at bounding box center [584, 220] width 108 height 27
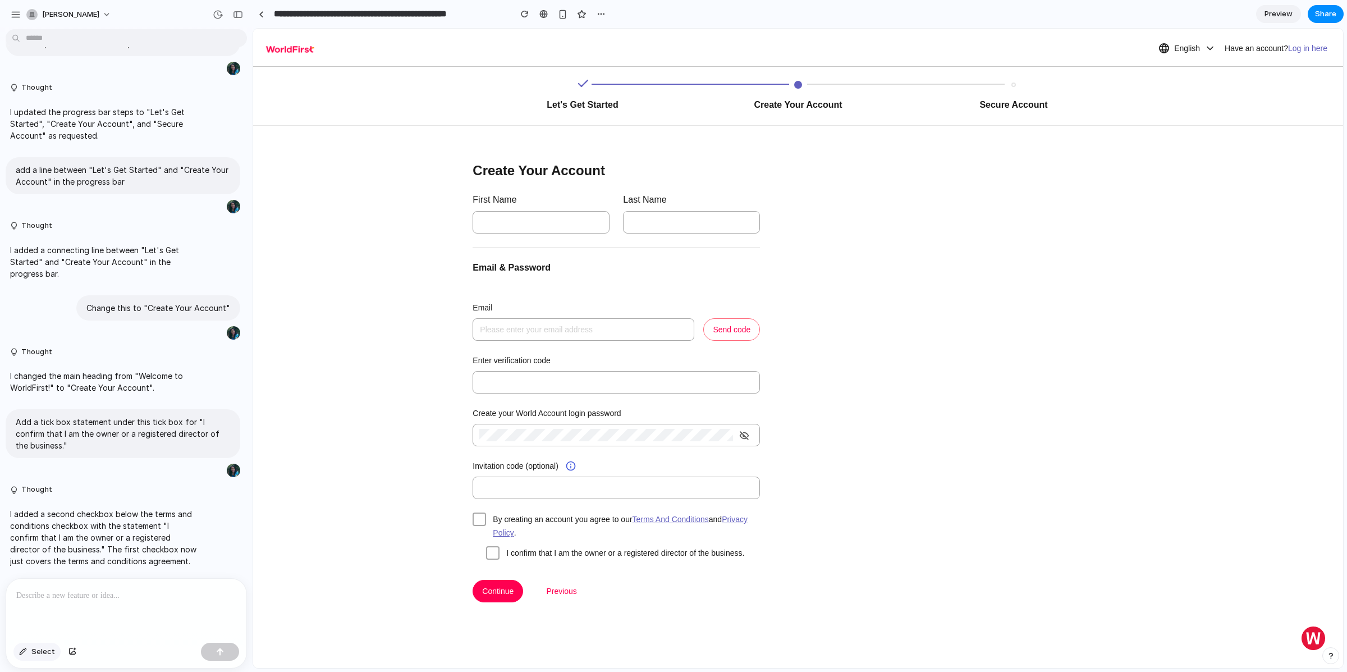
click at [43, 650] on span "Select" at bounding box center [43, 651] width 24 height 11
click at [142, 612] on div at bounding box center [126, 609] width 240 height 60
click at [122, 609] on div at bounding box center [126, 609] width 240 height 60
click at [72, 590] on p at bounding box center [124, 595] width 216 height 13
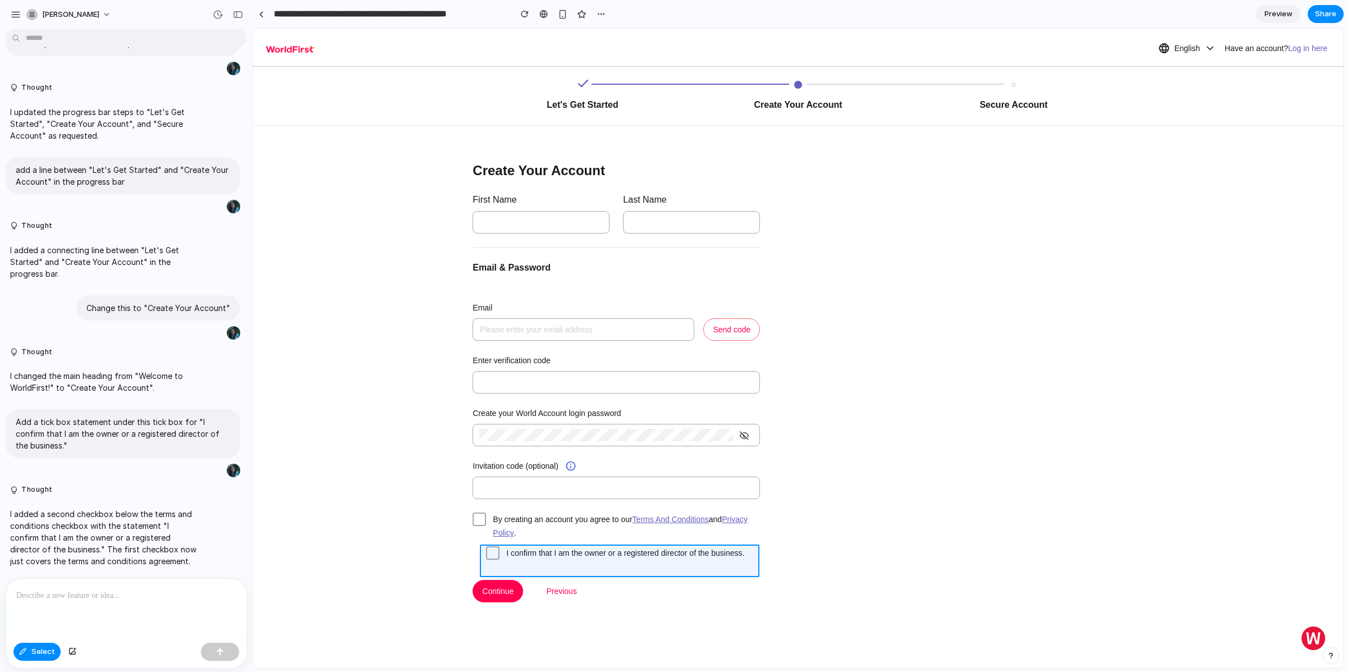
click at [495, 566] on div at bounding box center [798, 348] width 1090 height 639
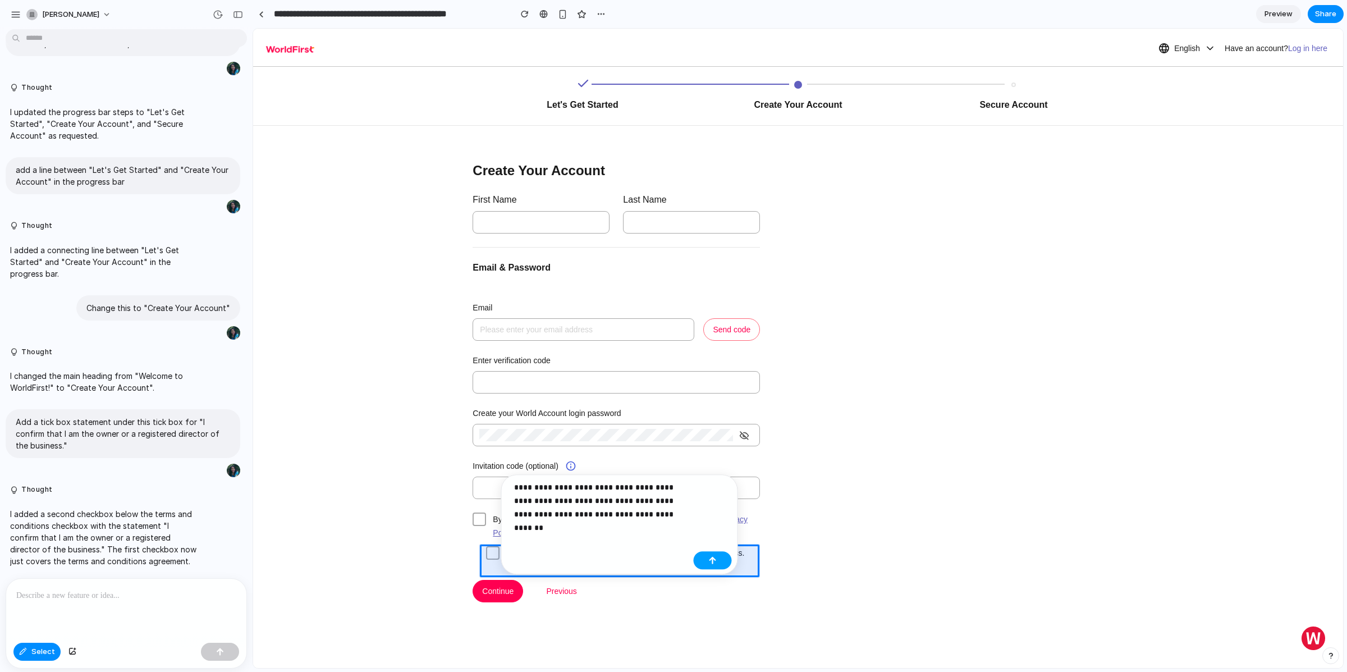
click at [701, 558] on button "button" at bounding box center [713, 560] width 38 height 18
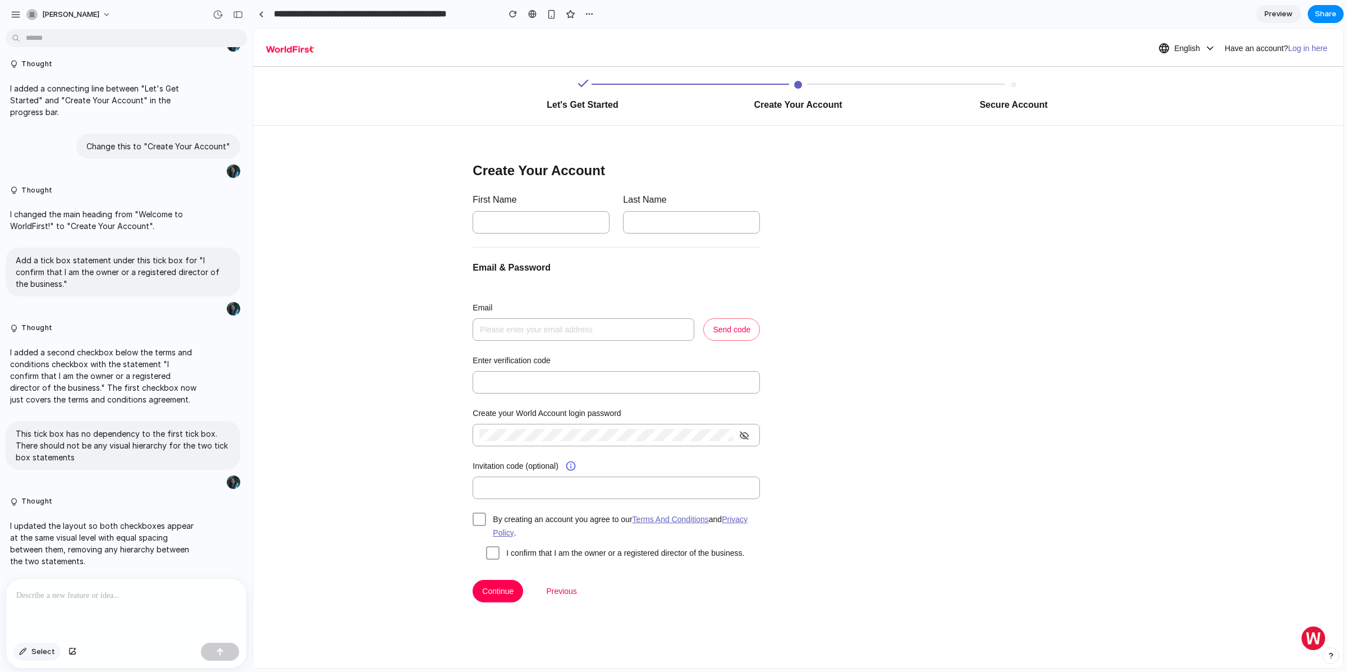
click at [36, 643] on button "Select" at bounding box center [36, 652] width 47 height 18
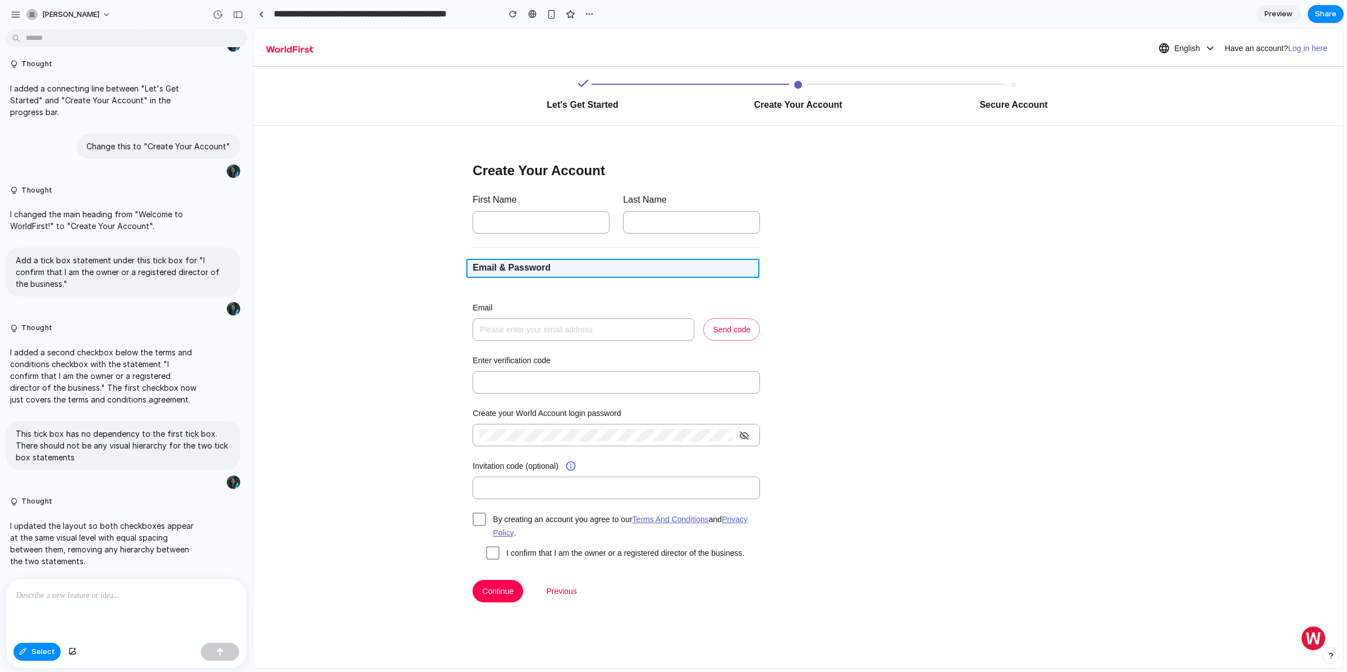
click at [504, 267] on div at bounding box center [798, 348] width 1090 height 639
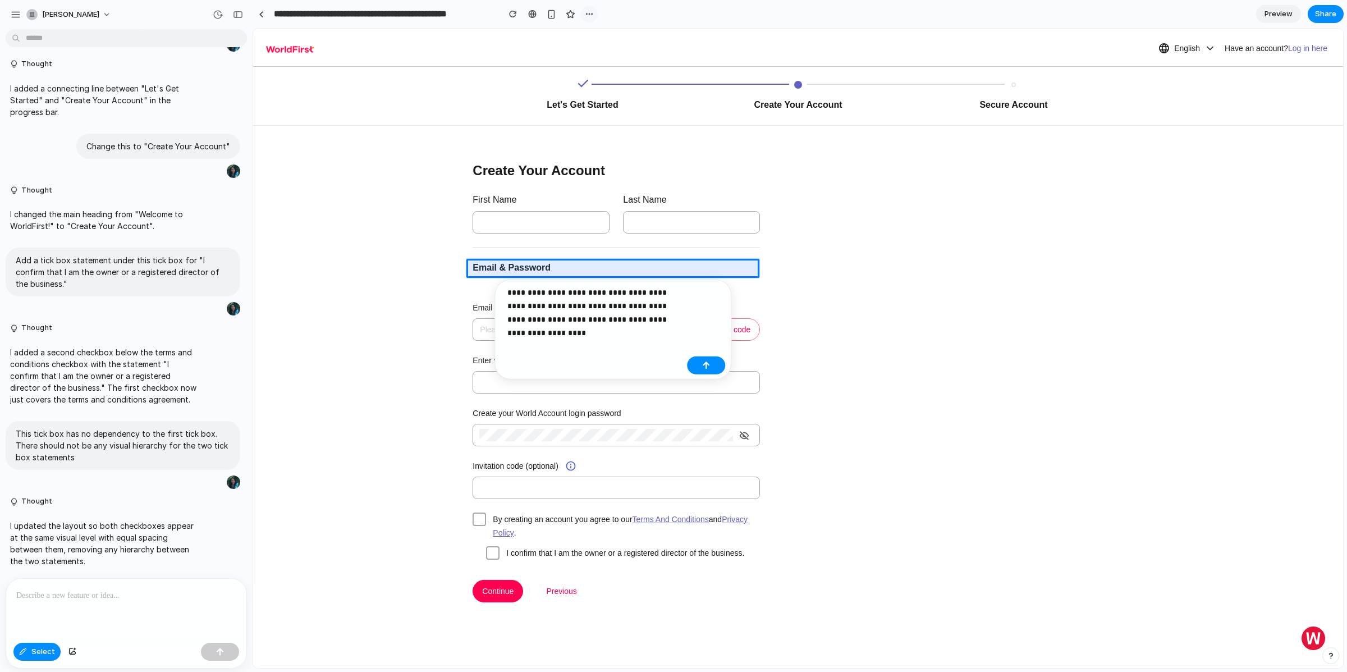
click at [590, 11] on div "button" at bounding box center [589, 14] width 9 height 9
click at [639, 43] on li "Duplicate" at bounding box center [615, 39] width 64 height 18
click at [700, 321] on div "**********" at bounding box center [613, 330] width 237 height 100
click at [689, 323] on div "**********" at bounding box center [613, 330] width 237 height 100
click at [683, 322] on div "**********" at bounding box center [594, 310] width 186 height 48
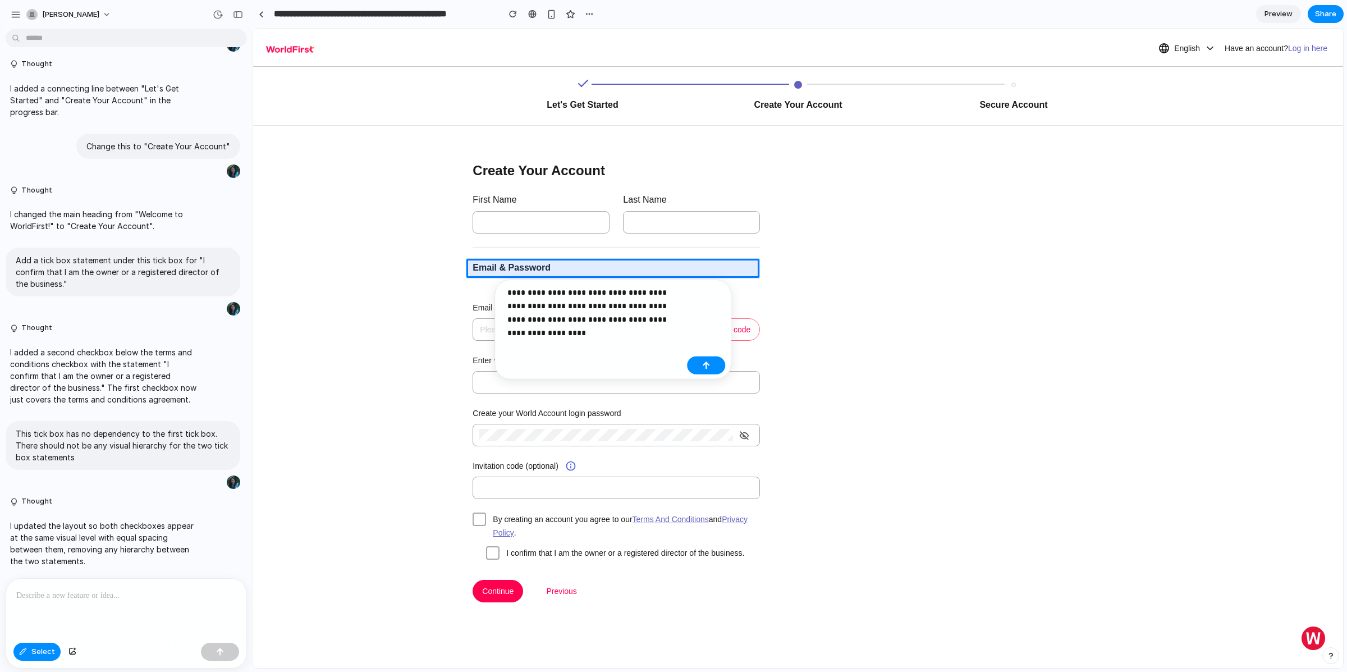
click at [679, 320] on p "**********" at bounding box center [595, 306] width 175 height 40
click at [687, 322] on div "**********" at bounding box center [594, 310] width 186 height 48
click at [678, 323] on p "**********" at bounding box center [595, 306] width 175 height 40
click at [714, 376] on button "button" at bounding box center [706, 379] width 38 height 18
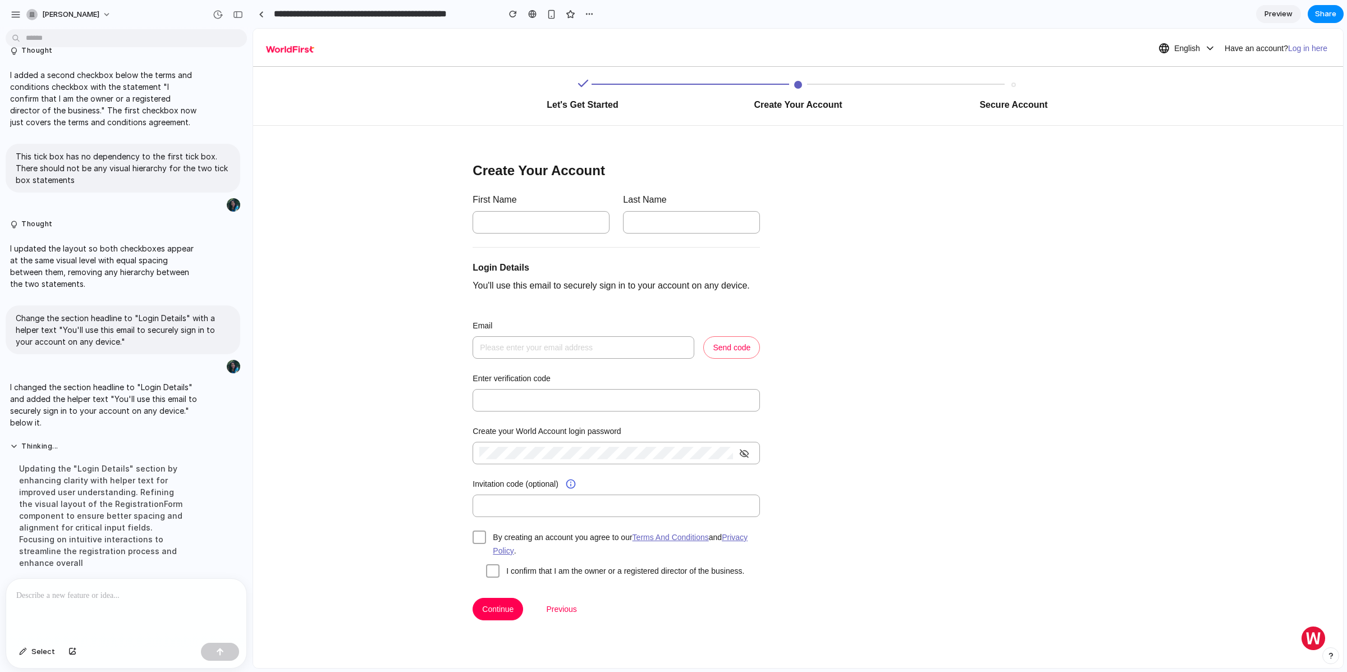
click at [109, 609] on div at bounding box center [126, 609] width 240 height 60
click at [34, 657] on span "Select" at bounding box center [43, 651] width 24 height 11
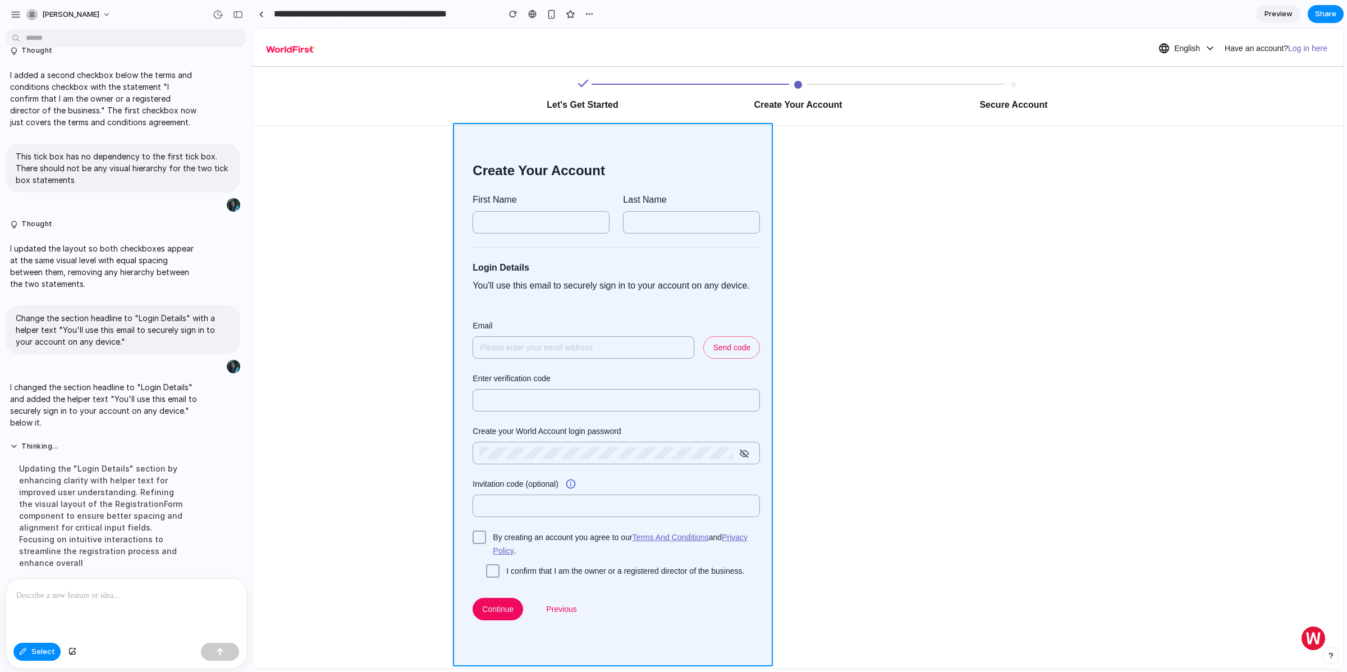
click at [463, 205] on div at bounding box center [798, 348] width 1090 height 639
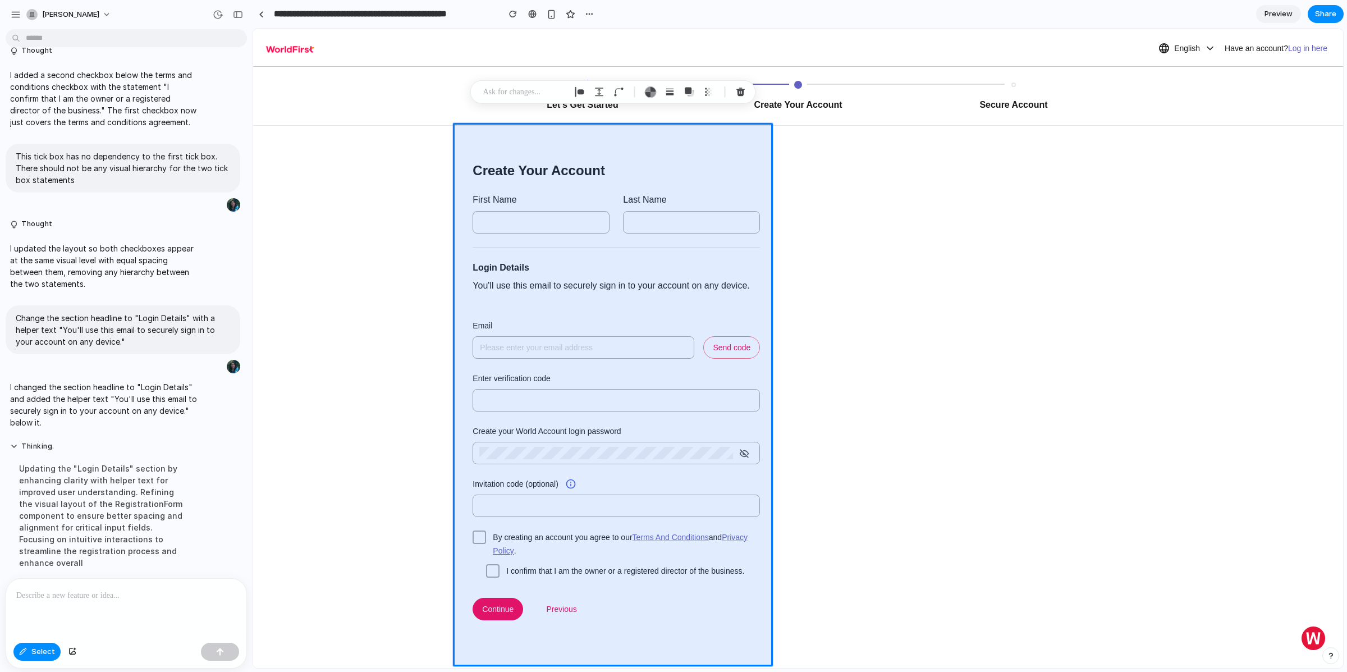
click at [94, 599] on div at bounding box center [126, 609] width 240 height 60
drag, startPoint x: 148, startPoint y: 590, endPoint x: 233, endPoint y: 593, distance: 85.4
click at [233, 593] on div "**********" at bounding box center [126, 609] width 240 height 60
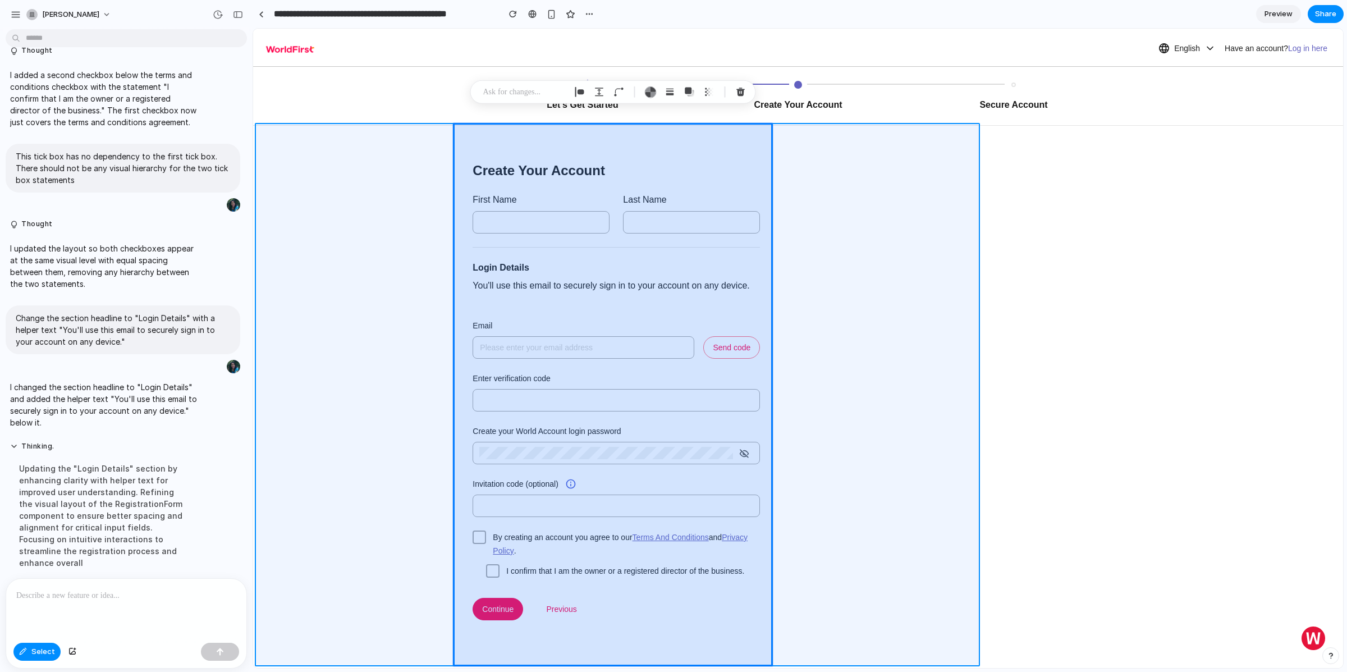
click at [837, 278] on div at bounding box center [798, 348] width 1090 height 639
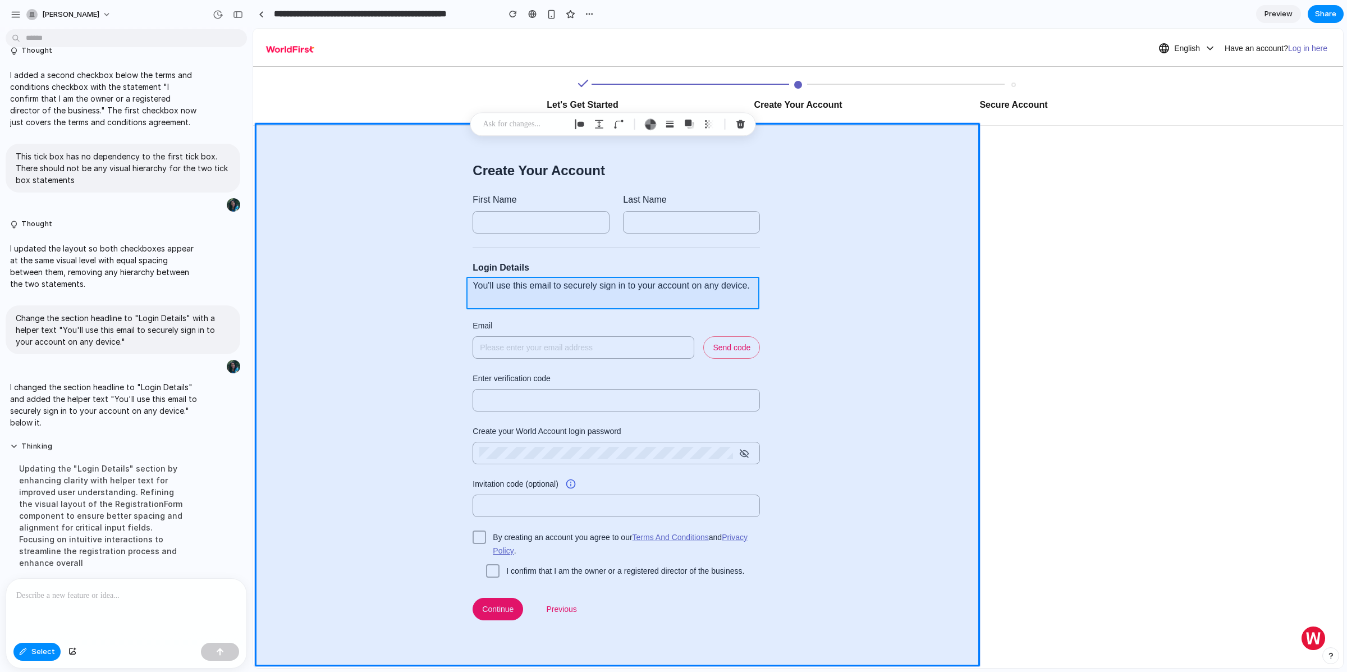
click at [488, 293] on div at bounding box center [798, 348] width 1090 height 639
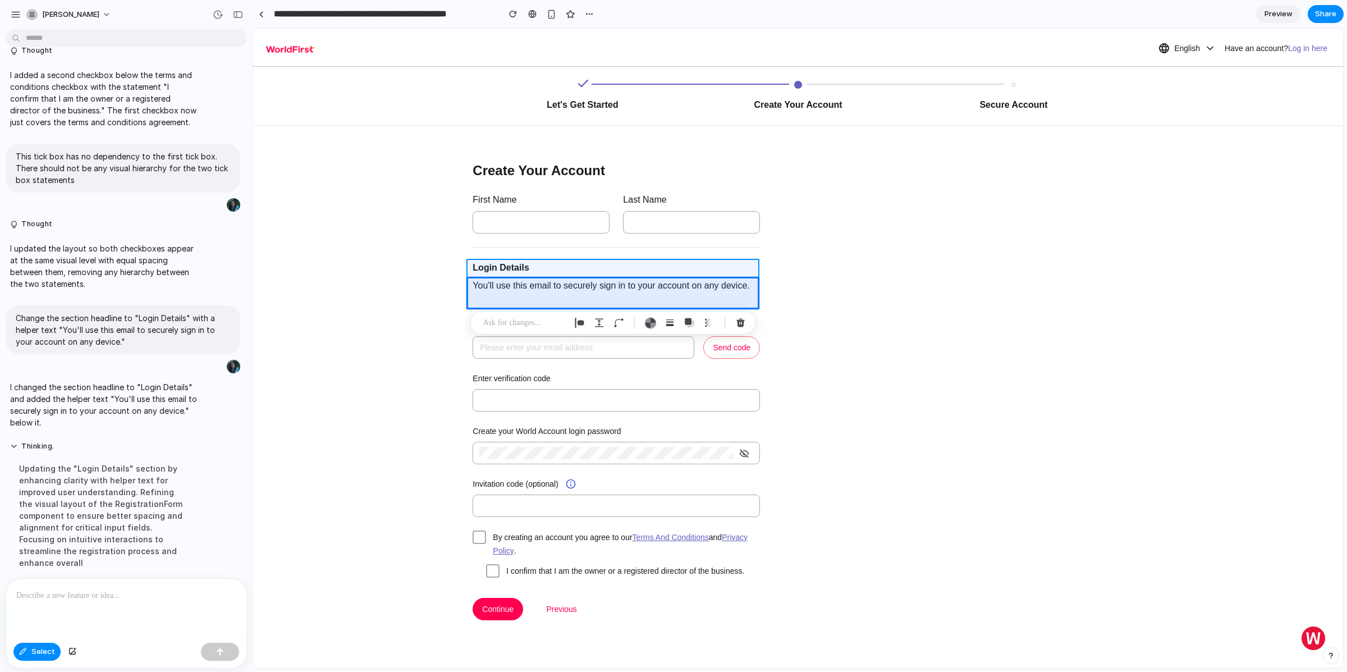
click at [479, 269] on div at bounding box center [798, 348] width 1090 height 639
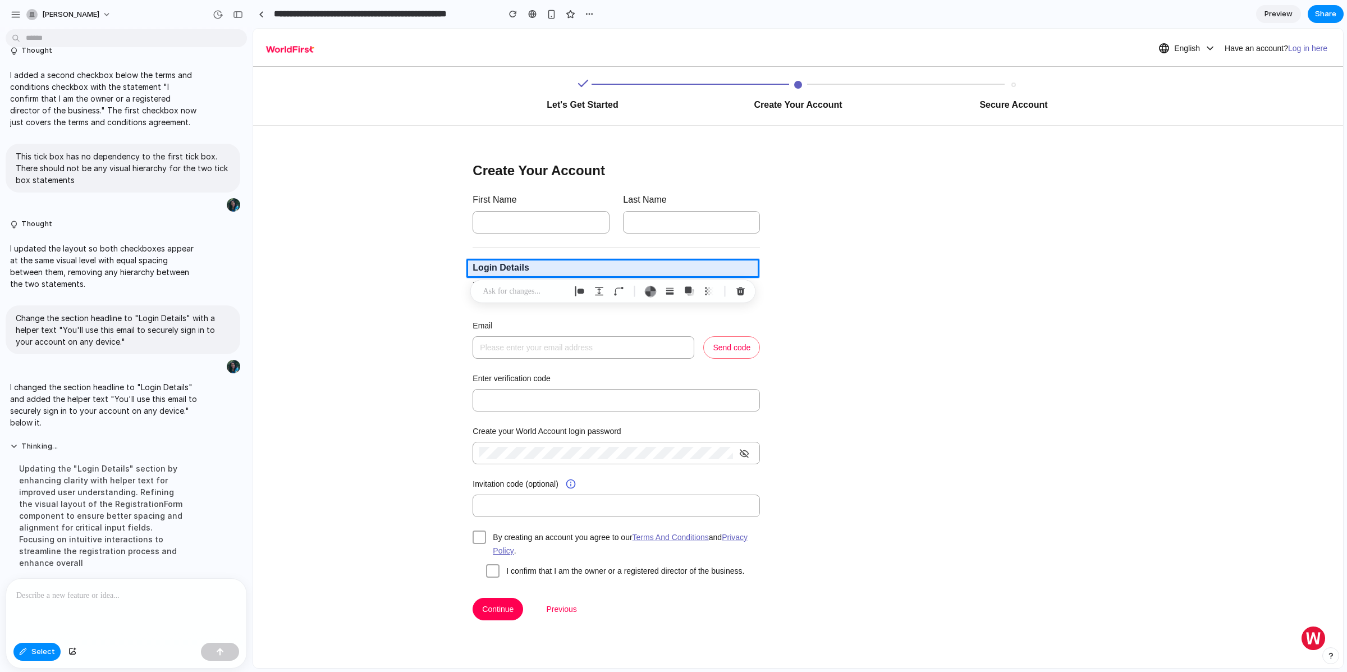
click at [499, 289] on p at bounding box center [524, 291] width 83 height 13
click at [54, 609] on div at bounding box center [126, 609] width 240 height 60
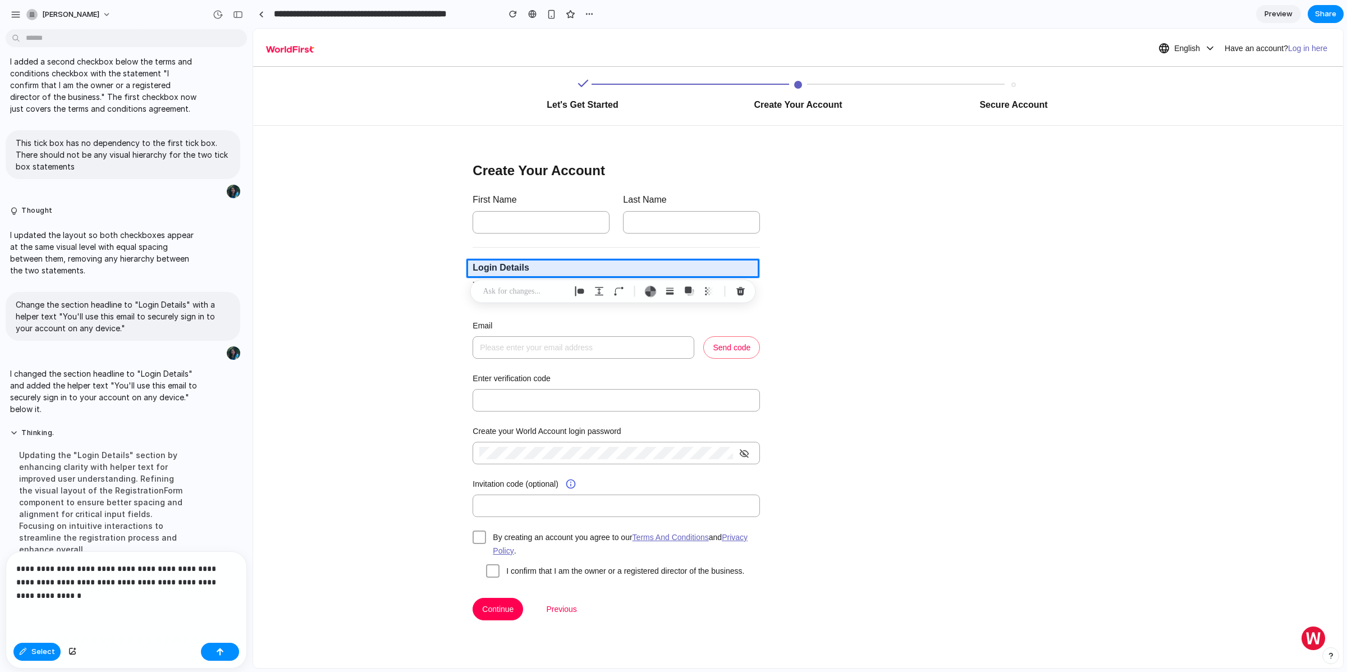
scroll to position [511, 0]
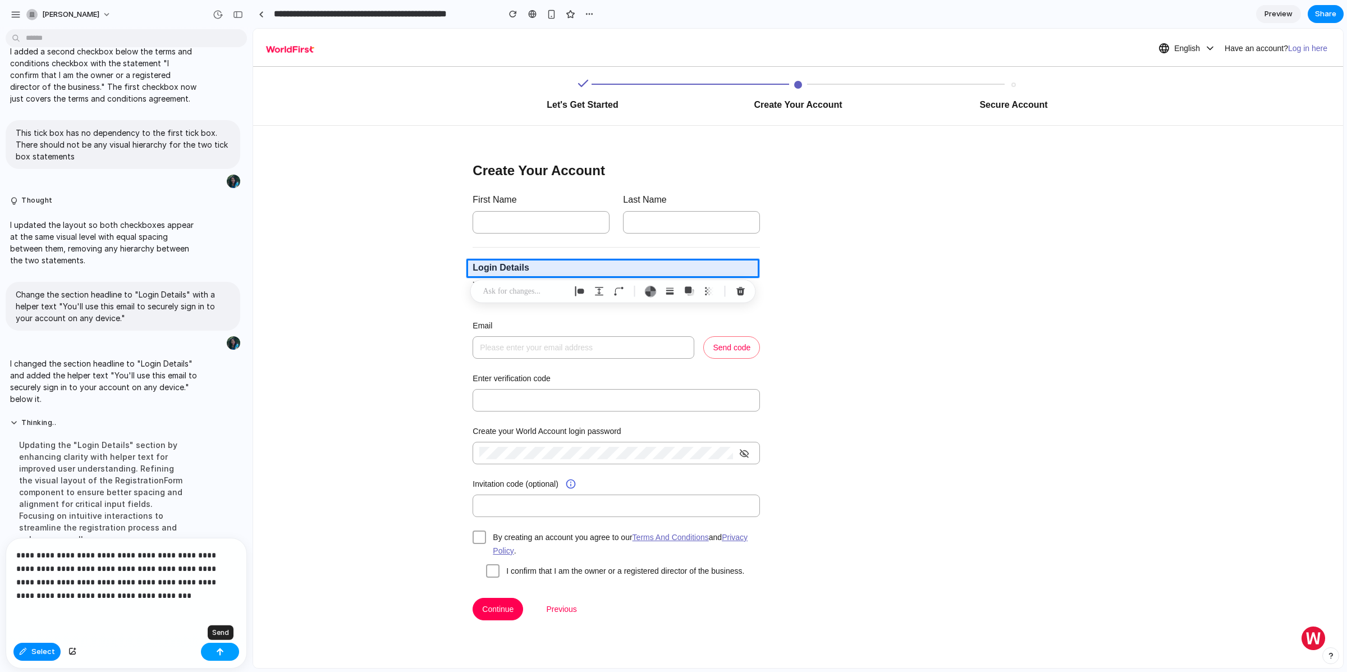
click at [219, 657] on button "button" at bounding box center [220, 652] width 38 height 18
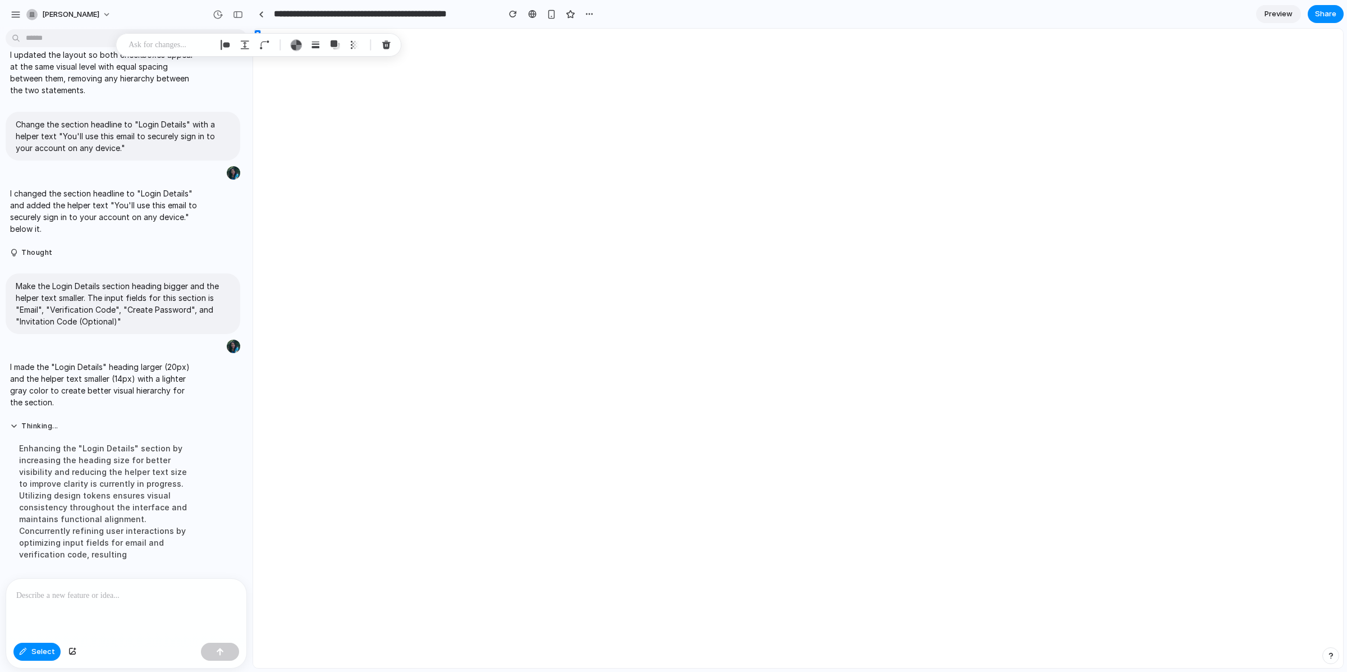
scroll to position [0, 0]
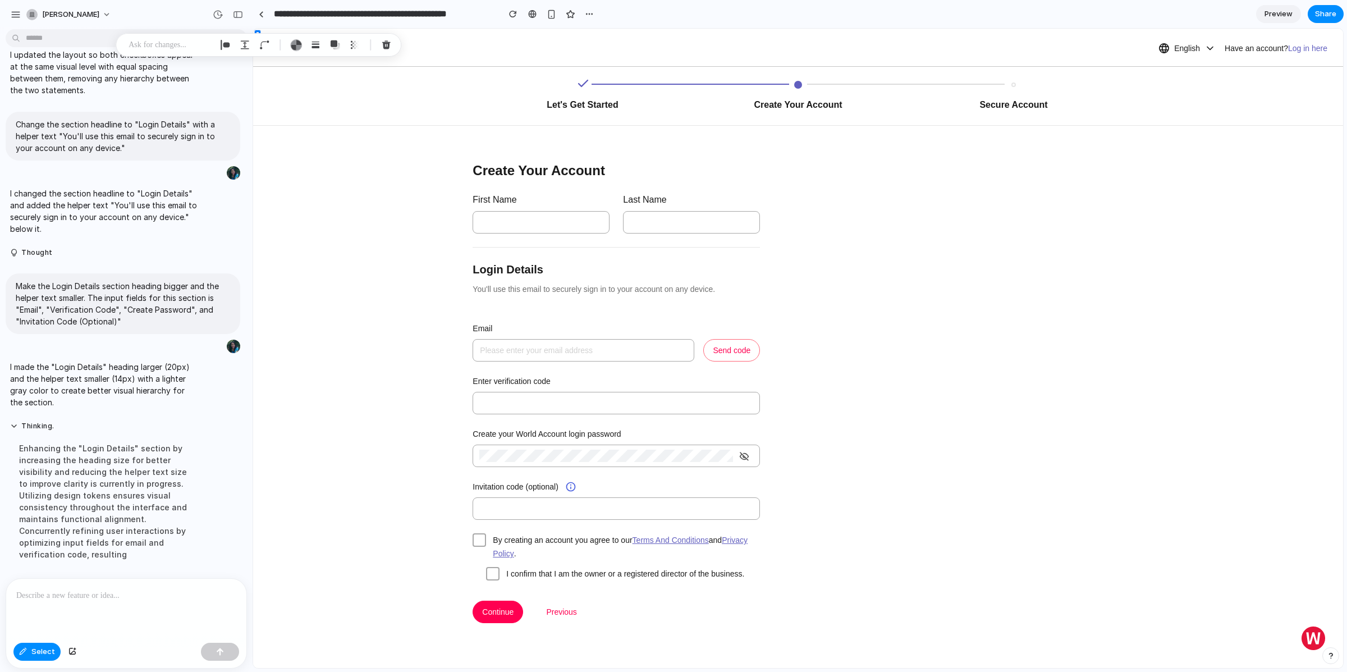
click at [121, 606] on div at bounding box center [126, 609] width 240 height 60
click at [132, 614] on div at bounding box center [126, 609] width 240 height 60
click at [125, 607] on div at bounding box center [126, 609] width 240 height 60
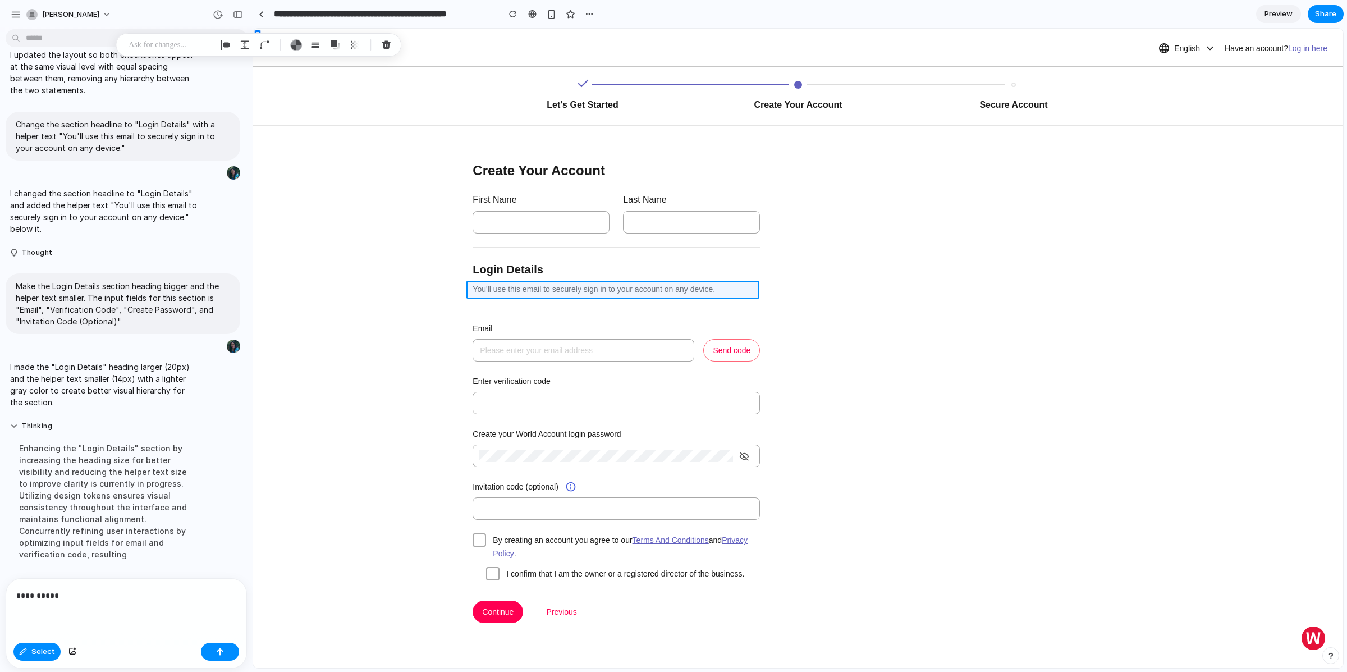
click at [483, 287] on div at bounding box center [798, 348] width 1090 height 639
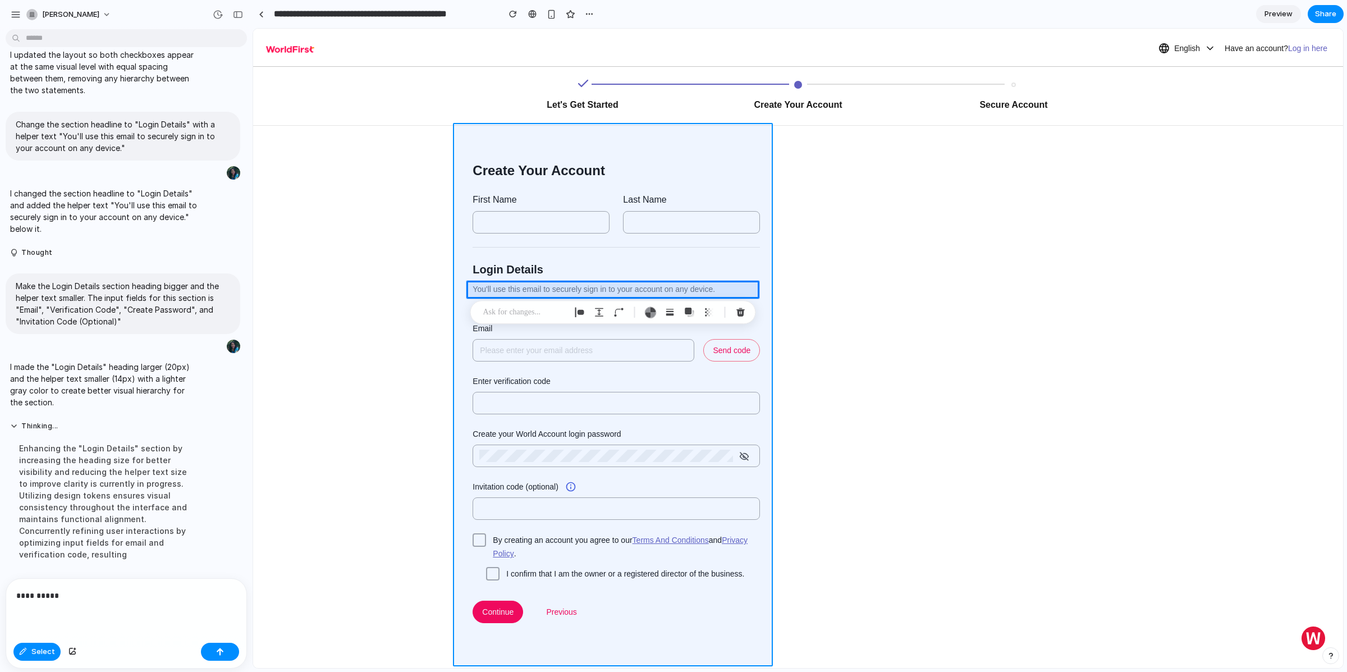
click at [464, 325] on div at bounding box center [798, 348] width 1090 height 639
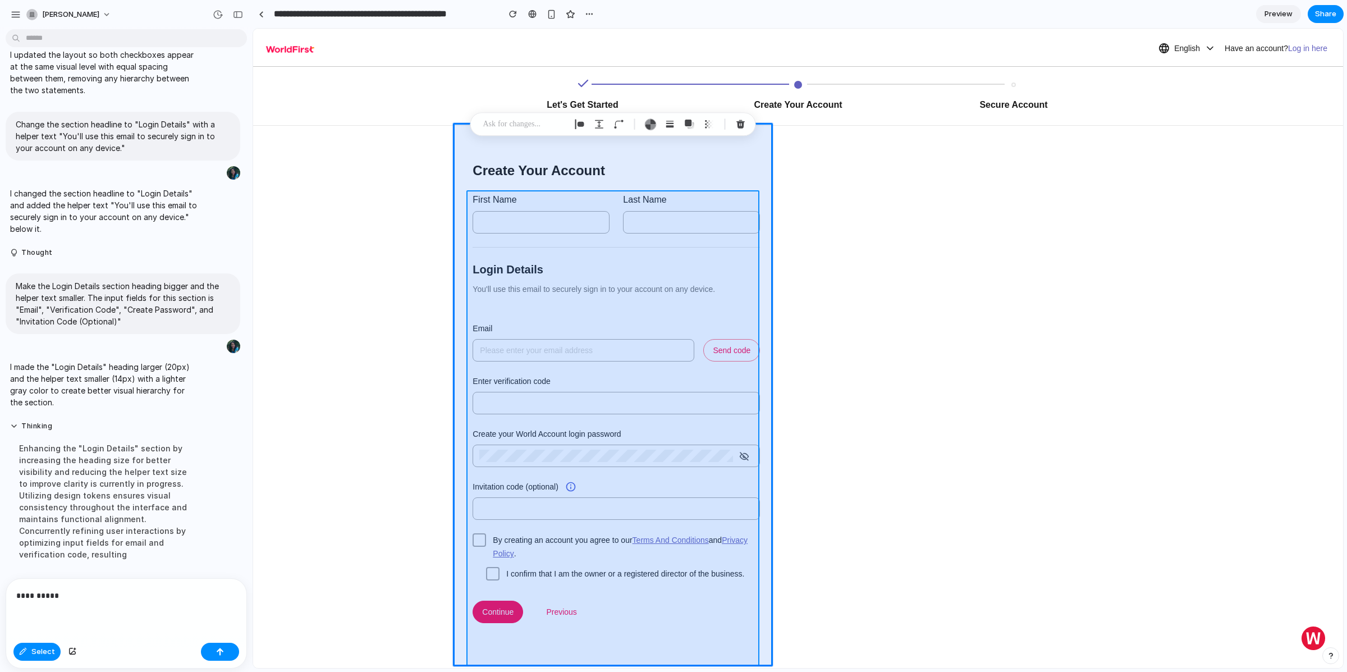
click at [472, 322] on div at bounding box center [798, 348] width 1090 height 639
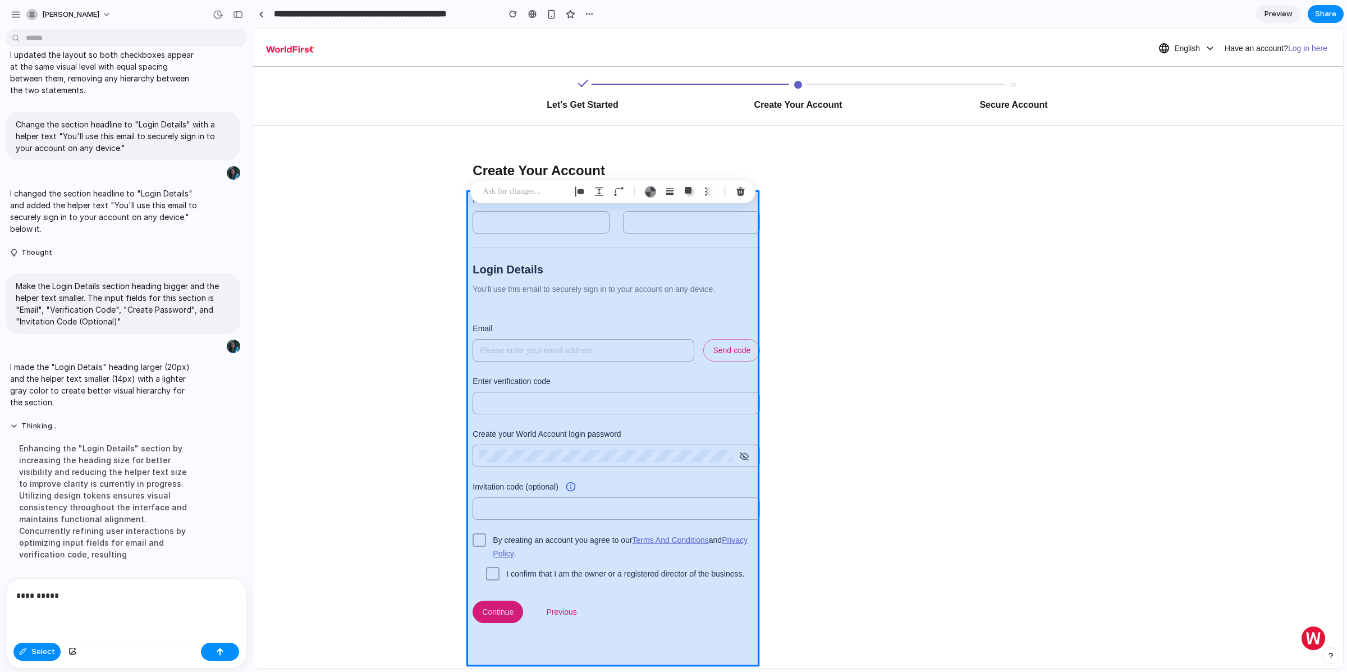
click at [488, 316] on div at bounding box center [798, 348] width 1090 height 639
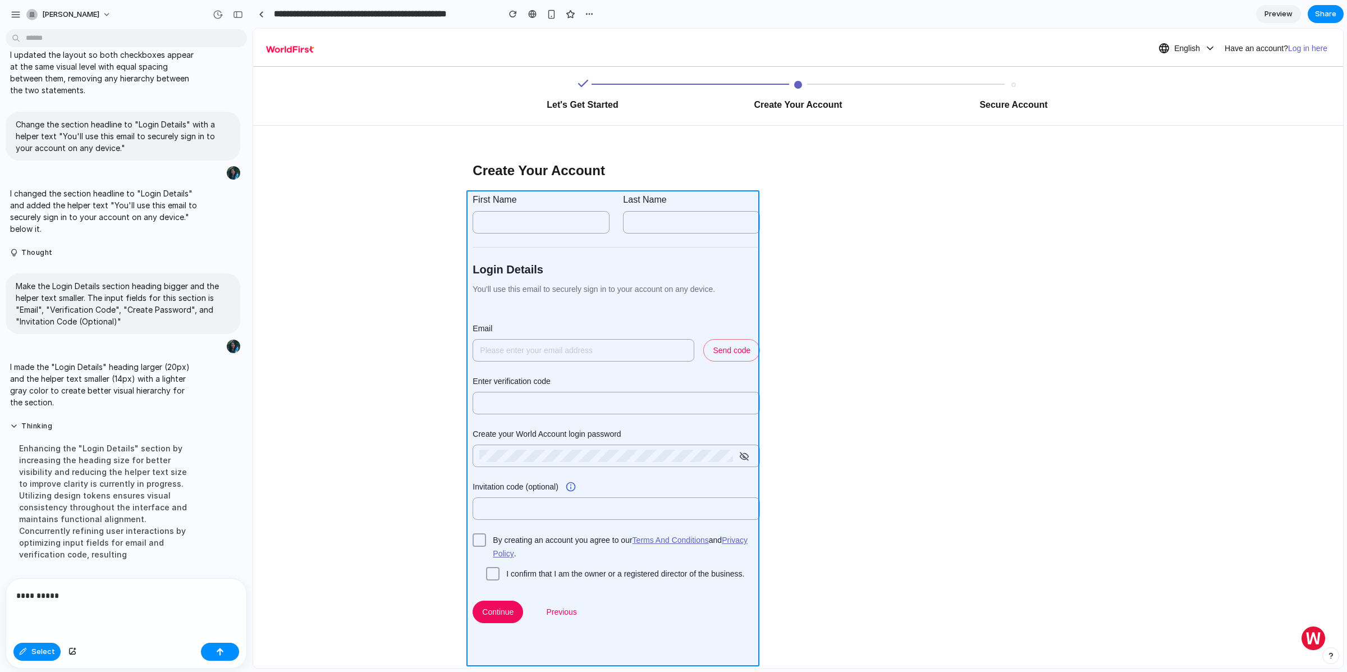
click at [488, 316] on div at bounding box center [798, 348] width 1090 height 639
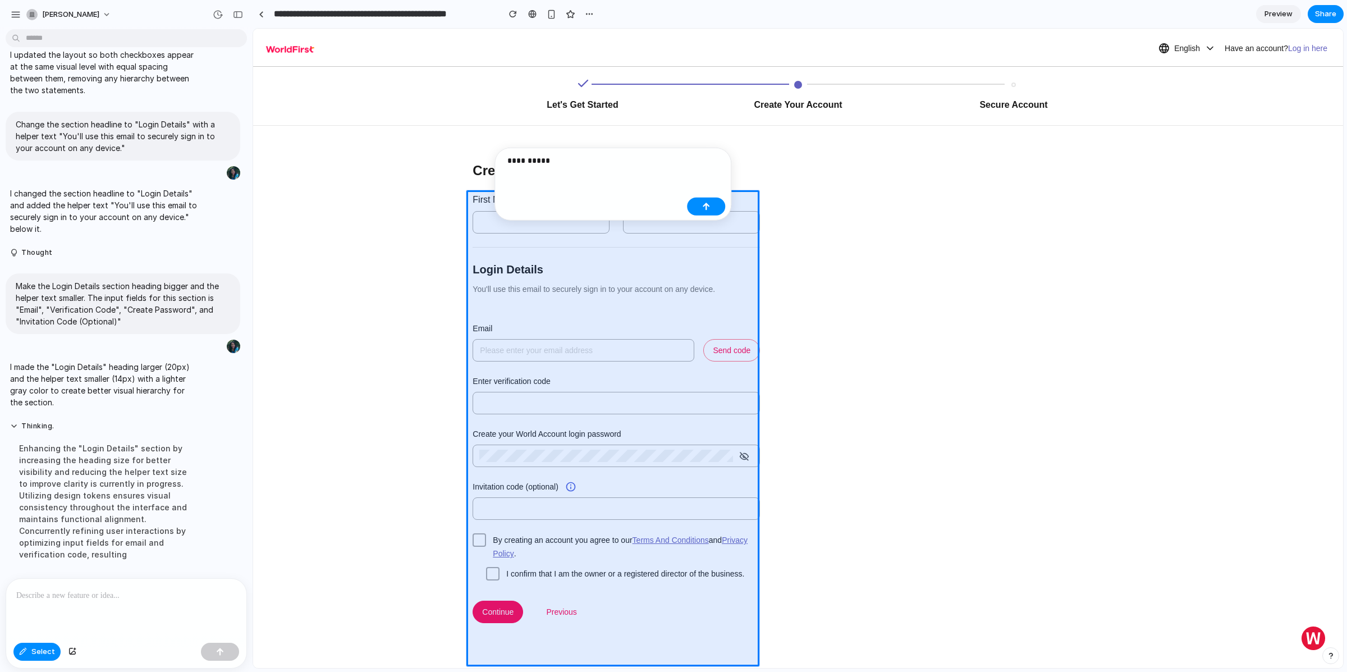
click at [593, 170] on div "**********" at bounding box center [595, 164] width 175 height 21
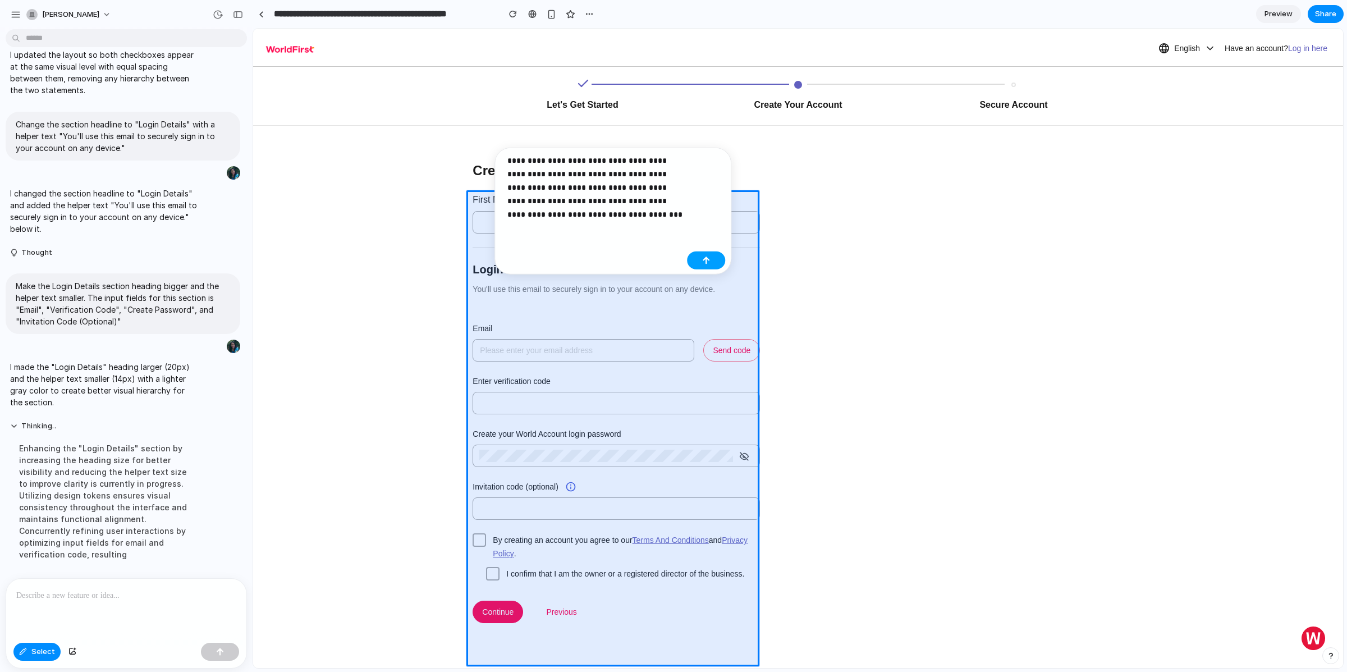
click at [707, 259] on div "button" at bounding box center [706, 261] width 8 height 8
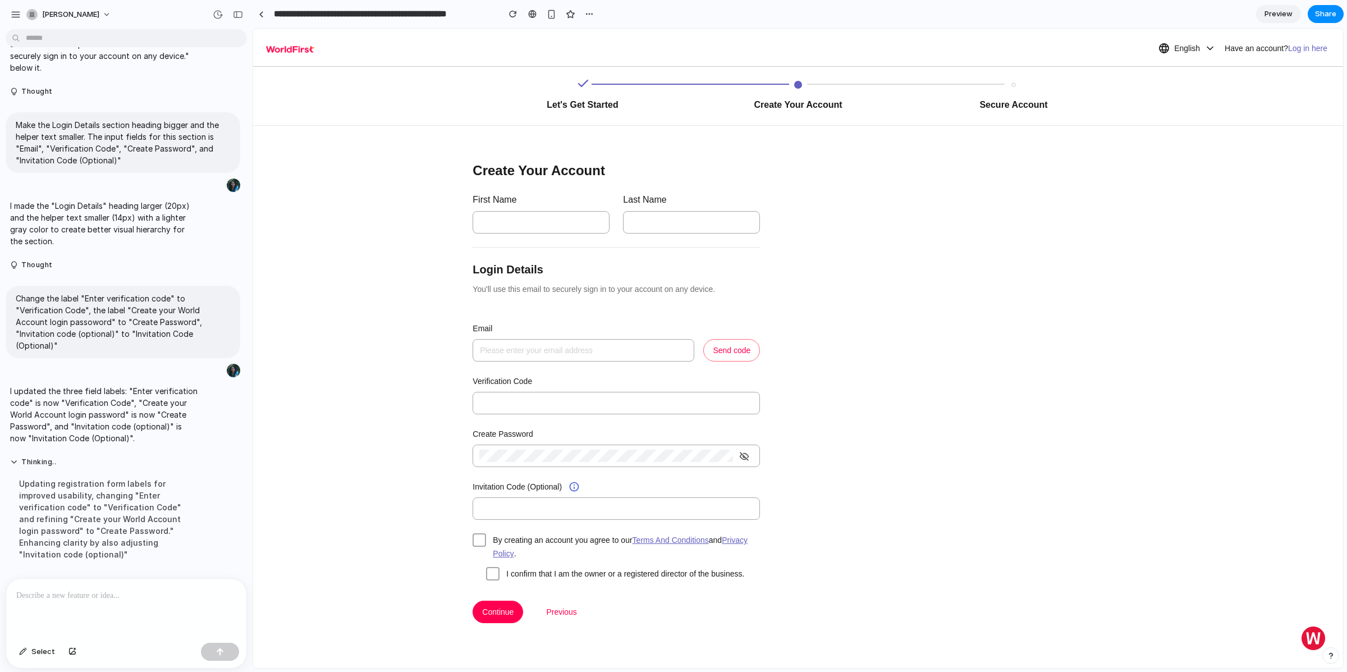
click at [63, 600] on div at bounding box center [126, 609] width 240 height 60
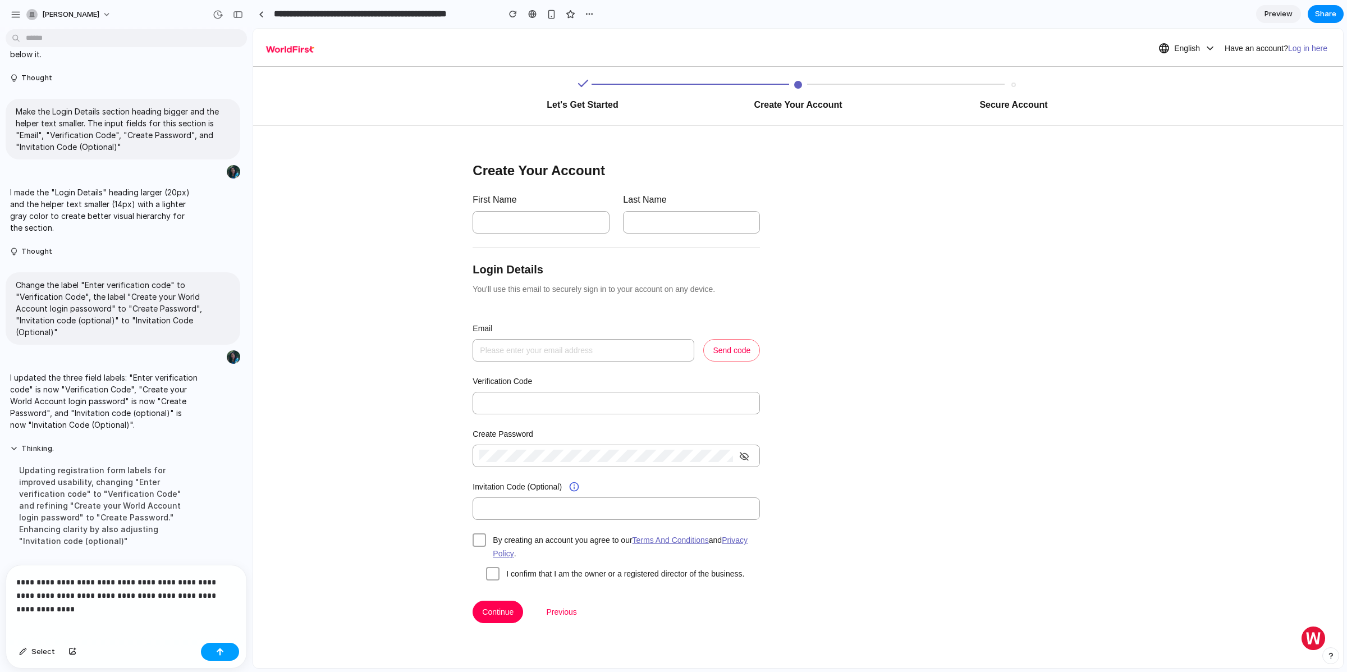
click at [216, 656] on button "button" at bounding box center [220, 652] width 38 height 18
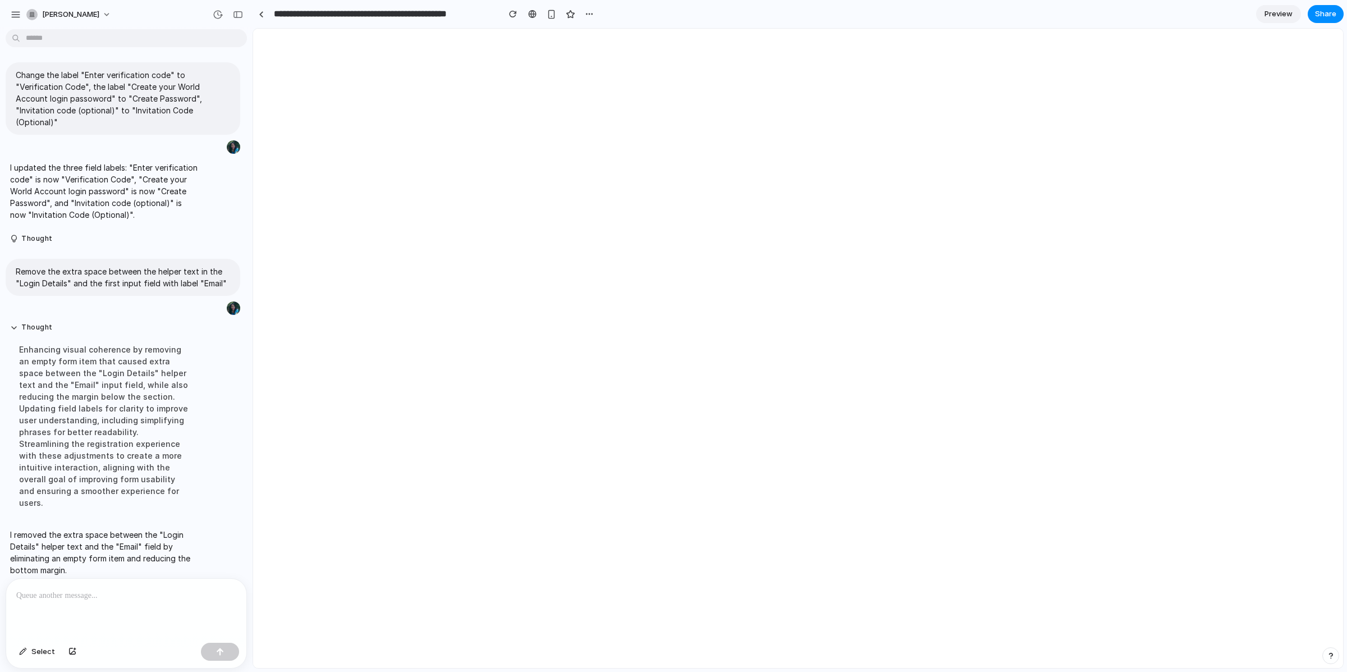
scroll to position [0, 0]
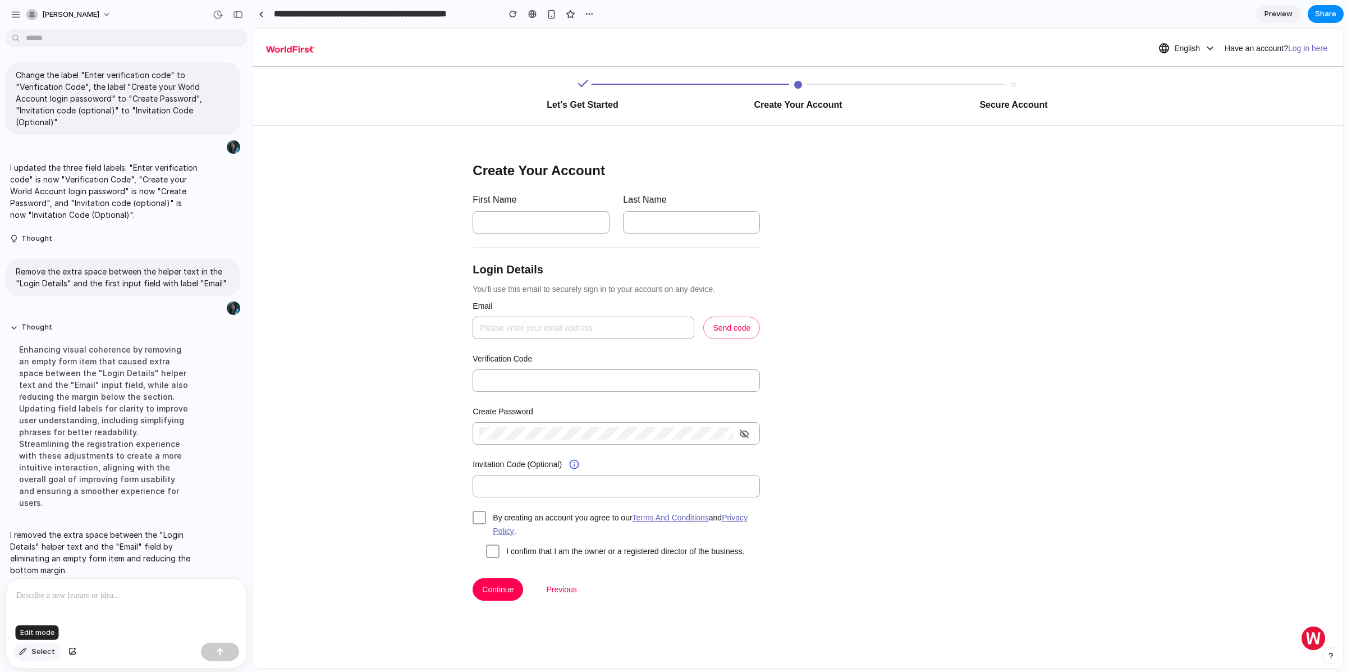
click at [36, 658] on button "Select" at bounding box center [36, 652] width 47 height 18
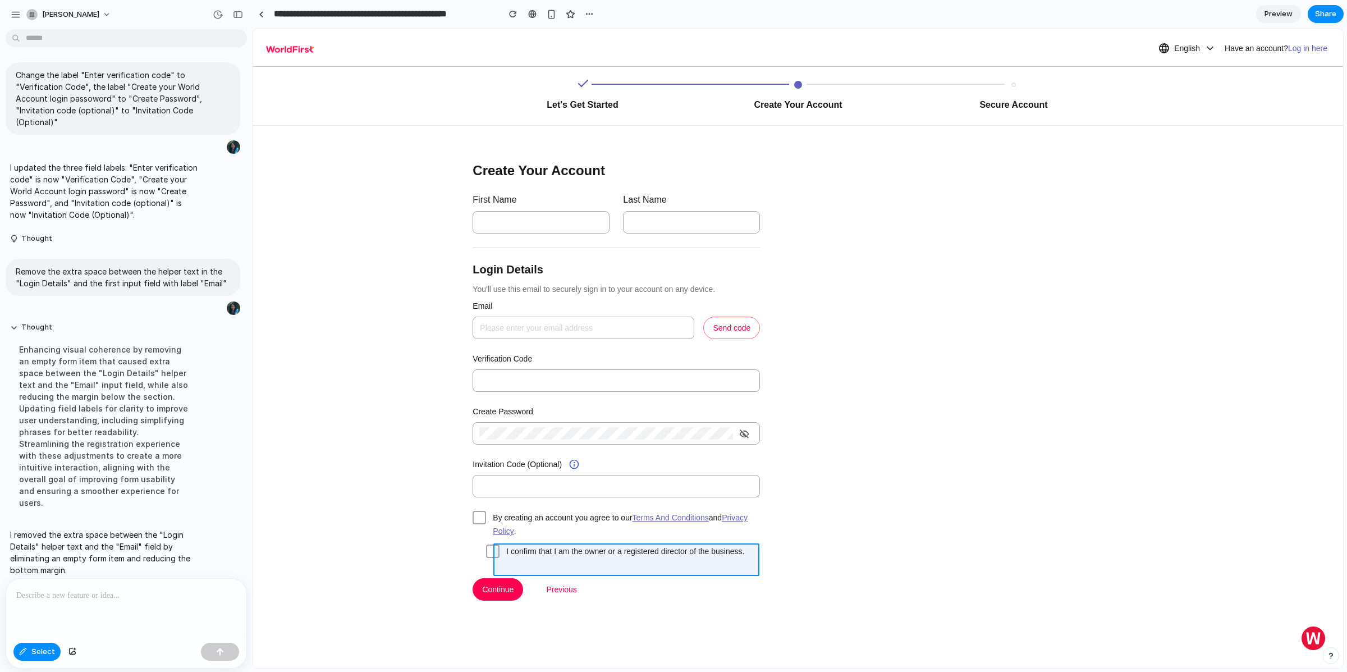
click at [498, 556] on div at bounding box center [798, 348] width 1090 height 639
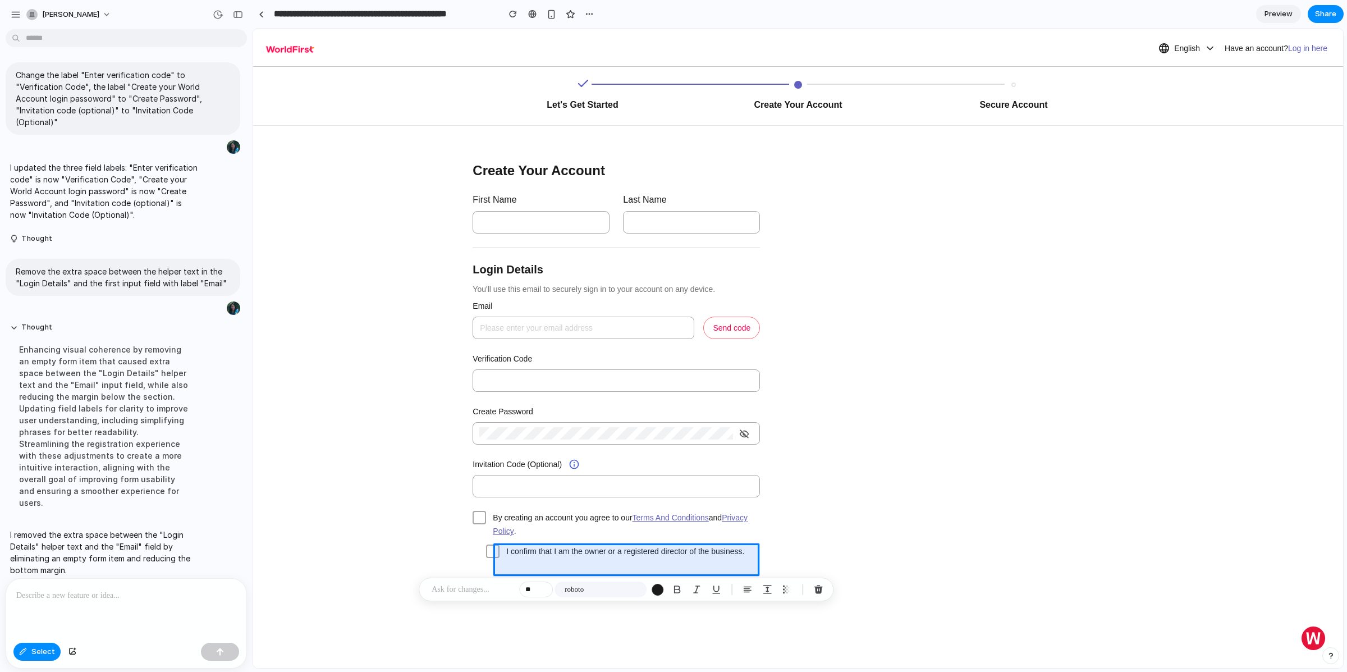
click at [479, 593] on p at bounding box center [473, 589] width 83 height 13
click at [731, 651] on button "button" at bounding box center [720, 650] width 38 height 18
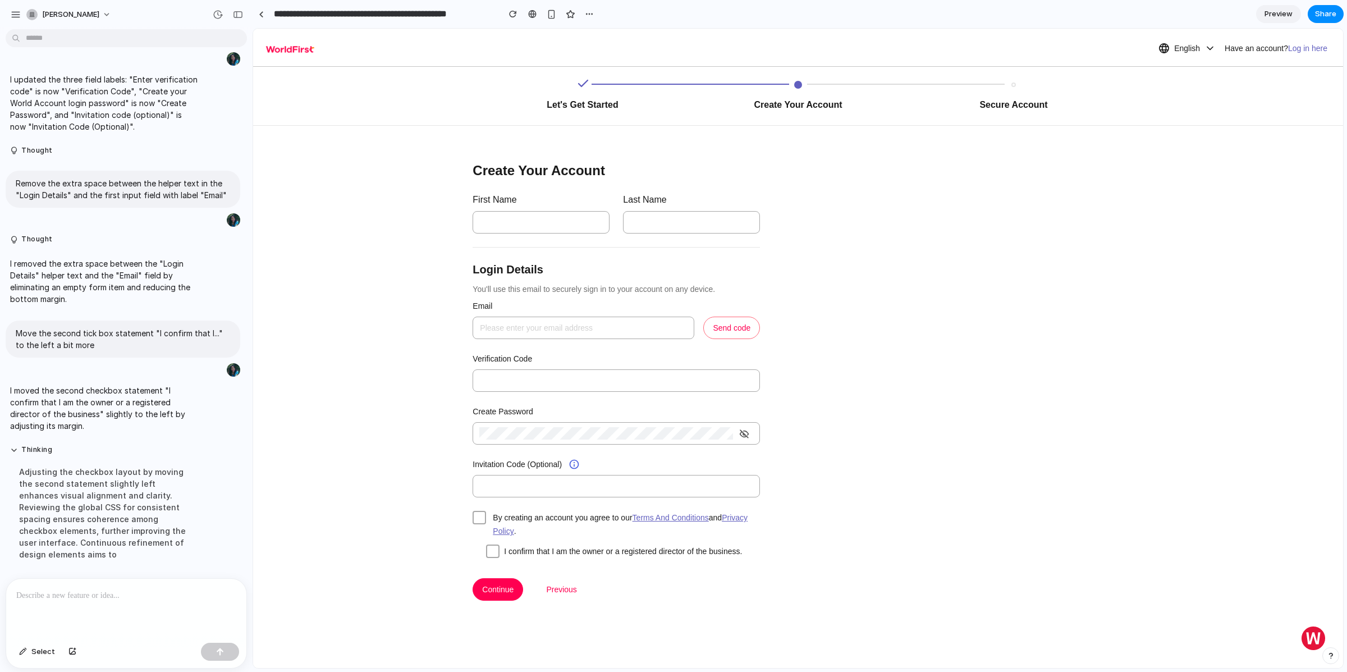
click at [54, 605] on div at bounding box center [126, 609] width 240 height 60
click at [105, 597] on p at bounding box center [124, 595] width 216 height 13
click at [25, 651] on div "button" at bounding box center [23, 651] width 8 height 7
click at [29, 657] on button "Select" at bounding box center [36, 652] width 47 height 18
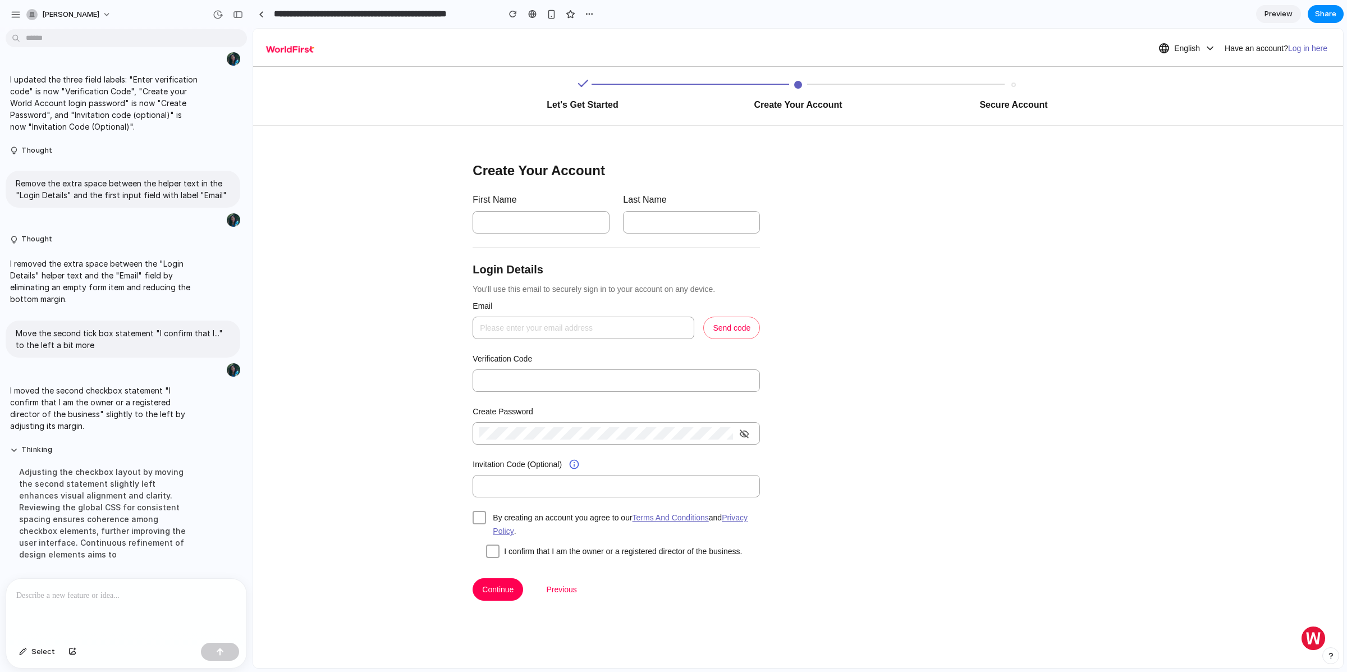
click at [104, 596] on p at bounding box center [124, 595] width 216 height 13
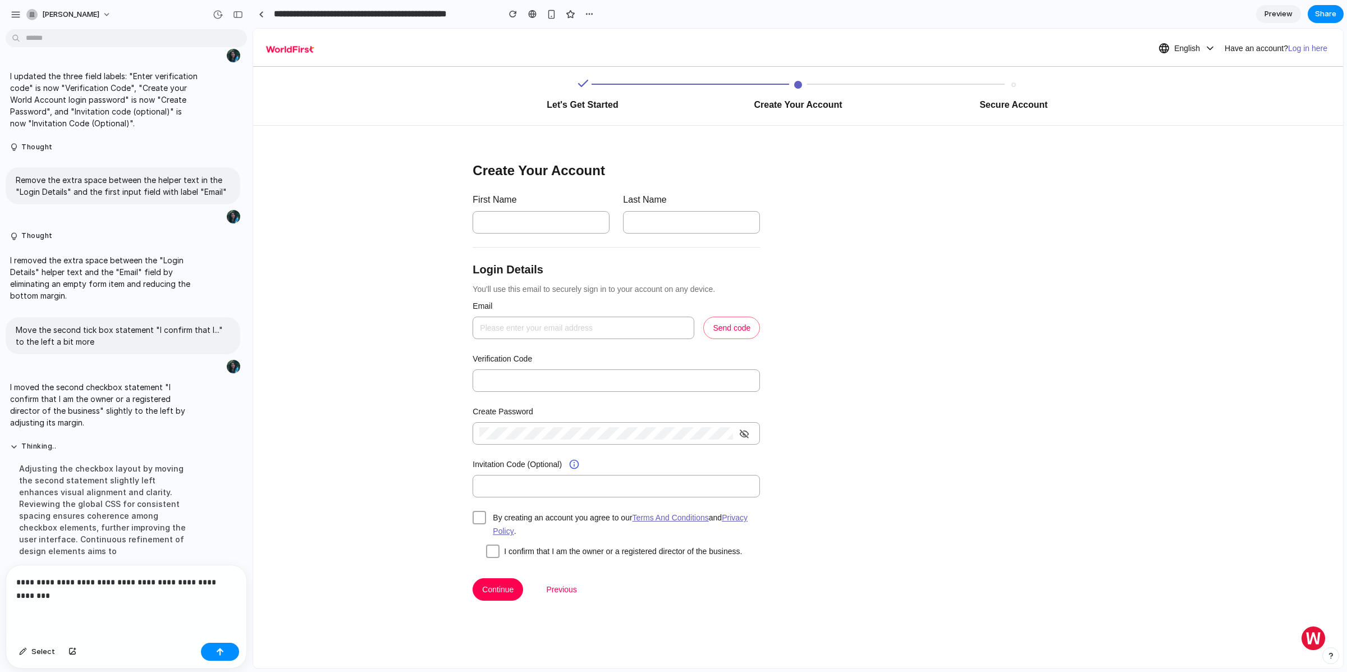
scroll to position [1171, 0]
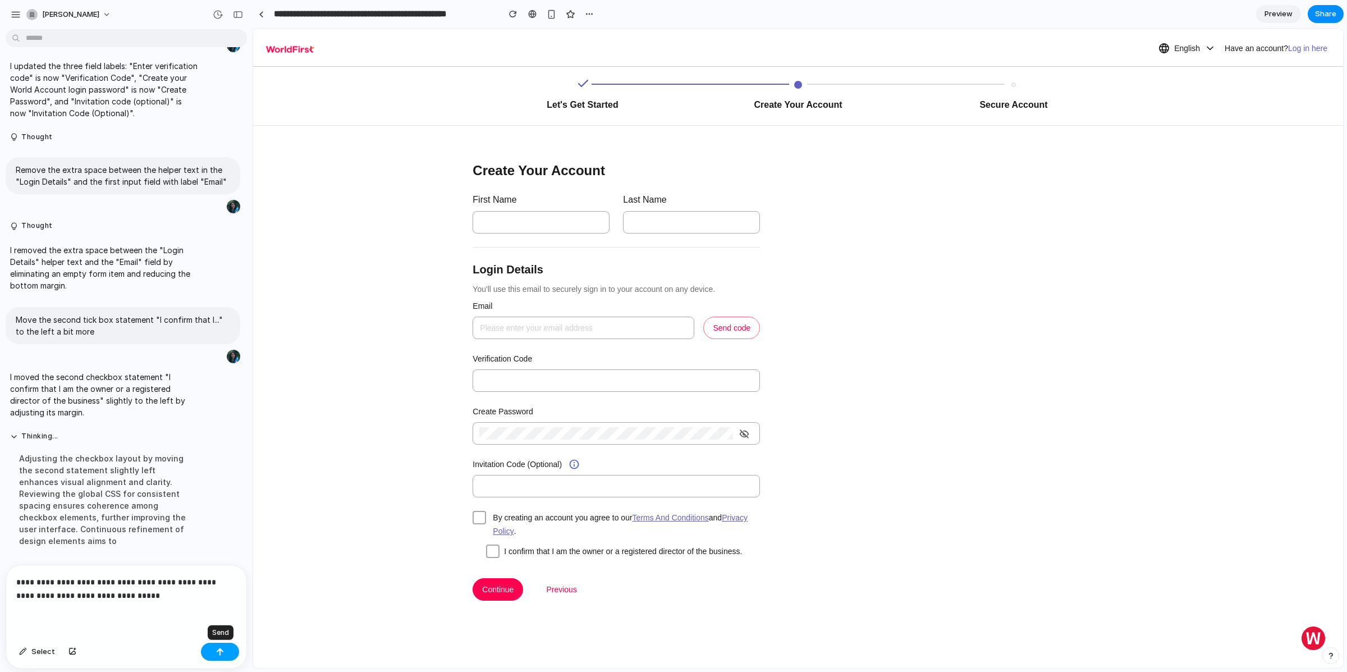
click at [229, 650] on button "button" at bounding box center [220, 652] width 38 height 18
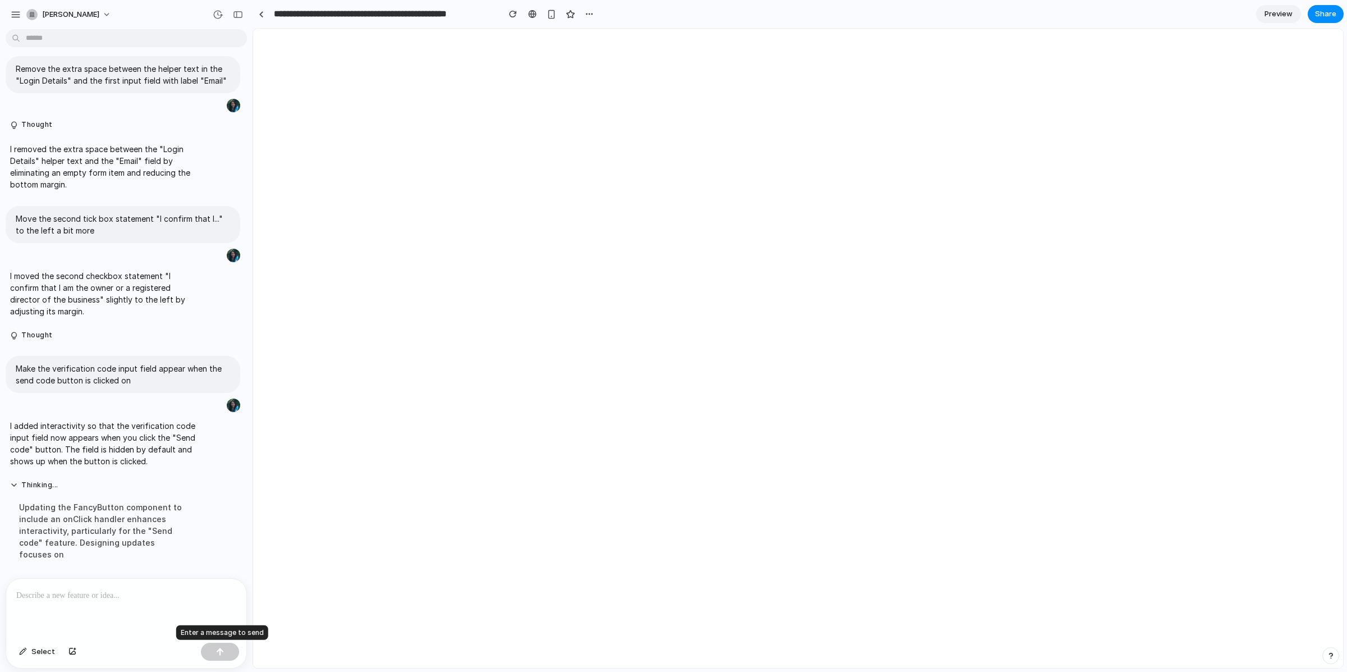
scroll to position [0, 0]
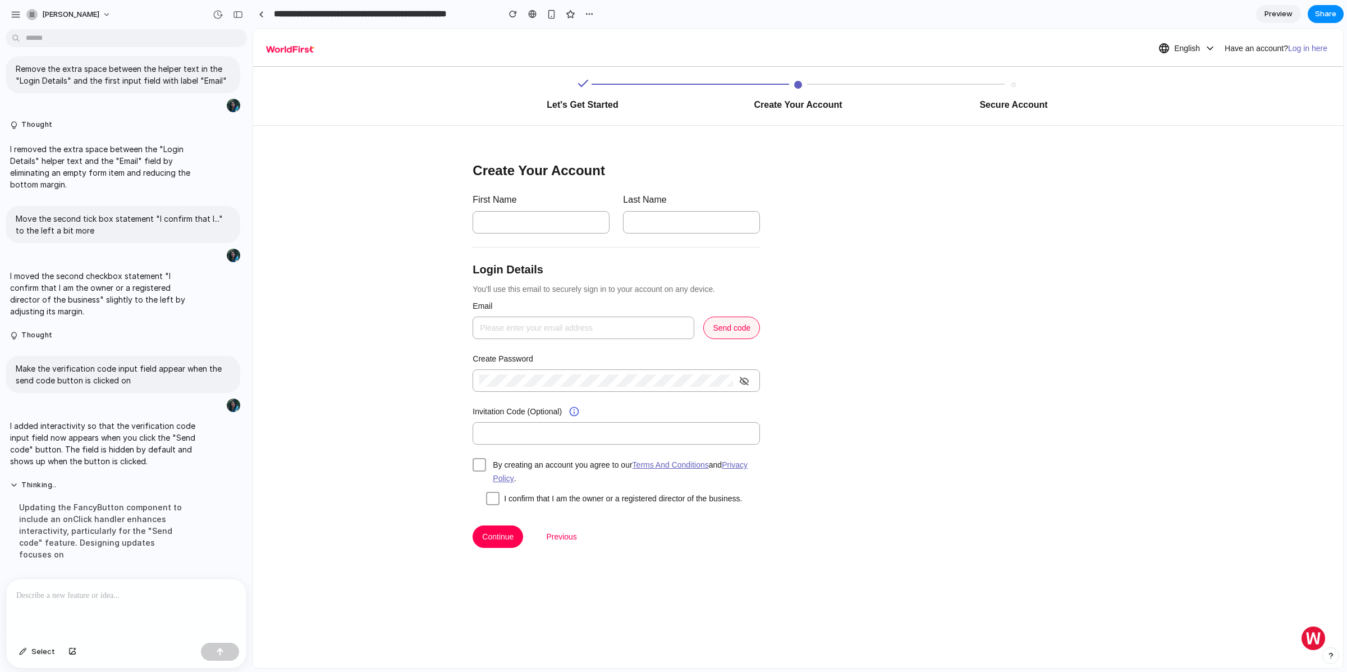
click at [742, 331] on span "Send code" at bounding box center [732, 328] width 38 height 12
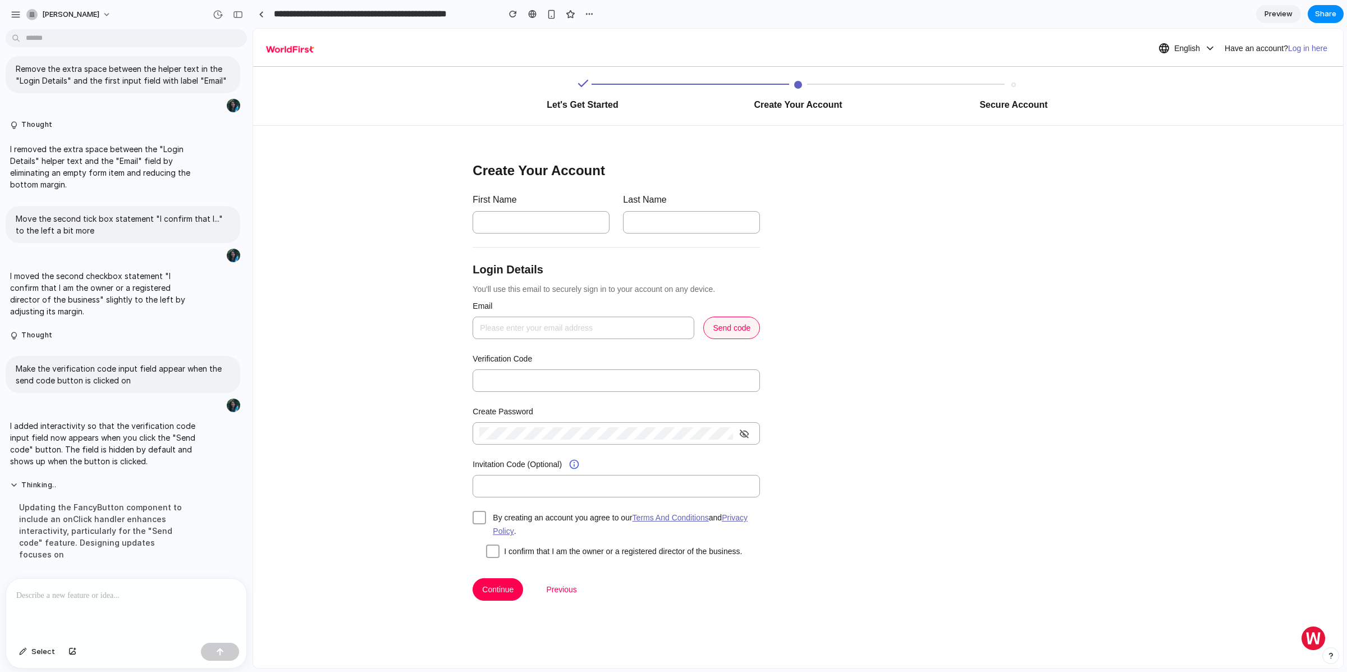
click at [742, 331] on span "Send code" at bounding box center [732, 328] width 38 height 12
click at [134, 600] on div at bounding box center [126, 609] width 240 height 60
click at [501, 380] on input "Verification Code" at bounding box center [616, 380] width 287 height 22
click at [120, 609] on div at bounding box center [126, 609] width 240 height 60
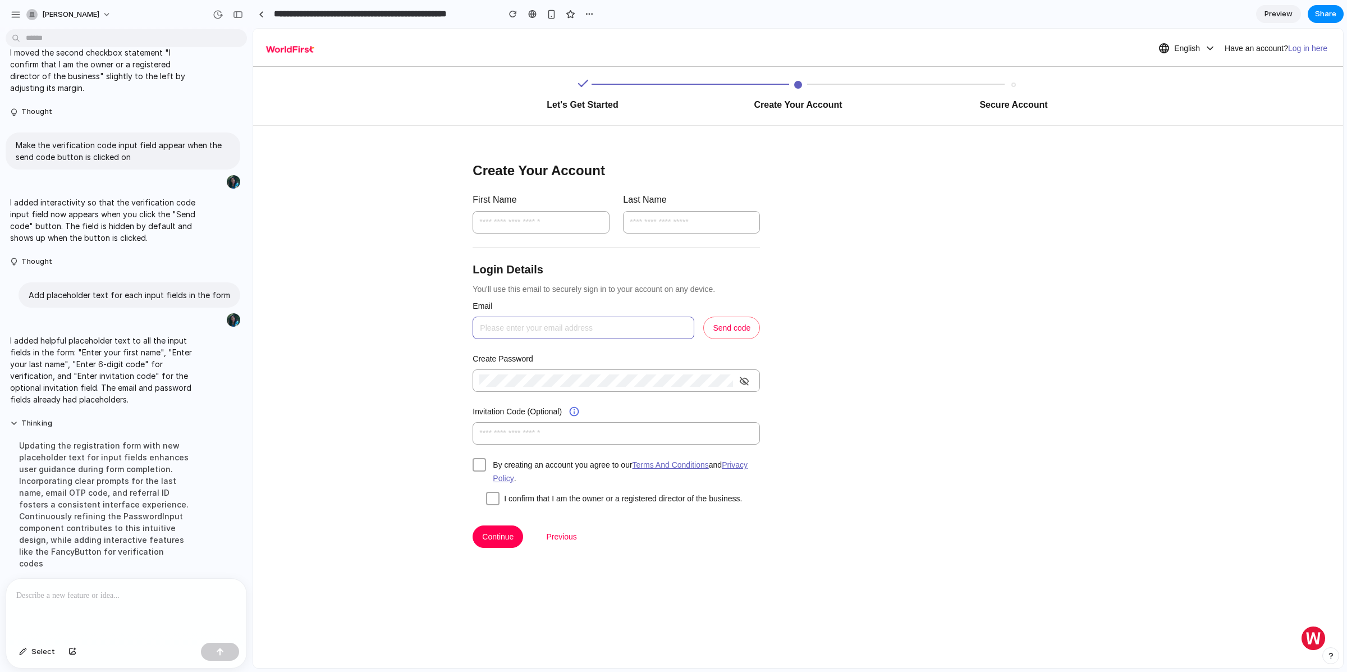
click at [553, 334] on input "search" at bounding box center [583, 327] width 208 height 21
click at [387, 383] on div "Create Your Account First Name Last Name Login Details You'll use this email to…" at bounding box center [616, 404] width 727 height 557
click at [518, 436] on input "Invitation Code (Optional)" at bounding box center [616, 433] width 287 height 22
click at [364, 424] on div "Create Your Account First Name Last Name Login Details You'll use this email to…" at bounding box center [616, 404] width 727 height 557
click at [728, 328] on span "Send code" at bounding box center [732, 328] width 38 height 12
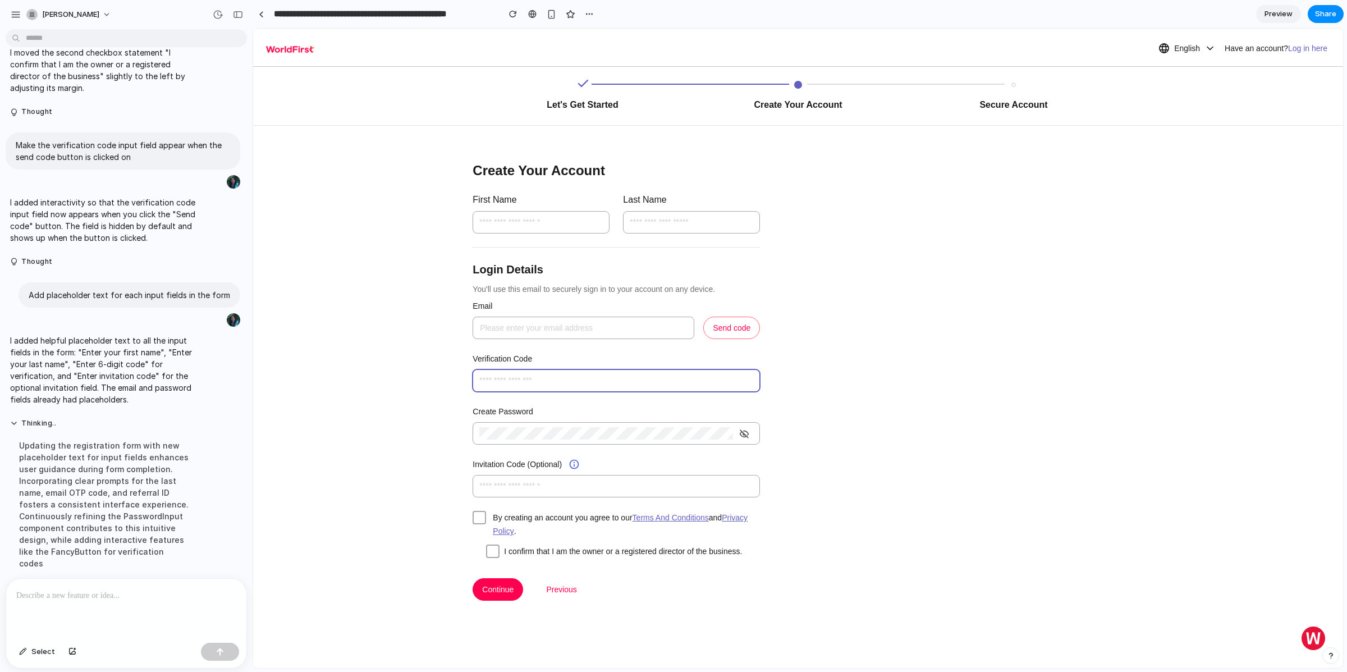
click at [551, 379] on input "Verification Code" at bounding box center [616, 380] width 287 height 22
click at [893, 313] on div "Create Your Account First Name Last Name Login Details You'll use this email to…" at bounding box center [616, 431] width 727 height 610
click at [513, 12] on div "button" at bounding box center [513, 14] width 8 height 8
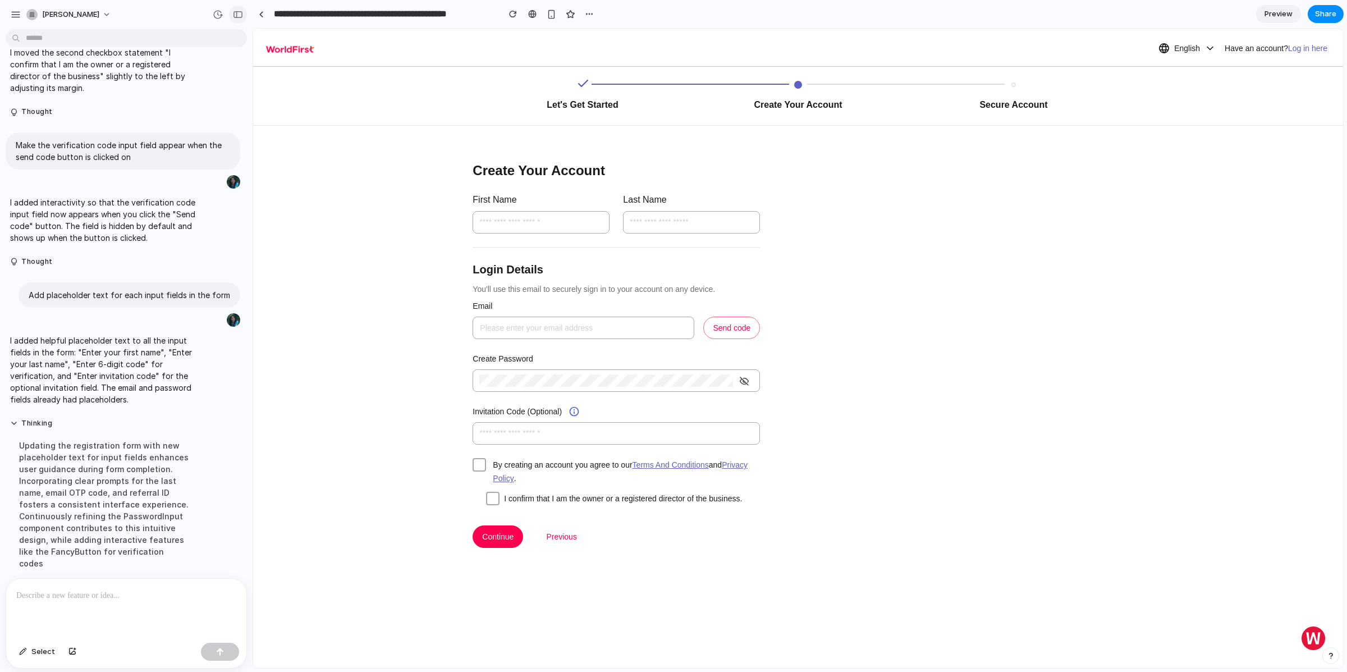
click at [239, 15] on div "button" at bounding box center [238, 15] width 10 height 8
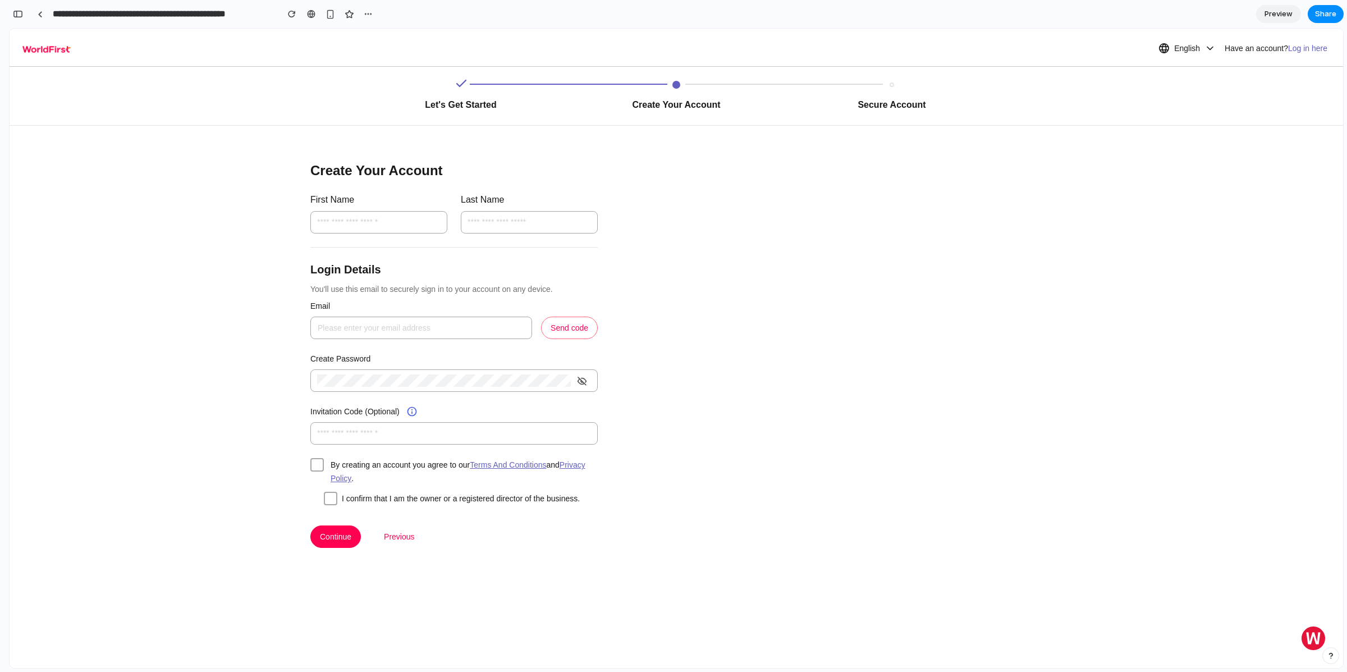
scroll to position [2505, 0]
click at [570, 327] on span "Send code" at bounding box center [570, 328] width 38 height 12
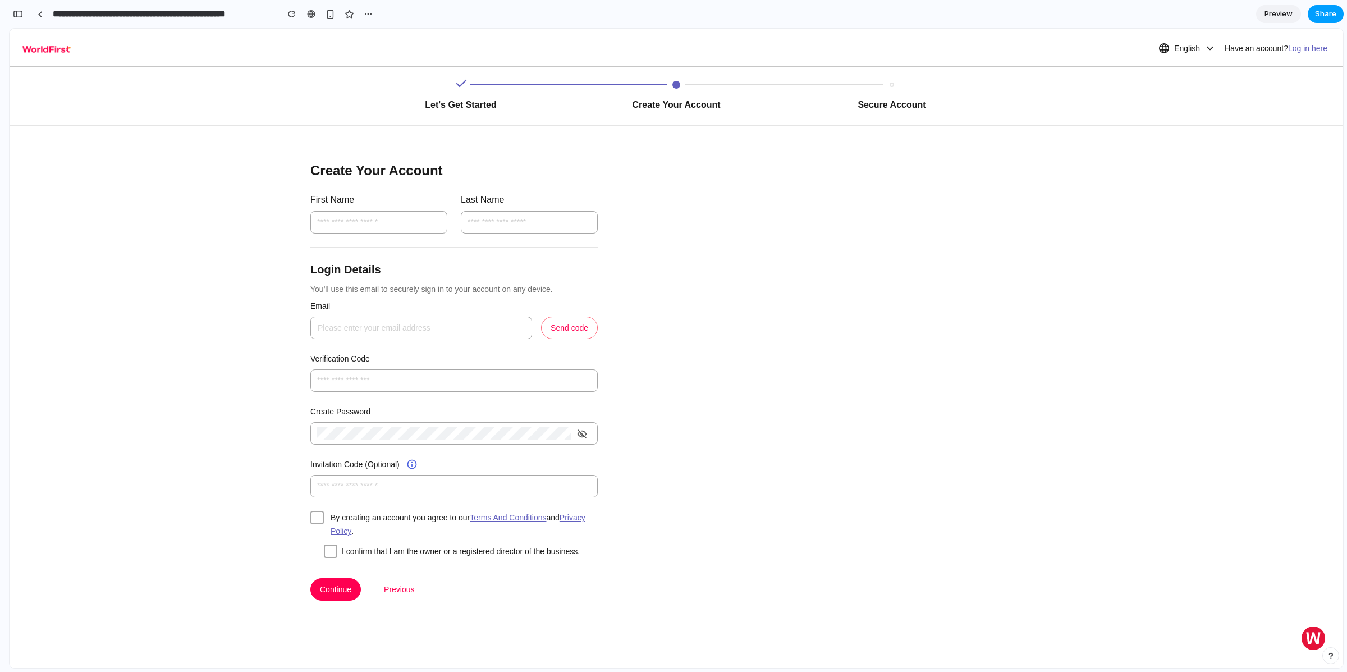
click at [1327, 15] on span "Share" at bounding box center [1325, 13] width 21 height 11
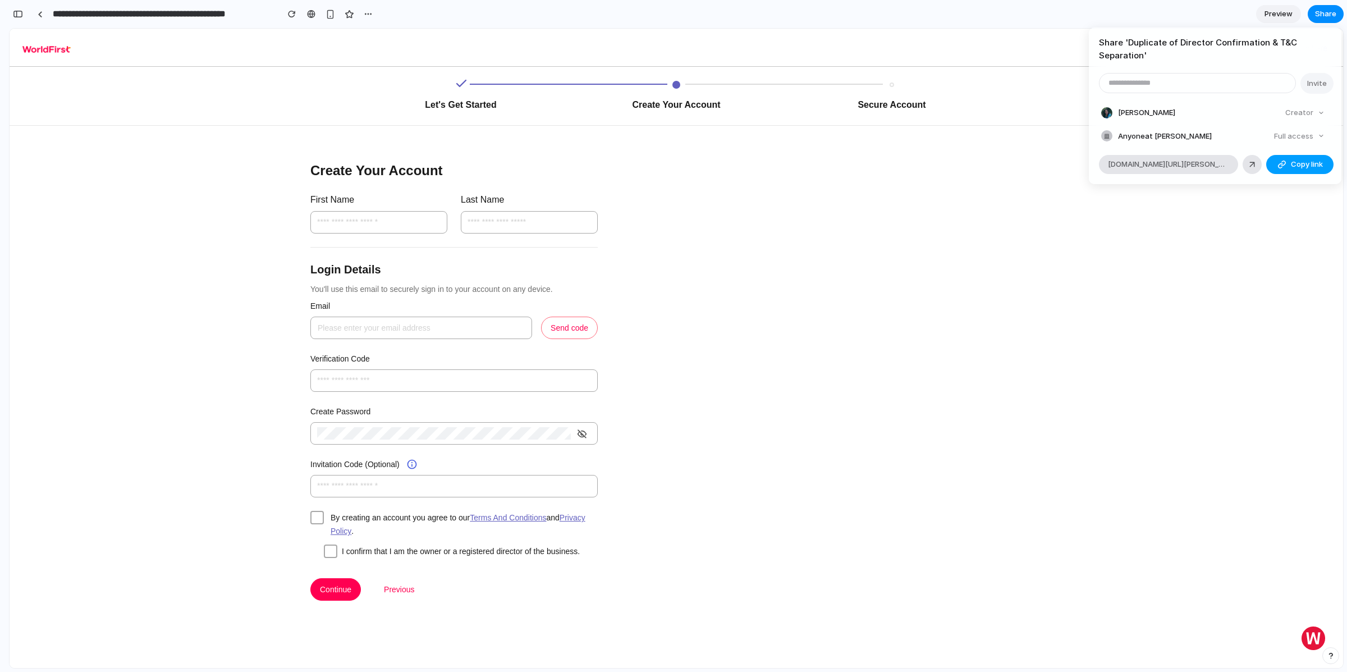
click at [1300, 167] on span "Copy link" at bounding box center [1307, 164] width 32 height 11
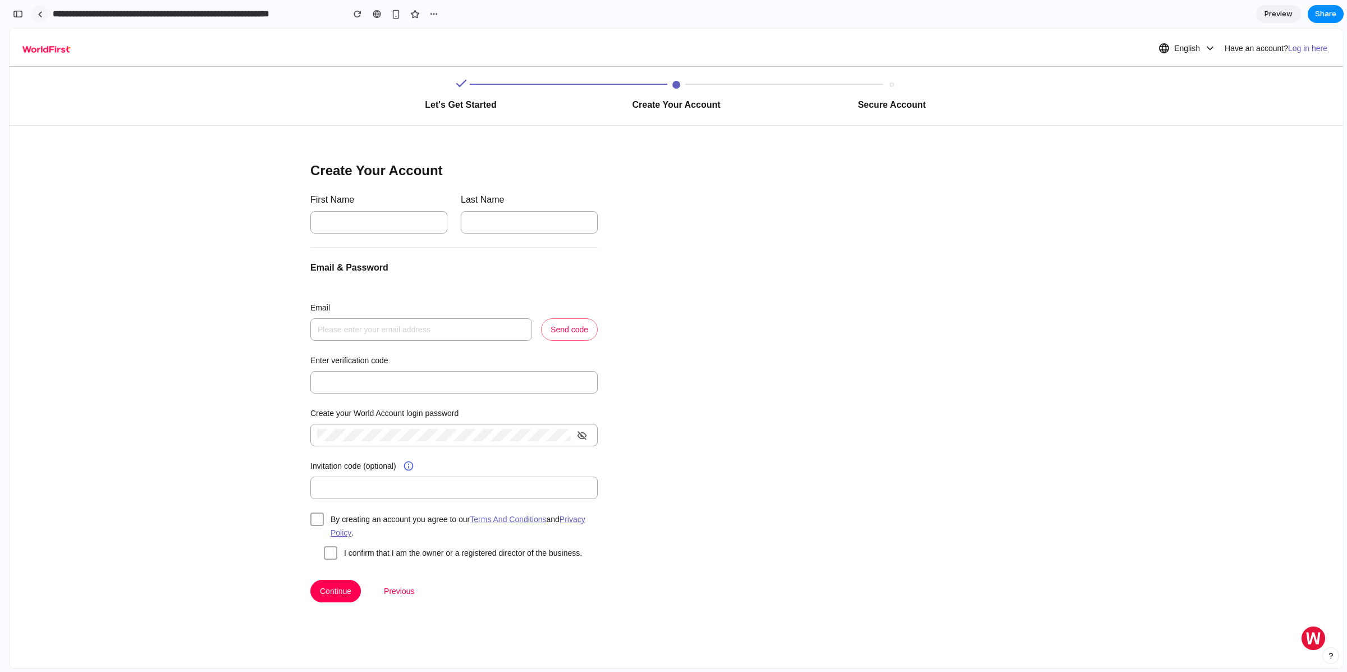
click at [40, 13] on div at bounding box center [40, 14] width 5 height 6
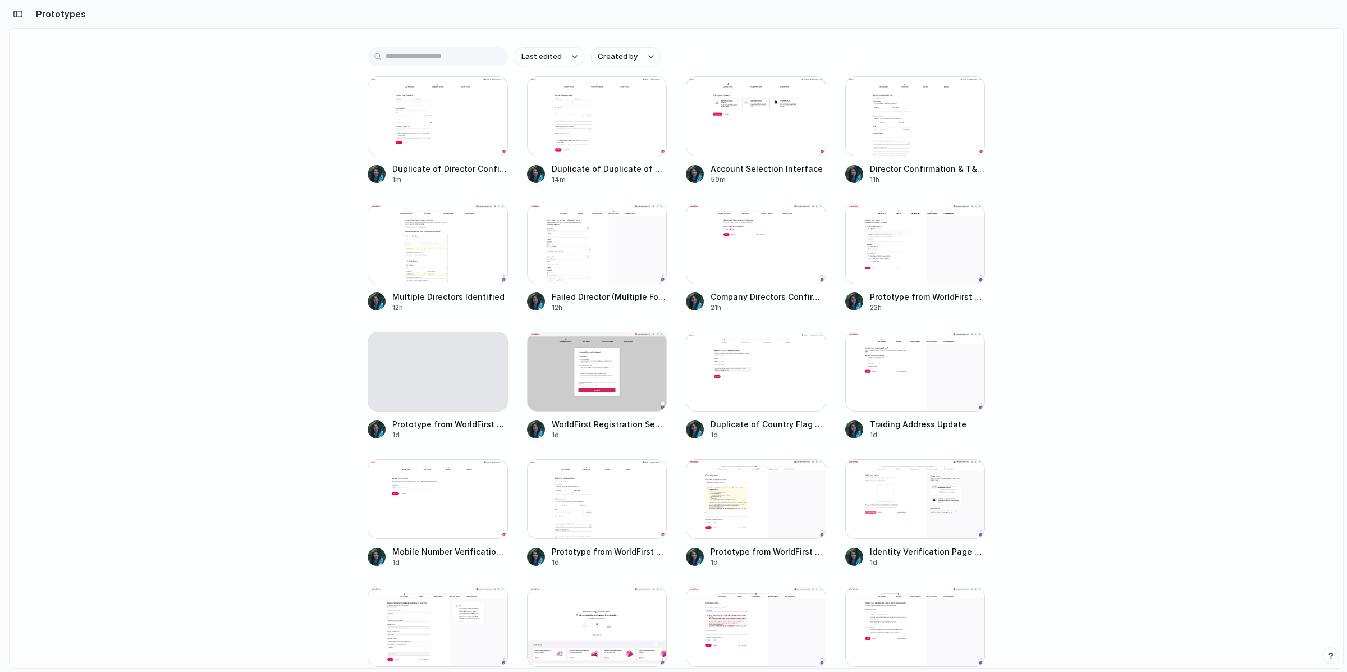
scroll to position [240, 0]
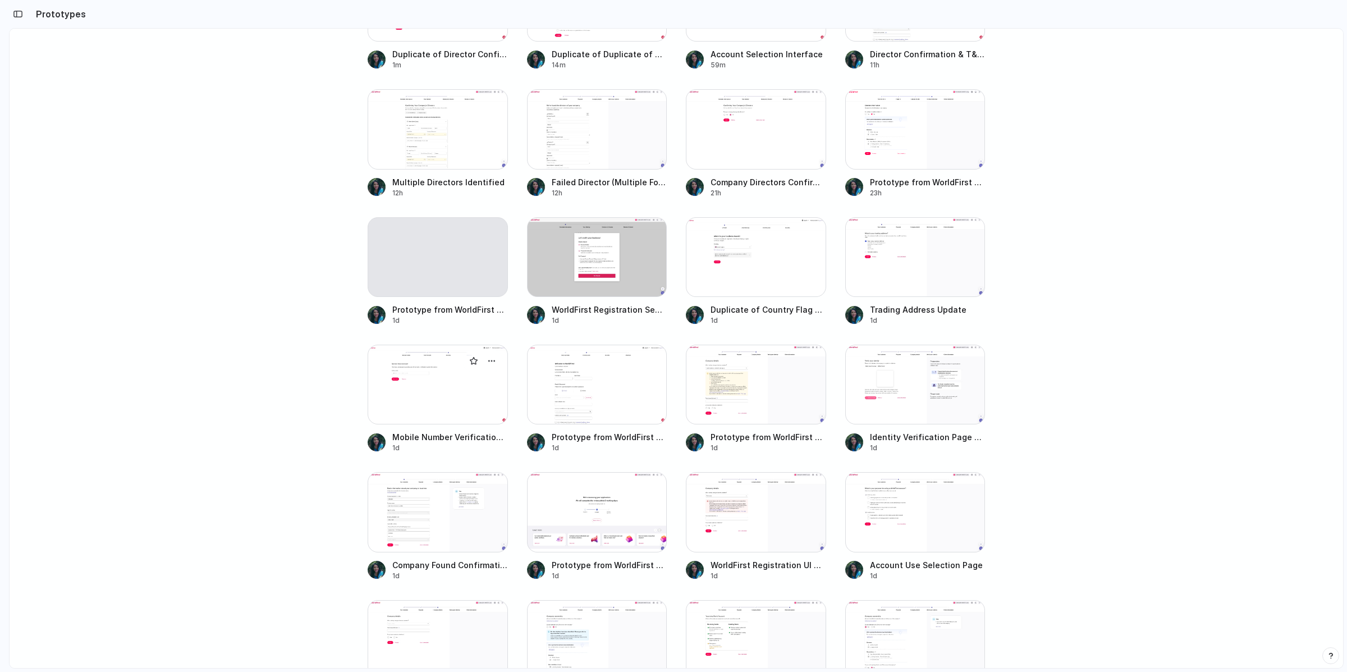
click at [409, 392] on div at bounding box center [438, 385] width 140 height 80
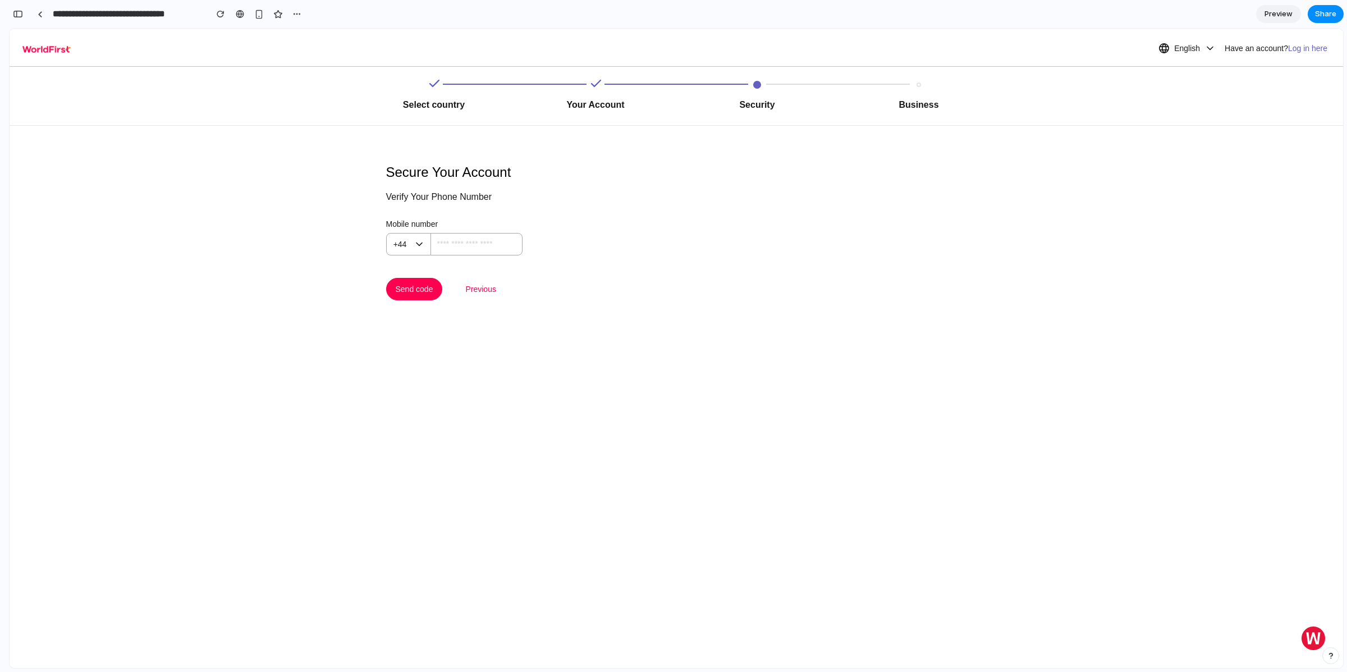
click at [624, 249] on div "Secure Your Account Verify Your Phone Number Mobile number +44 Send code Previo…" at bounding box center [454, 213] width 889 height 175
click at [15, 16] on div "button" at bounding box center [18, 14] width 10 height 8
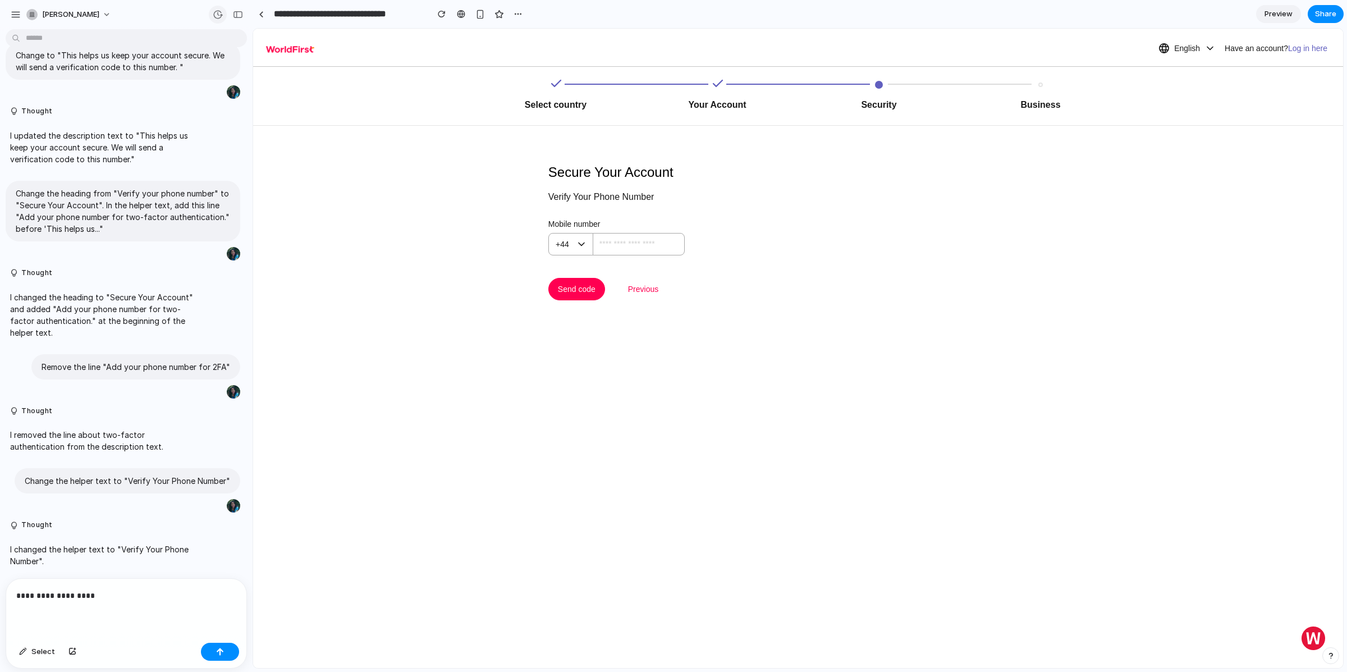
click at [216, 14] on div "button" at bounding box center [218, 15] width 10 height 10
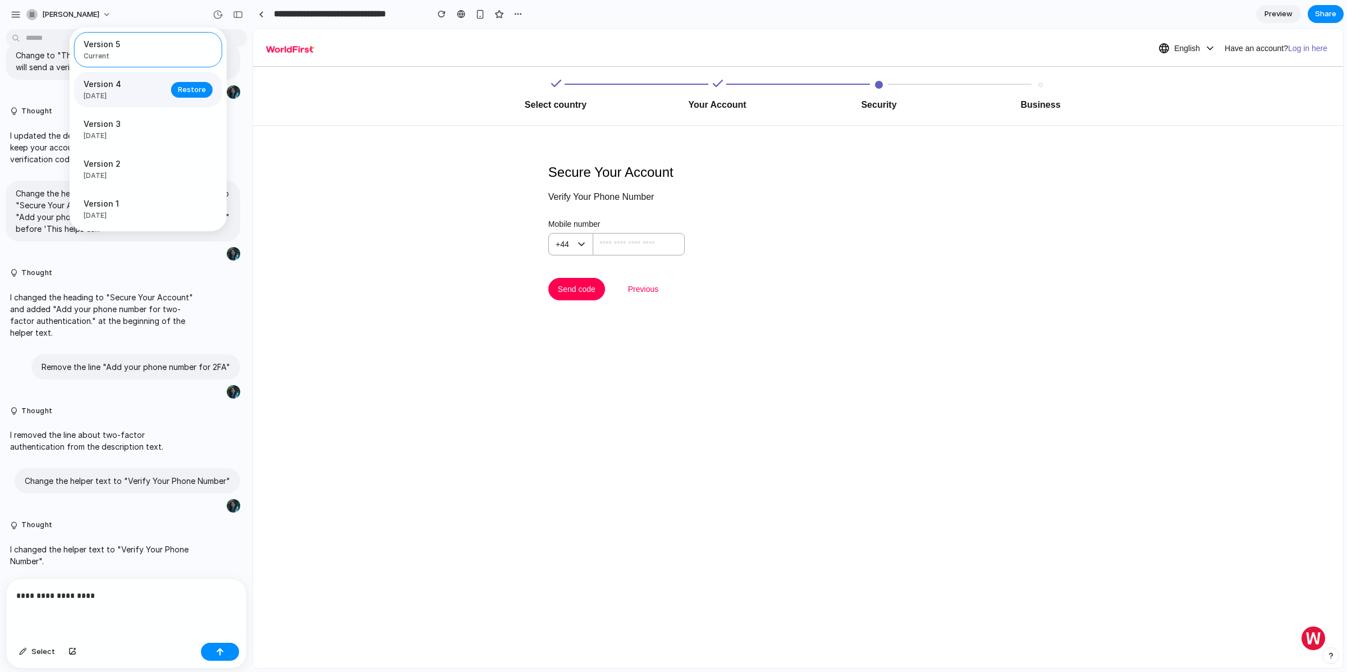
click at [134, 84] on span "Version 4" at bounding box center [124, 84] width 81 height 12
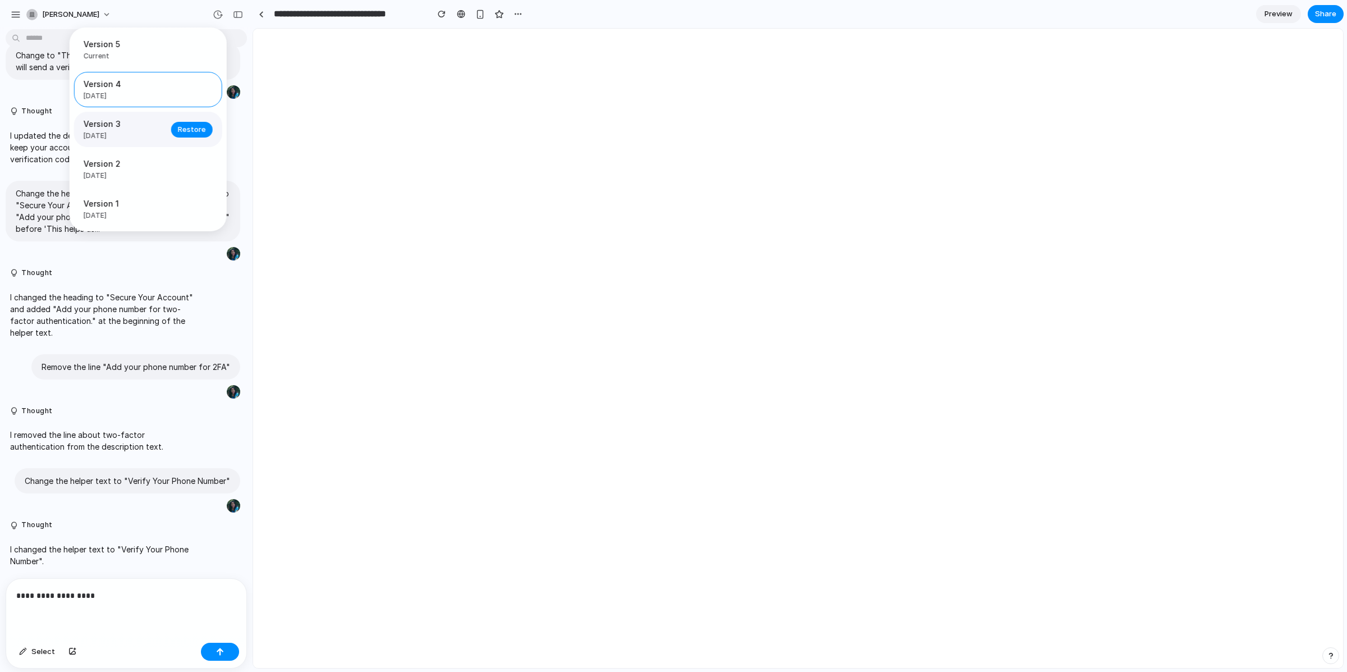
click at [148, 131] on span "[DATE]" at bounding box center [124, 136] width 81 height 10
click at [132, 90] on div "Version 4 [DATE]" at bounding box center [124, 89] width 81 height 23
click at [193, 85] on span "Restore" at bounding box center [192, 89] width 28 height 11
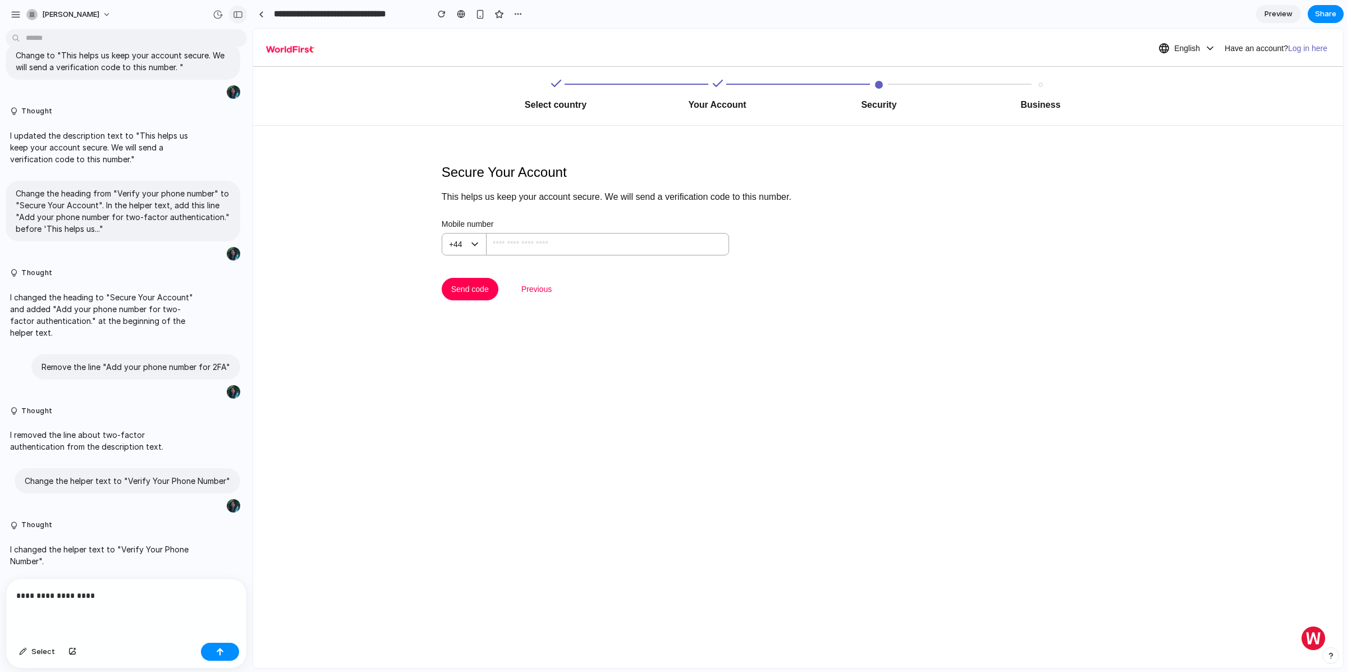
click at [233, 16] on div "button" at bounding box center [238, 15] width 10 height 8
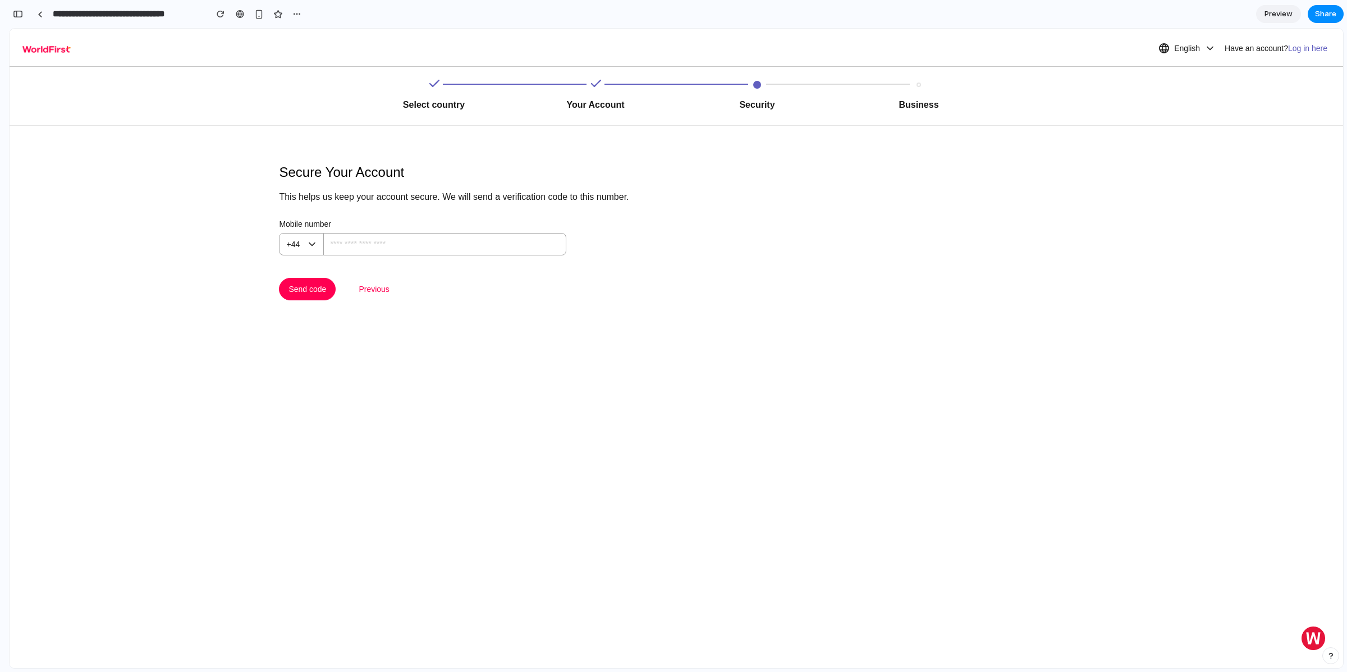
scroll to position [89, 0]
click at [17, 14] on div "button" at bounding box center [18, 14] width 10 height 8
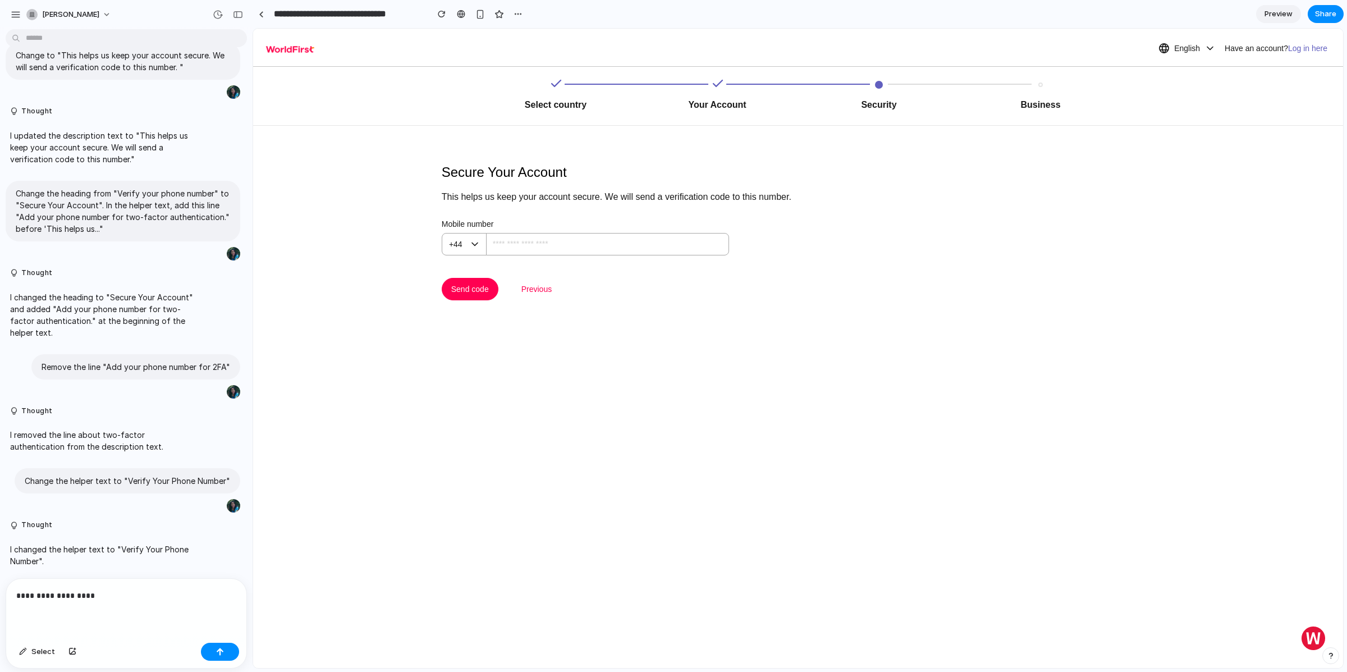
click at [68, 589] on p "**********" at bounding box center [124, 595] width 216 height 13
click at [119, 599] on div "**********" at bounding box center [126, 609] width 240 height 60
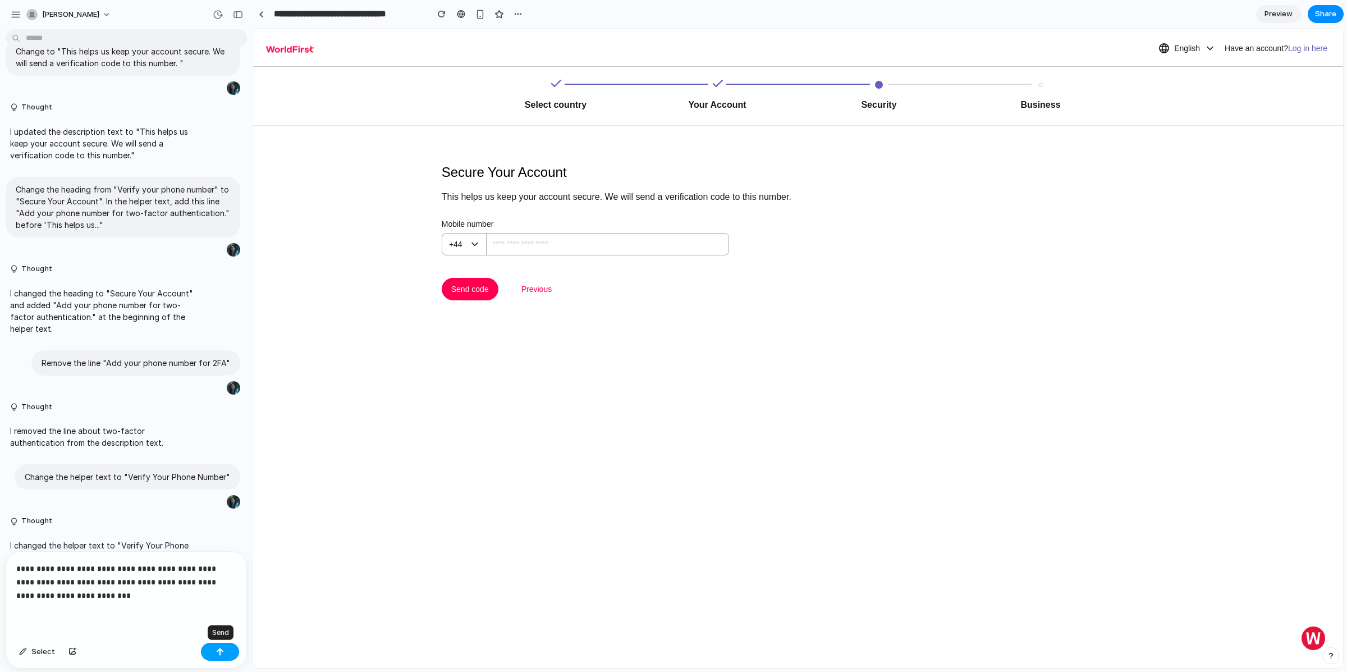
click at [217, 646] on button "button" at bounding box center [220, 652] width 38 height 18
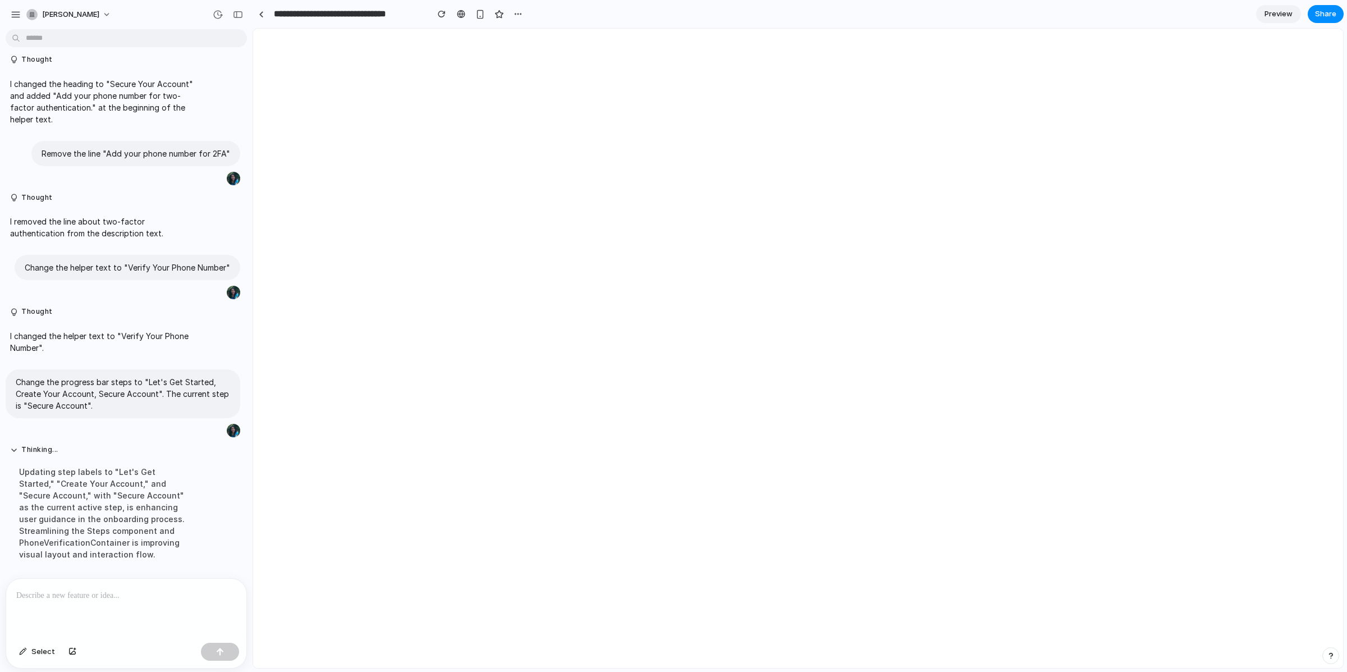
scroll to position [0, 0]
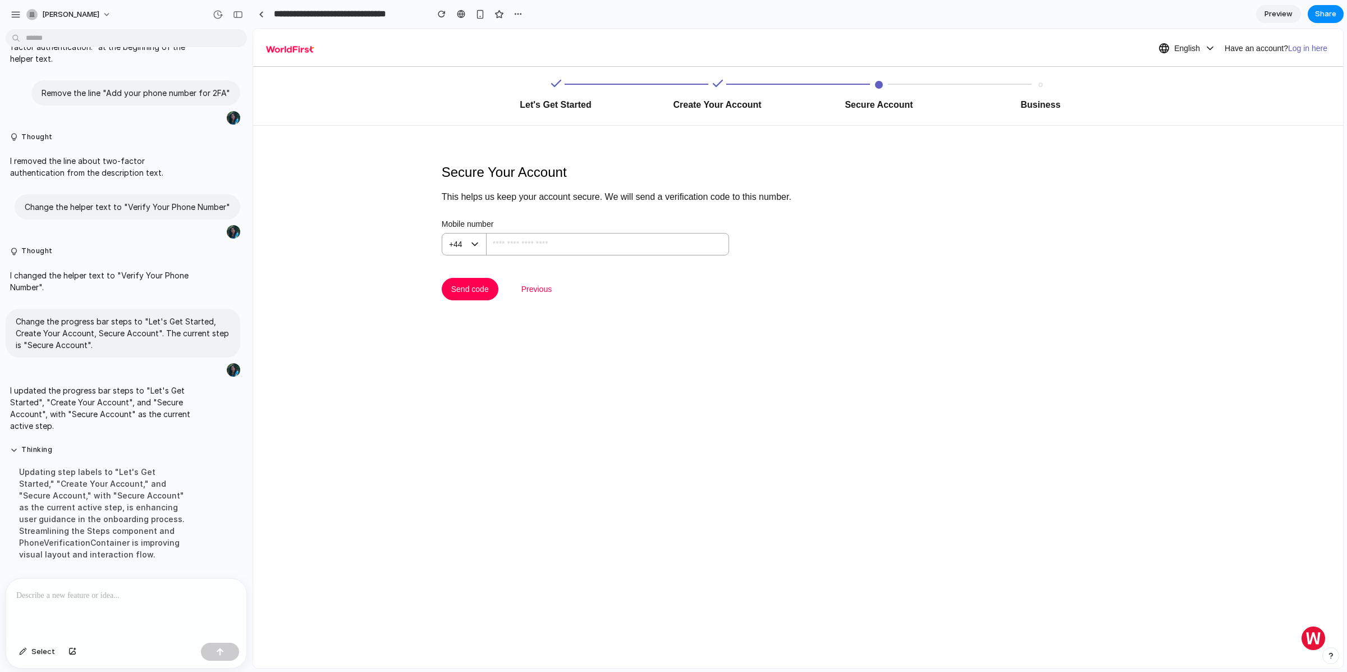
click at [156, 597] on p at bounding box center [124, 595] width 216 height 13
click at [216, 655] on div "button" at bounding box center [220, 652] width 8 height 8
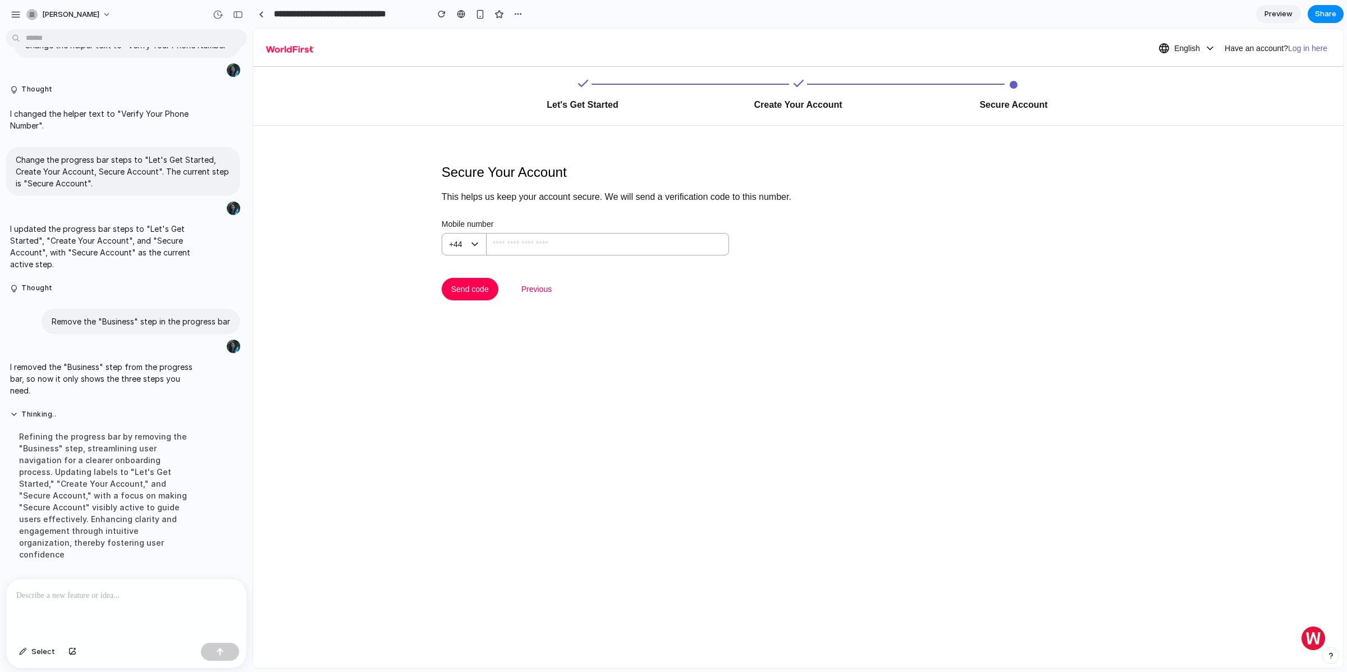
scroll to position [489, 0]
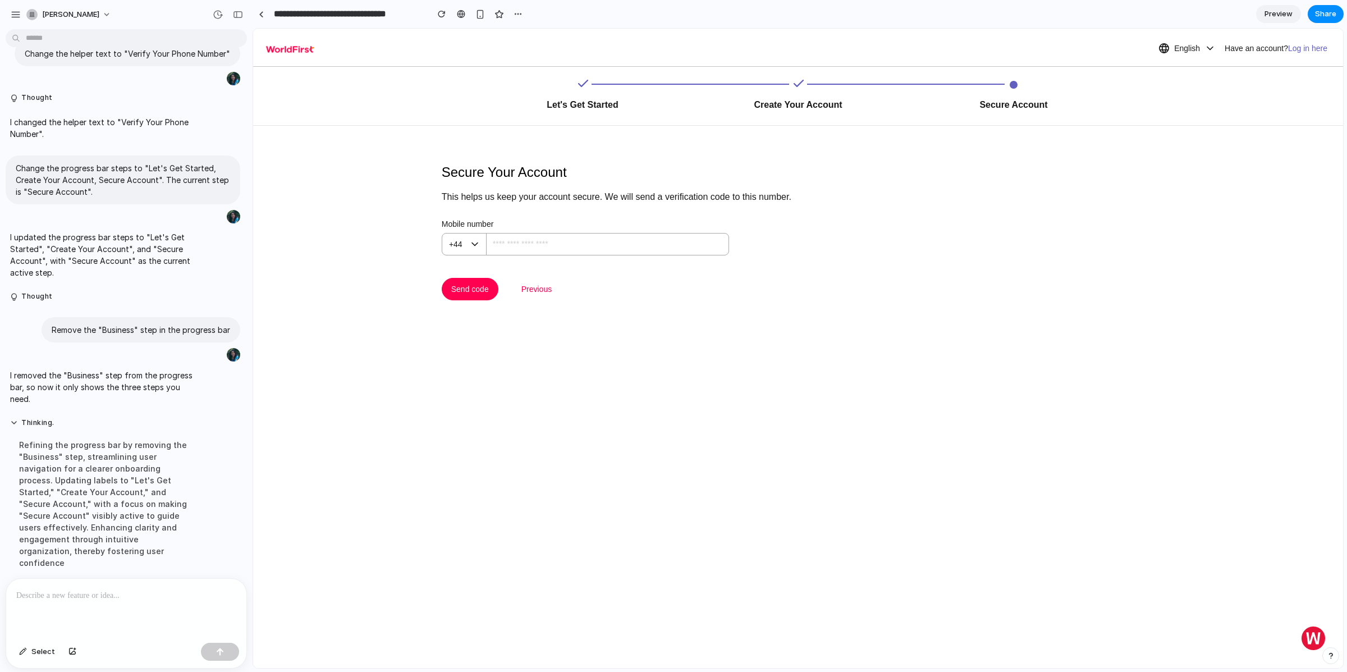
click at [89, 599] on div at bounding box center [126, 609] width 240 height 60
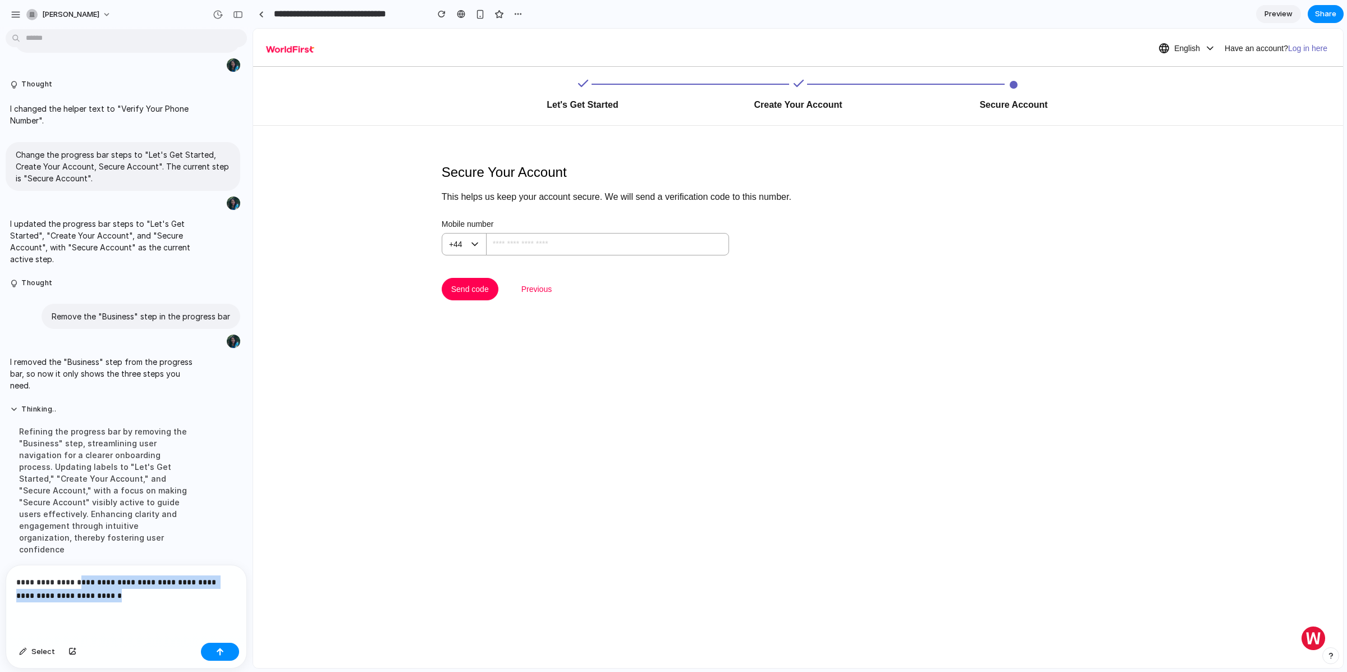
drag, startPoint x: 123, startPoint y: 588, endPoint x: 79, endPoint y: 573, distance: 46.2
click at [79, 575] on p "**********" at bounding box center [124, 588] width 216 height 27
click at [53, 575] on p "**********" at bounding box center [124, 588] width 216 height 27
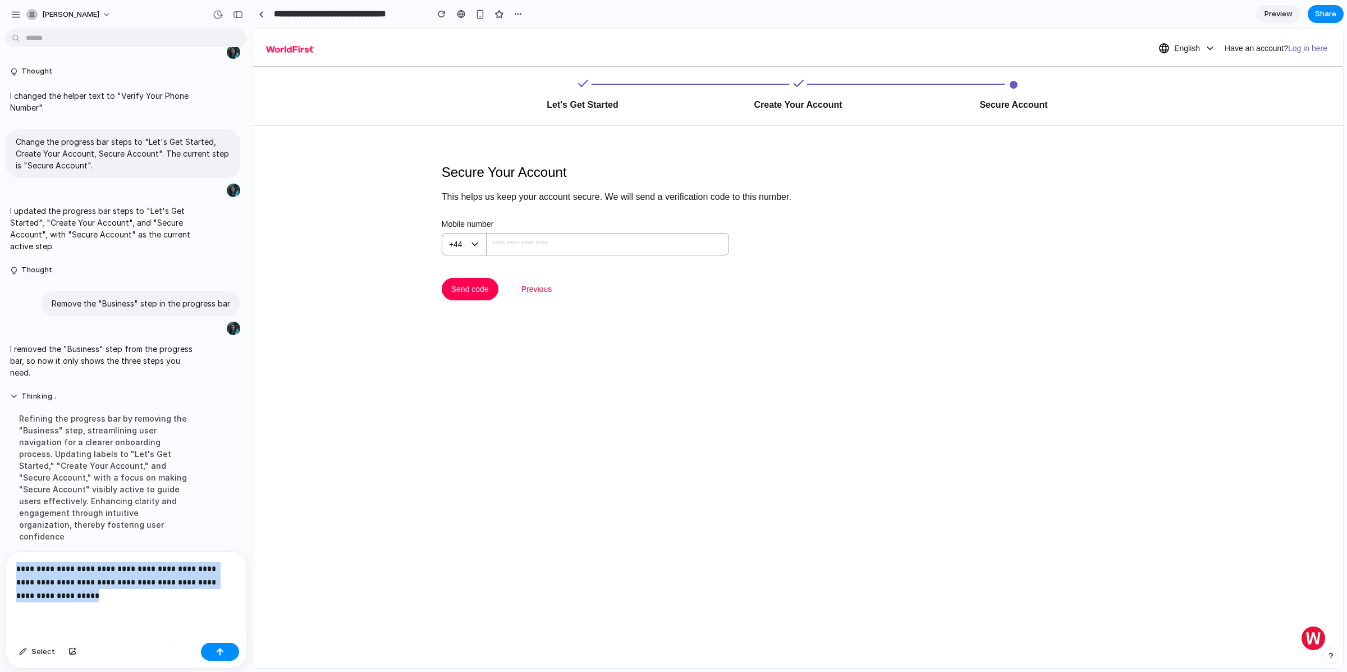
drag, startPoint x: 95, startPoint y: 590, endPoint x: 0, endPoint y: 556, distance: 101.0
click at [0, 556] on div "**********" at bounding box center [123, 609] width 246 height 117
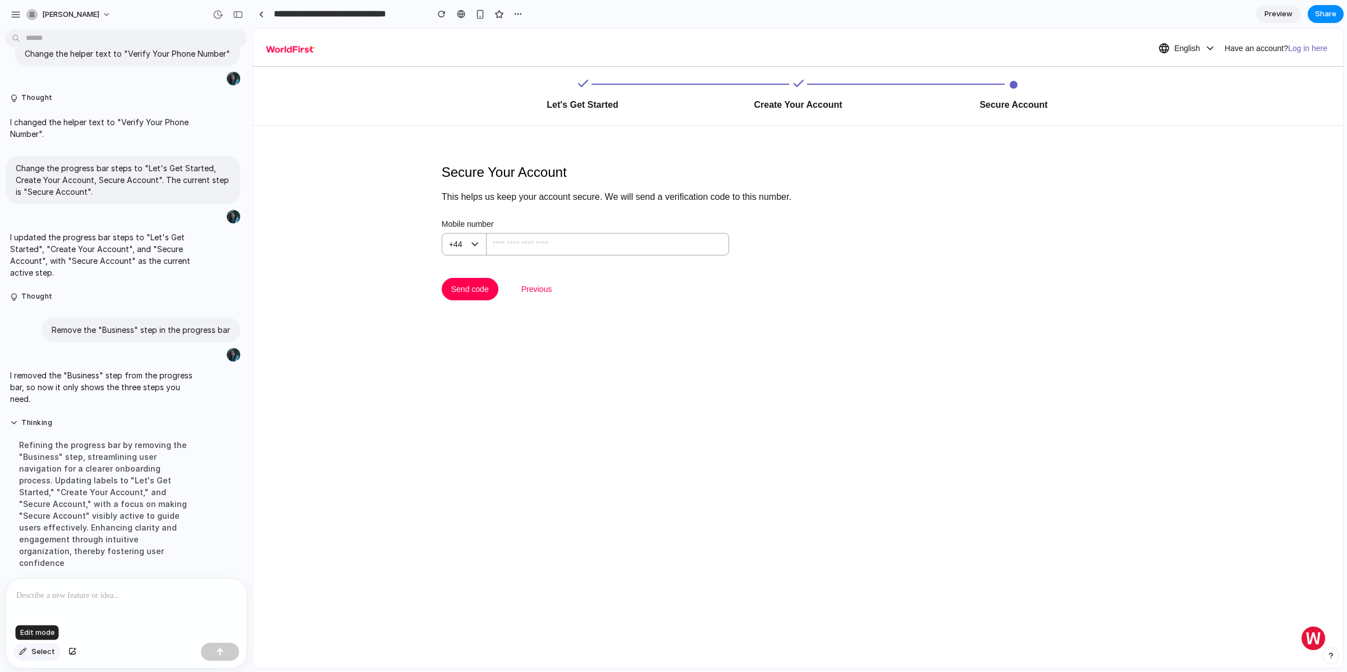
click at [29, 648] on button "Select" at bounding box center [36, 652] width 47 height 18
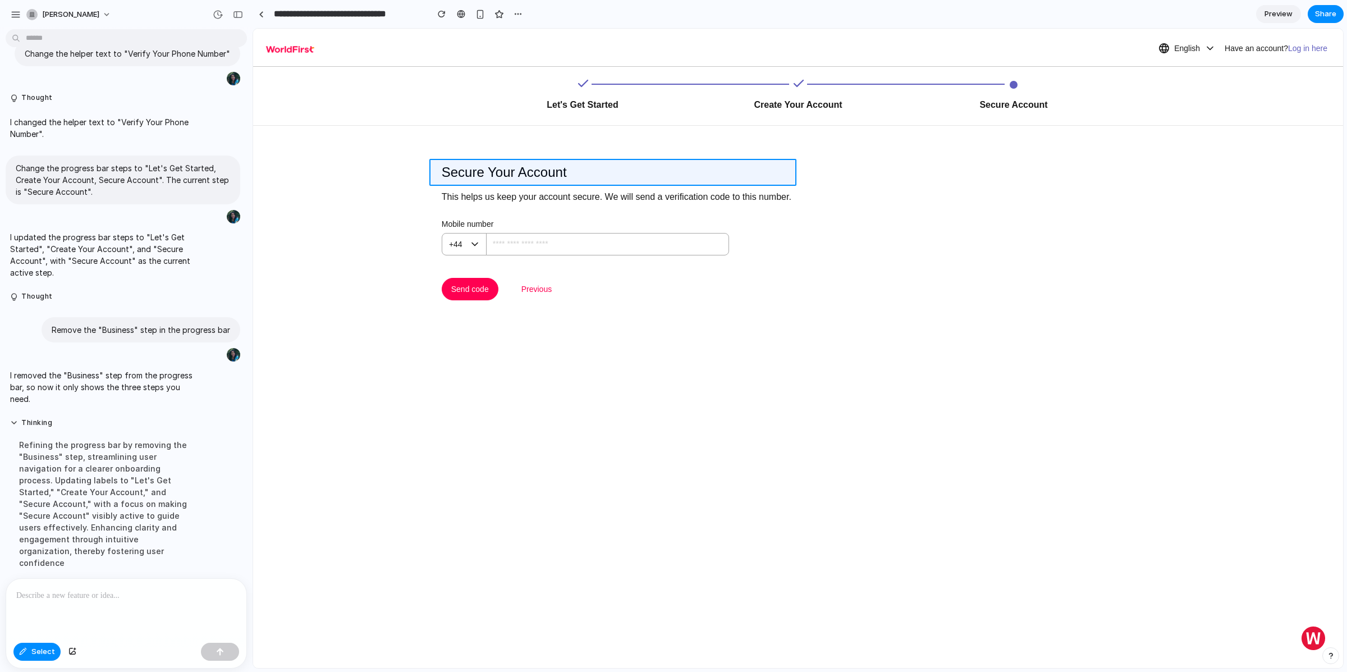
click at [454, 173] on div at bounding box center [798, 348] width 1090 height 639
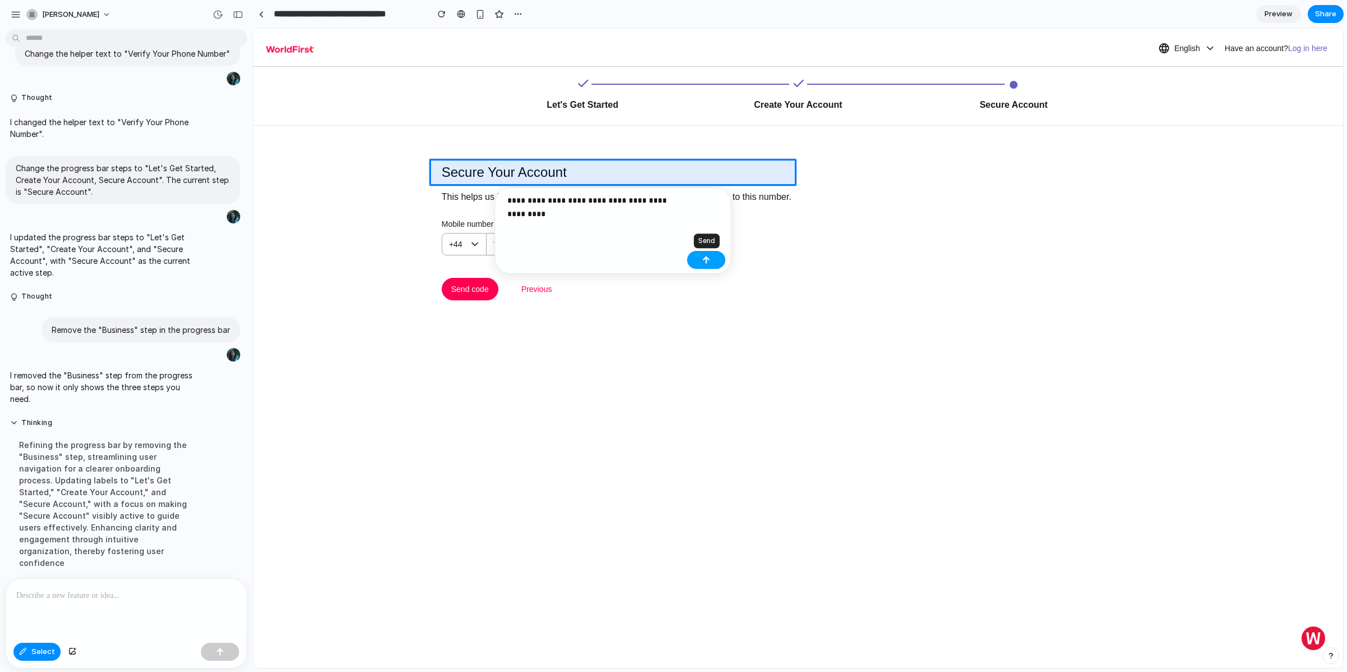
click at [698, 257] on button "button" at bounding box center [706, 260] width 38 height 18
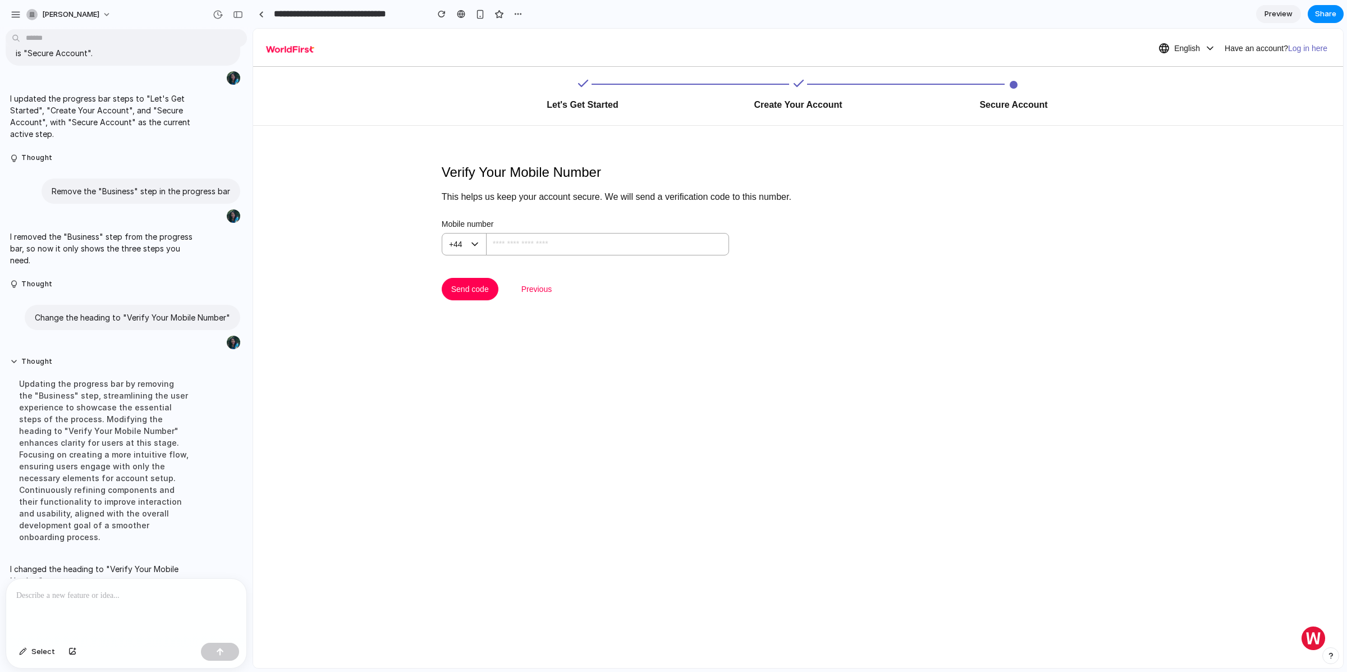
scroll to position [638, 0]
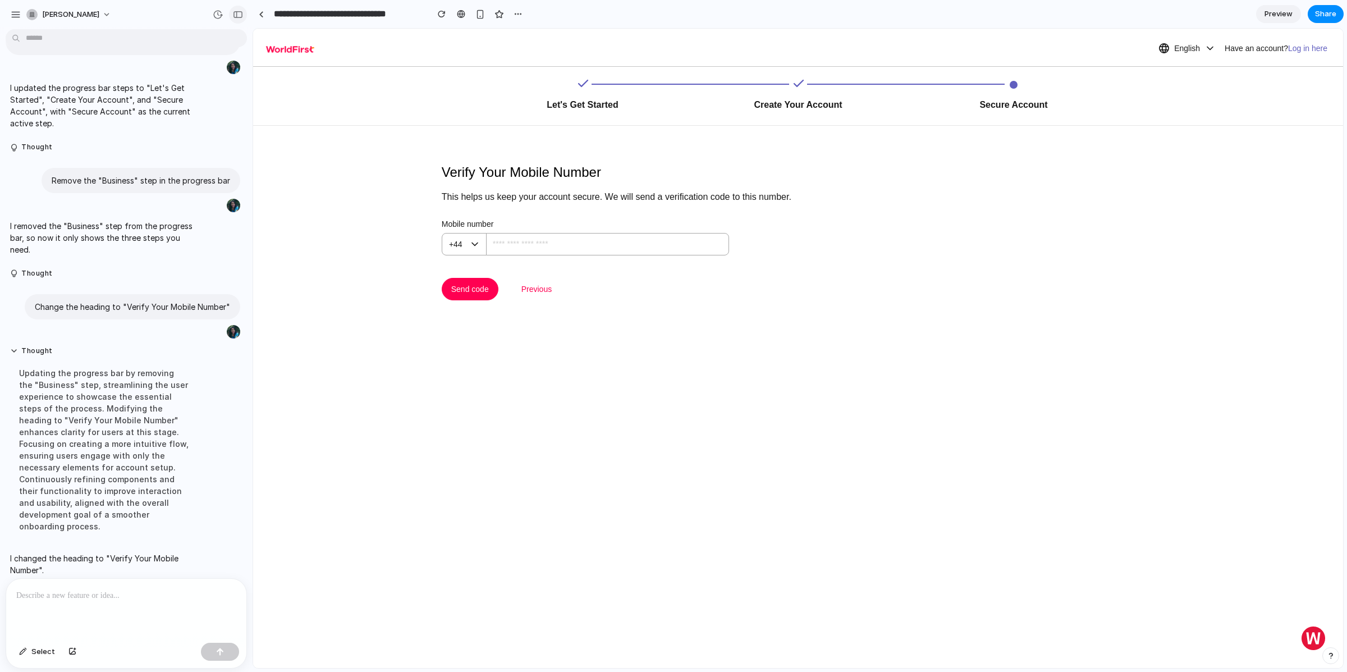
click at [240, 15] on div "button" at bounding box center [238, 15] width 10 height 8
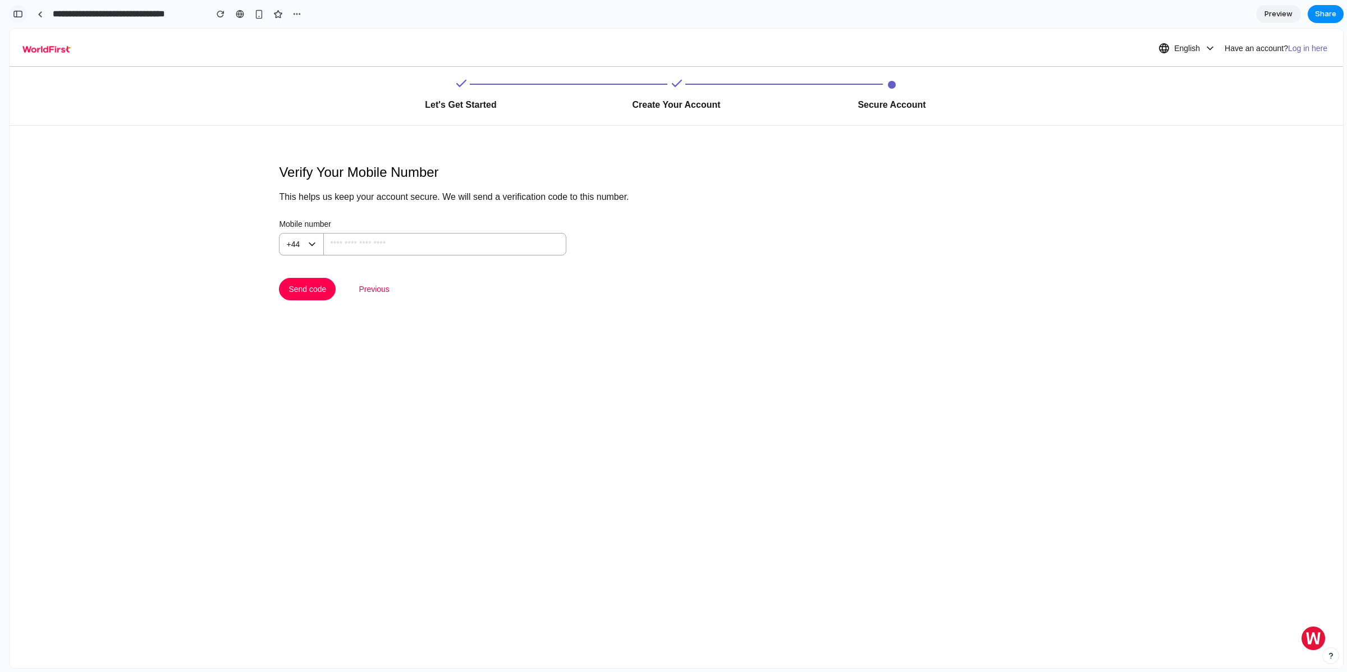
click at [17, 10] on div "button" at bounding box center [18, 14] width 10 height 8
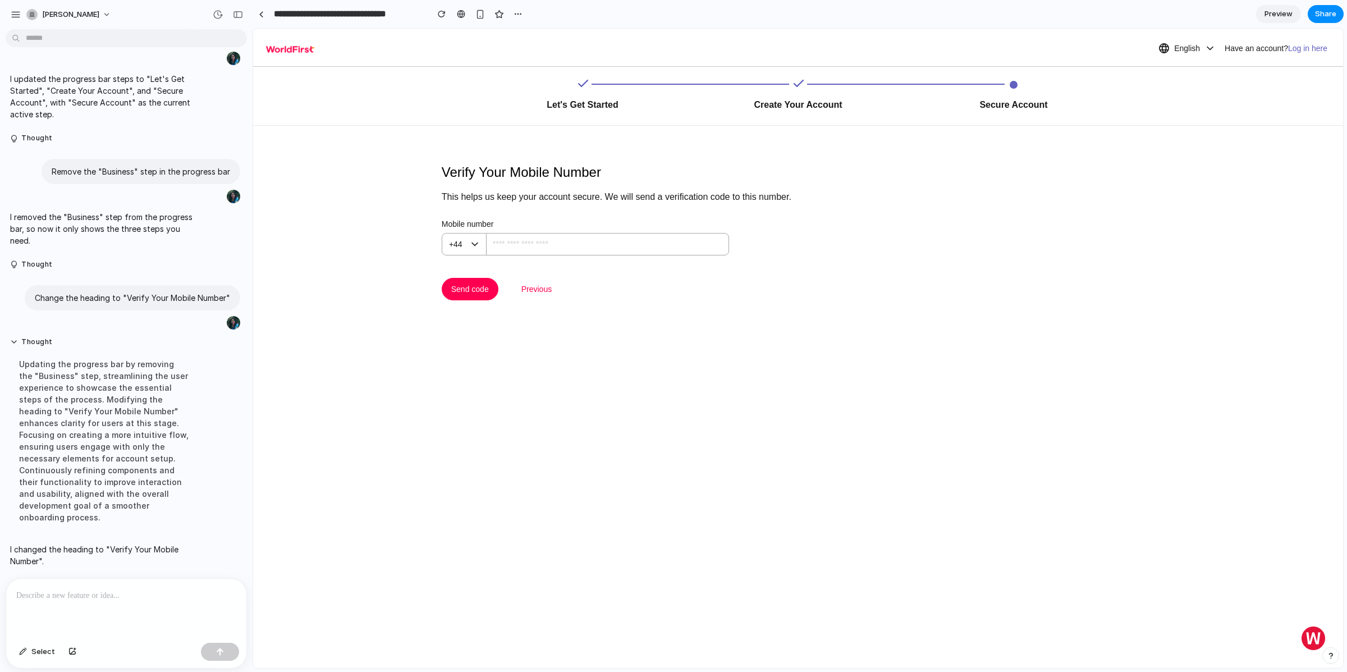
scroll to position [638, 0]
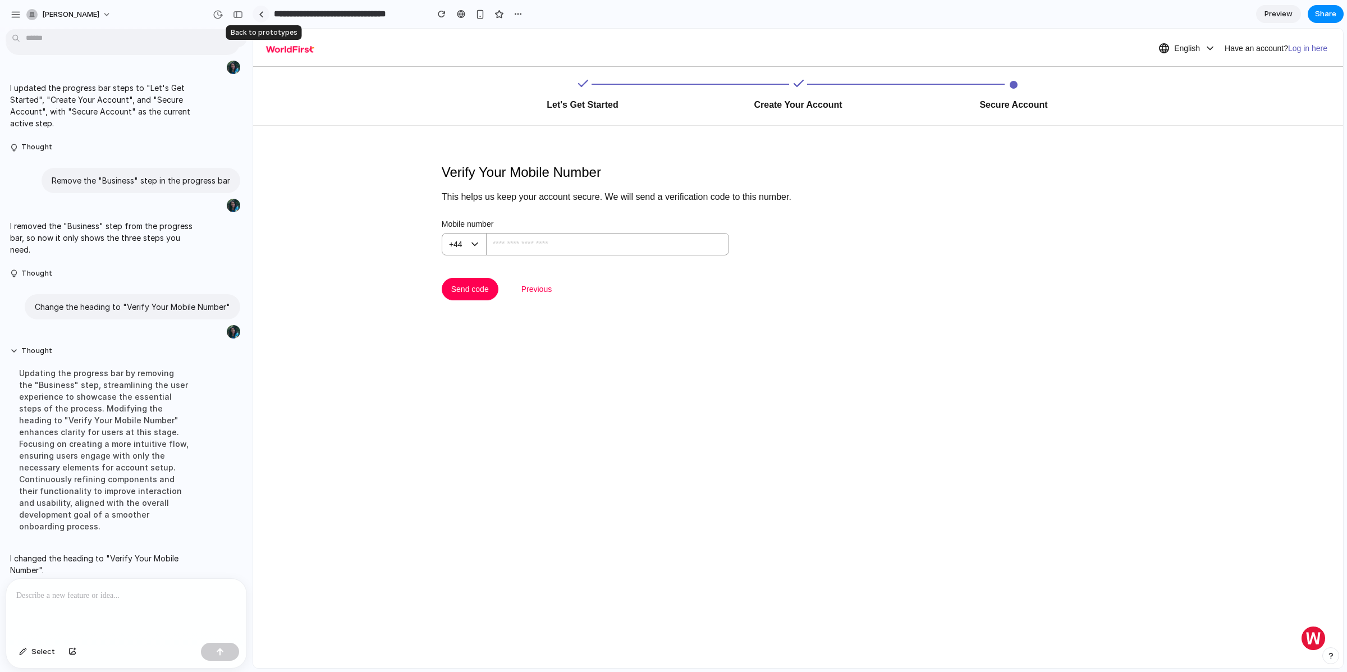
click at [264, 21] on link at bounding box center [261, 14] width 17 height 17
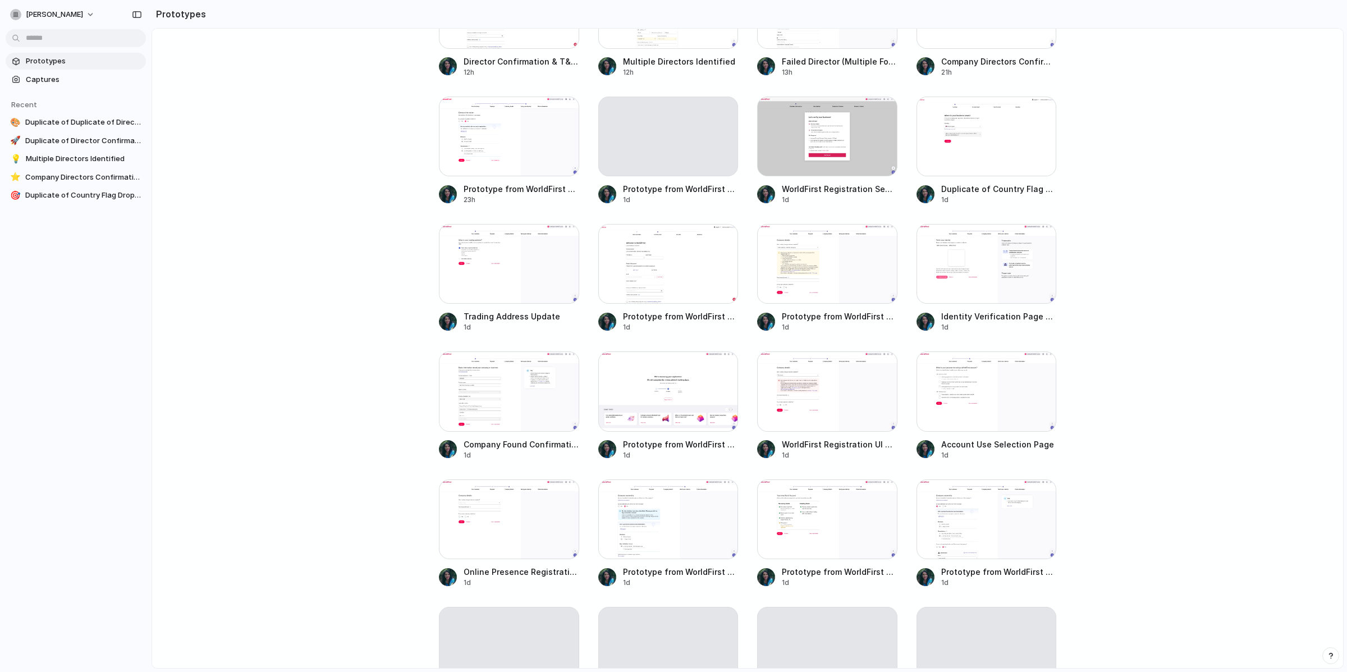
scroll to position [362, 0]
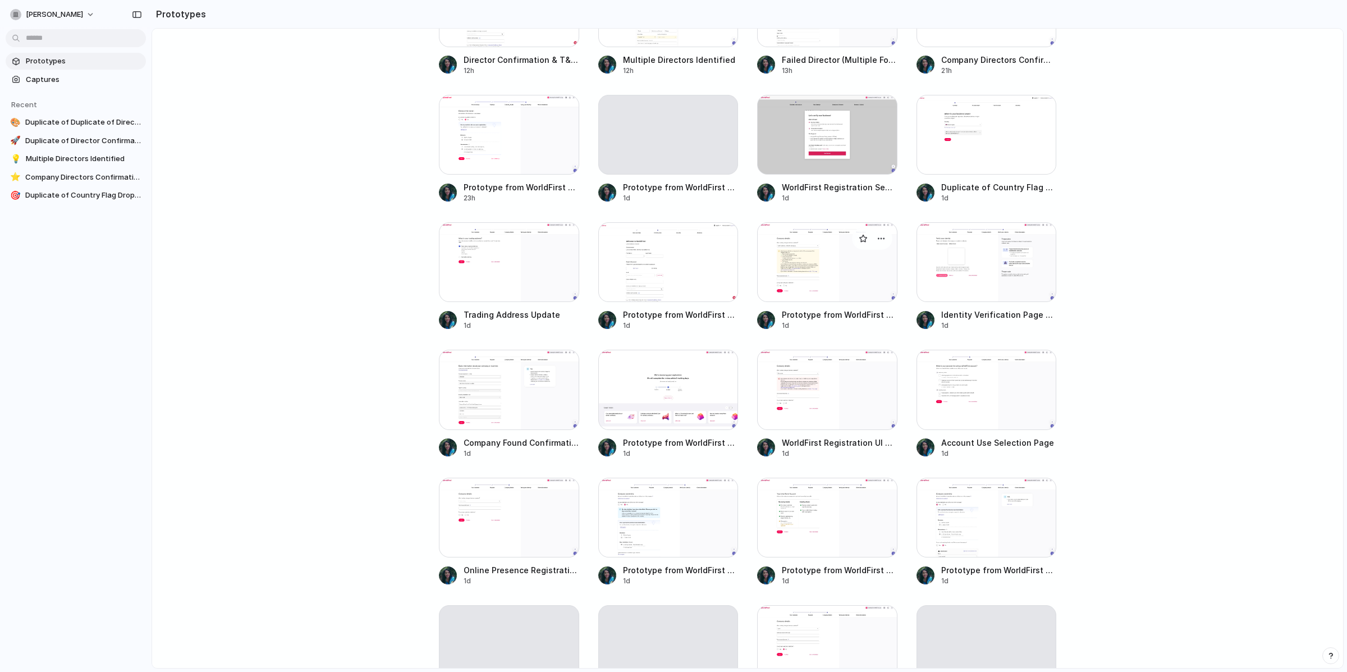
click at [816, 255] on div at bounding box center [827, 262] width 140 height 80
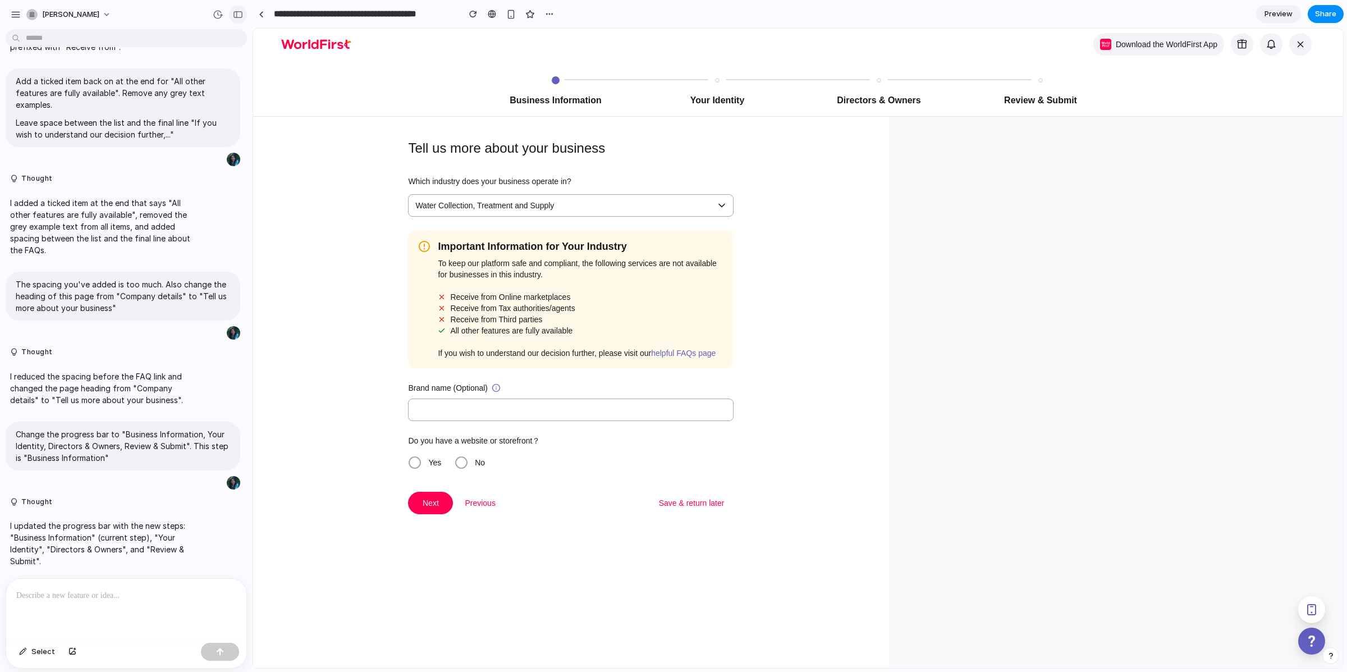
click at [236, 19] on button "button" at bounding box center [238, 15] width 18 height 18
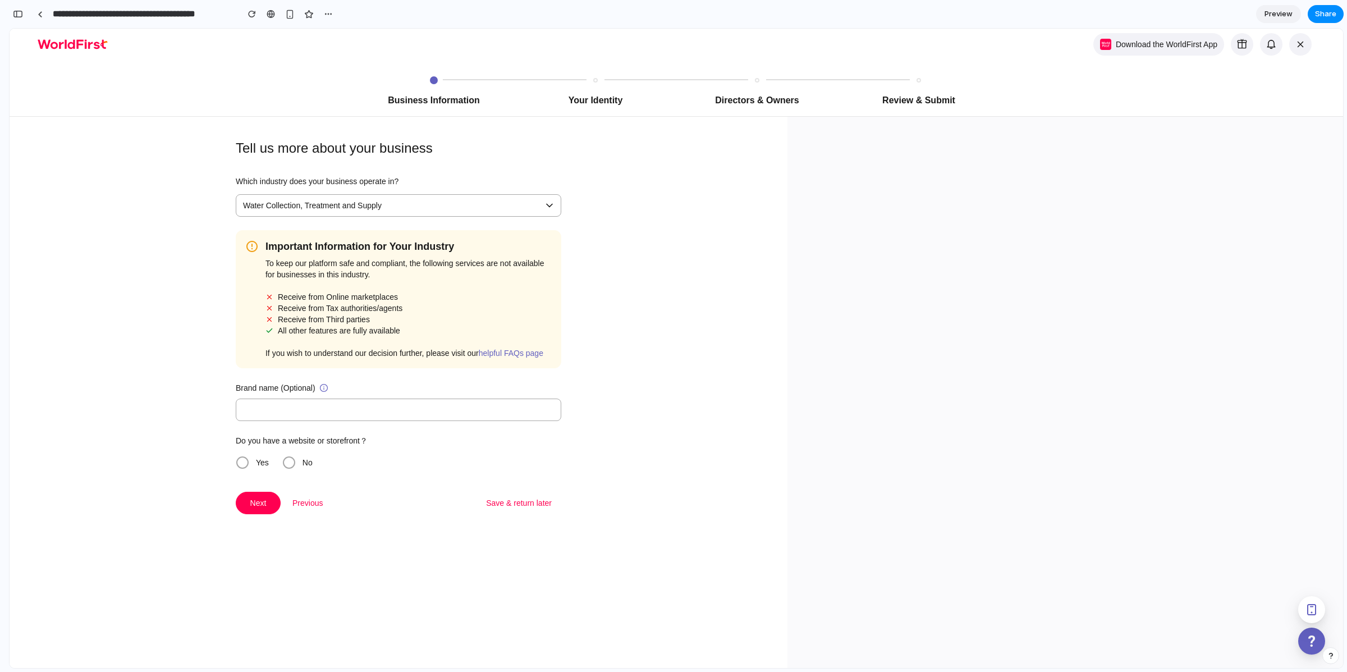
scroll to position [1029, 0]
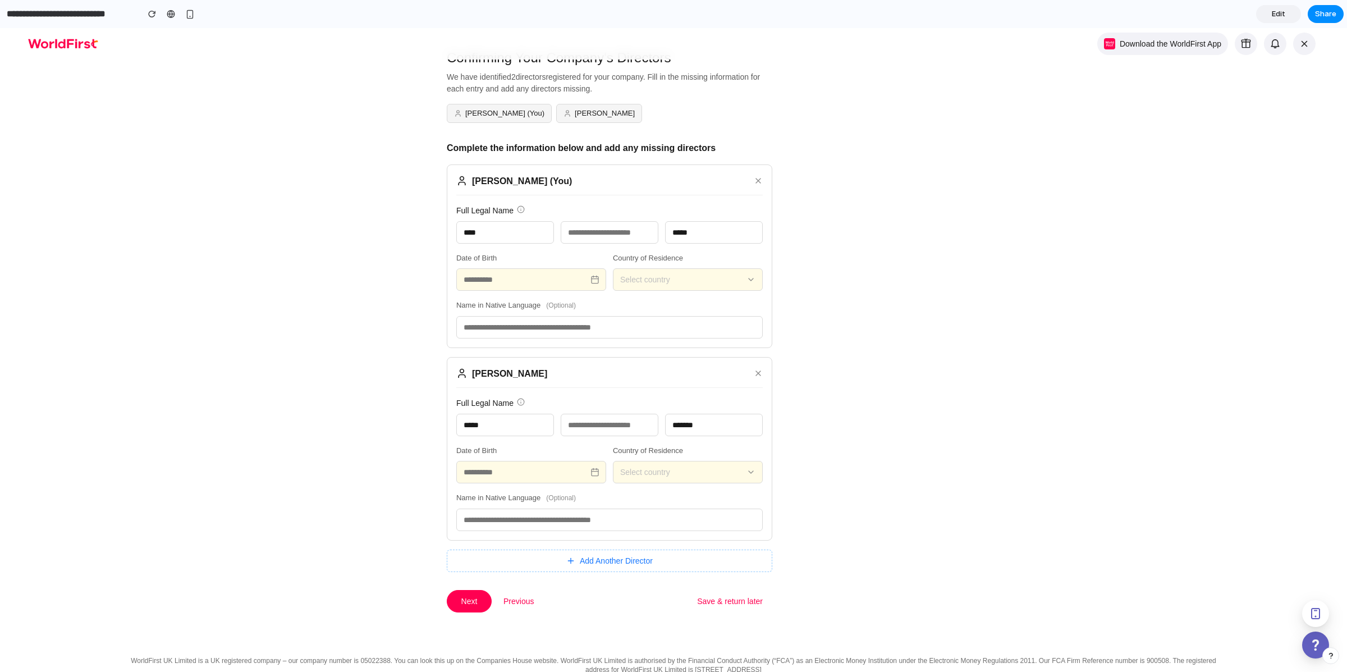
scroll to position [144, 0]
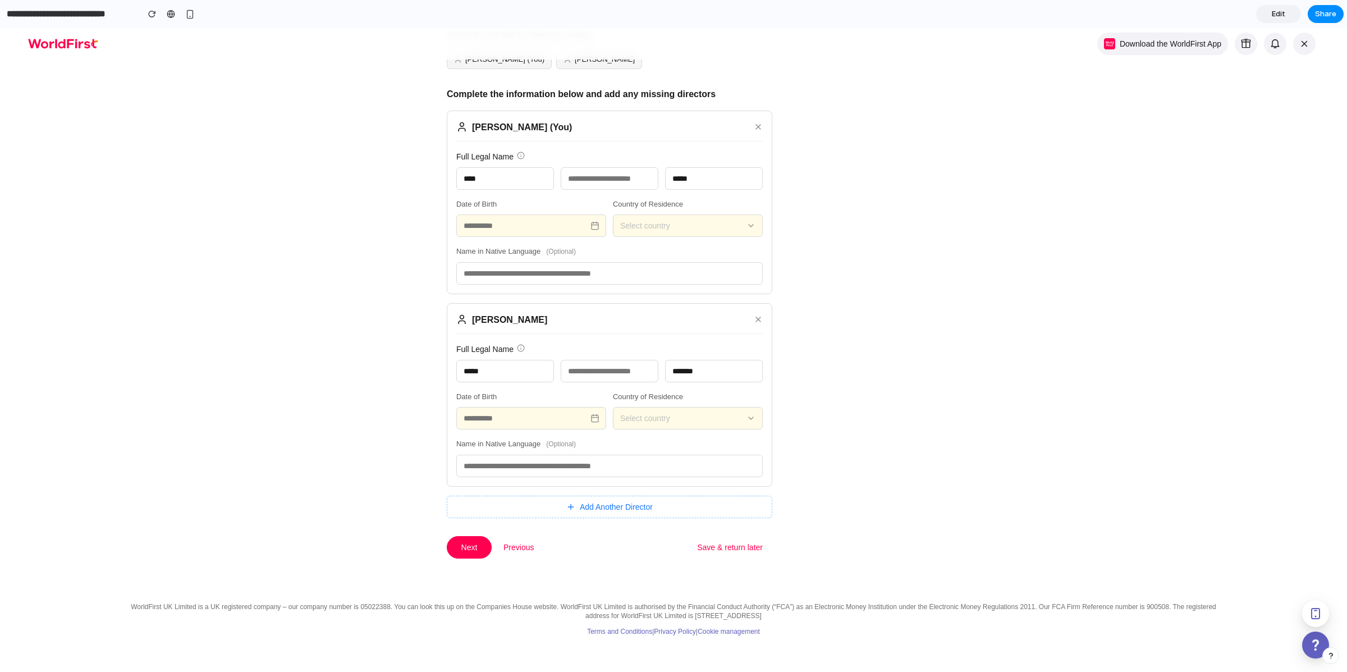
click at [581, 504] on span "Add Another Director" at bounding box center [616, 507] width 73 height 12
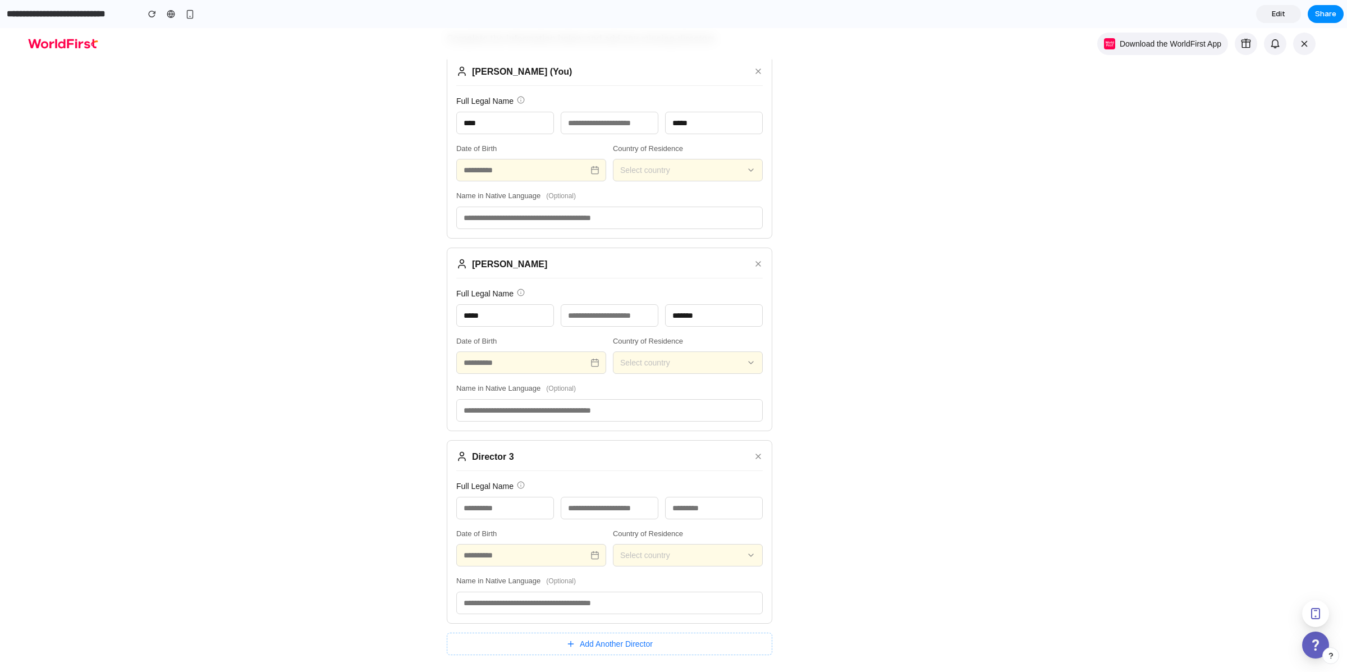
scroll to position [266, 0]
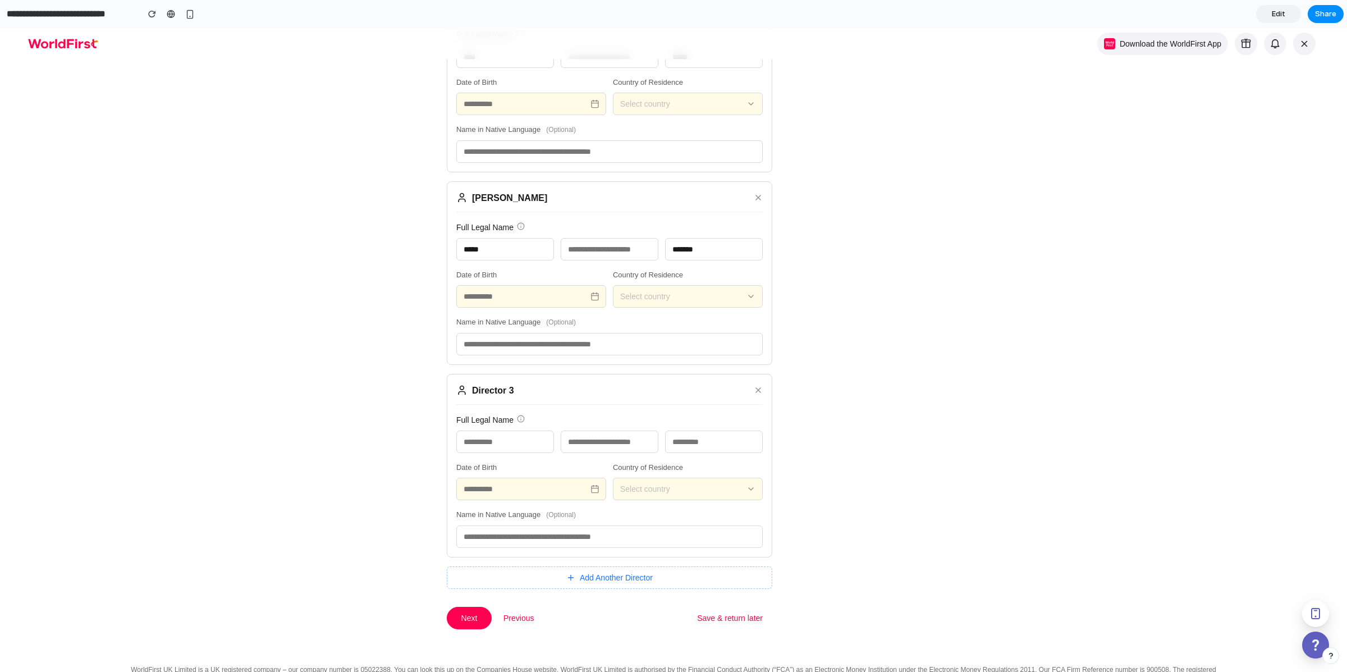
click at [525, 446] on input "text" at bounding box center [505, 442] width 98 height 22
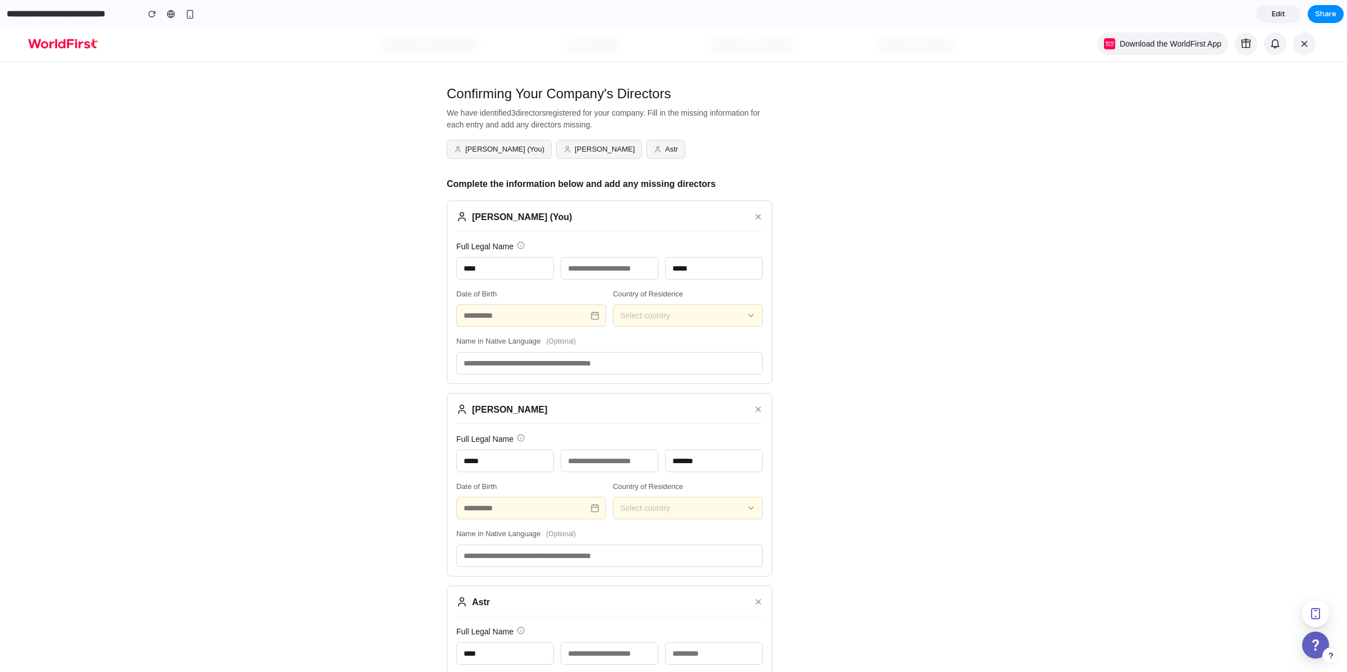
scroll to position [0, 0]
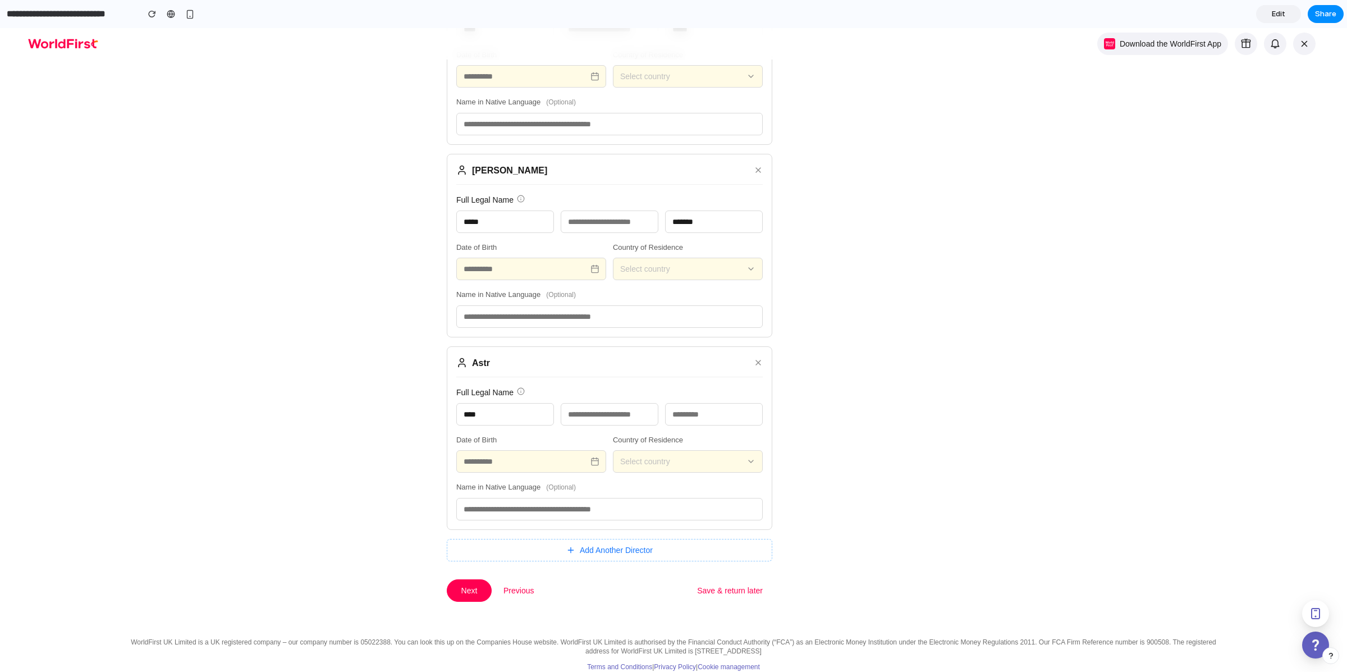
type input "****"
click at [754, 367] on icon at bounding box center [758, 362] width 9 height 9
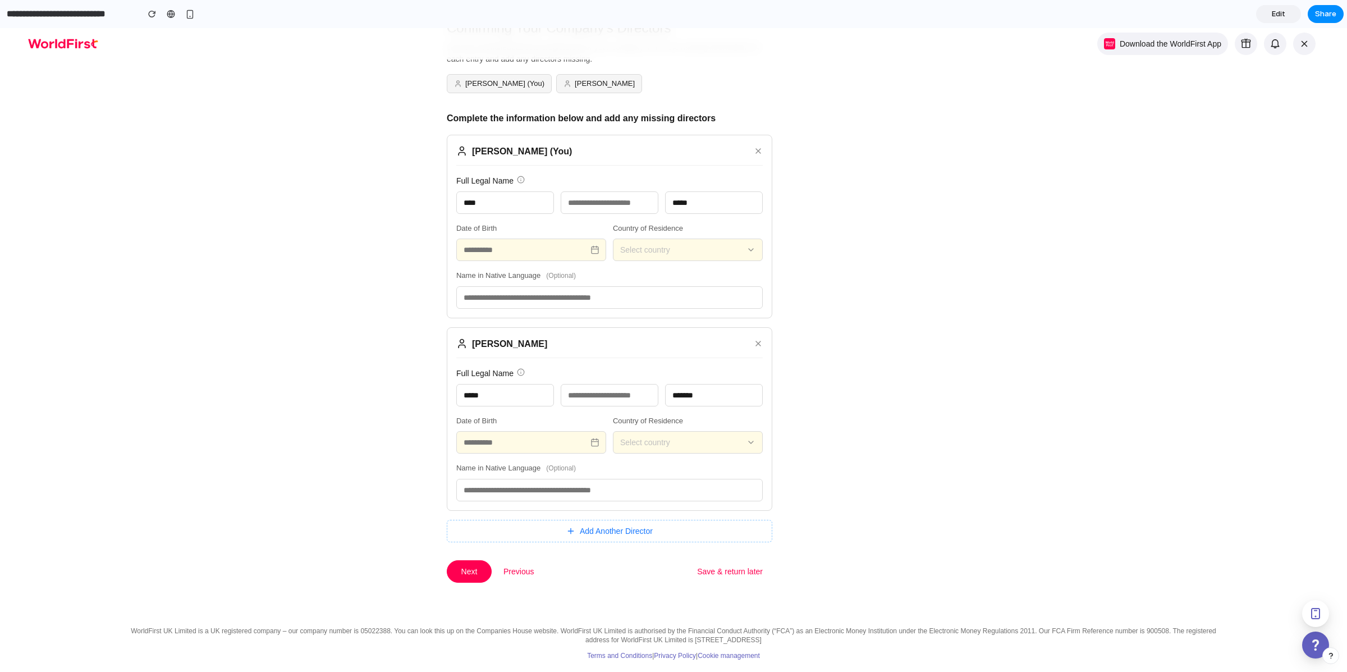
scroll to position [122, 0]
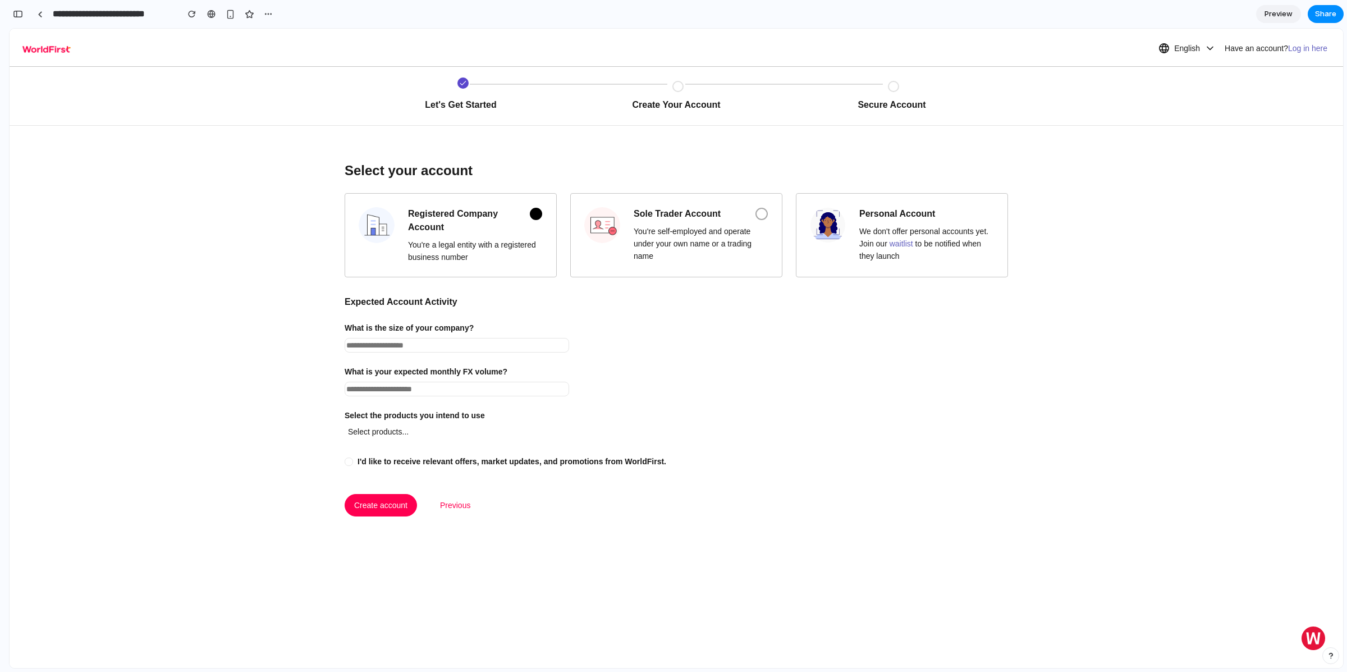
scroll to position [3401, 0]
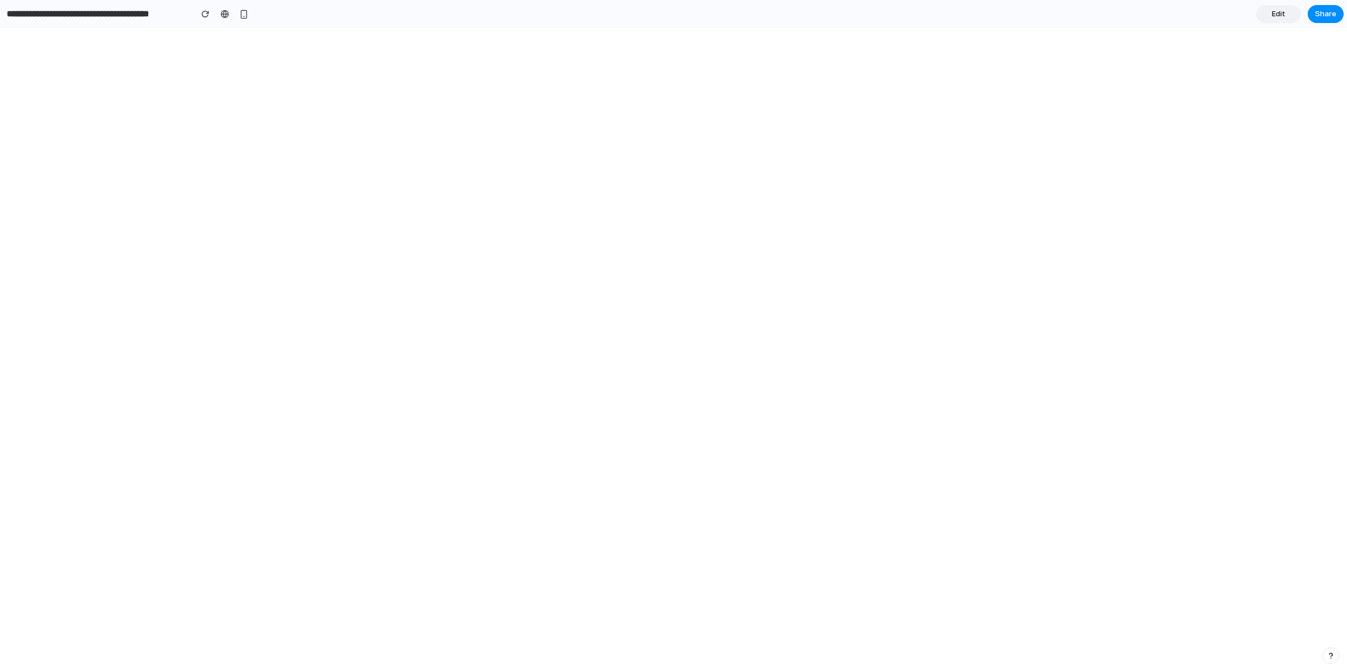
click at [399, 127] on body at bounding box center [673, 350] width 1347 height 644
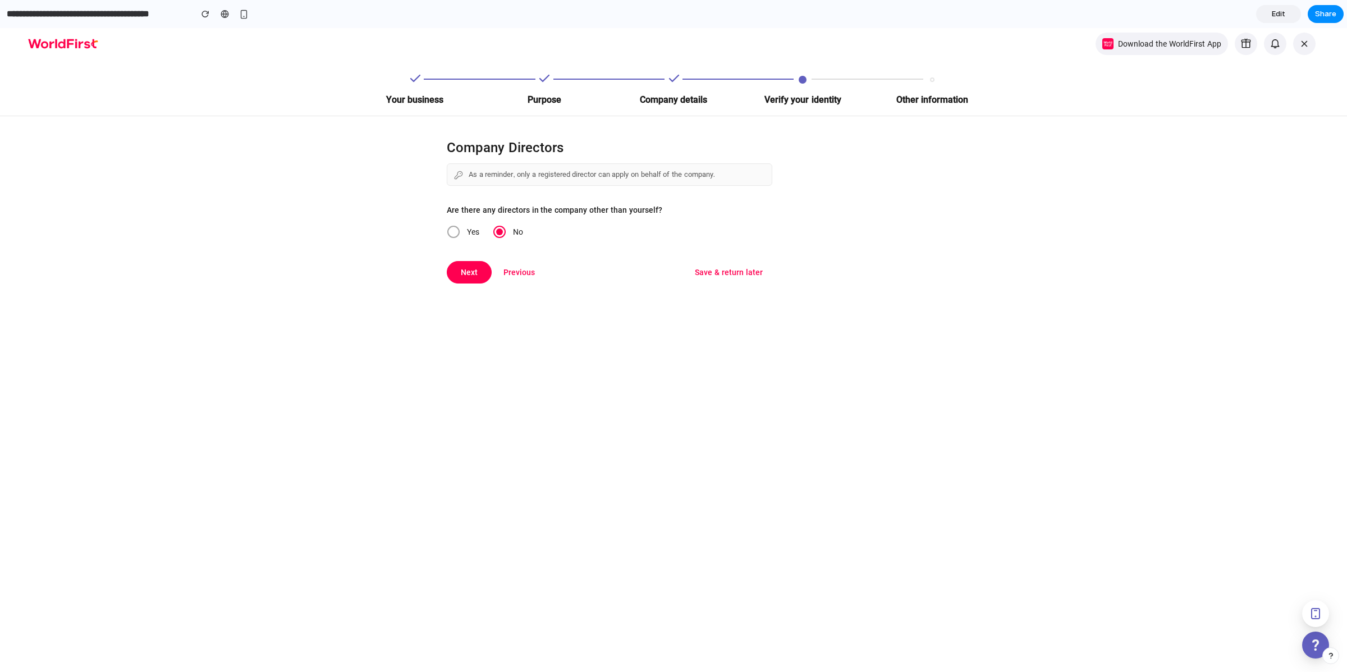
click at [359, 229] on div "Company Directors As a reminder, only a registered director can apply on behalf…" at bounding box center [393, 199] width 786 height 167
click at [451, 234] on span at bounding box center [453, 232] width 12 height 12
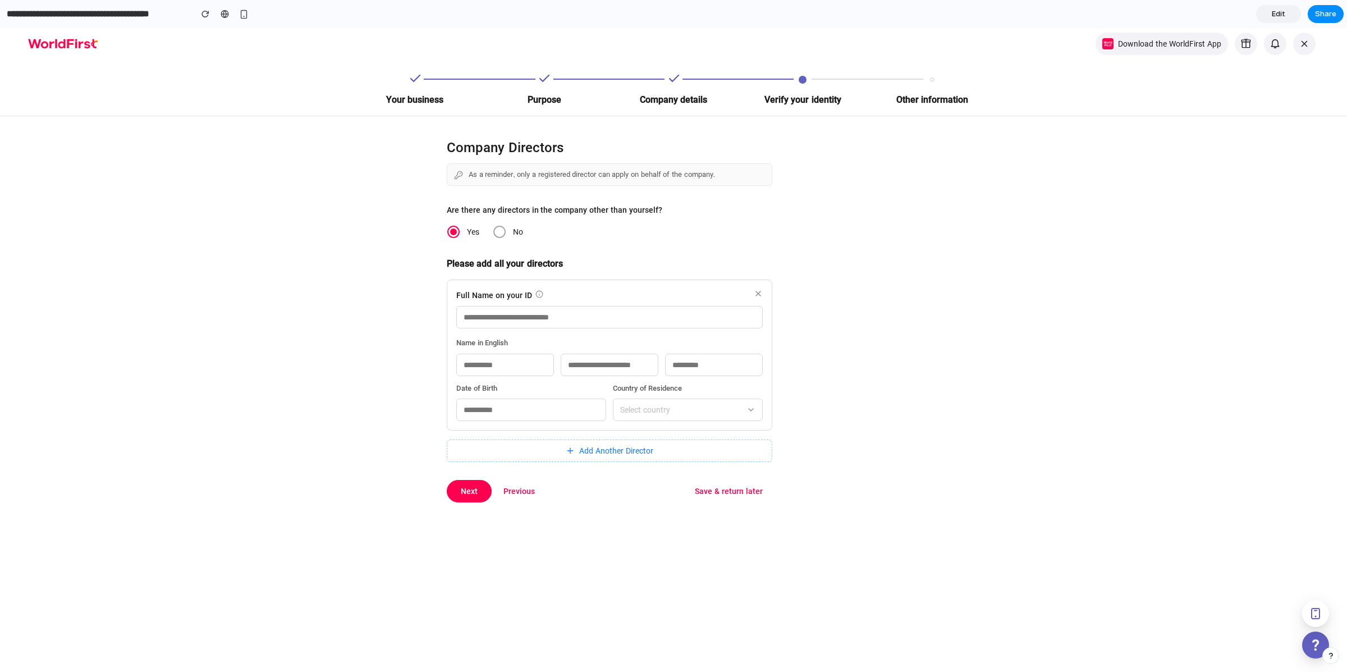
click at [253, 194] on div "Company Directors As a reminder, only a registered director can apply on behalf…" at bounding box center [393, 309] width 786 height 386
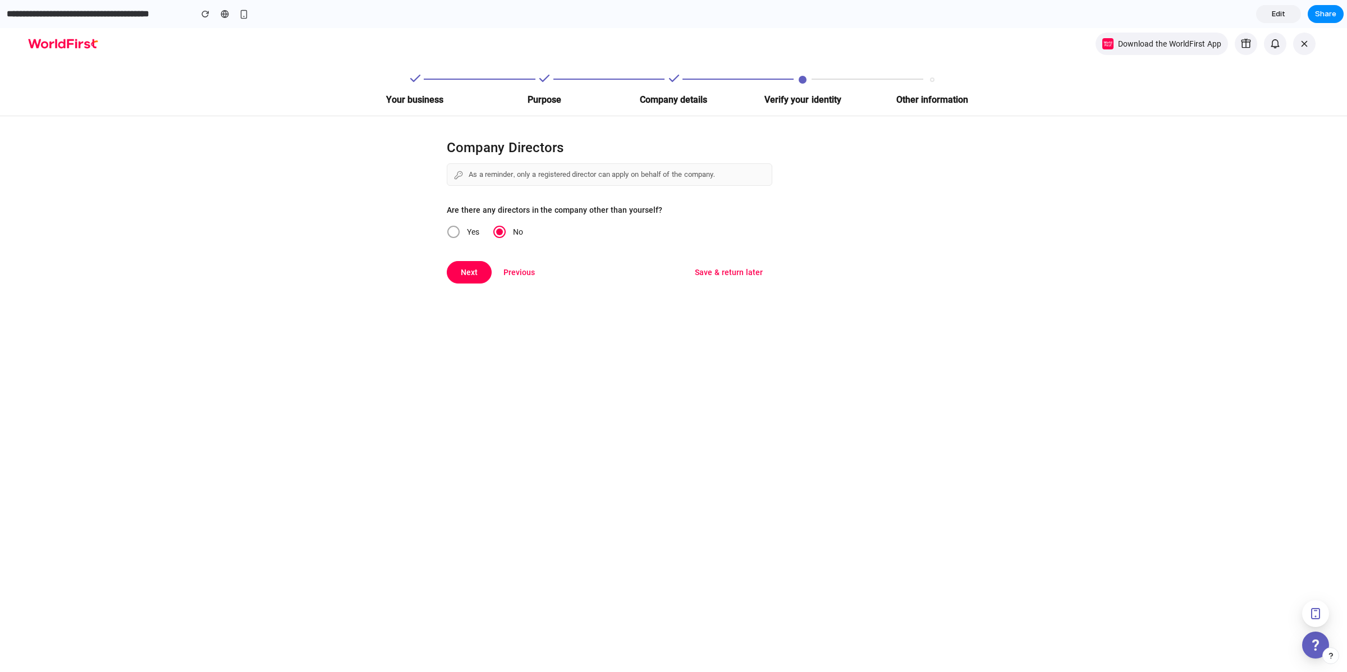
click at [381, 145] on div "Company Directors As a reminder, only a registered director can apply on behalf…" at bounding box center [393, 199] width 786 height 167
click at [460, 234] on span "Yes" at bounding box center [473, 231] width 26 height 13
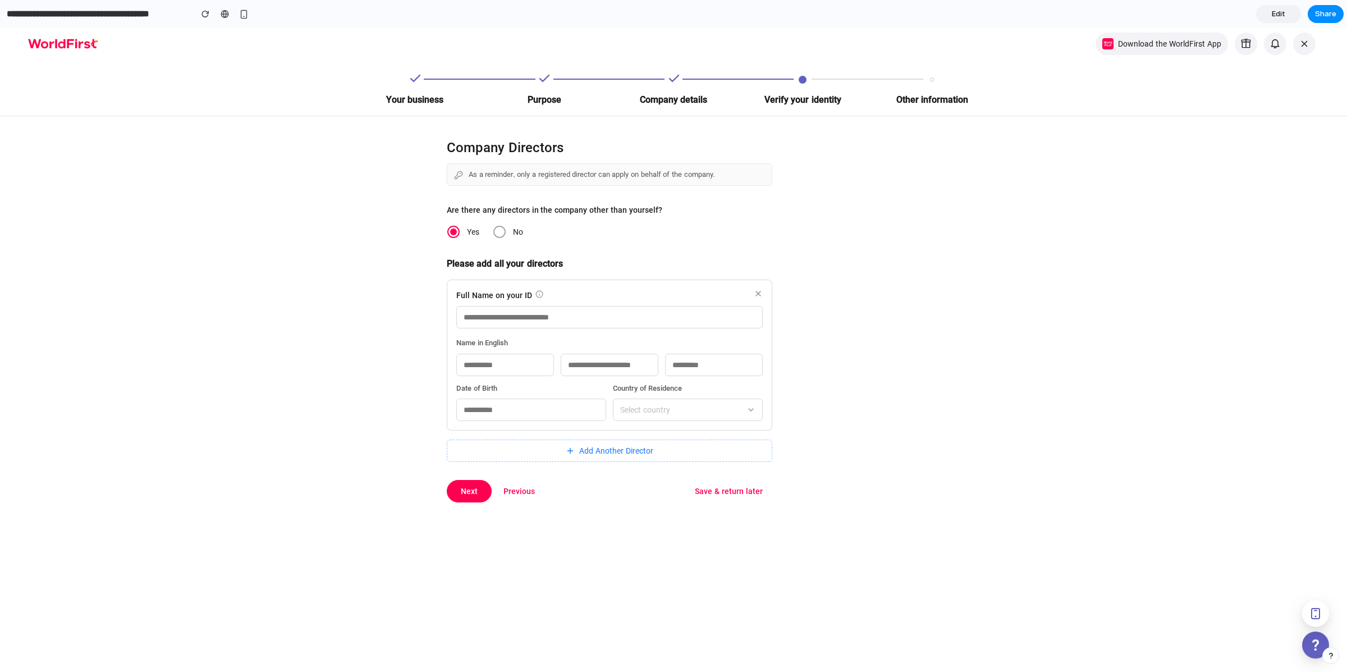
click at [518, 312] on input "text" at bounding box center [609, 317] width 307 height 22
click at [507, 318] on input "text" at bounding box center [609, 317] width 307 height 22
click at [334, 356] on div "Company Directors As a reminder, only a registered director can apply on behalf…" at bounding box center [393, 309] width 786 height 386
click at [251, 451] on div "Company Directors As a reminder, only a registered director can apply on behalf…" at bounding box center [393, 309] width 786 height 386
